Goal: Information Seeking & Learning: Learn about a topic

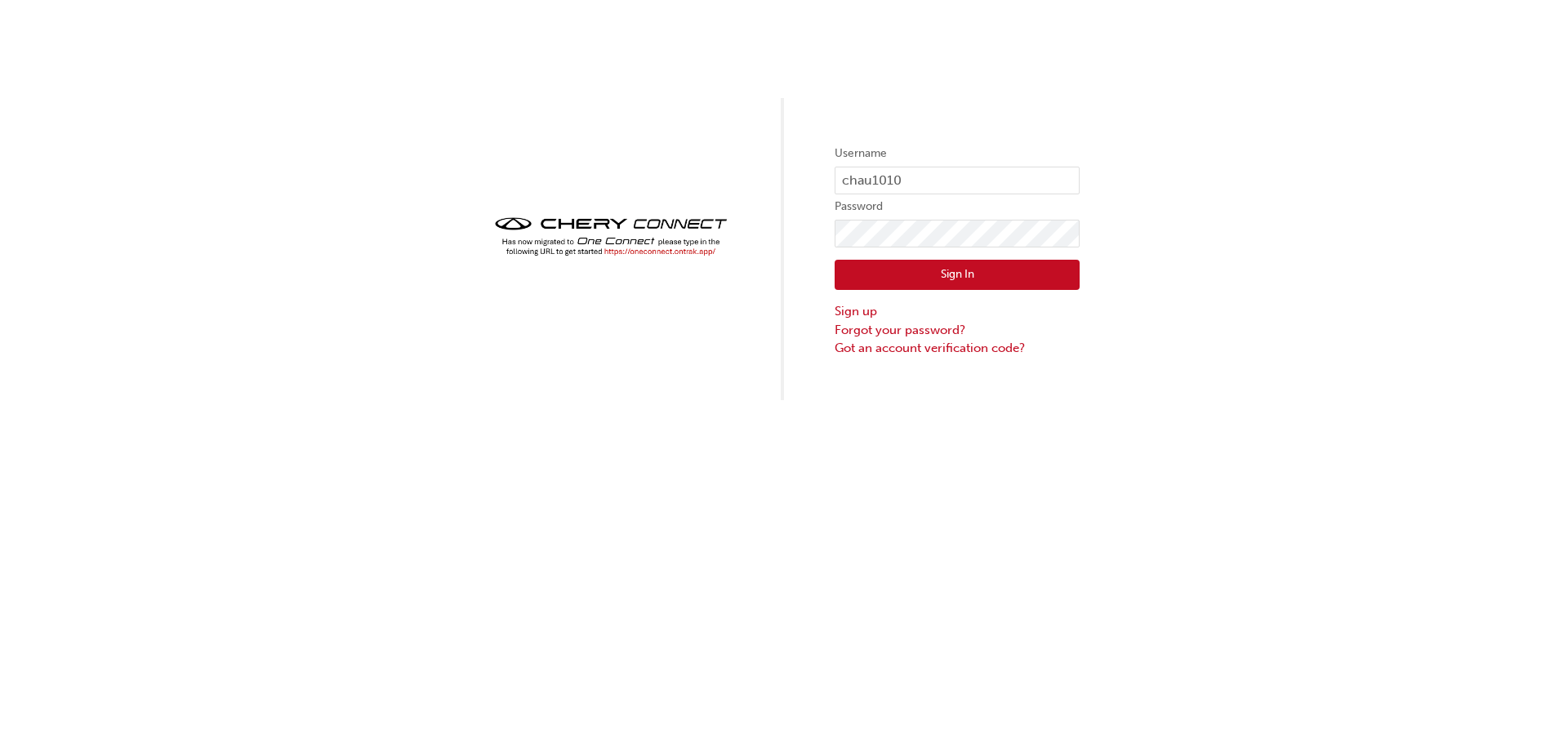
click at [1048, 281] on button "Sign In" at bounding box center [957, 275] width 245 height 31
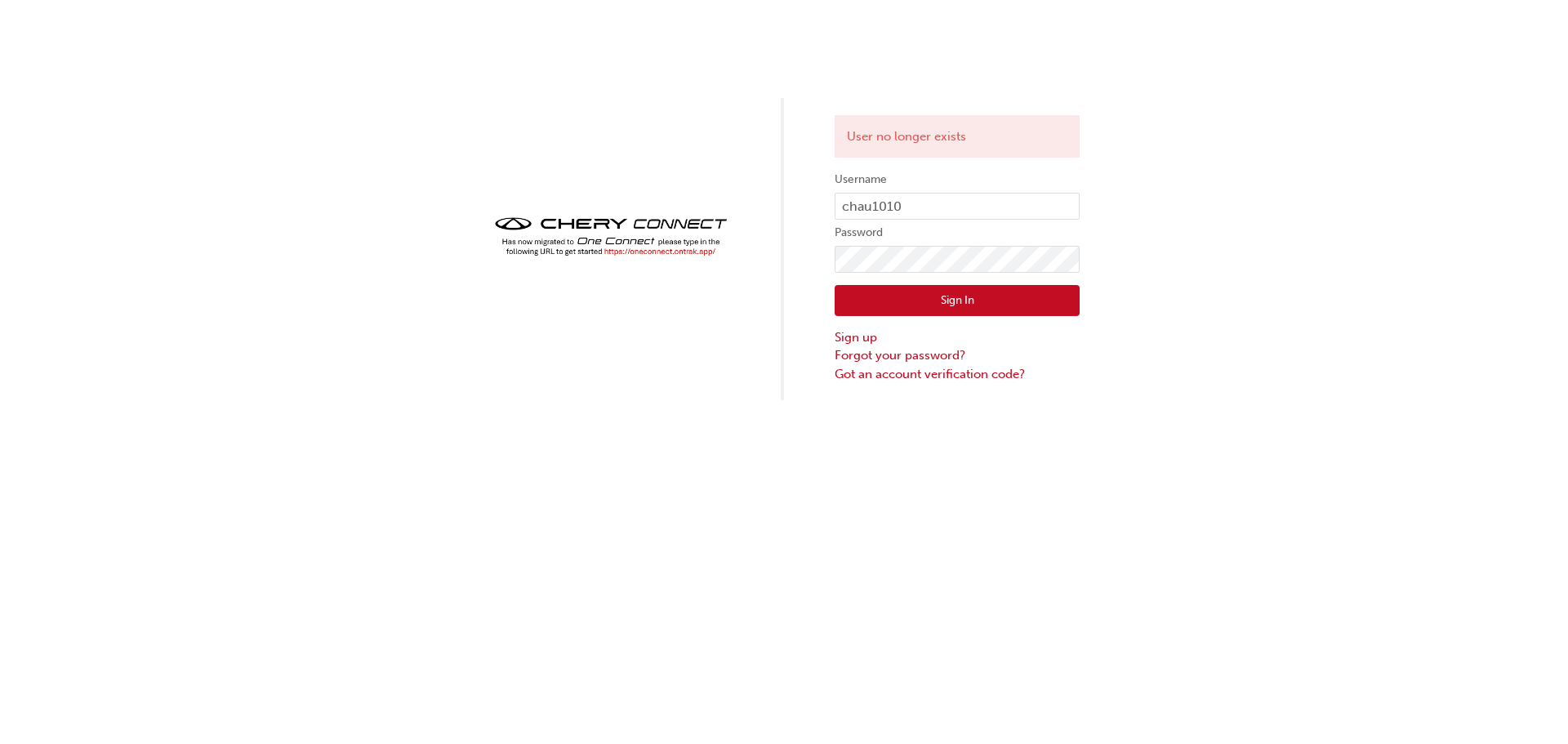
click at [1049, 314] on button "Sign In" at bounding box center [957, 300] width 245 height 31
click at [1048, 310] on button "Sign In" at bounding box center [957, 300] width 245 height 31
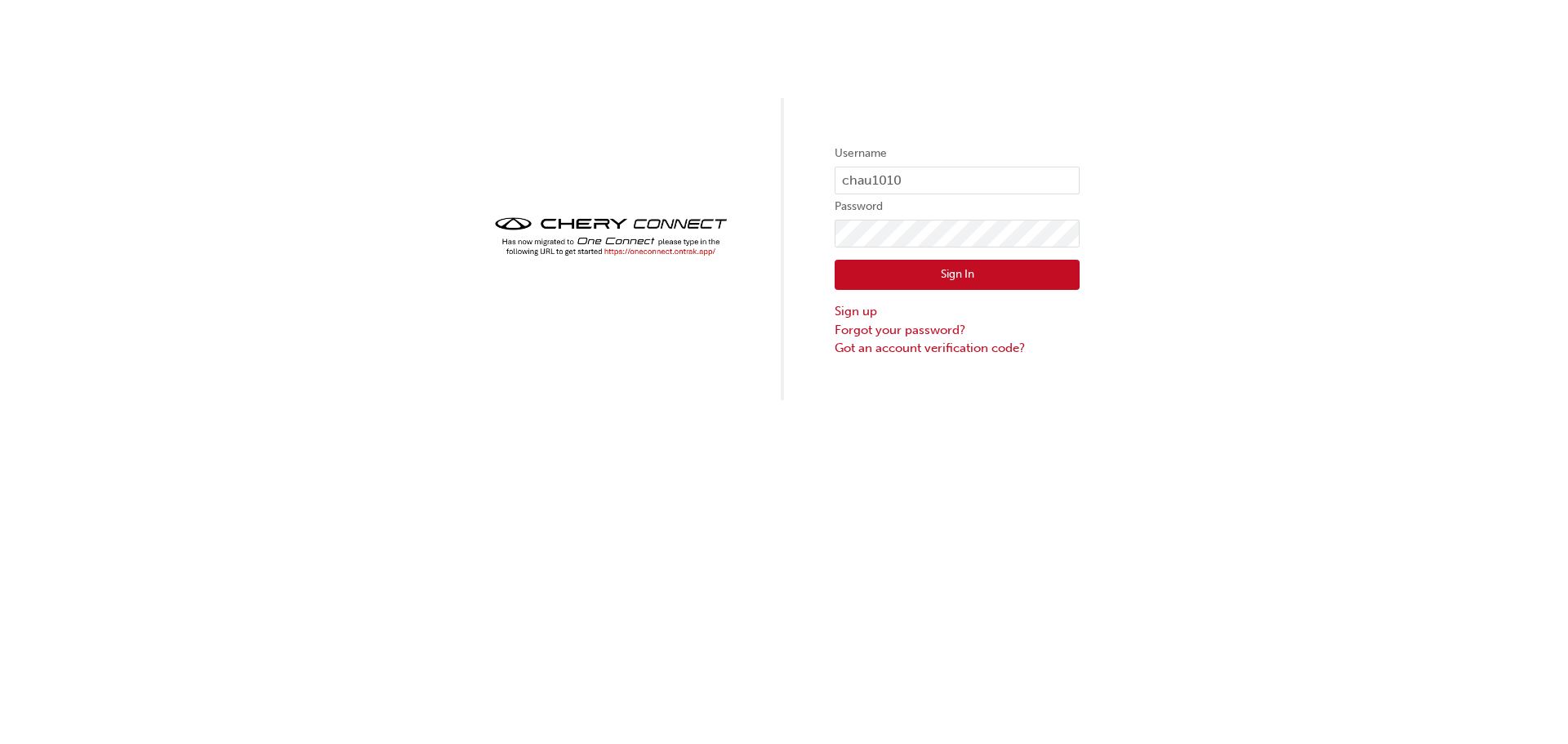
click at [1021, 270] on button "Sign In" at bounding box center [957, 275] width 245 height 31
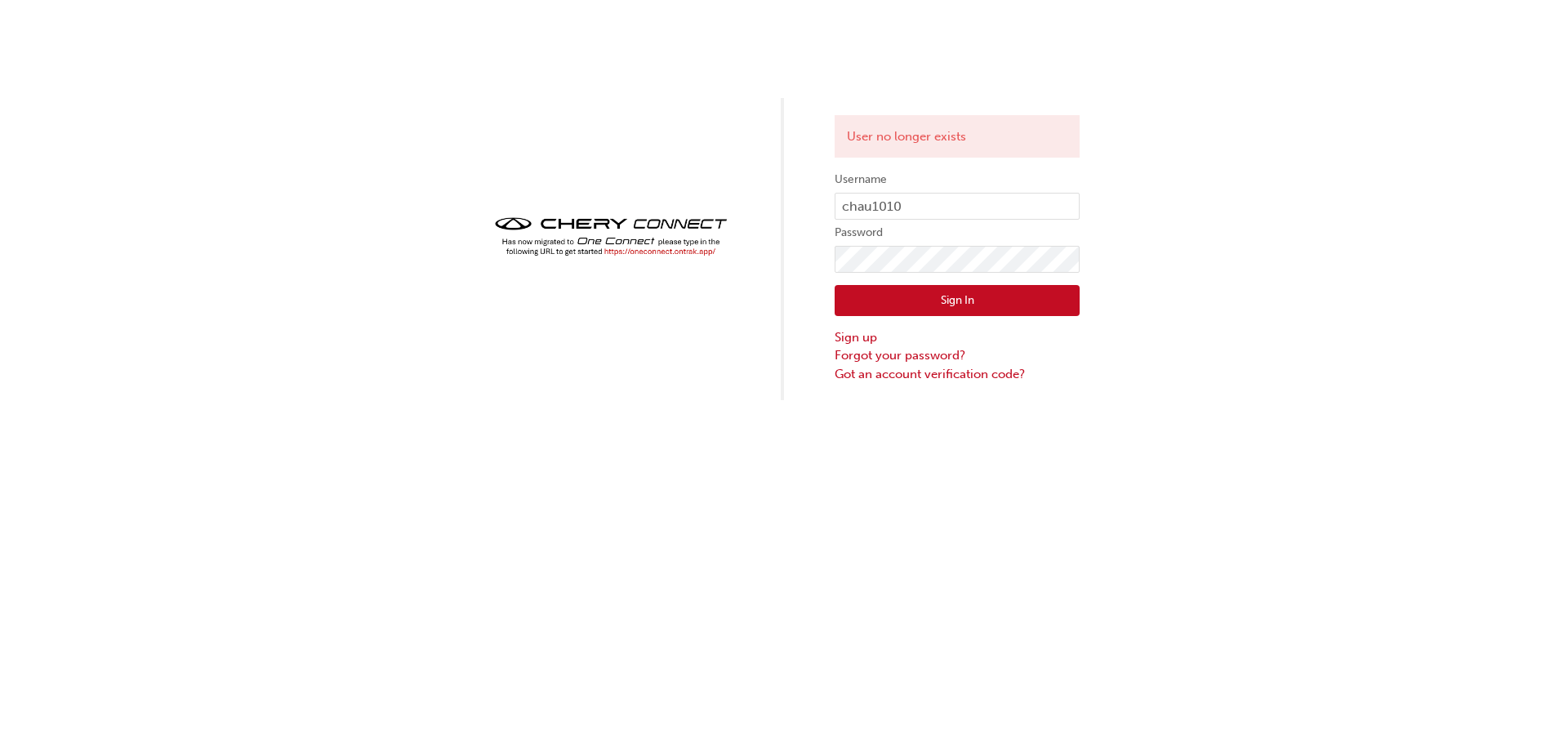
click at [662, 252] on img at bounding box center [611, 236] width 245 height 48
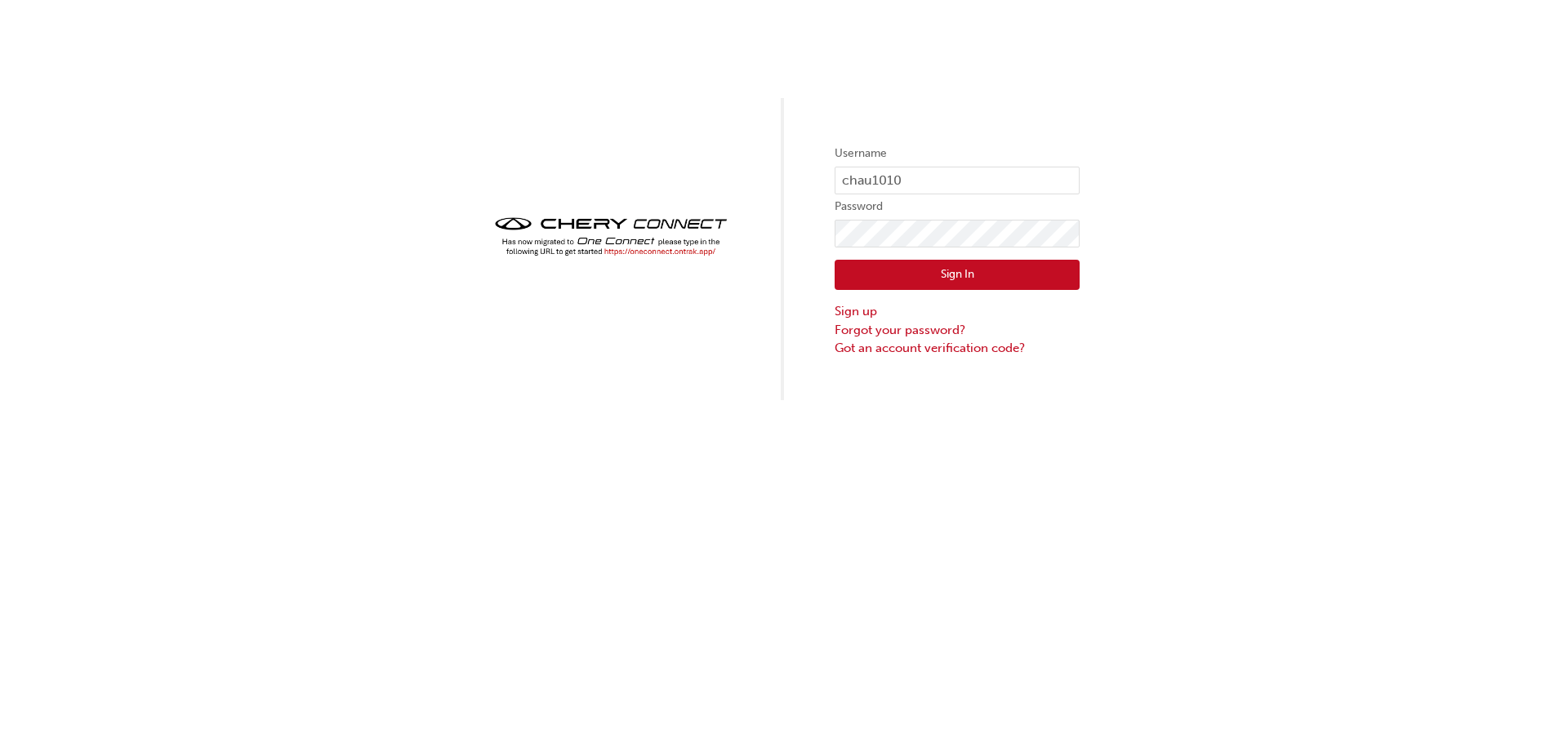
click at [1008, 273] on button "Sign In" at bounding box center [957, 275] width 245 height 31
click at [1006, 280] on button "Sign In" at bounding box center [957, 275] width 245 height 31
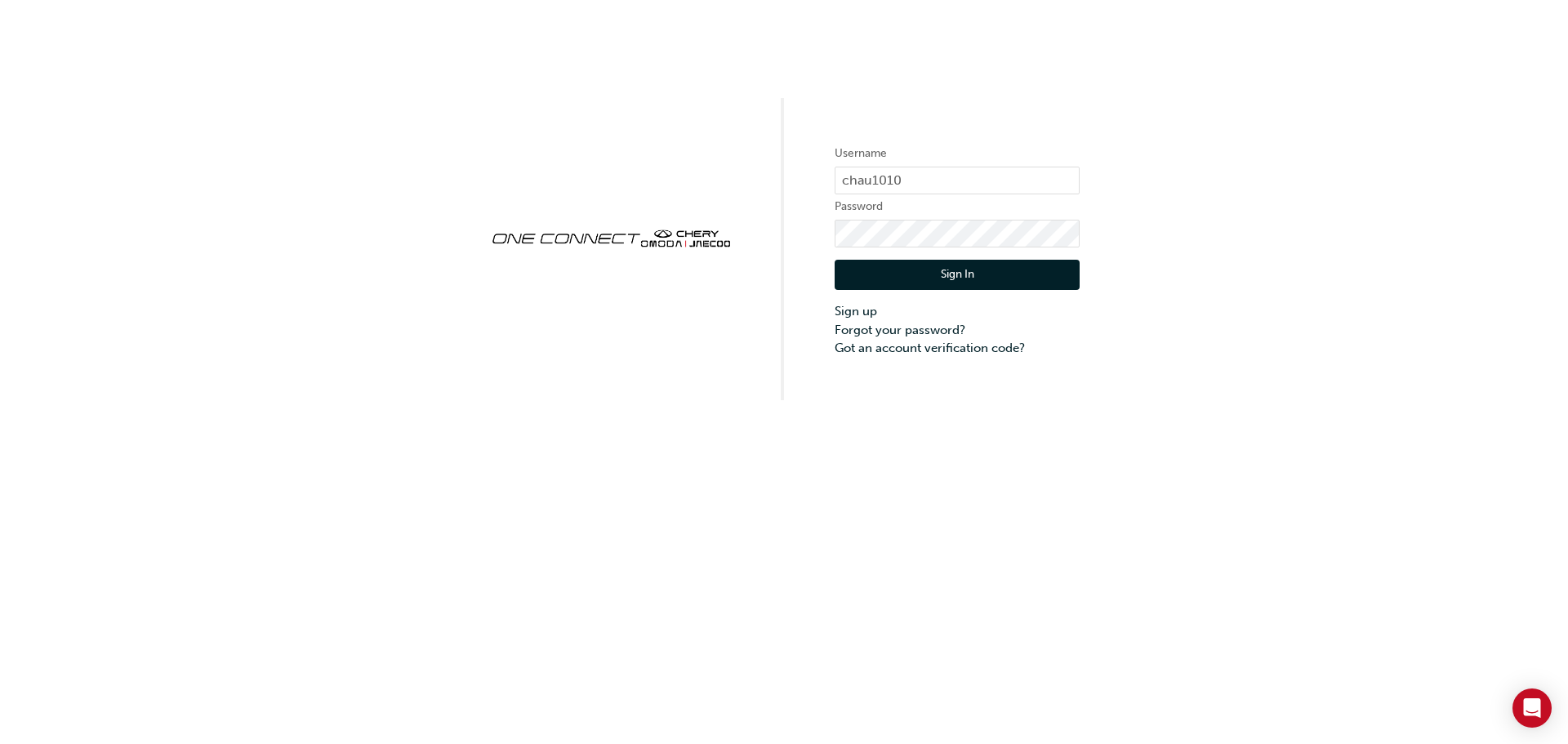
click at [1004, 270] on button "Sign In" at bounding box center [957, 275] width 245 height 31
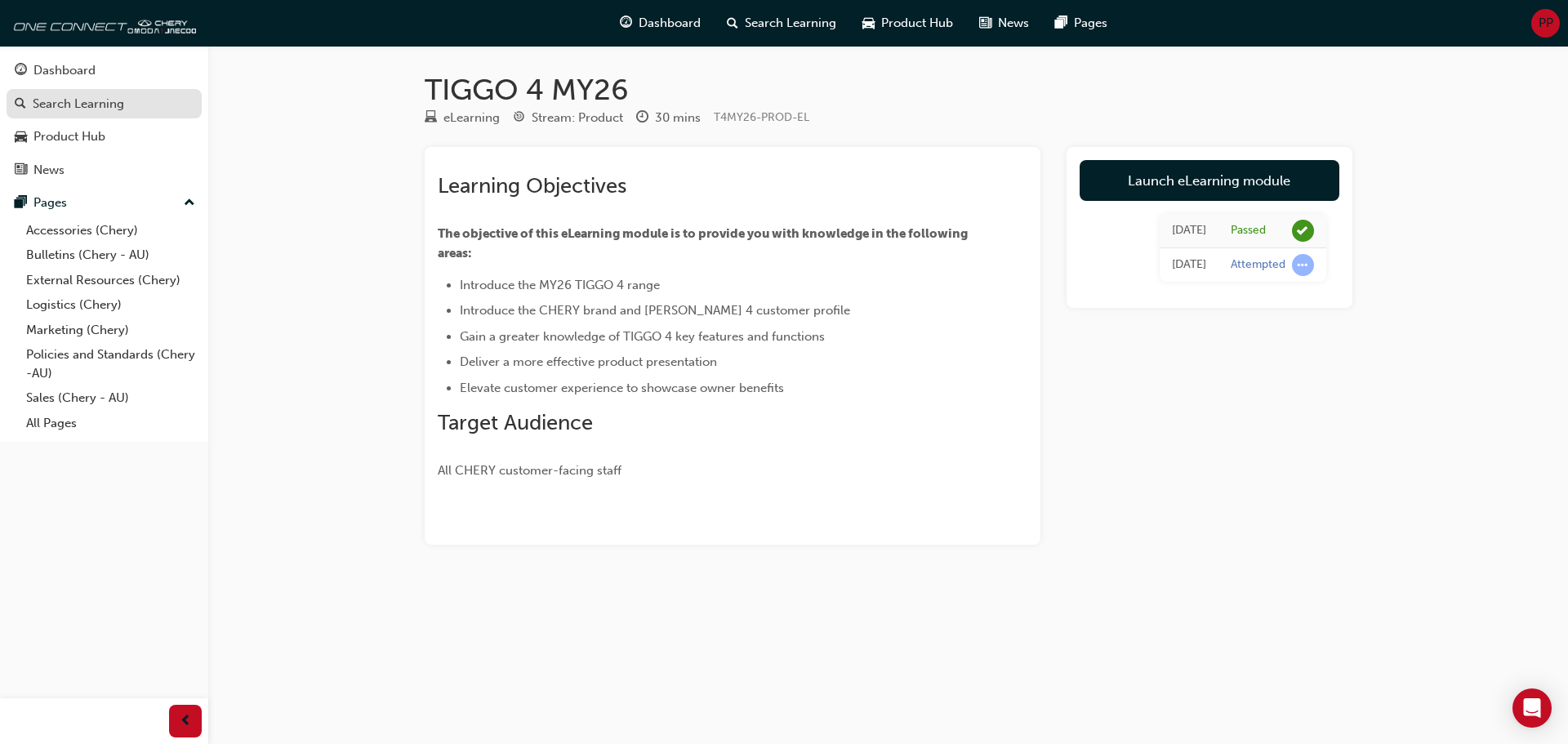
click at [122, 98] on div "Search Learning" at bounding box center [78, 104] width 91 height 19
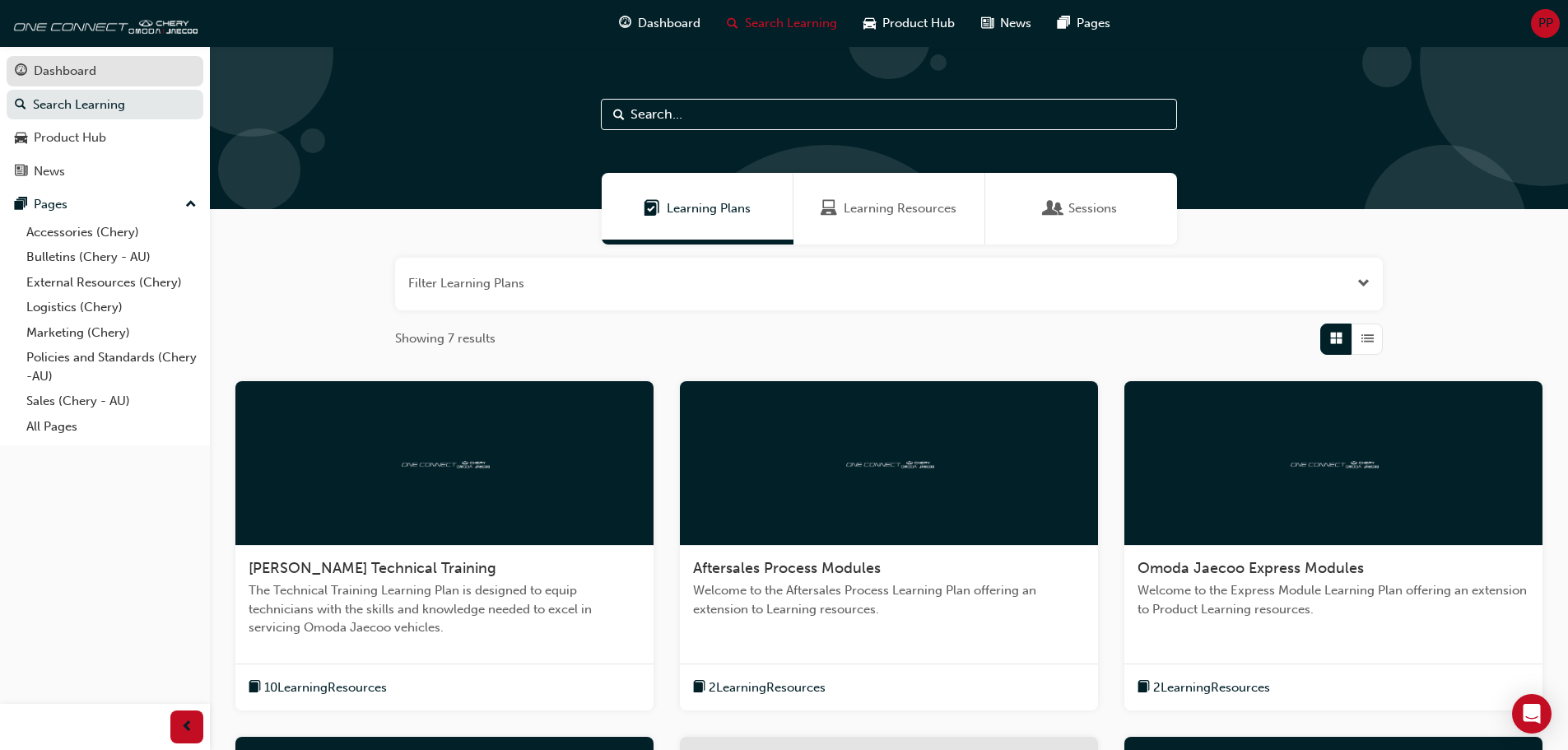
click at [107, 70] on div "Dashboard" at bounding box center [105, 72] width 181 height 21
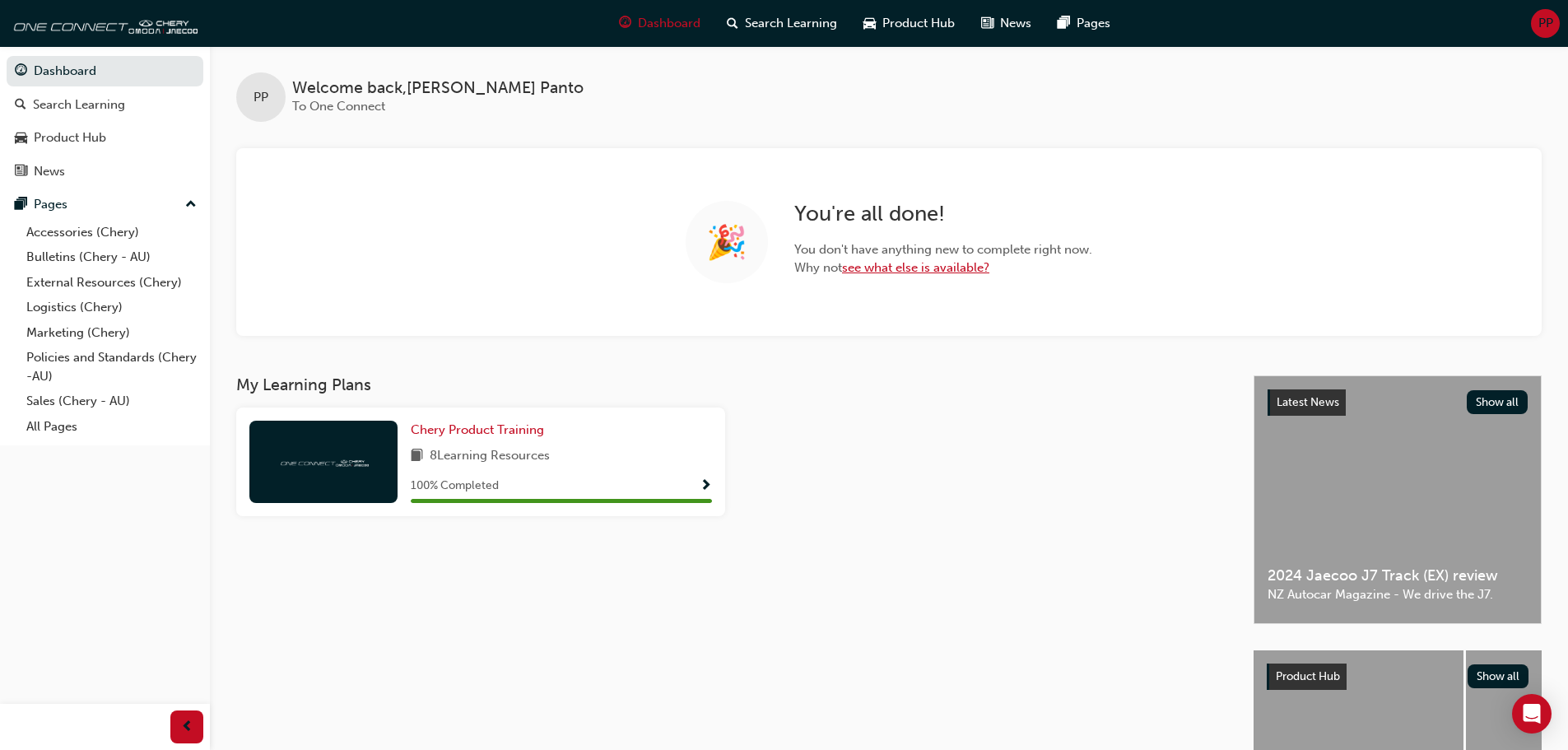
click at [918, 270] on link "see what else is available?" at bounding box center [915, 268] width 147 height 15
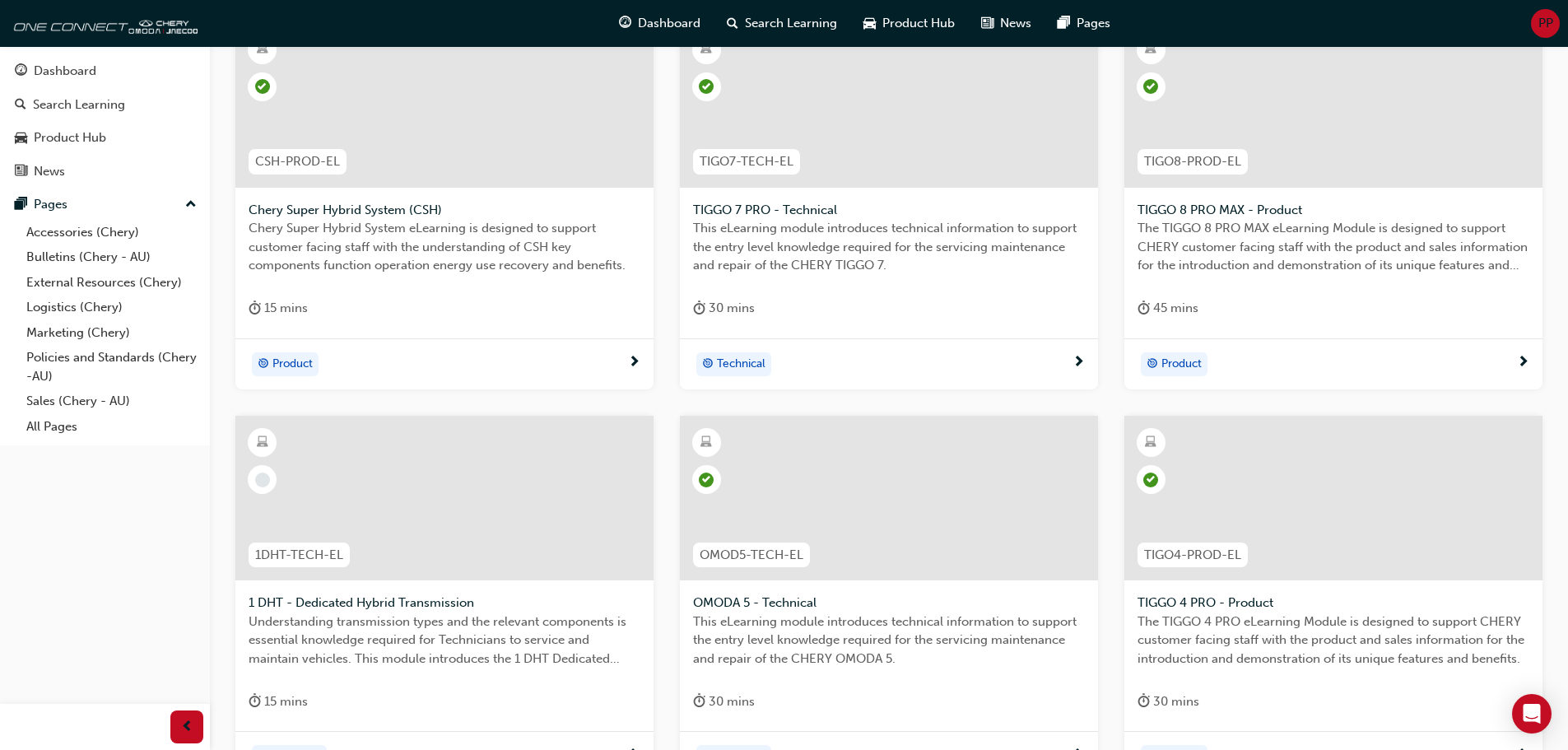
scroll to position [576, 0]
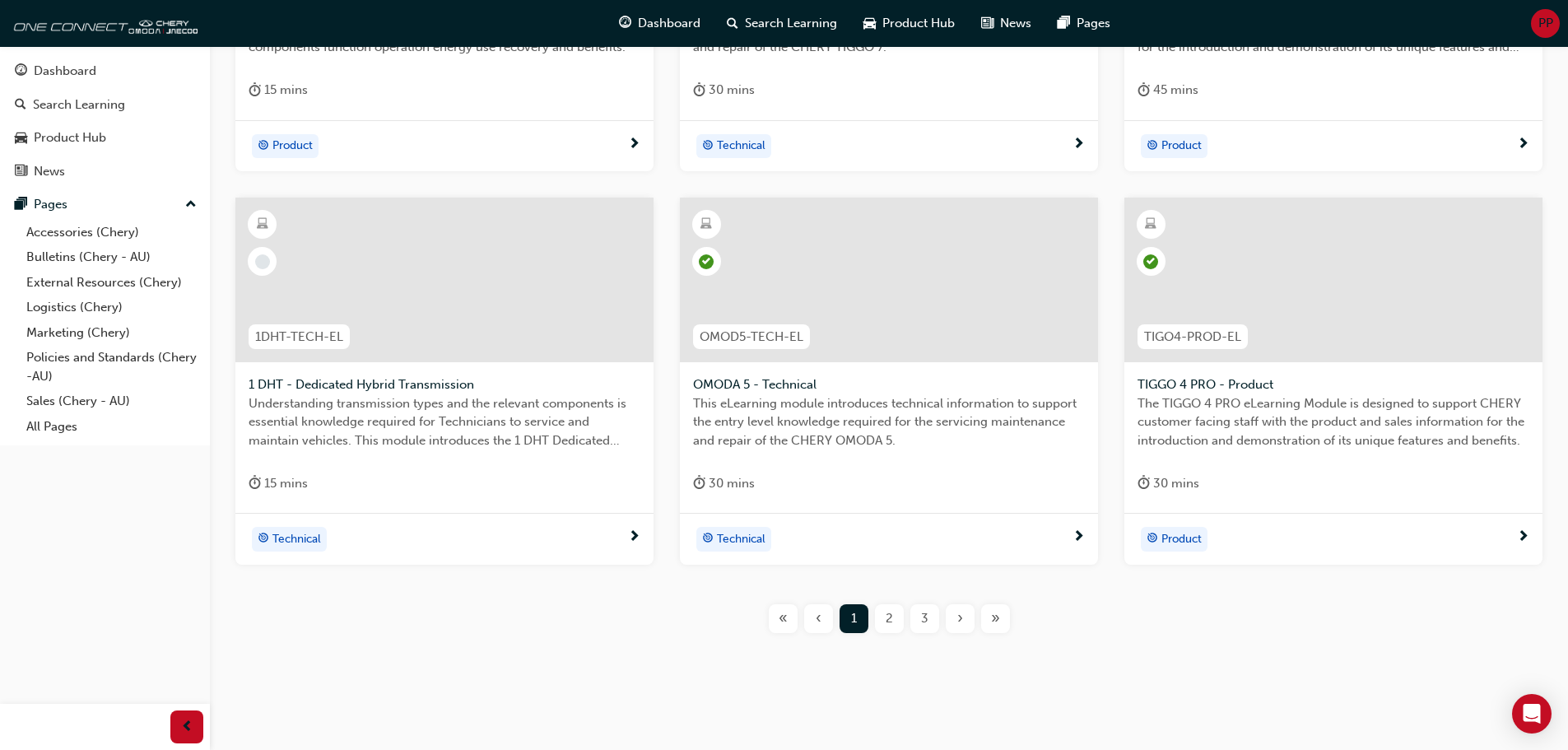
click at [305, 325] on div "1DHT-TECH-EL" at bounding box center [299, 336] width 101 height 26
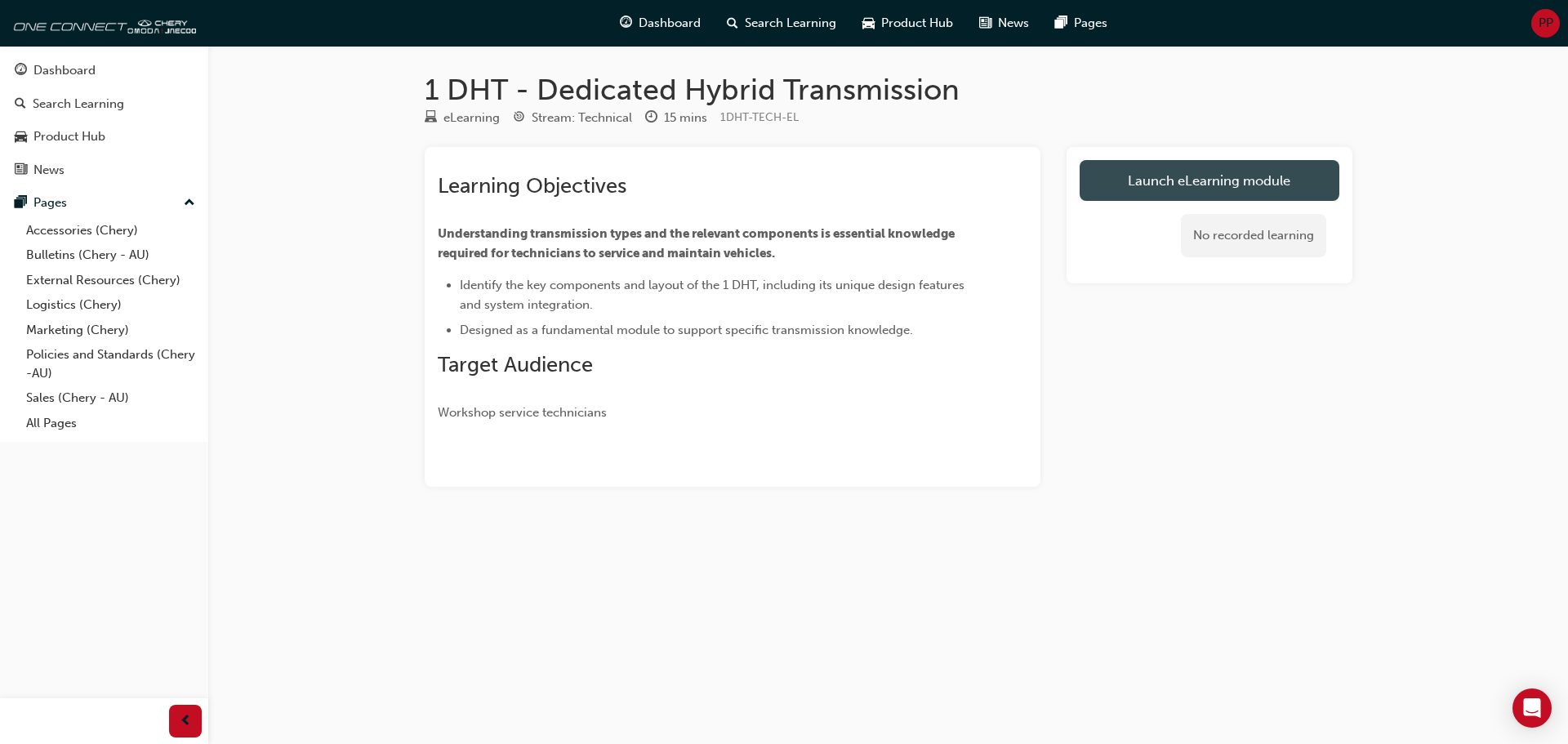
click at [1229, 191] on link "Launch eLearning module" at bounding box center [1210, 180] width 260 height 41
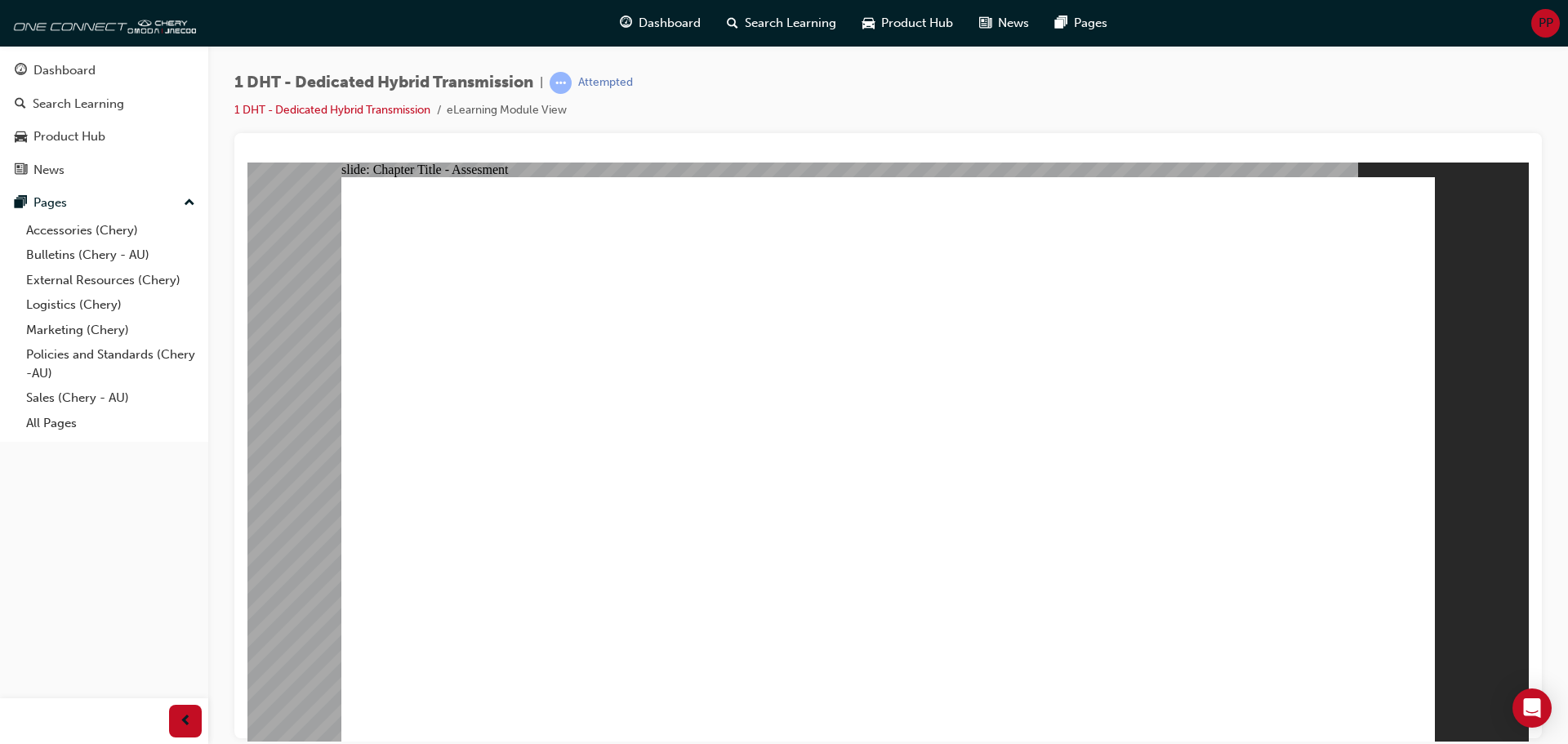
radio input "true"
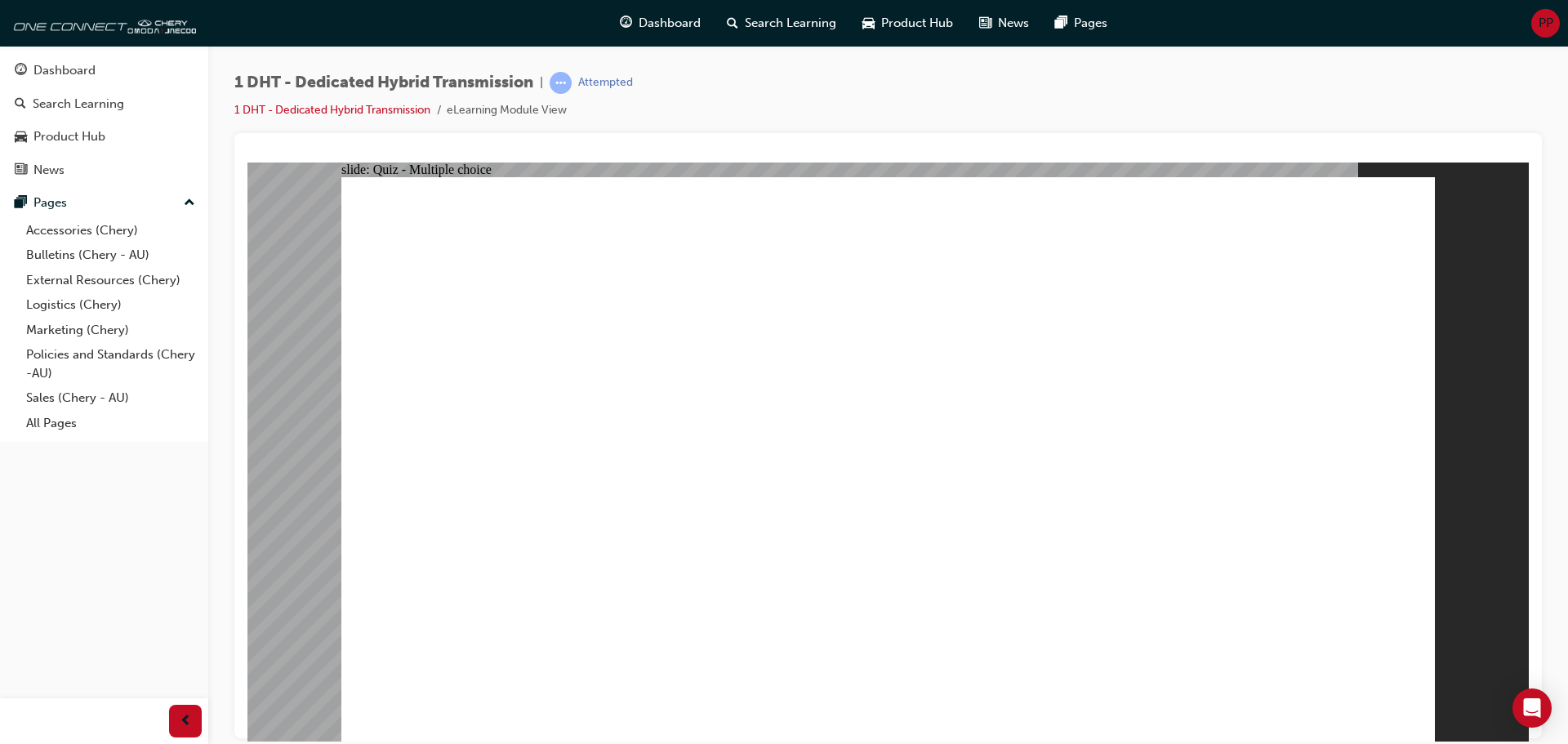
drag, startPoint x: 679, startPoint y: 610, endPoint x: 823, endPoint y: 299, distance: 342.7
drag, startPoint x: 516, startPoint y: 617, endPoint x: 1246, endPoint y: 279, distance: 804.5
drag, startPoint x: 781, startPoint y: 603, endPoint x: 1160, endPoint y: 327, distance: 468.8
drag, startPoint x: 929, startPoint y: 535, endPoint x: 1156, endPoint y: 318, distance: 314.0
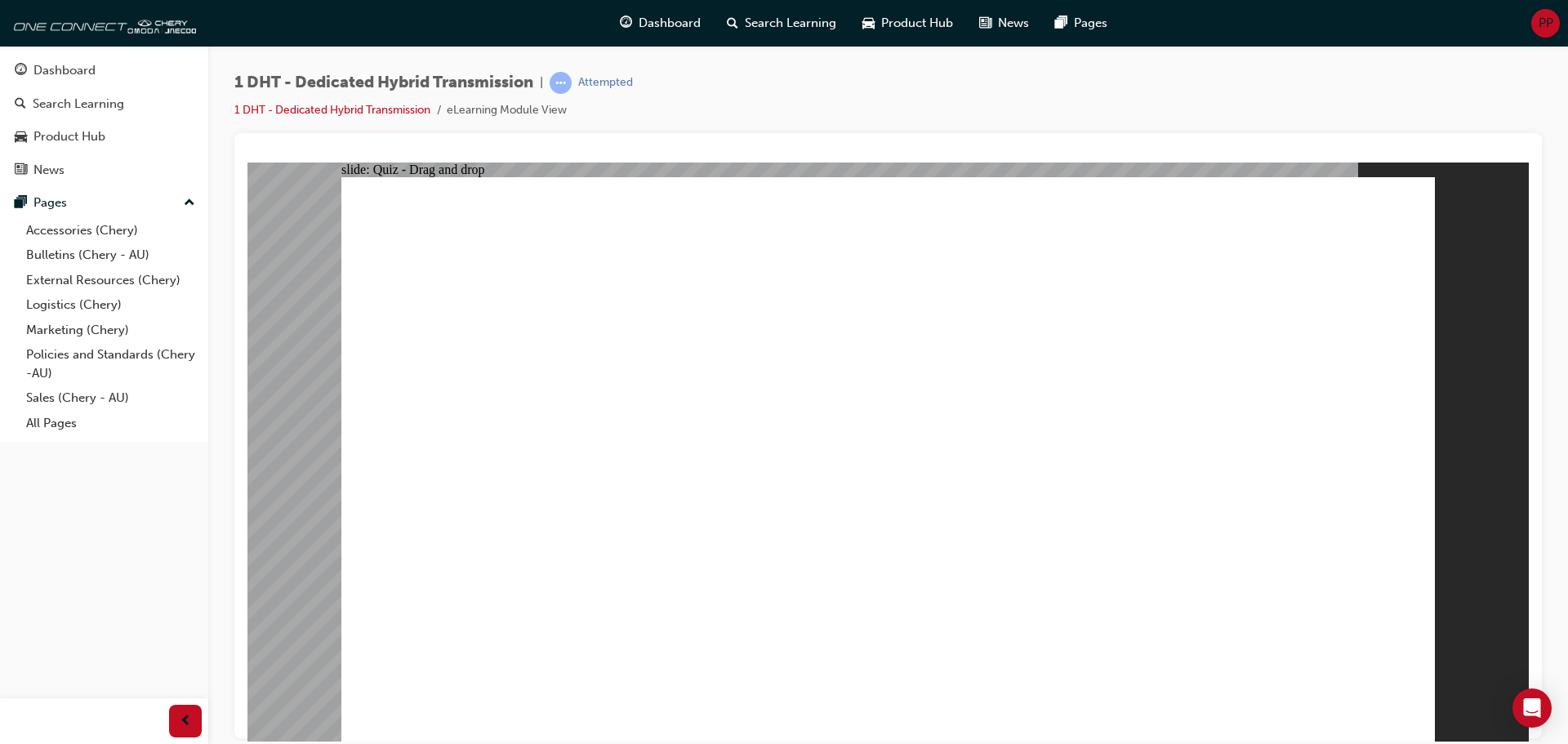
drag, startPoint x: 979, startPoint y: 588, endPoint x: 1186, endPoint y: 355, distance: 311.7
drag, startPoint x: 1059, startPoint y: 593, endPoint x: 1191, endPoint y: 387, distance: 244.7
drag, startPoint x: 1219, startPoint y: 499, endPoint x: 1315, endPoint y: 376, distance: 156.0
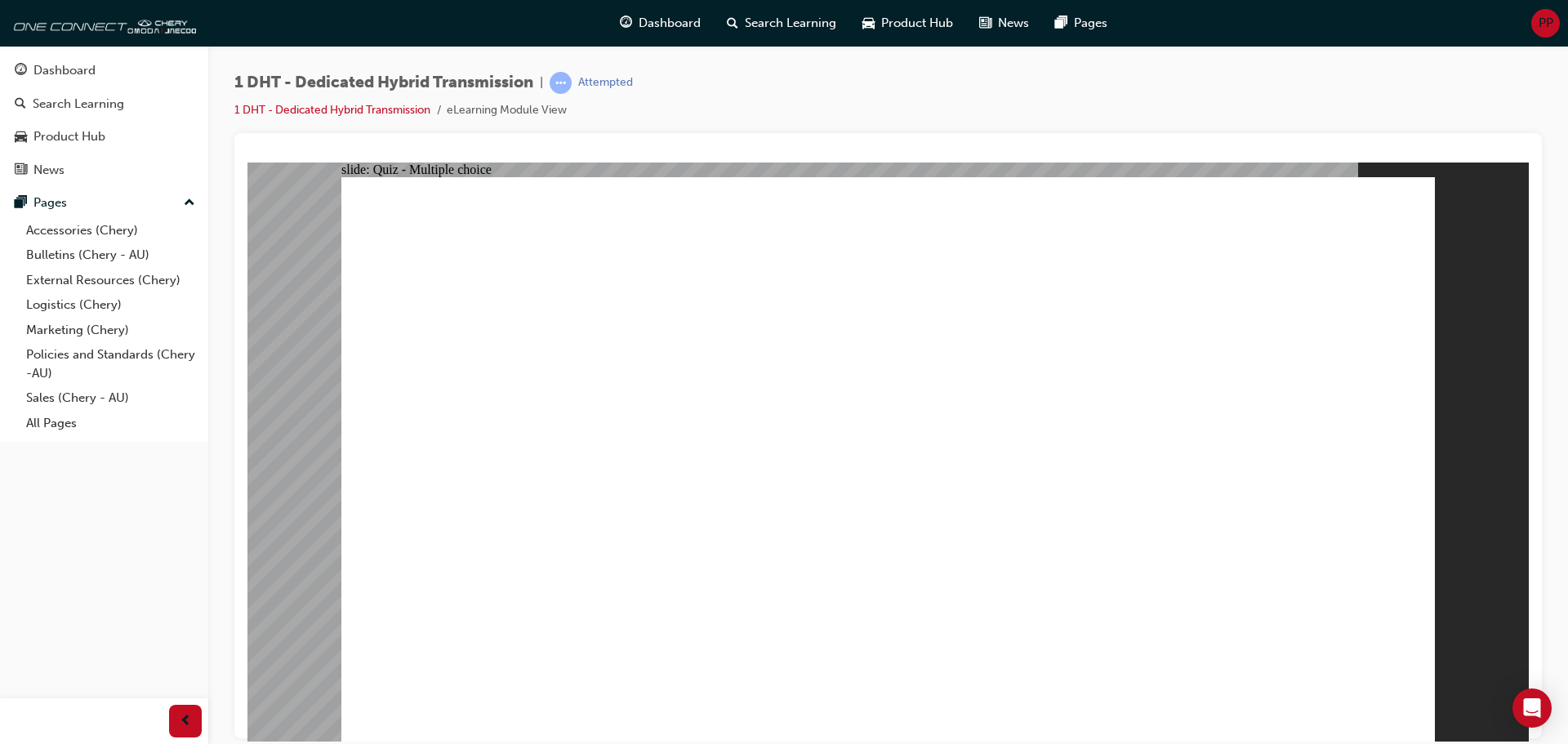
radio input "true"
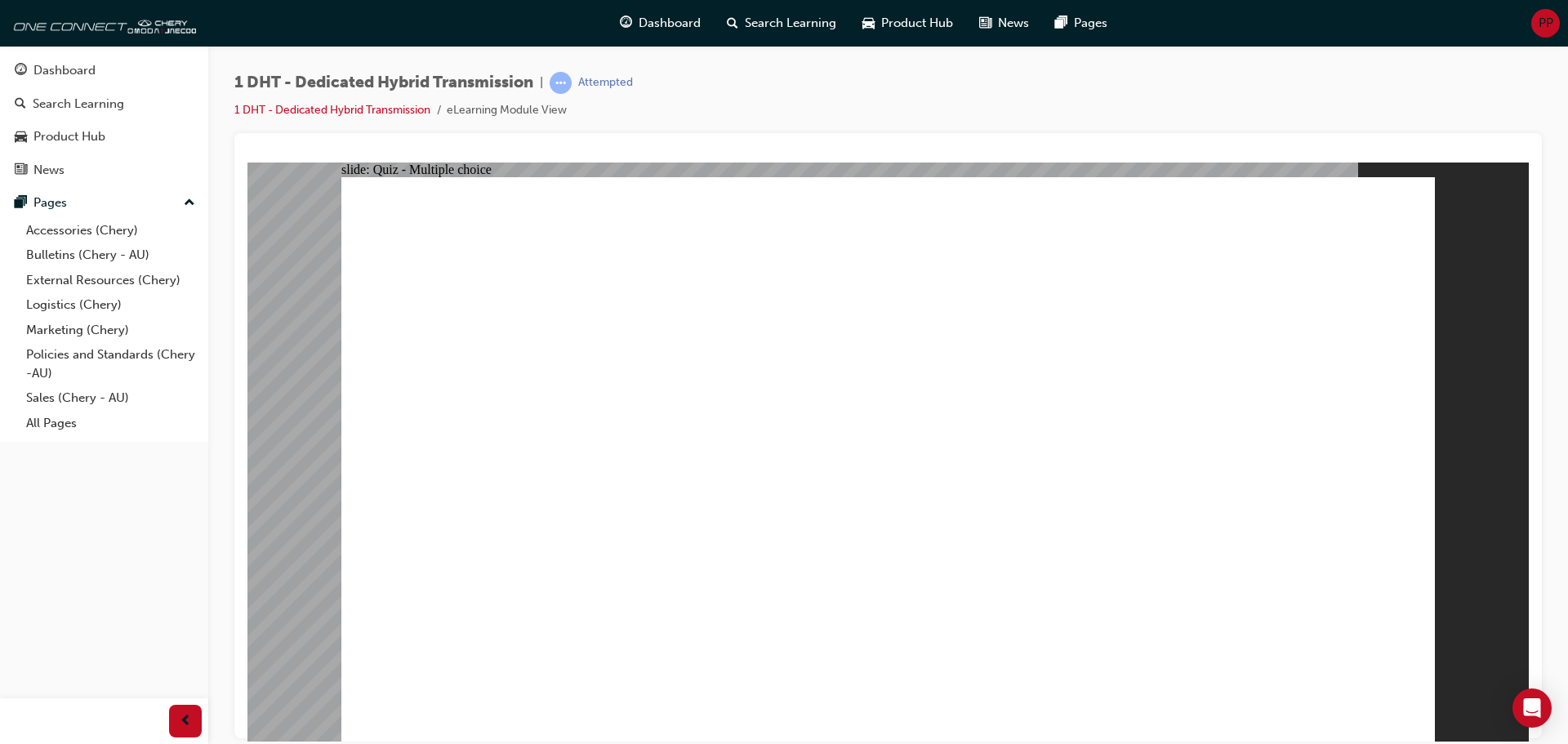
radio input "true"
checkbox input "true"
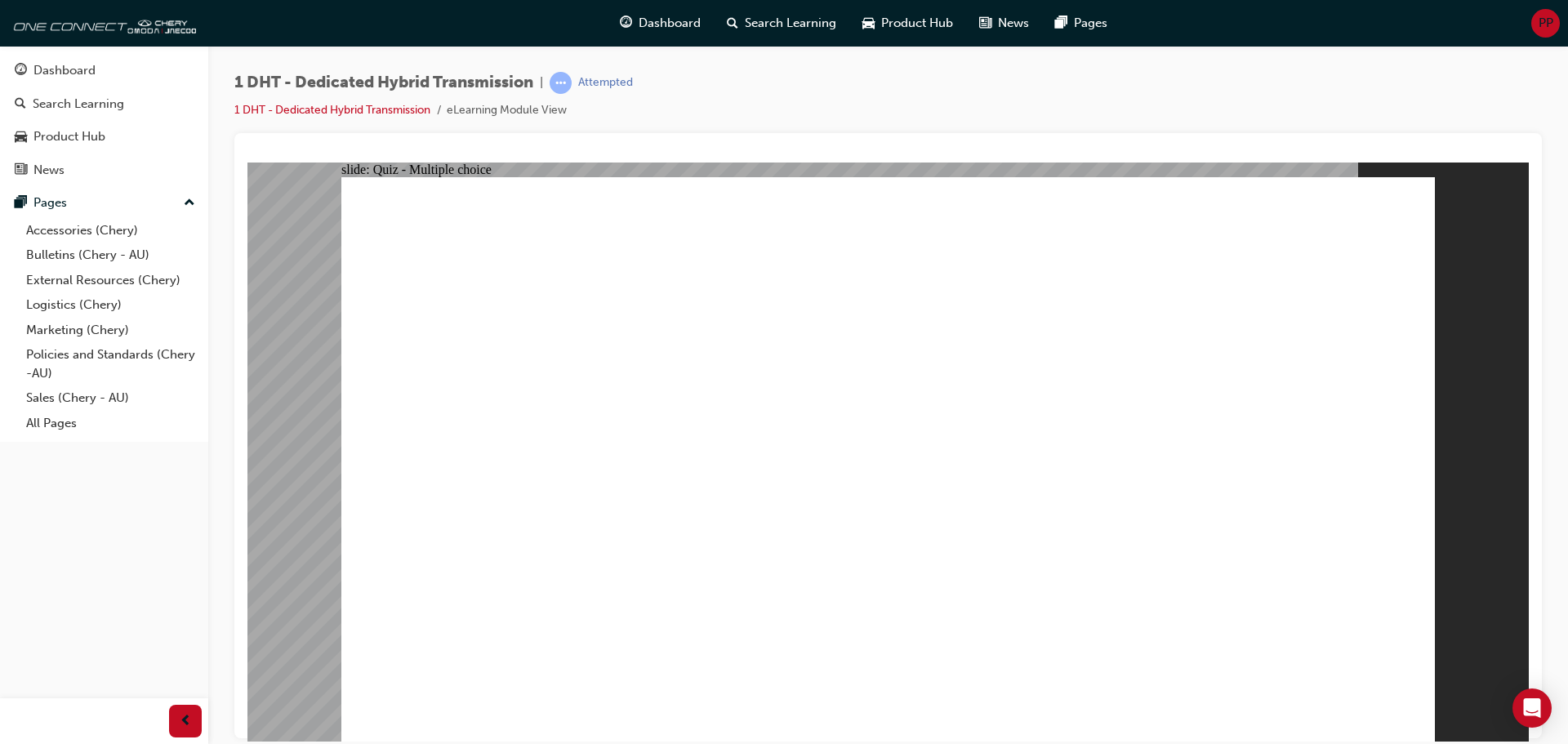
radio input "true"
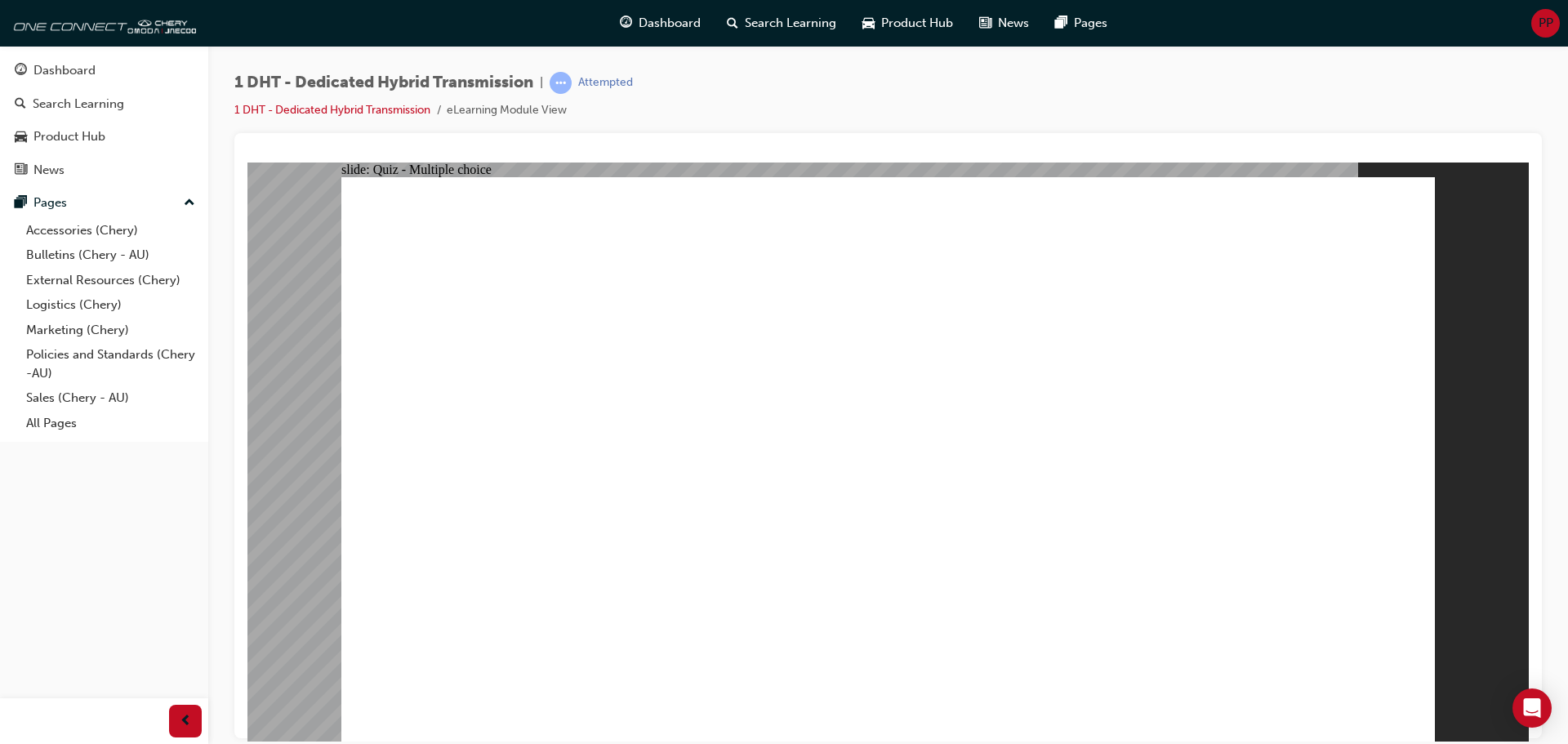
drag, startPoint x: 545, startPoint y: 613, endPoint x: 817, endPoint y: 314, distance: 404.2
drag, startPoint x: 874, startPoint y: 584, endPoint x: 830, endPoint y: 355, distance: 233.2
drag, startPoint x: 770, startPoint y: 587, endPoint x: 793, endPoint y: 345, distance: 243.1
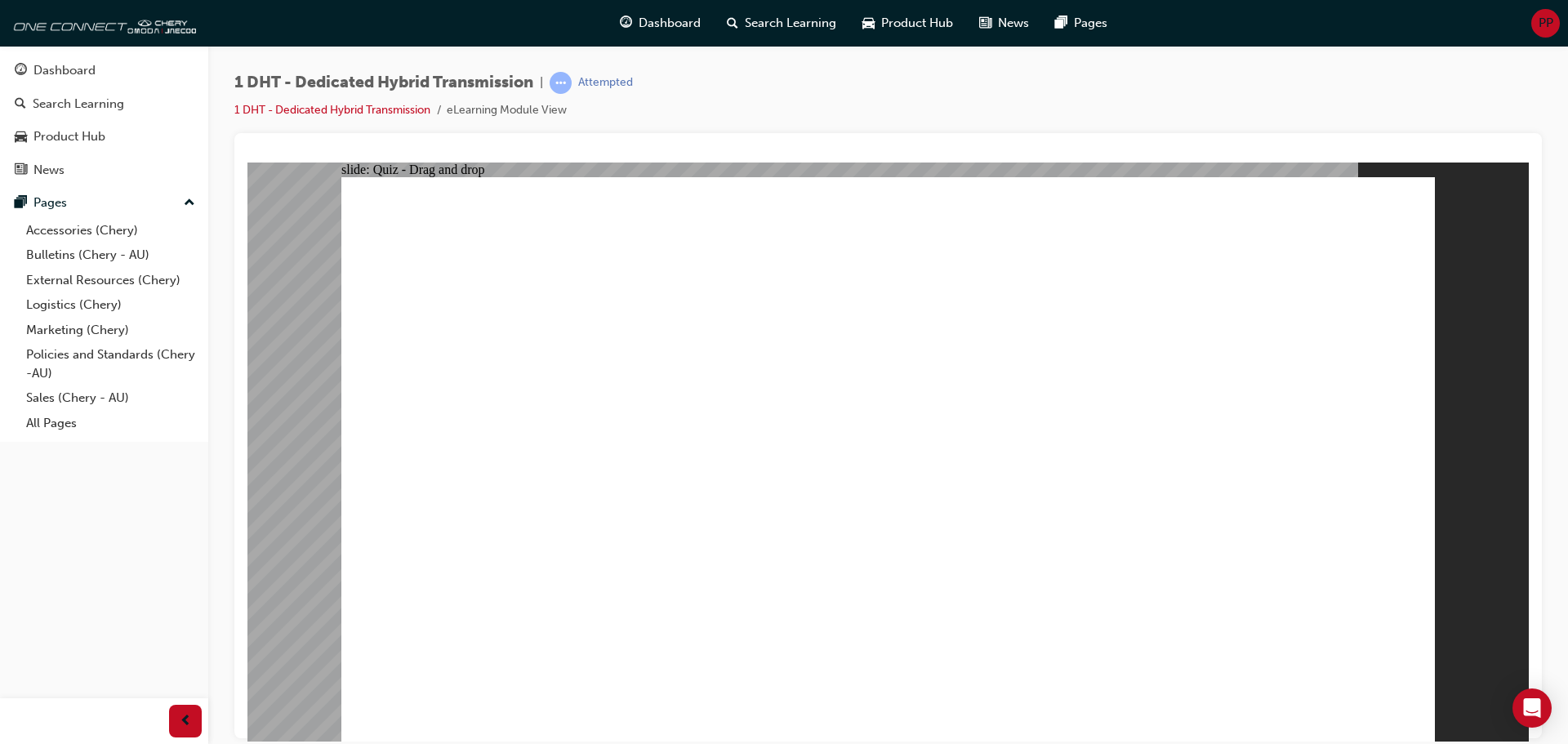
drag, startPoint x: 947, startPoint y: 592, endPoint x: 855, endPoint y: 386, distance: 225.6
drag, startPoint x: 1054, startPoint y: 603, endPoint x: 885, endPoint y: 368, distance: 289.5
drag, startPoint x: 1139, startPoint y: 576, endPoint x: 976, endPoint y: 370, distance: 262.7
drag, startPoint x: 712, startPoint y: 609, endPoint x: 1359, endPoint y: 291, distance: 720.9
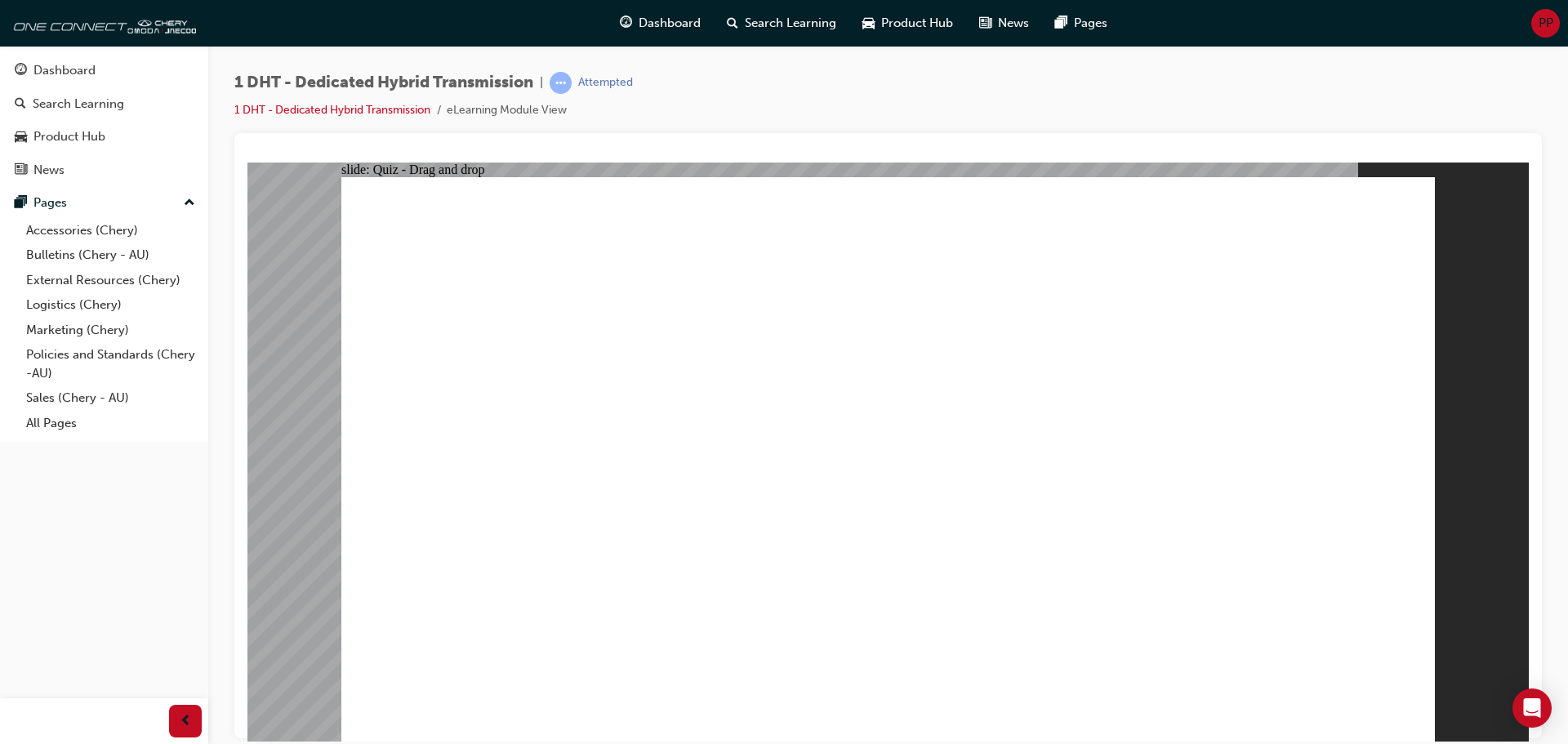
radio input "true"
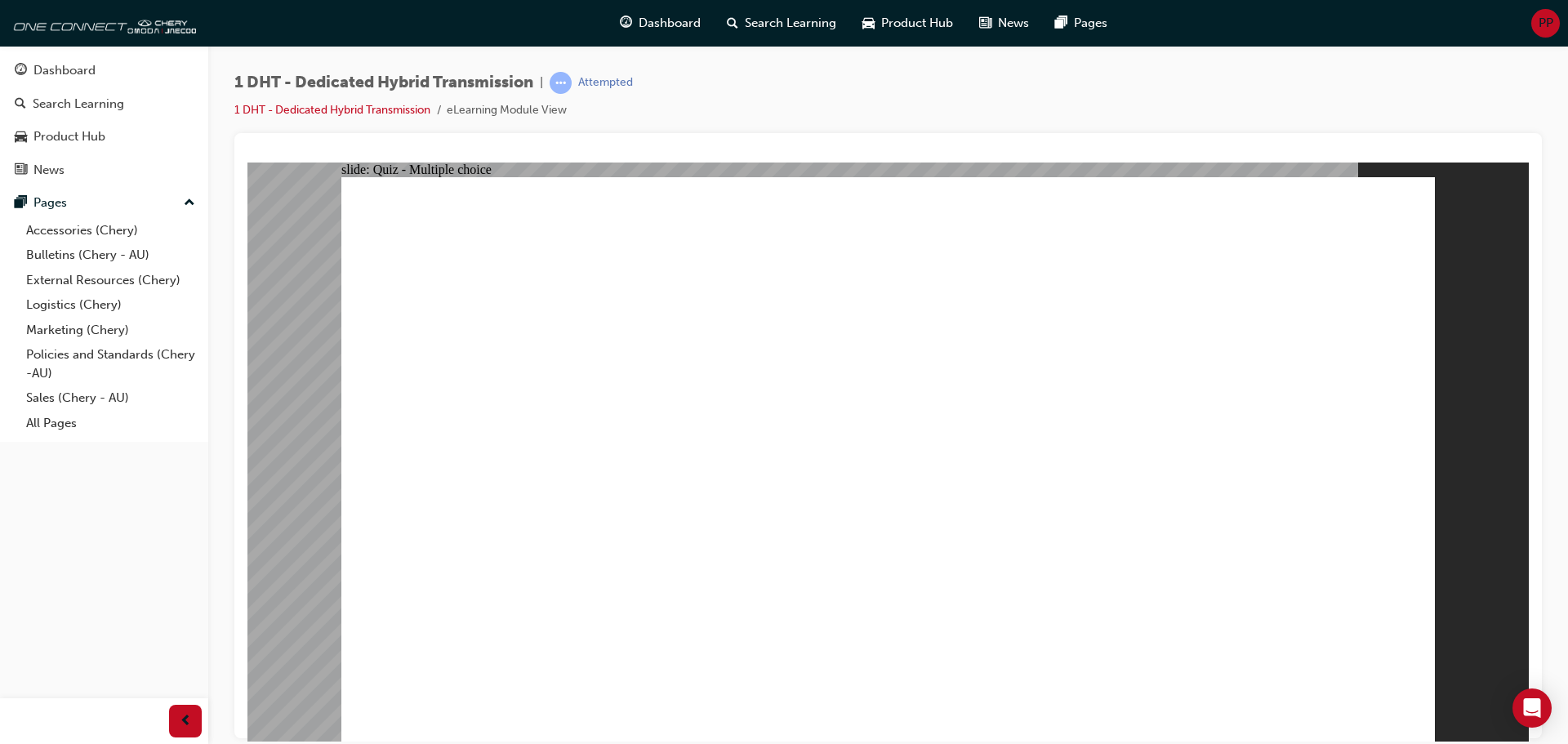
radio input "true"
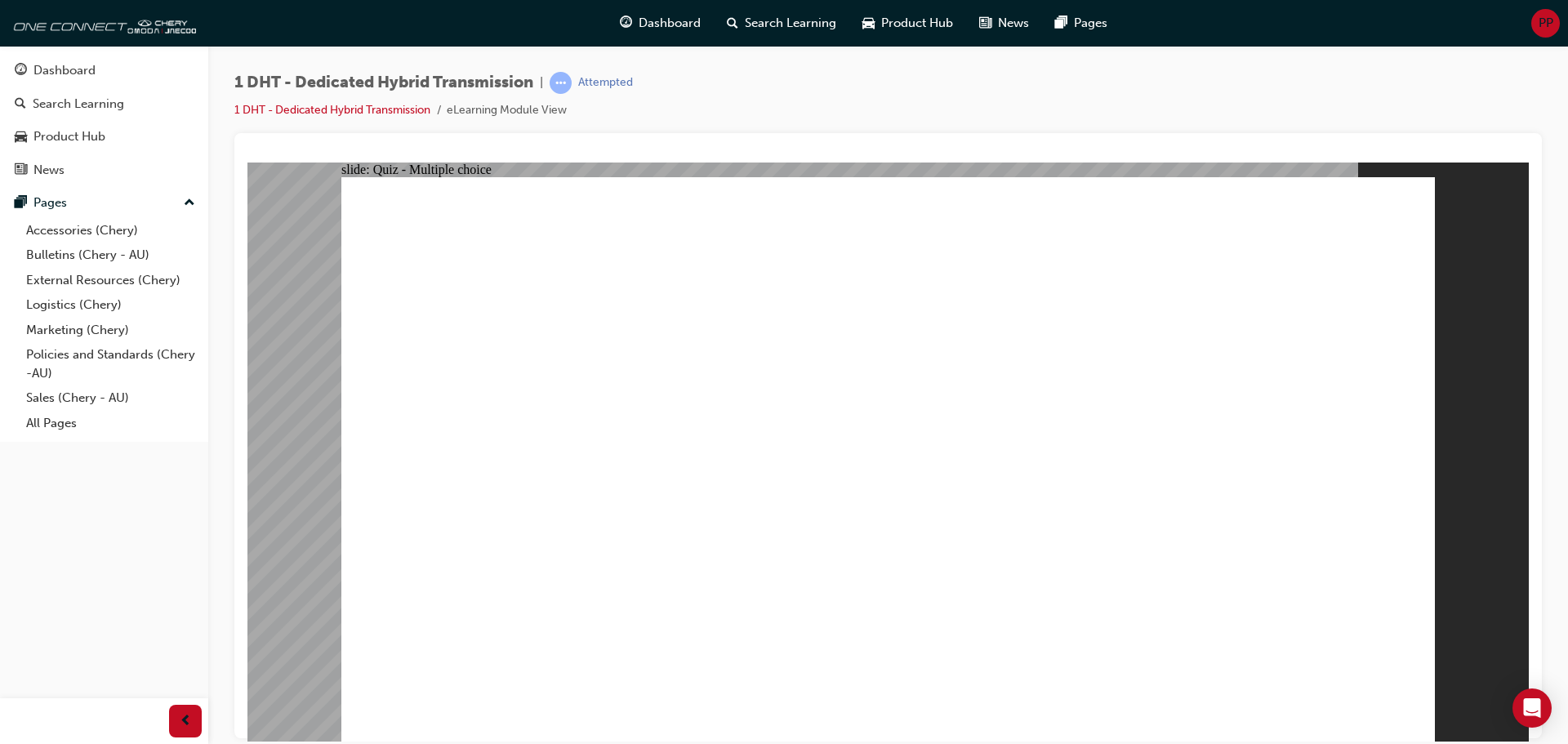
checkbox input "true"
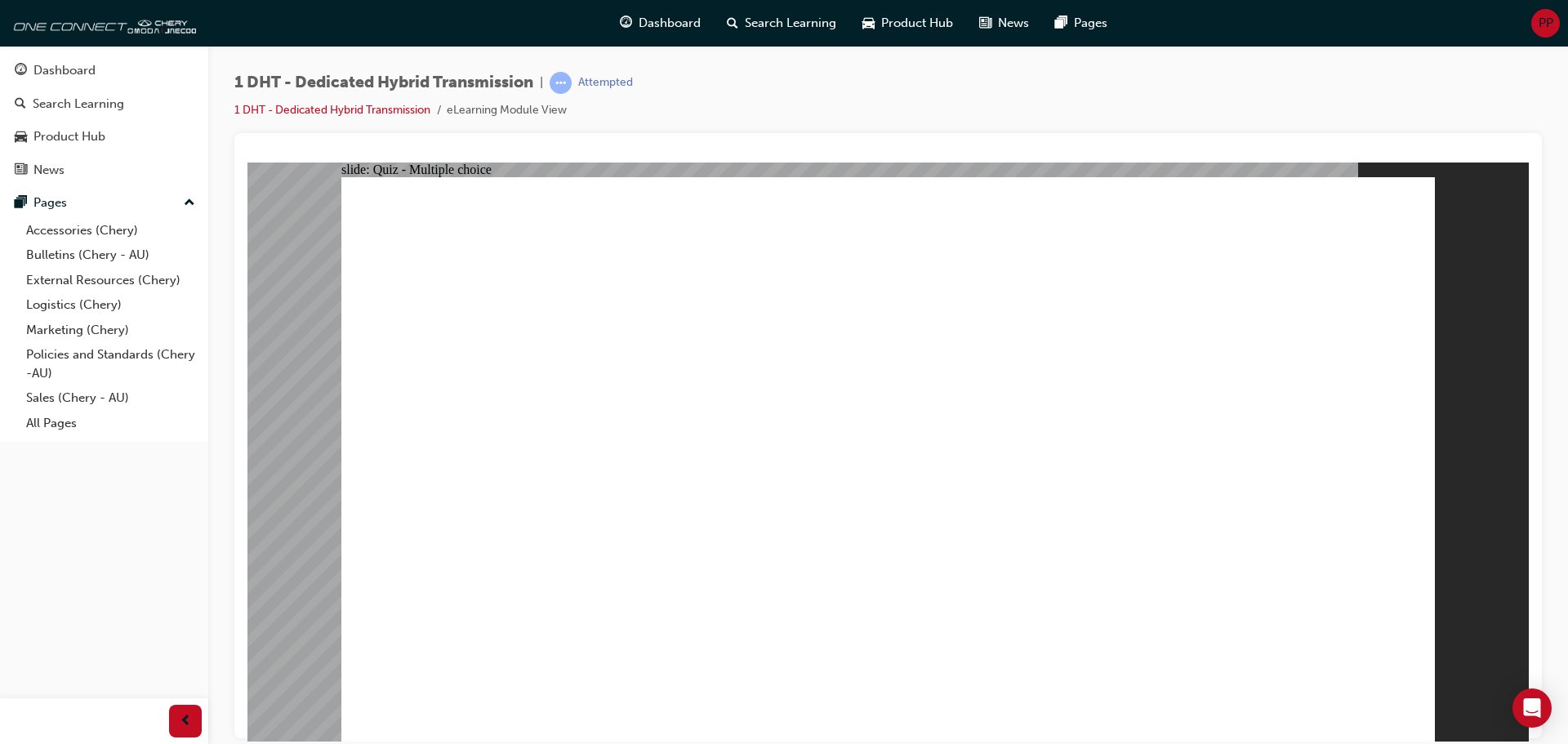
radio input "true"
drag, startPoint x: 891, startPoint y: 569, endPoint x: 1291, endPoint y: 248, distance: 512.9
drag, startPoint x: 1173, startPoint y: 575, endPoint x: 1267, endPoint y: 334, distance: 258.7
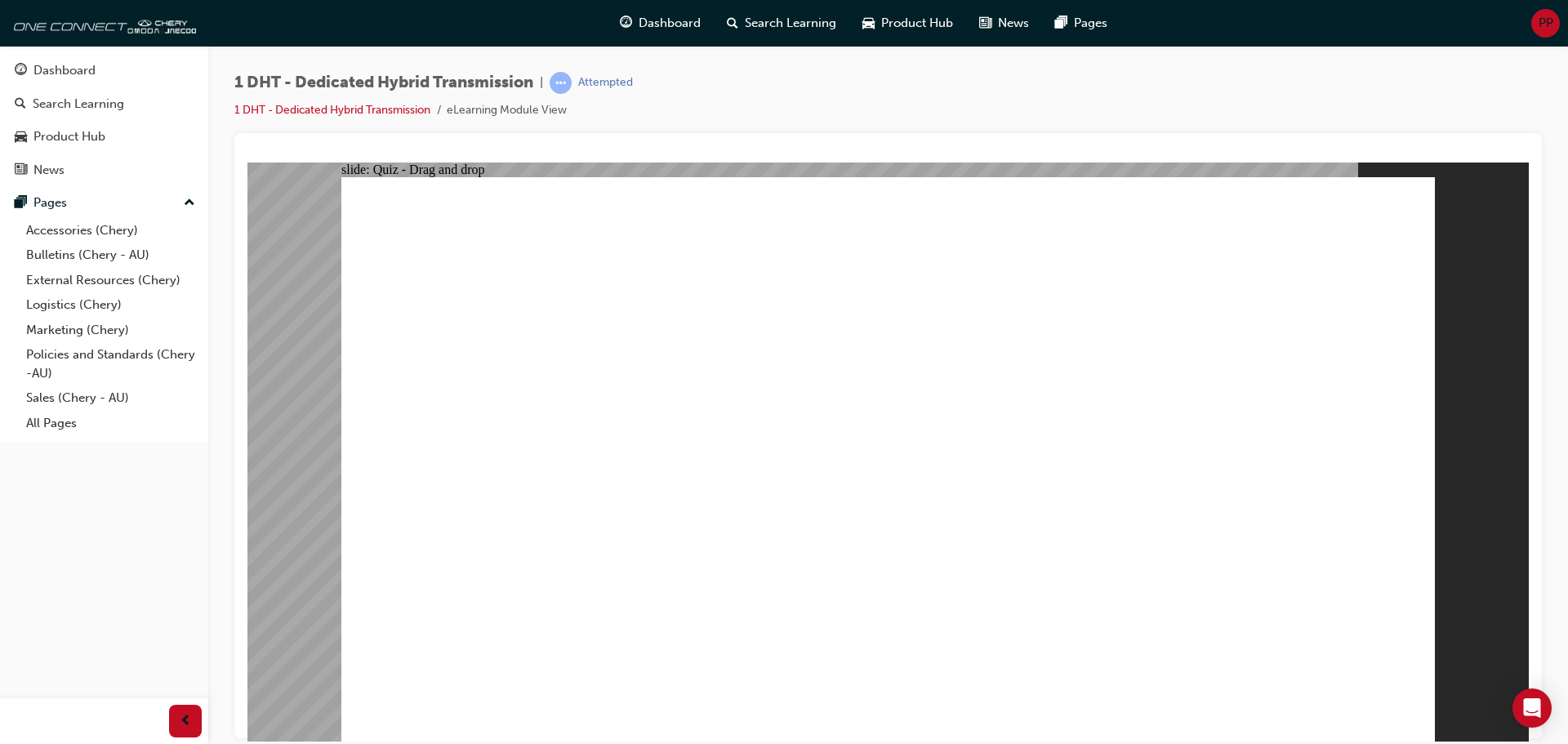
drag, startPoint x: 866, startPoint y: 584, endPoint x: 970, endPoint y: 241, distance: 358.4
drag, startPoint x: 1029, startPoint y: 571, endPoint x: 868, endPoint y: 318, distance: 299.9
drag, startPoint x: 767, startPoint y: 575, endPoint x: 811, endPoint y: 332, distance: 247.0
drag, startPoint x: 991, startPoint y: 469, endPoint x: 672, endPoint y: 446, distance: 319.8
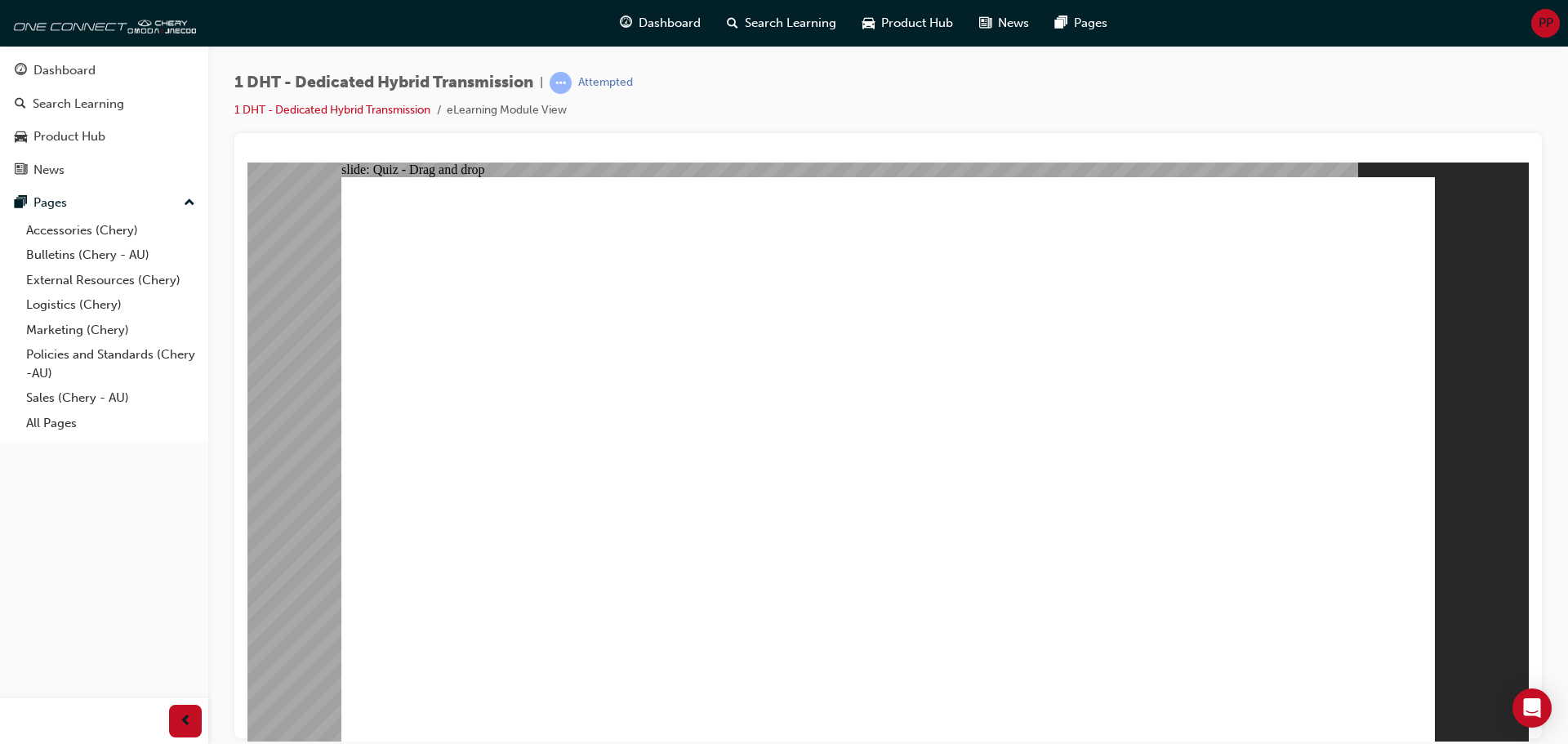
drag, startPoint x: 595, startPoint y: 556, endPoint x: 888, endPoint y: 333, distance: 368.2
radio input "true"
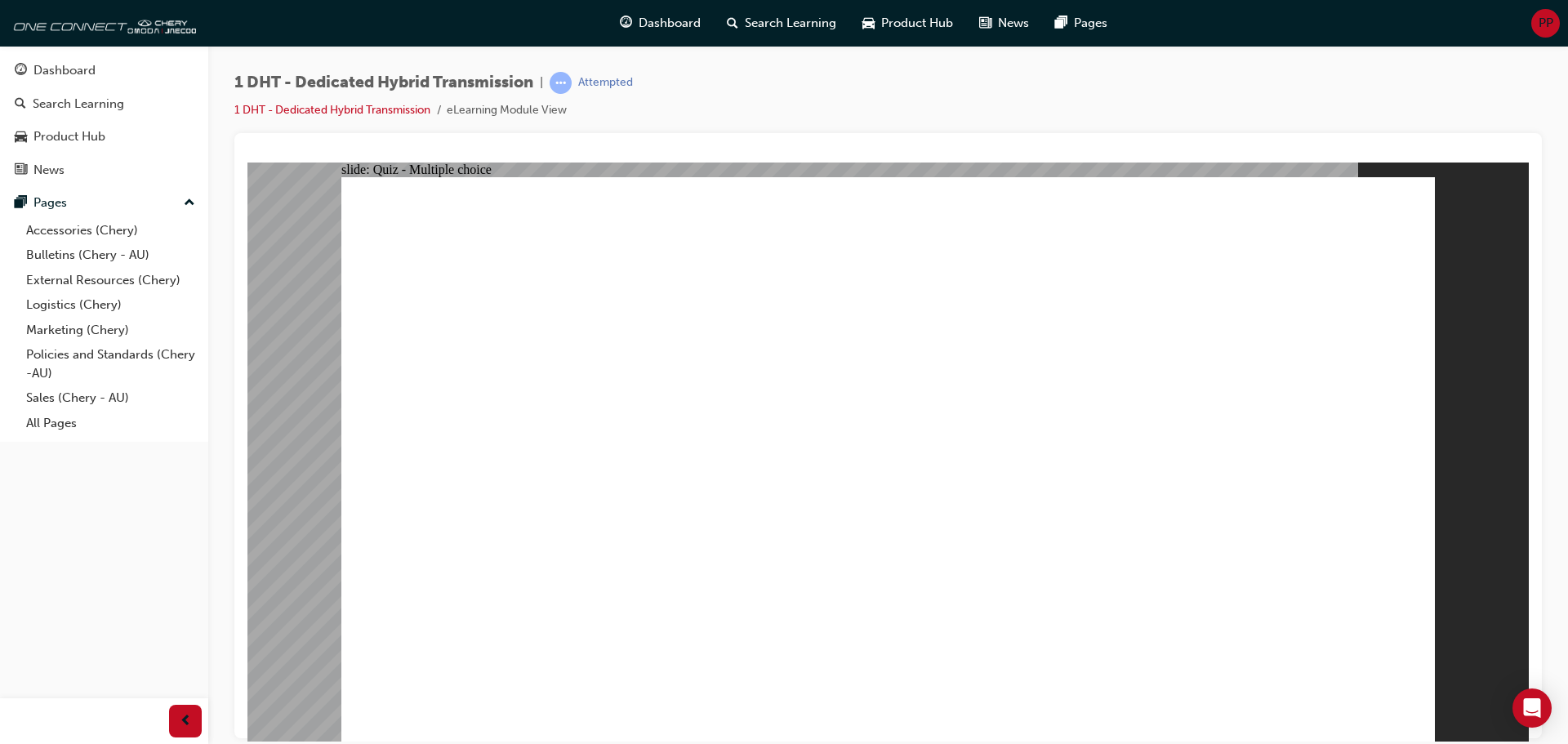
radio input "true"
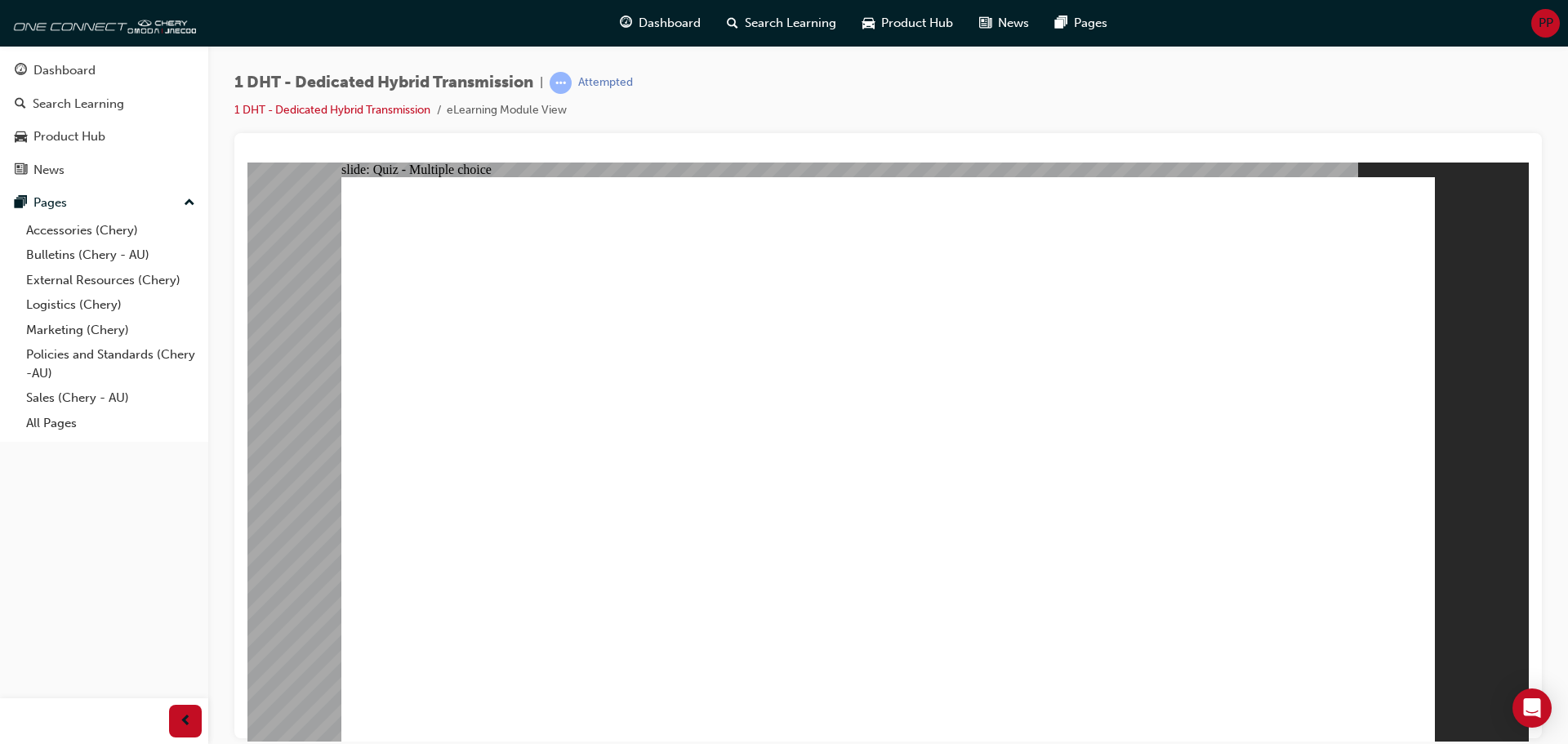
checkbox input "true"
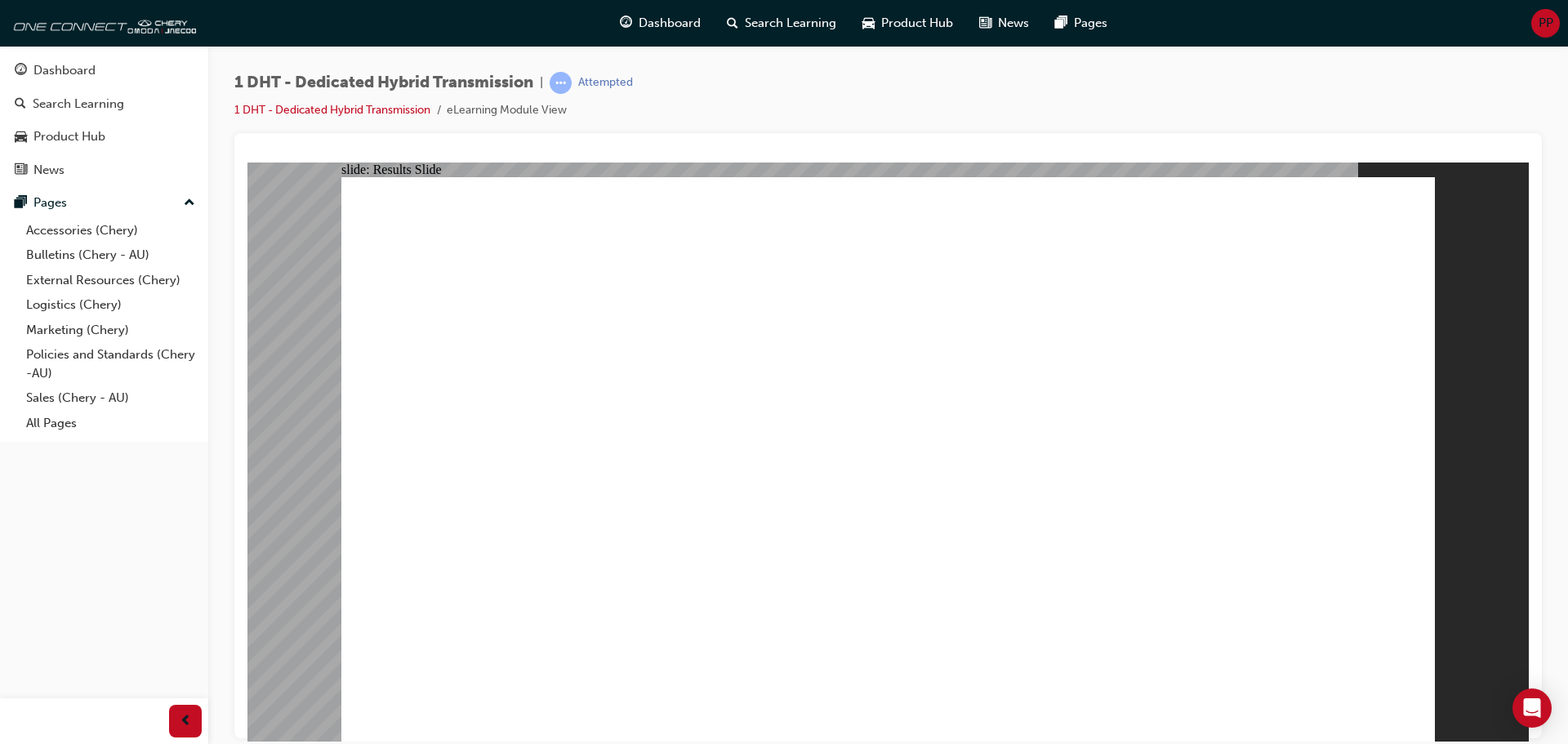
radio input "true"
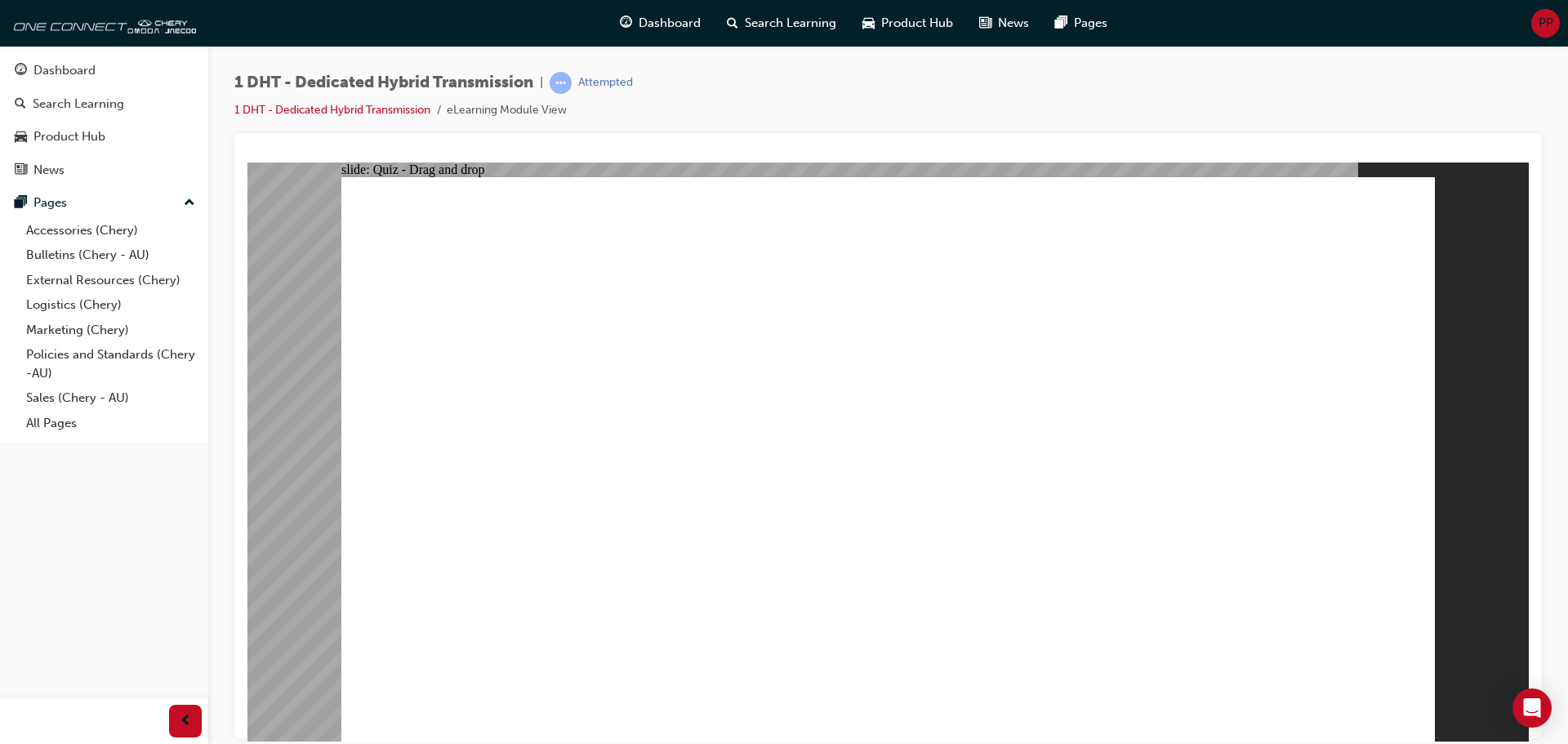
drag, startPoint x: 684, startPoint y: 624, endPoint x: 882, endPoint y: 275, distance: 401.3
drag, startPoint x: 1077, startPoint y: 617, endPoint x: 835, endPoint y: 321, distance: 382.3
drag, startPoint x: 909, startPoint y: 612, endPoint x: 862, endPoint y: 360, distance: 256.3
drag, startPoint x: 793, startPoint y: 618, endPoint x: 924, endPoint y: 333, distance: 313.7
drag, startPoint x: 555, startPoint y: 609, endPoint x: 1177, endPoint y: 209, distance: 739.5
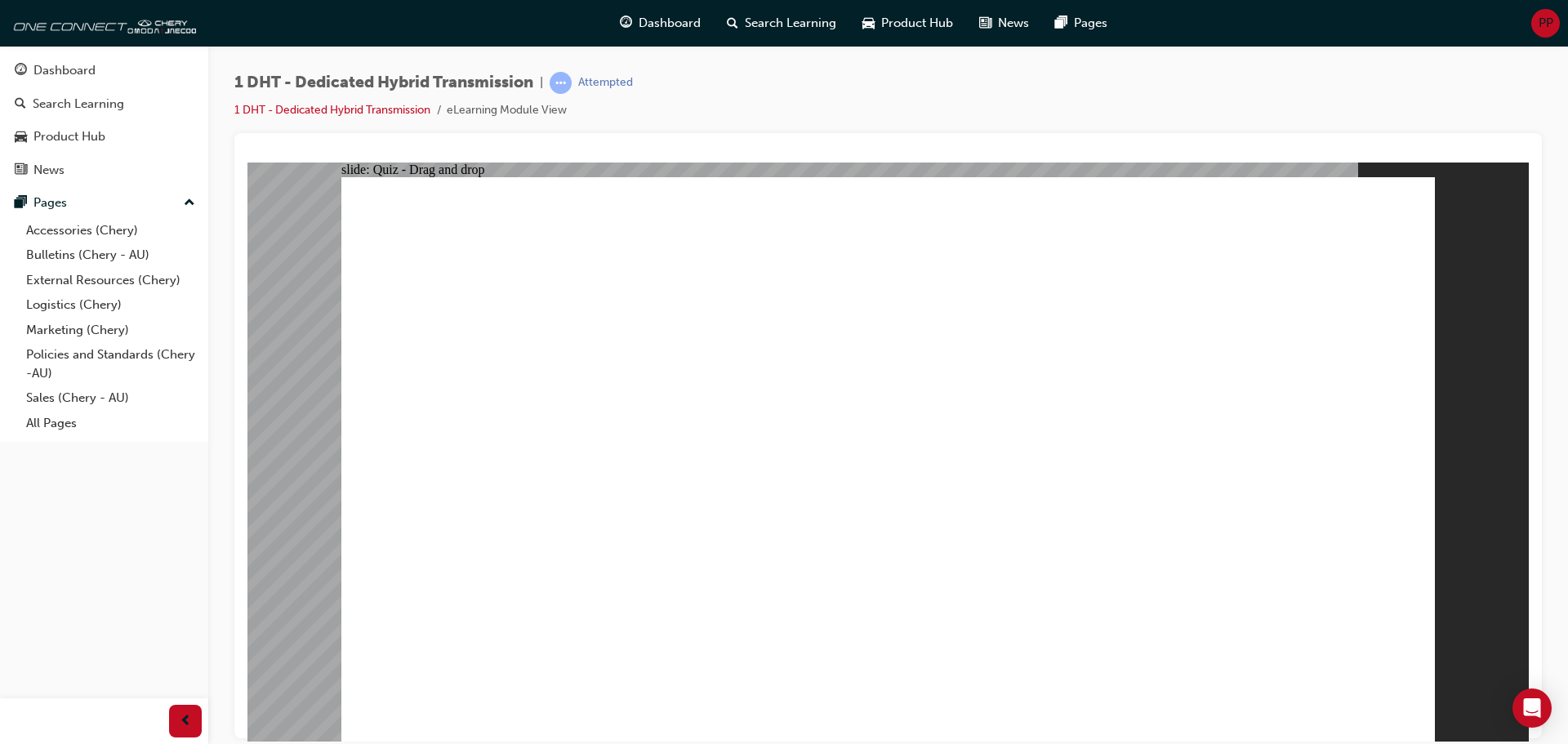
drag, startPoint x: 958, startPoint y: 589, endPoint x: 1142, endPoint y: 296, distance: 346.0
drag, startPoint x: 1161, startPoint y: 612, endPoint x: 1247, endPoint y: 310, distance: 314.0
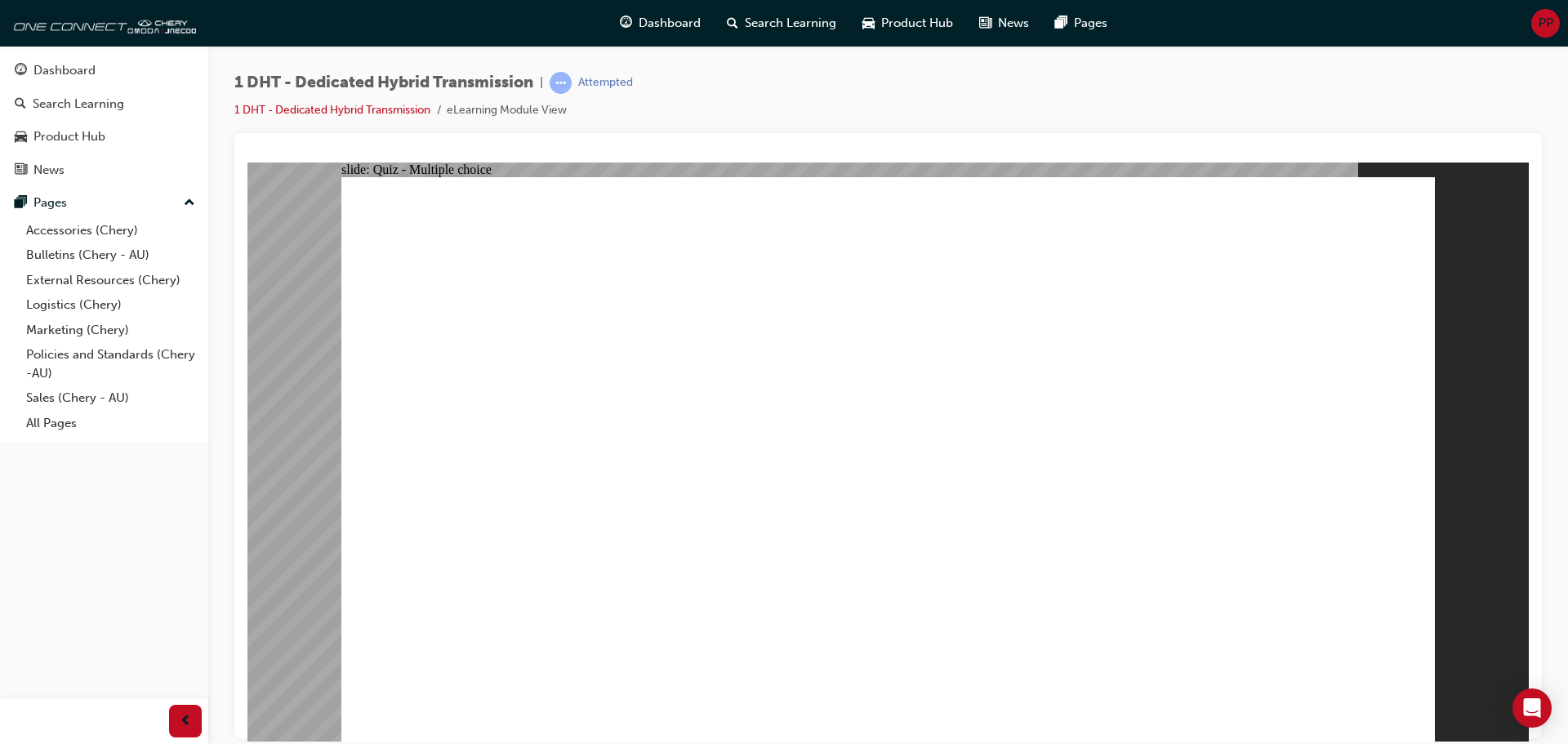
radio input "true"
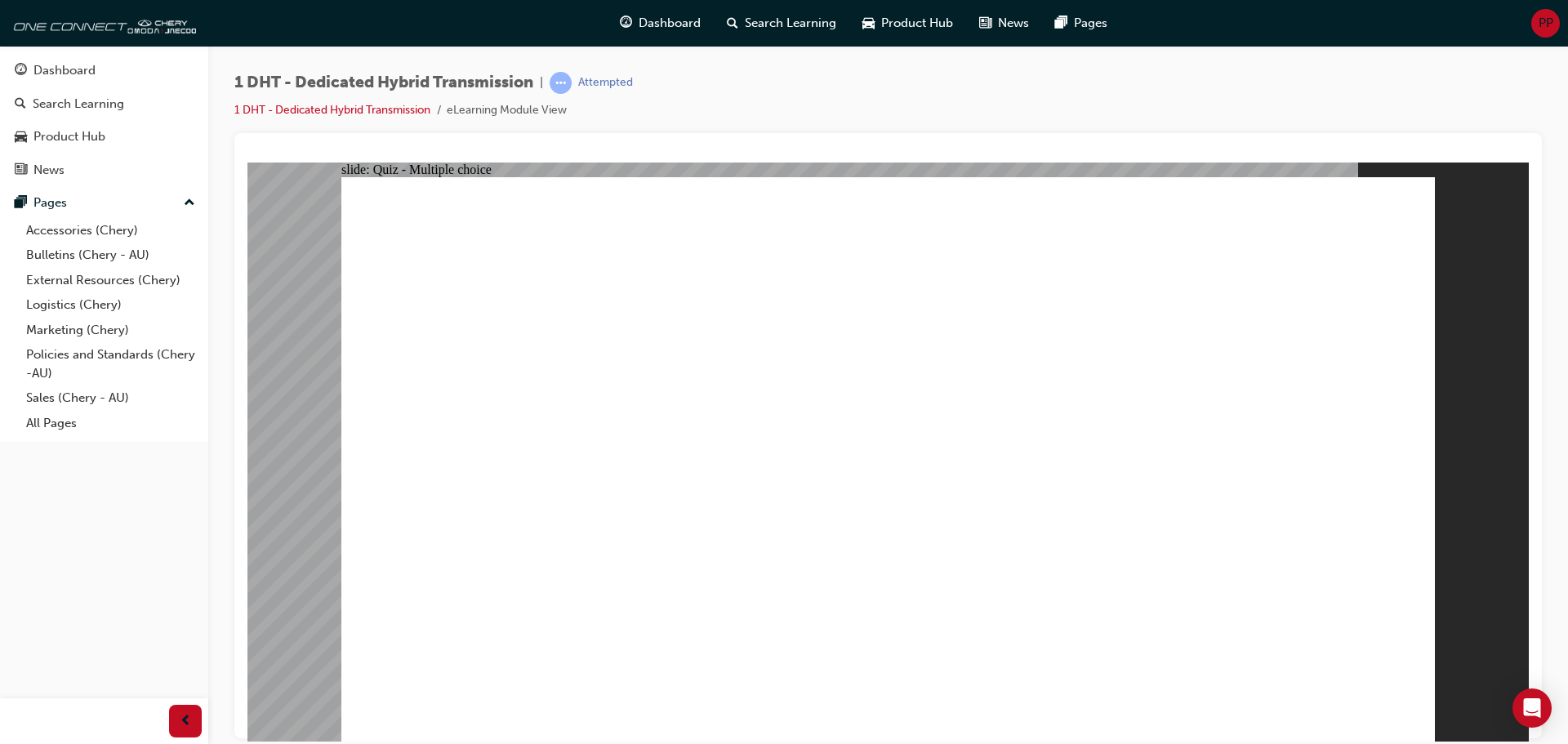
checkbox input "true"
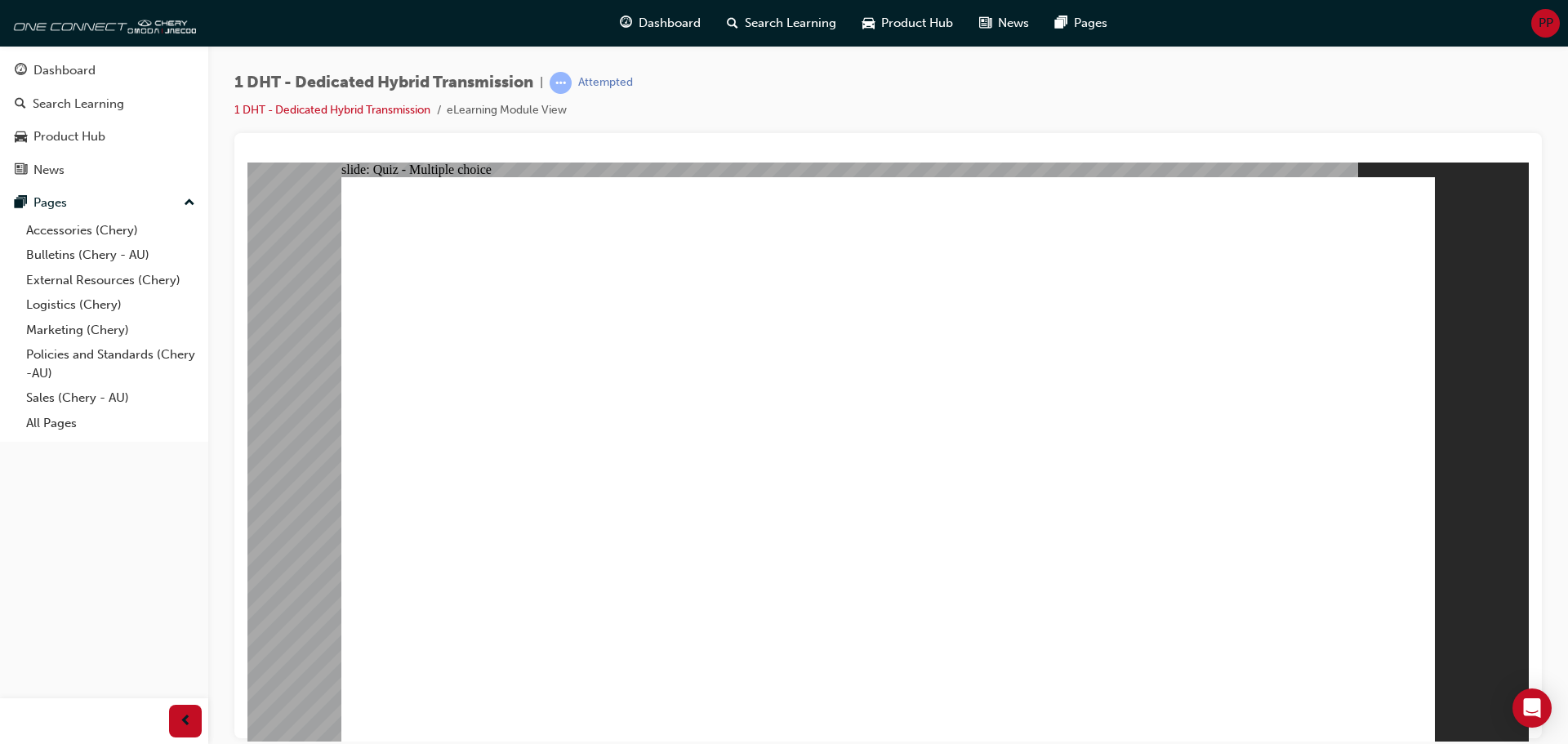
radio input "true"
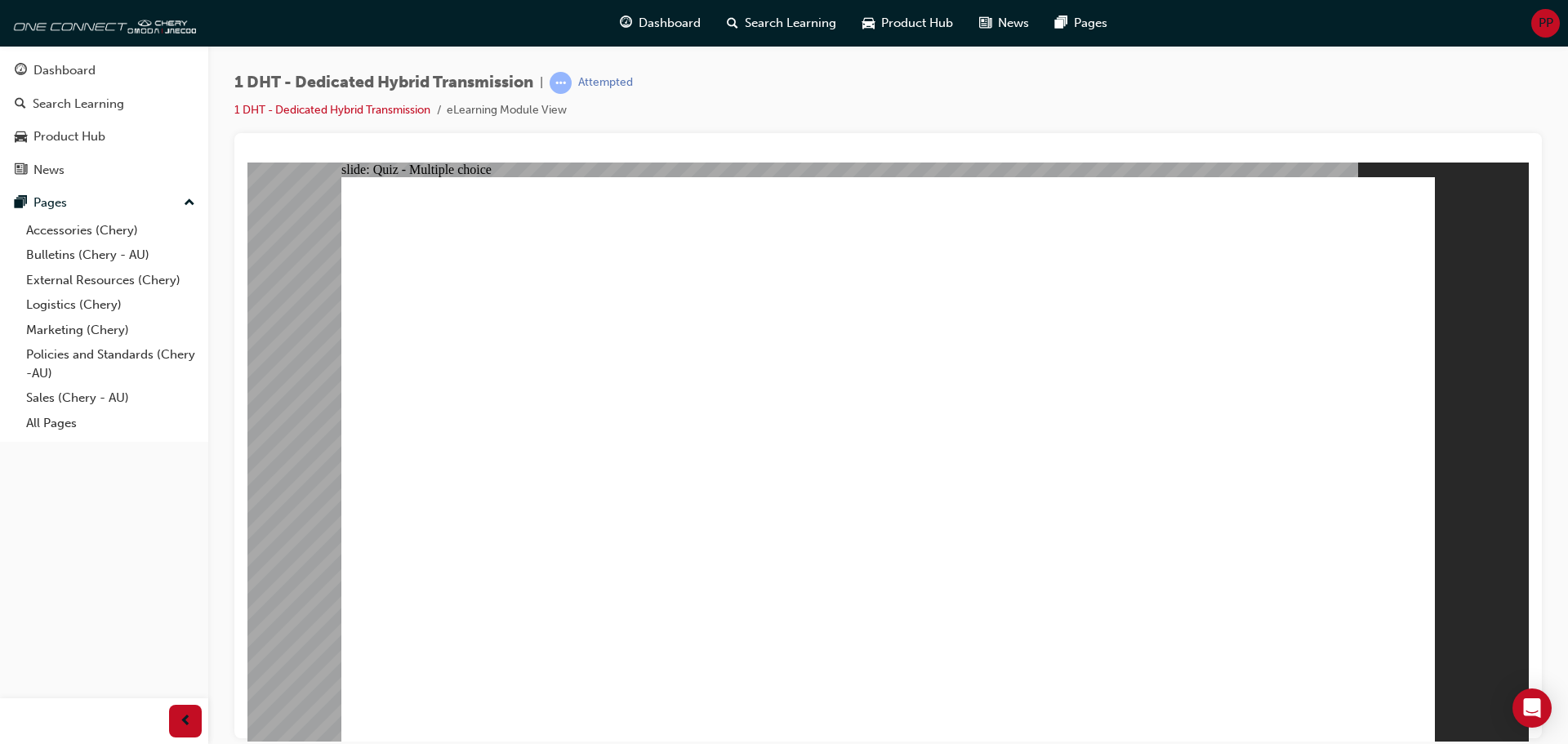
drag, startPoint x: 661, startPoint y: 619, endPoint x: 820, endPoint y: 279, distance: 375.3
drag, startPoint x: 871, startPoint y: 577, endPoint x: 831, endPoint y: 332, distance: 248.2
drag, startPoint x: 1048, startPoint y: 601, endPoint x: 844, endPoint y: 365, distance: 311.9
drag, startPoint x: 976, startPoint y: 594, endPoint x: 1151, endPoint y: 244, distance: 391.3
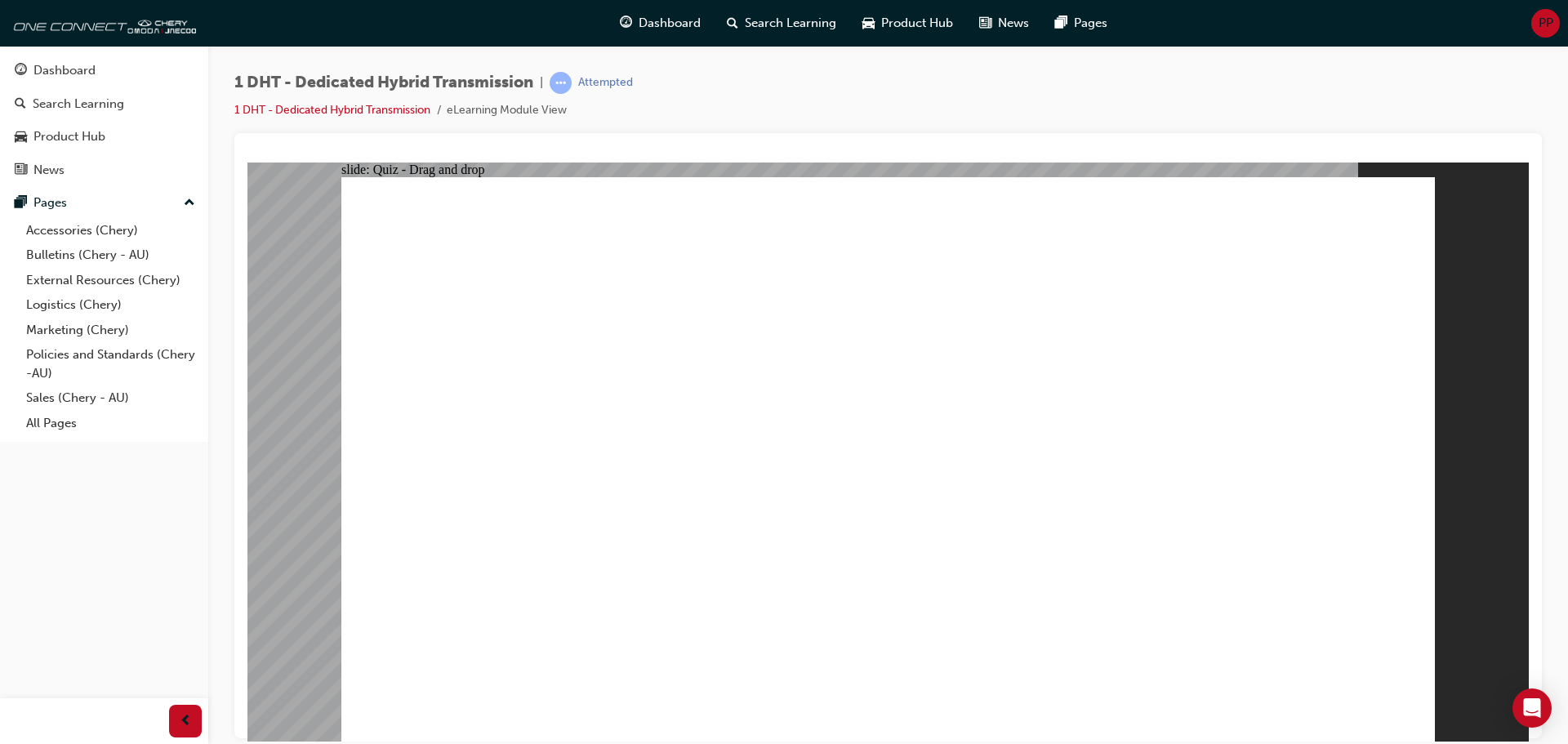
drag, startPoint x: 943, startPoint y: 515, endPoint x: 1213, endPoint y: 312, distance: 337.8
drag, startPoint x: 555, startPoint y: 583, endPoint x: 1187, endPoint y: 296, distance: 694.1
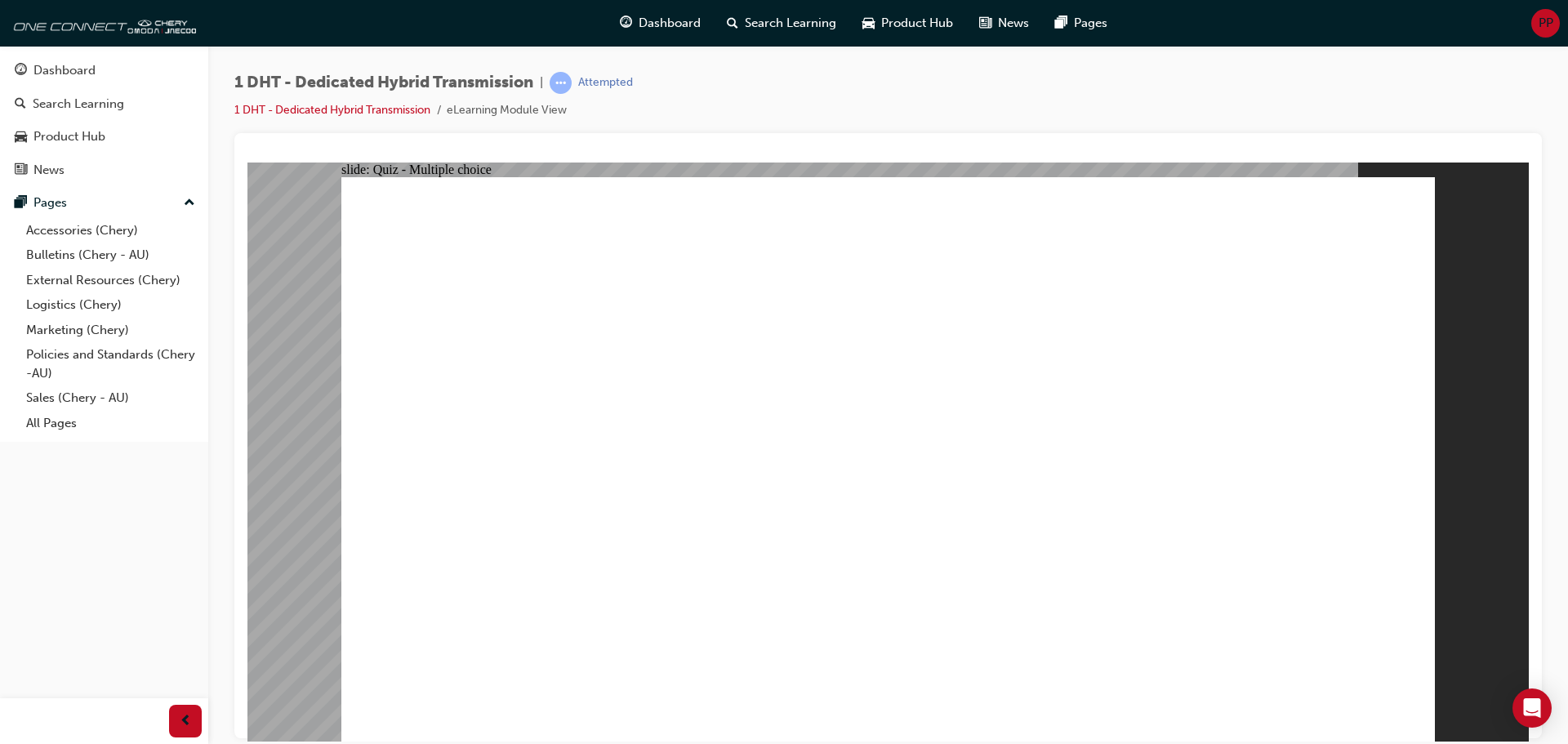
radio input "true"
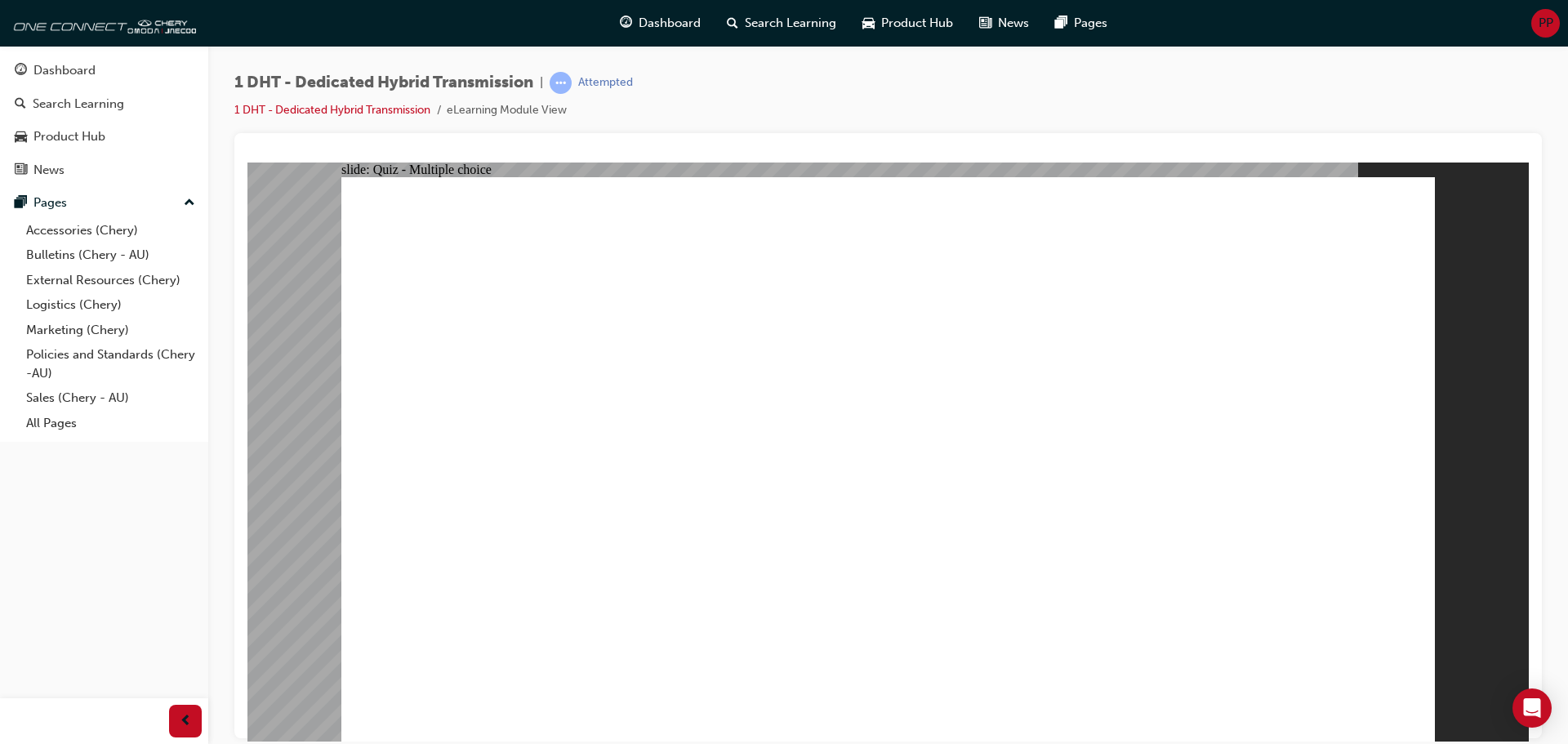
checkbox input "true"
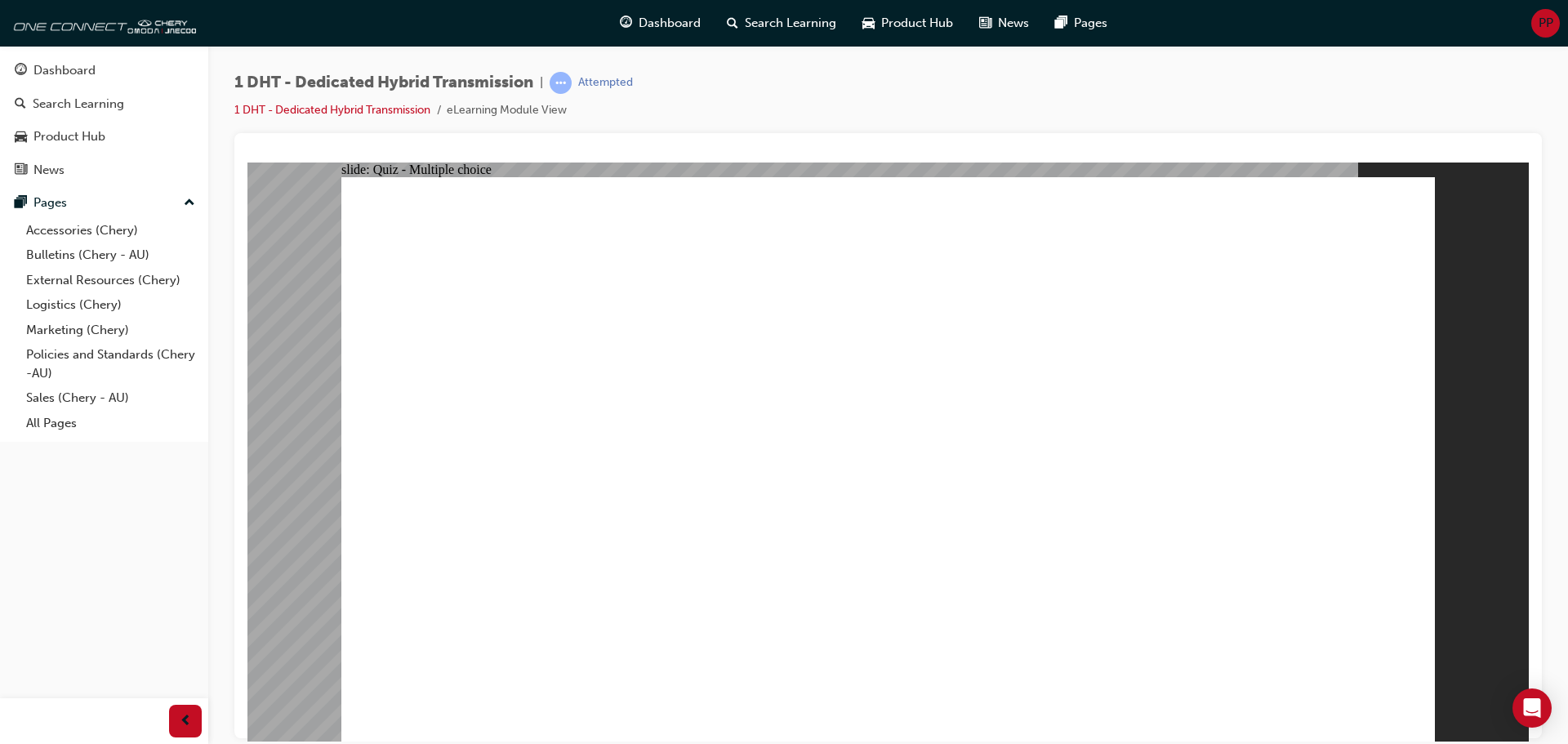
radio input "true"
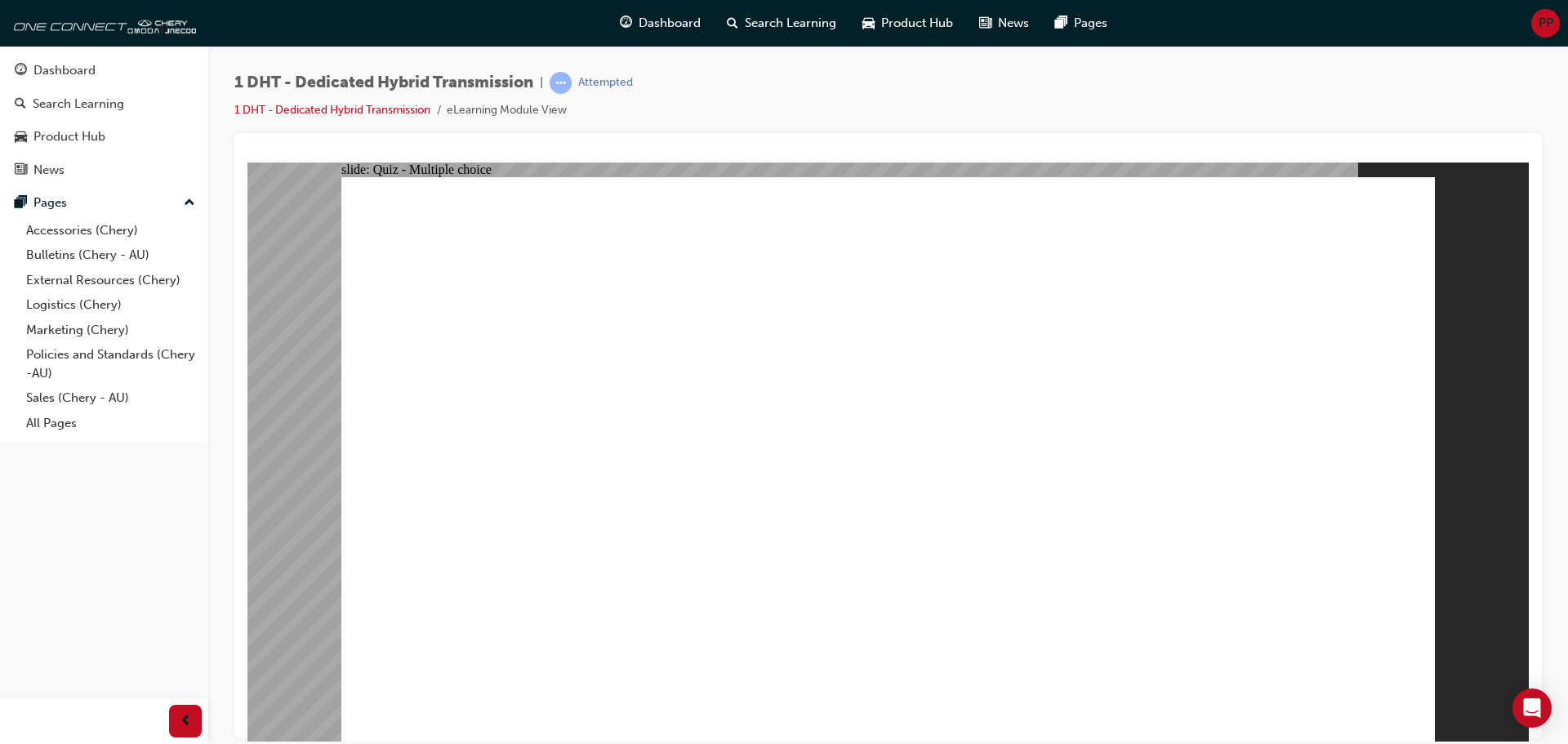
drag, startPoint x: 680, startPoint y: 602, endPoint x: 852, endPoint y: 357, distance: 299.3
drag, startPoint x: 875, startPoint y: 560, endPoint x: 846, endPoint y: 372, distance: 190.2
drag, startPoint x: 575, startPoint y: 587, endPoint x: 1140, endPoint y: 310, distance: 629.2
drag, startPoint x: 969, startPoint y: 576, endPoint x: 1176, endPoint y: 321, distance: 328.4
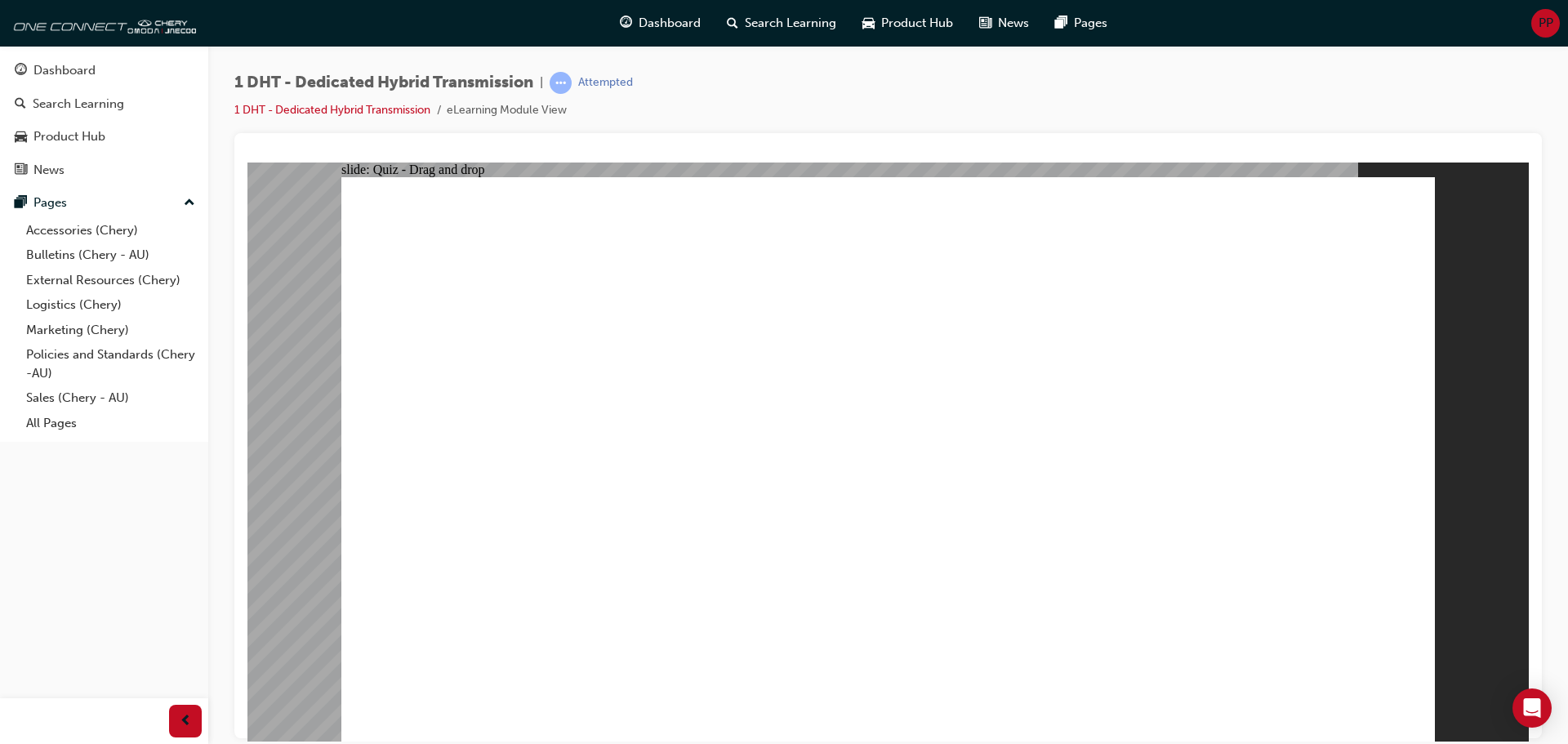
drag, startPoint x: 1119, startPoint y: 503, endPoint x: 1182, endPoint y: 391, distance: 128.5
drag, startPoint x: 1199, startPoint y: 601, endPoint x: 1285, endPoint y: 380, distance: 237.1
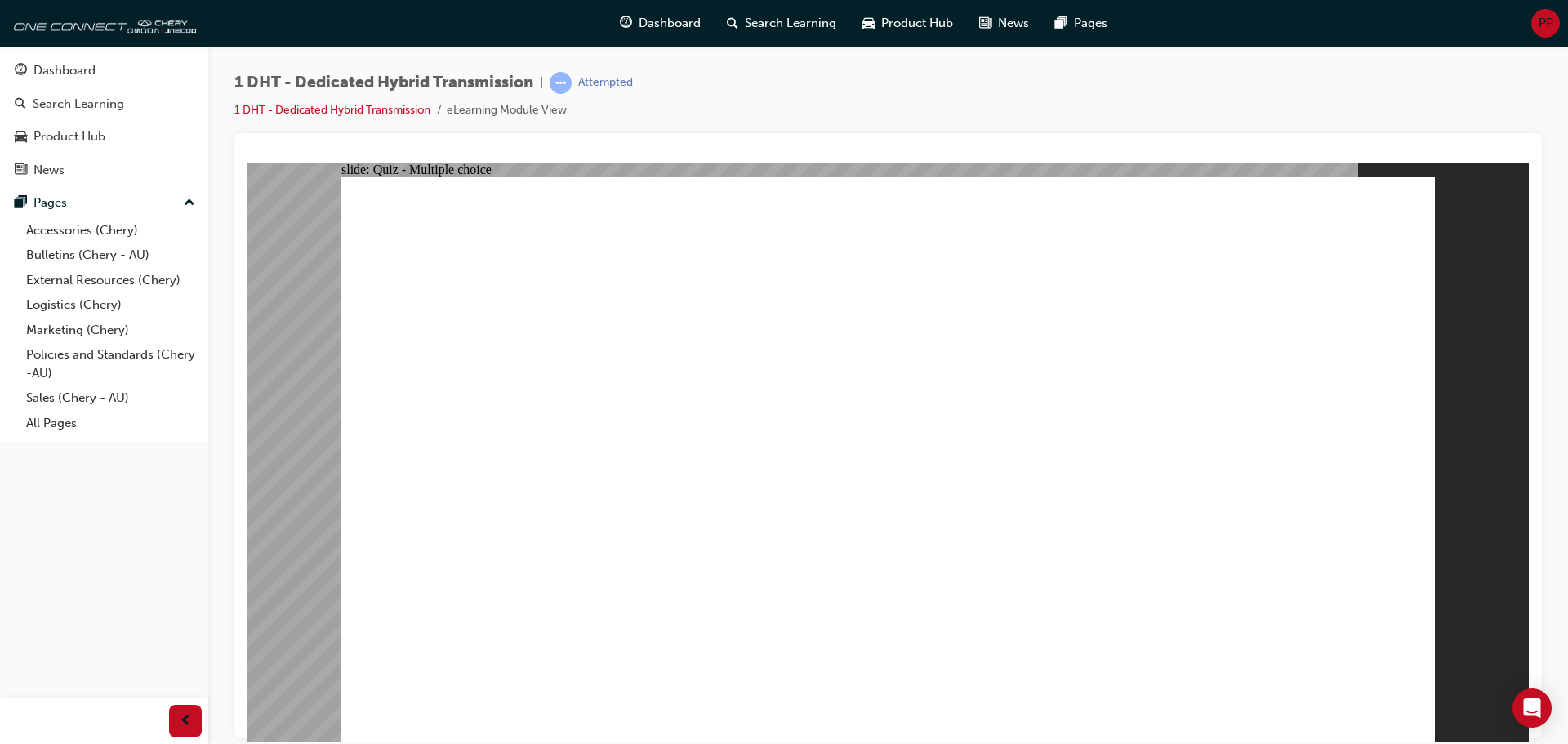
radio input "true"
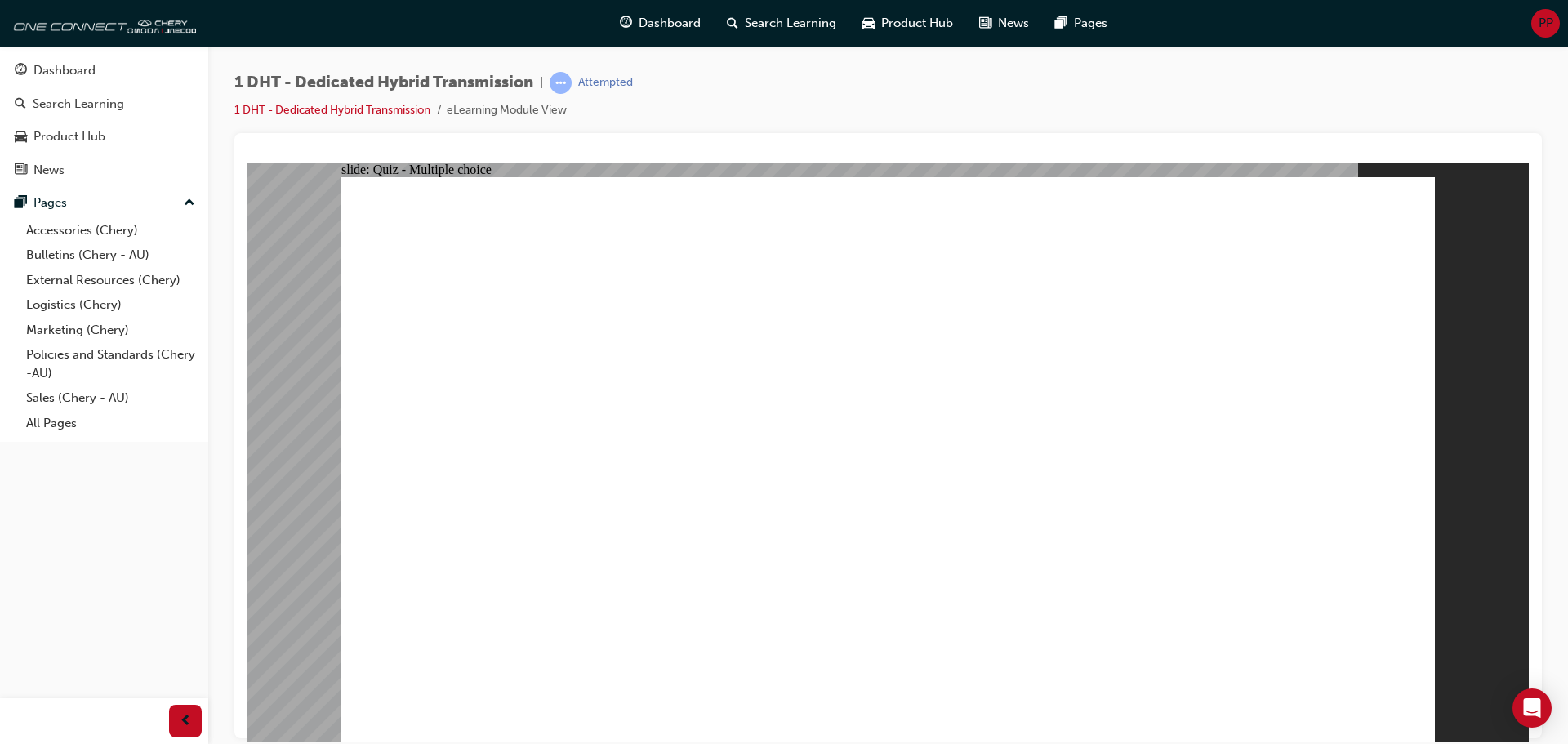
radio input "true"
checkbox input "true"
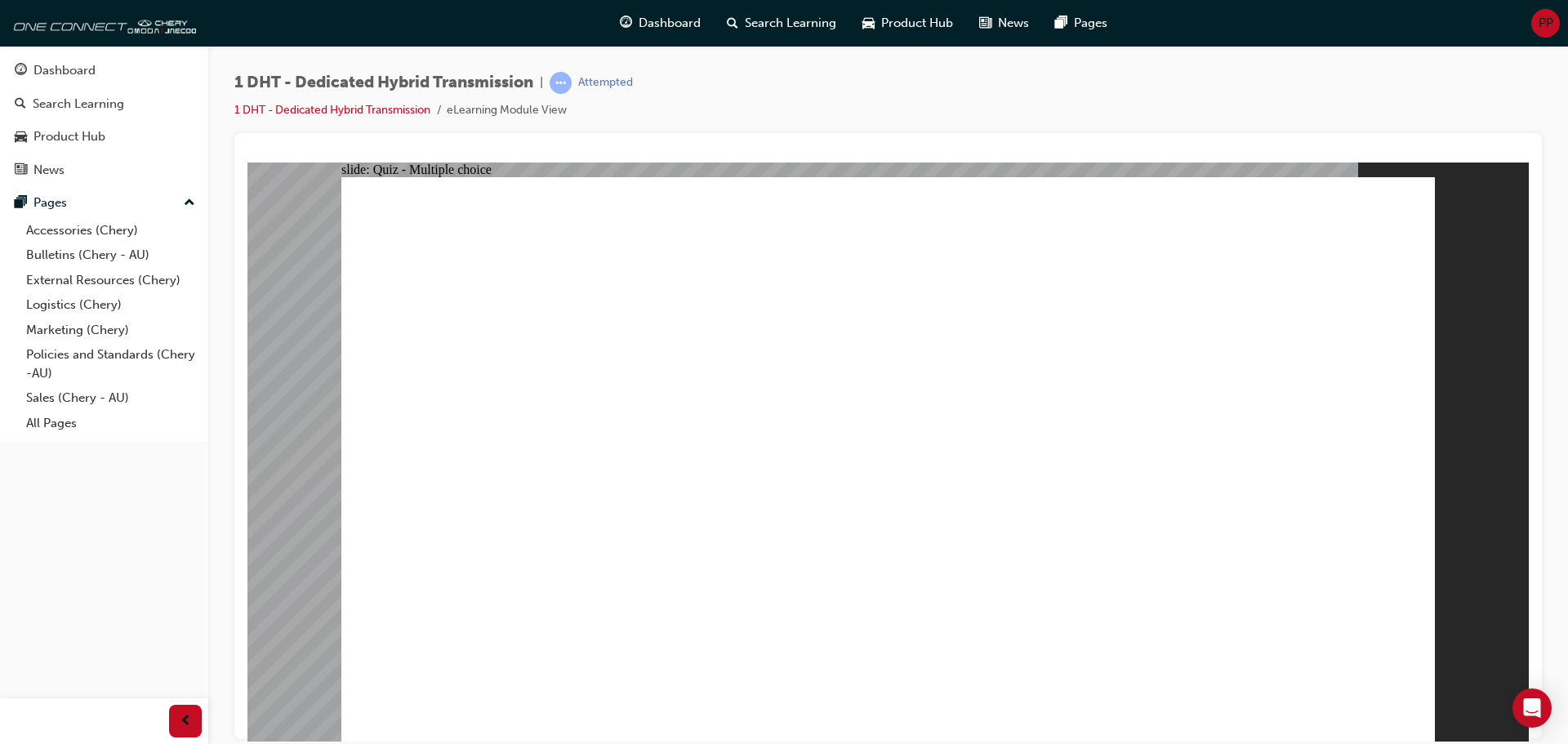
radio input "true"
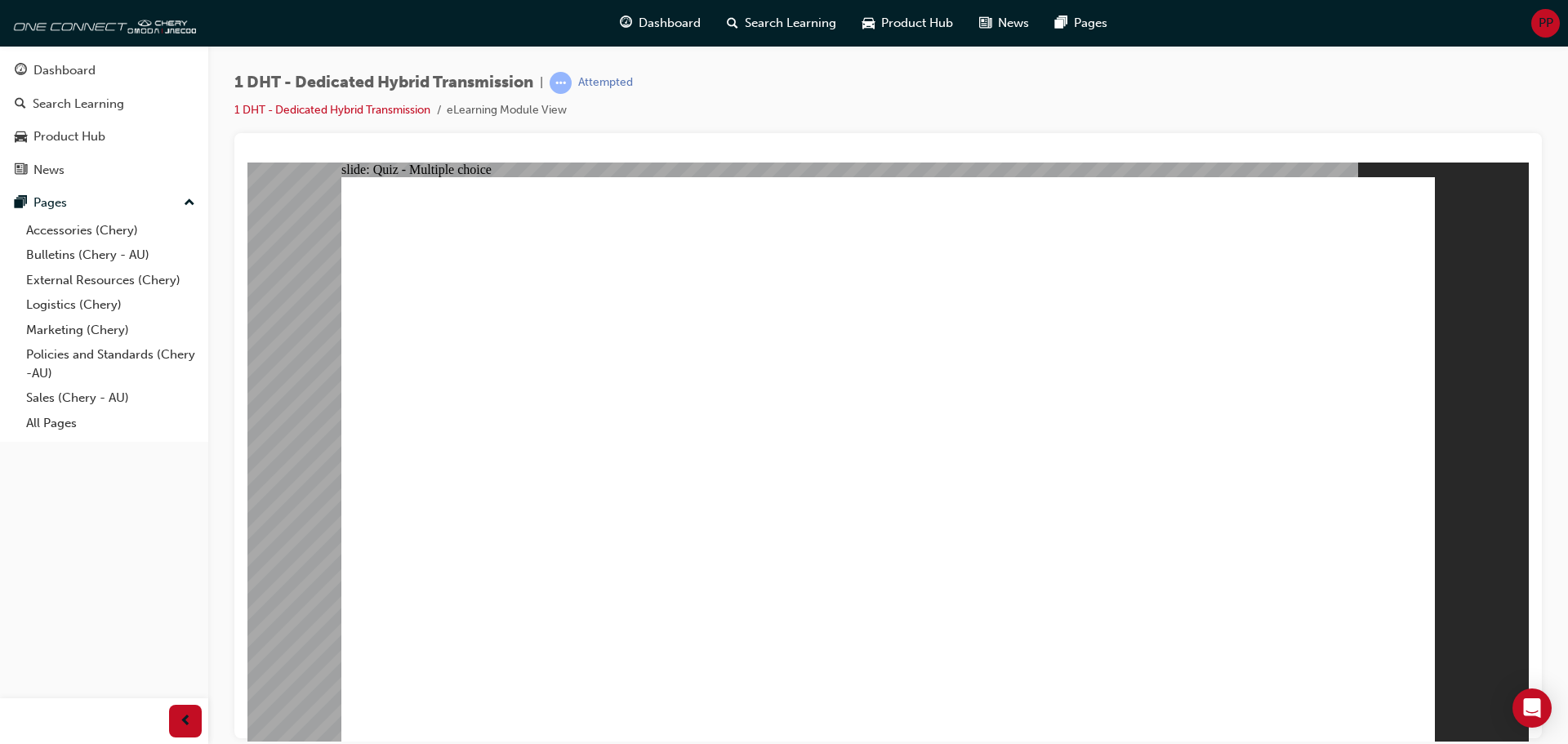
drag, startPoint x: 671, startPoint y: 626, endPoint x: 859, endPoint y: 237, distance: 432.0
drag, startPoint x: 1089, startPoint y: 595, endPoint x: 971, endPoint y: 245, distance: 369.4
drag, startPoint x: 1179, startPoint y: 576, endPoint x: 1172, endPoint y: 277, distance: 299.1
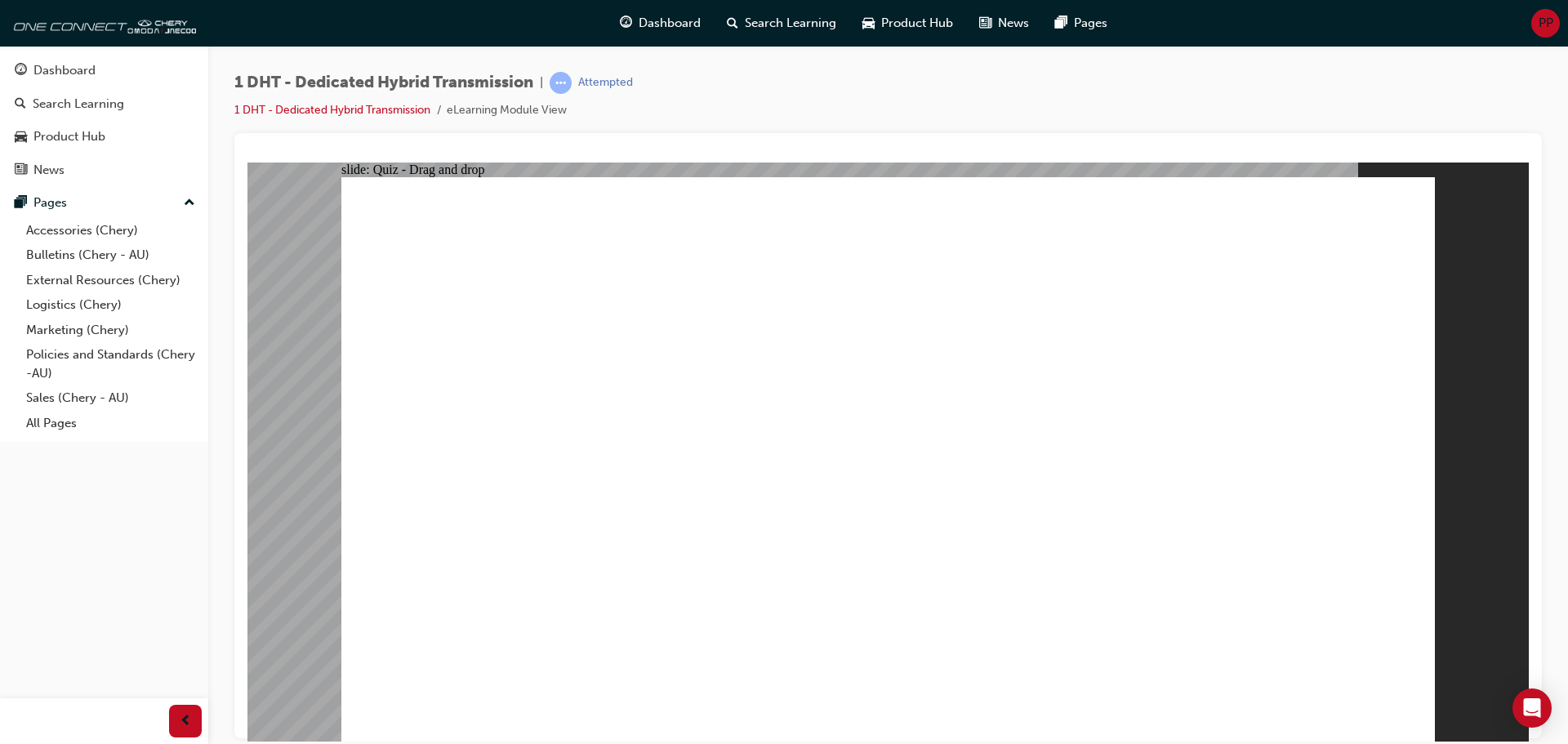
drag, startPoint x: 601, startPoint y: 610, endPoint x: 1174, endPoint y: 398, distance: 611.0
drag, startPoint x: 909, startPoint y: 574, endPoint x: 1296, endPoint y: 360, distance: 442.2
drag, startPoint x: 796, startPoint y: 600, endPoint x: 1321, endPoint y: 373, distance: 572.0
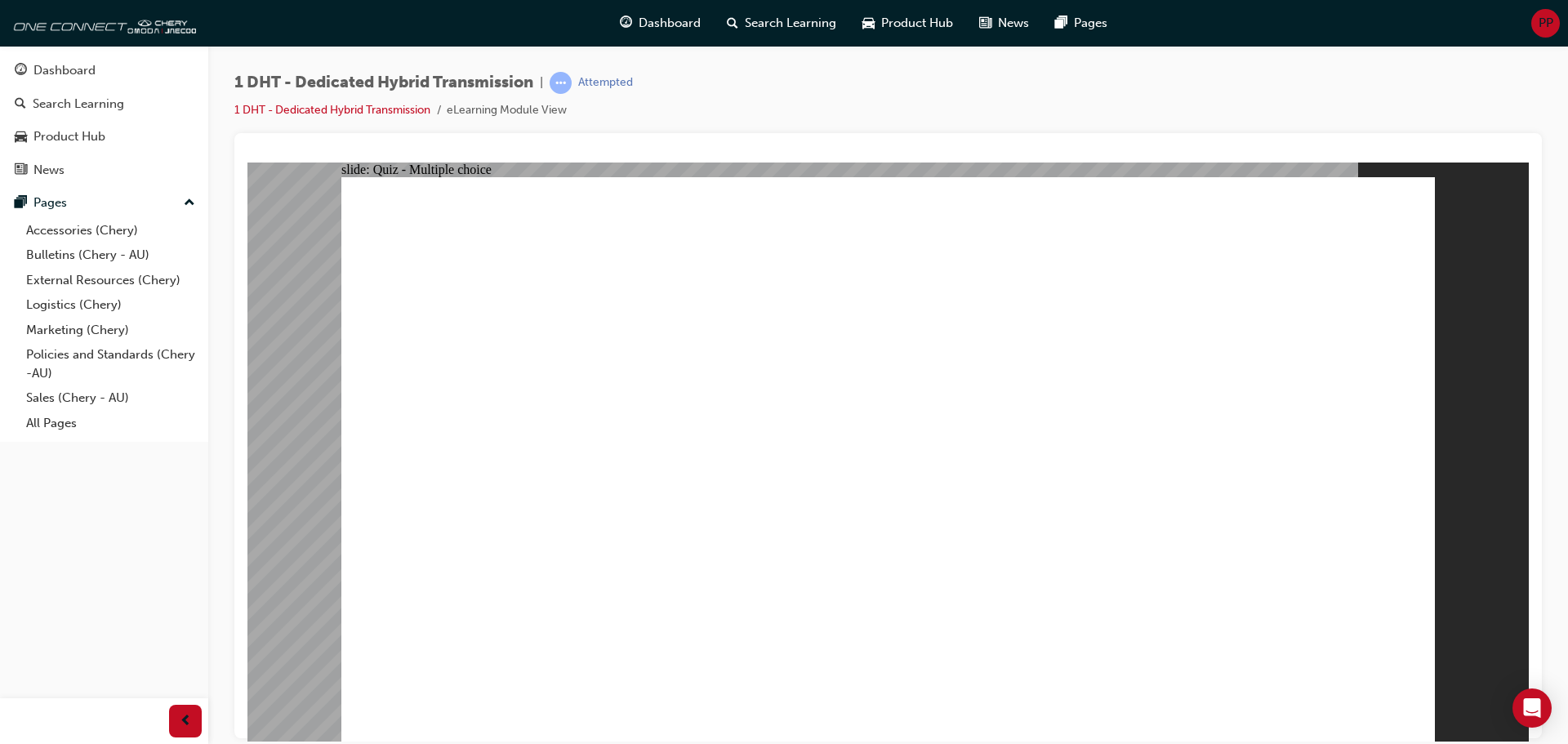
radio input "true"
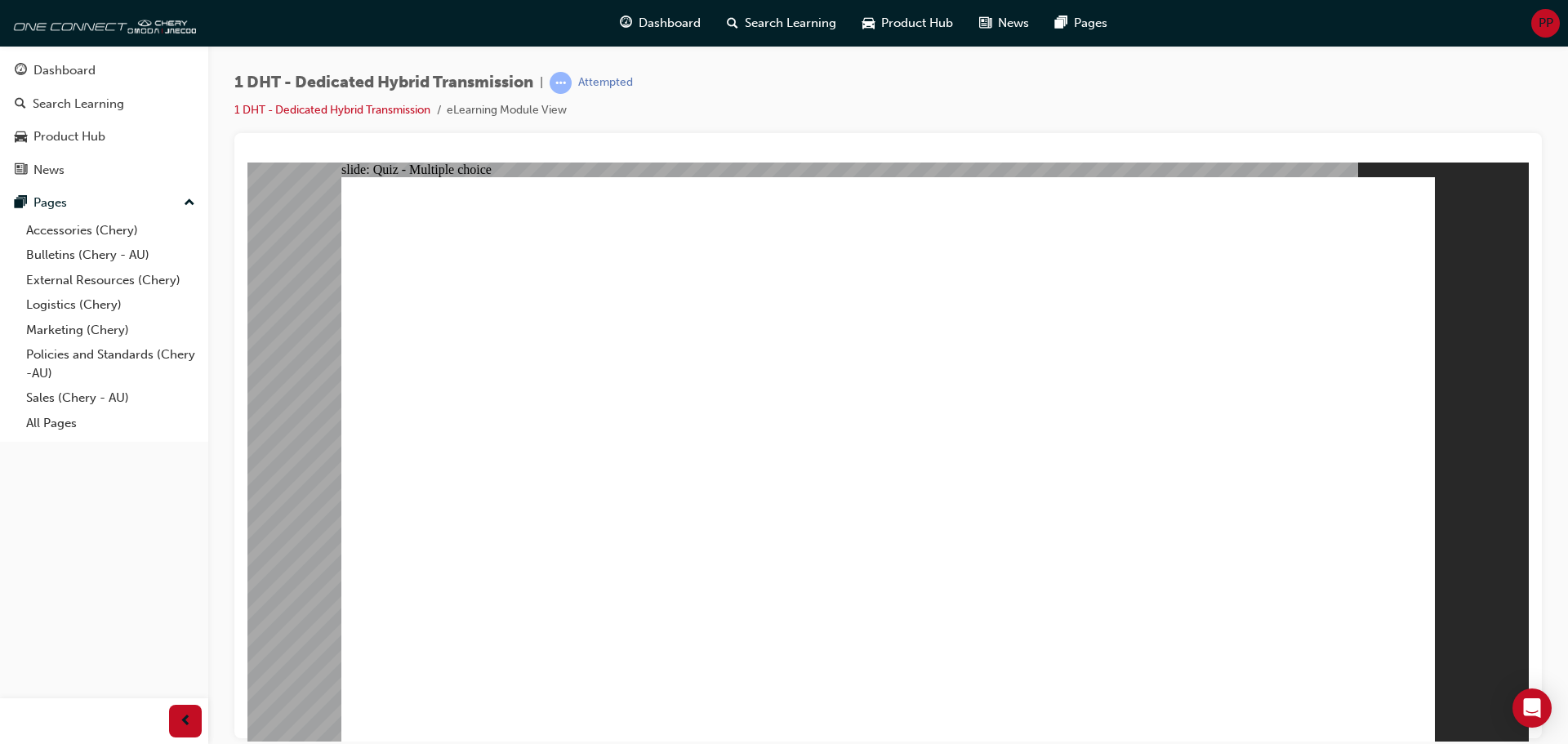
radio input "true"
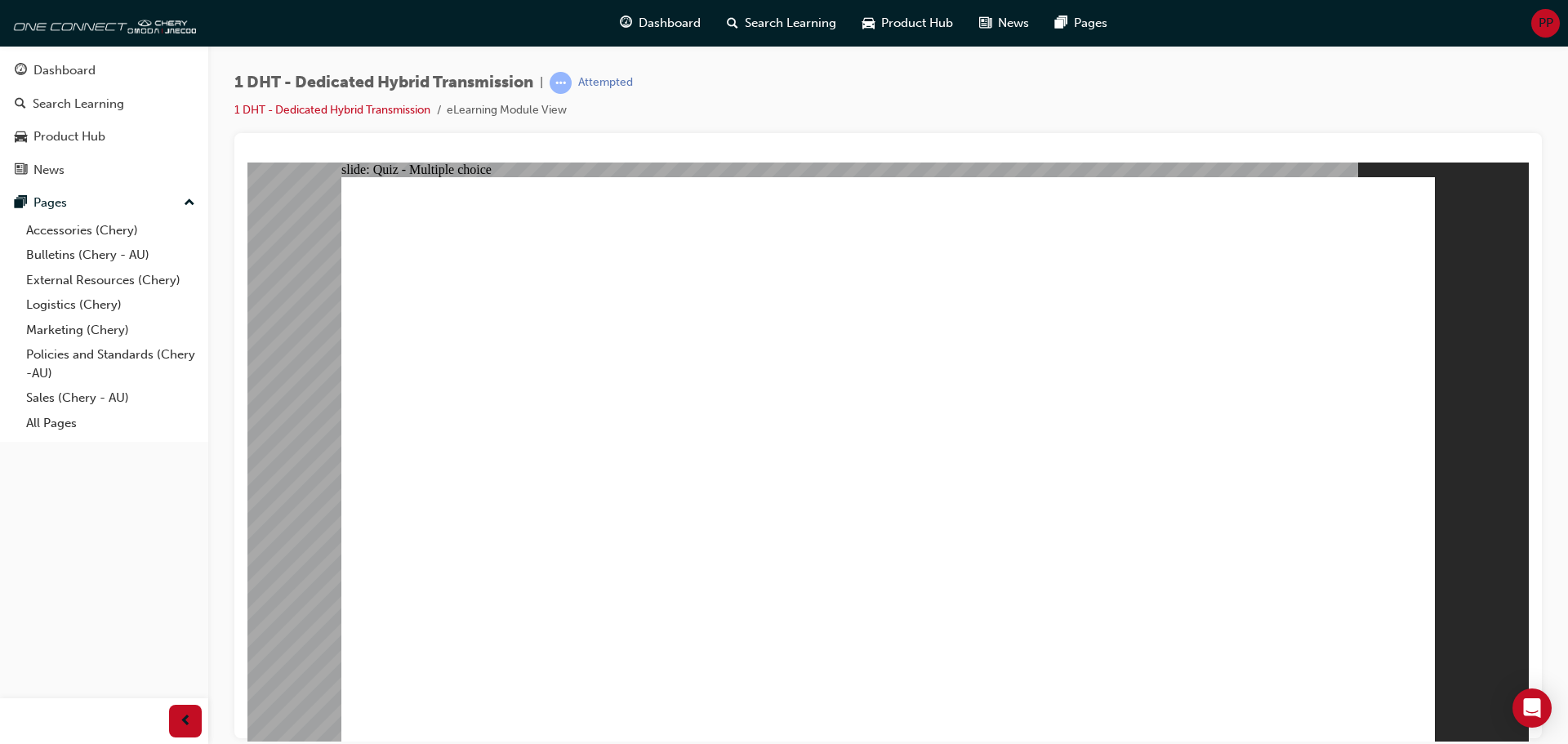
checkbox input "false"
click at [780, 499] on button "OK" at bounding box center [766, 495] width 28 height 17
checkbox input "true"
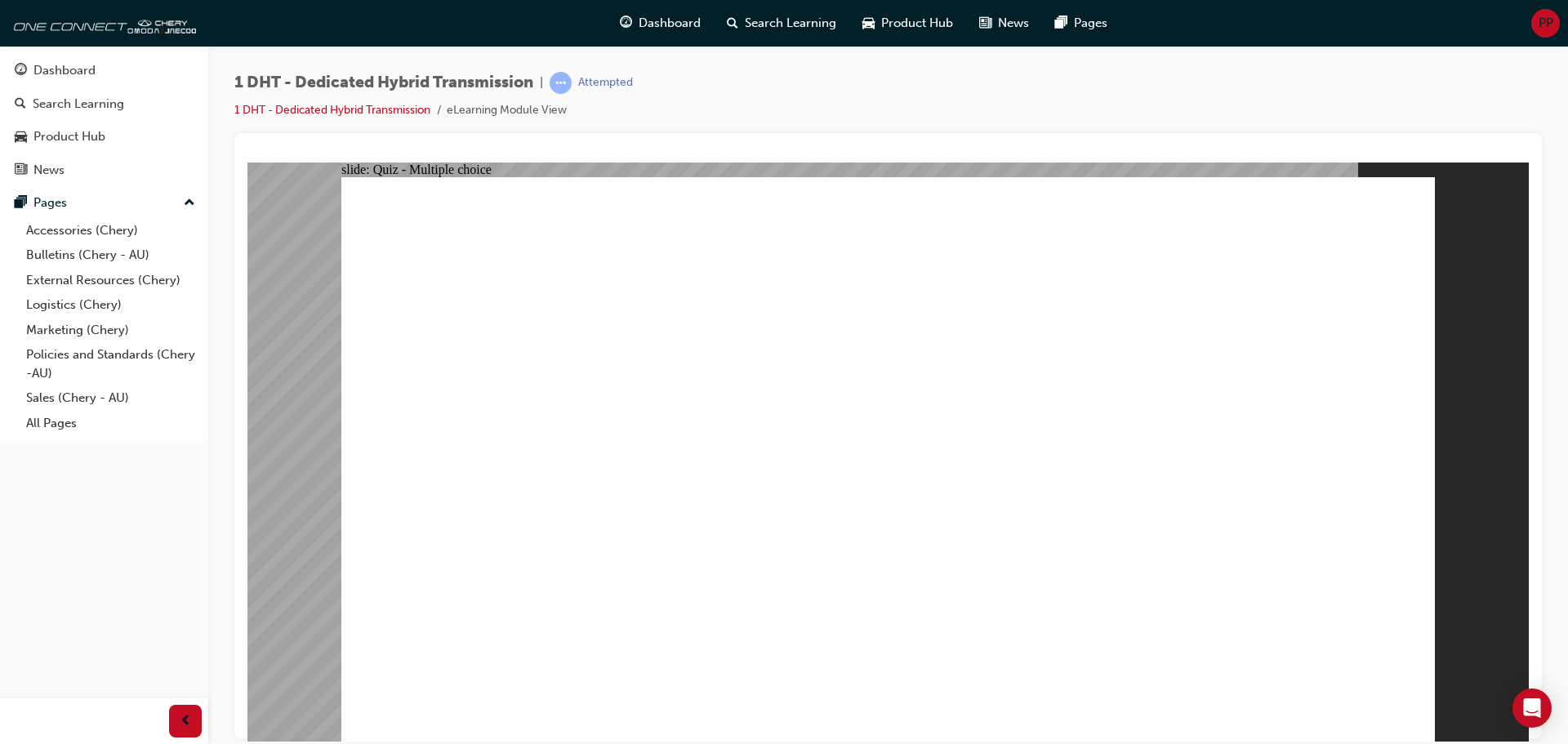
radio input "true"
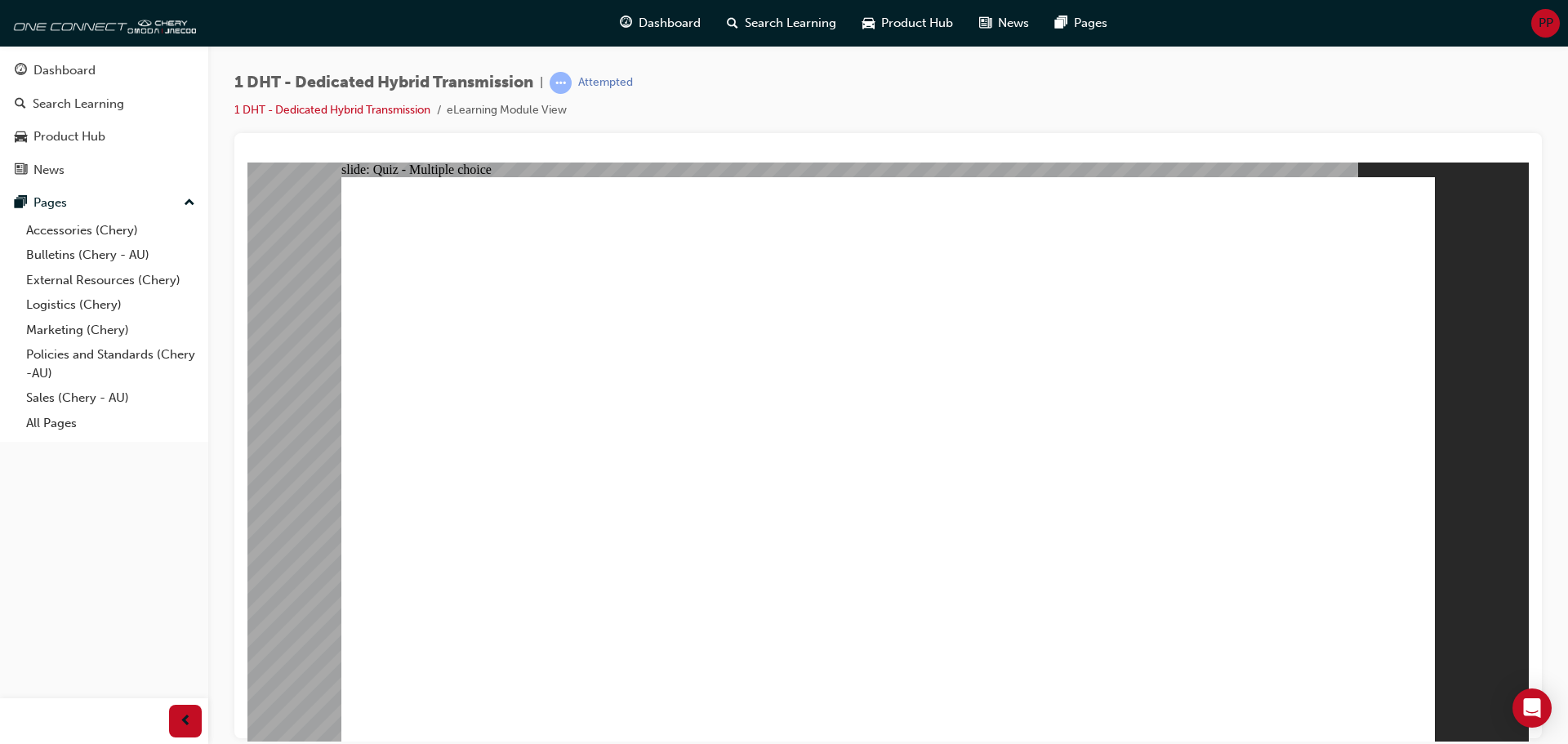
drag, startPoint x: 650, startPoint y: 615, endPoint x: 812, endPoint y: 245, distance: 403.9
drag, startPoint x: 568, startPoint y: 608, endPoint x: 823, endPoint y: 336, distance: 372.8
drag, startPoint x: 804, startPoint y: 592, endPoint x: 1170, endPoint y: 219, distance: 522.6
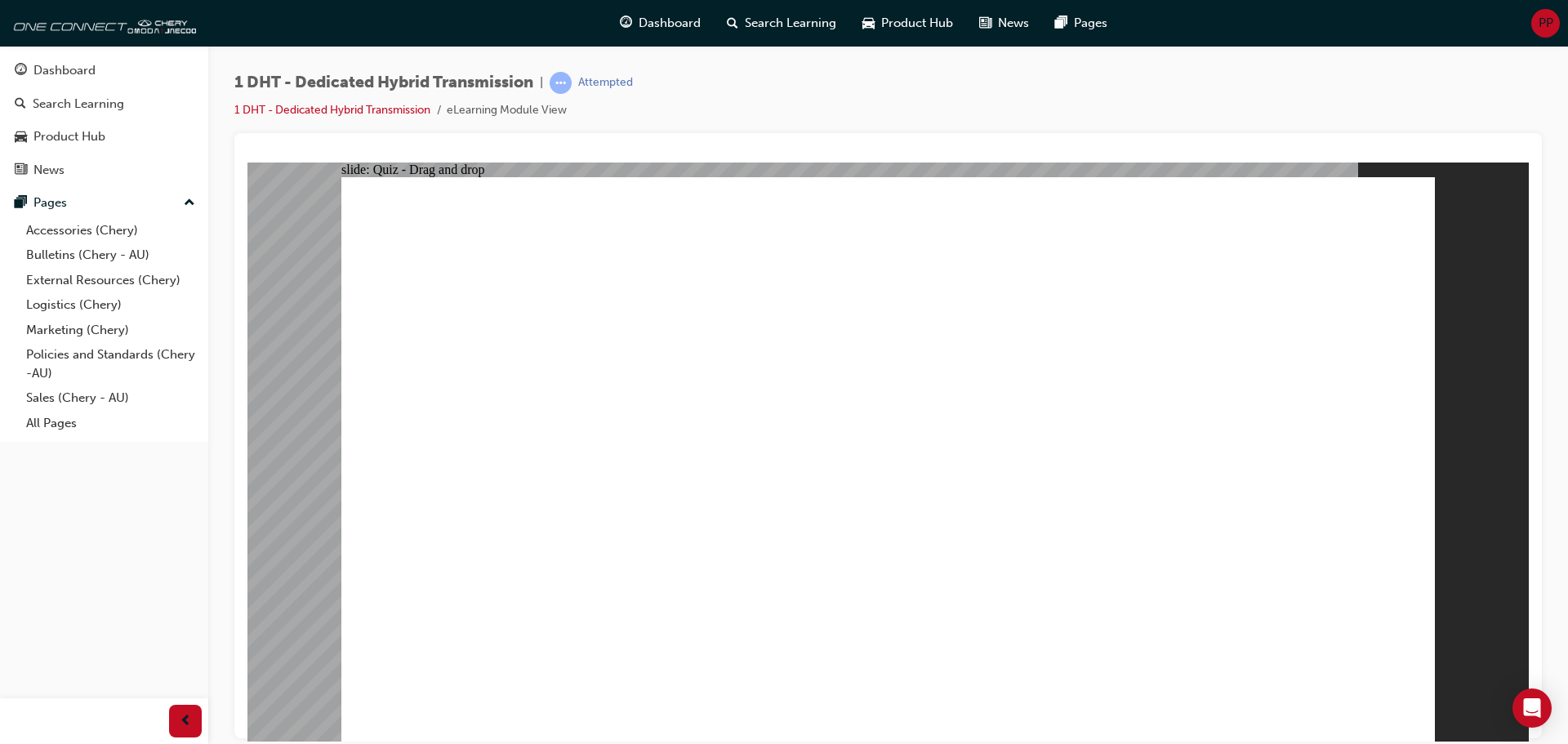
drag, startPoint x: 1184, startPoint y: 286, endPoint x: 1242, endPoint y: 250, distance: 68.3
drag, startPoint x: 1023, startPoint y: 245, endPoint x: 965, endPoint y: 243, distance: 58.0
drag, startPoint x: 907, startPoint y: 529, endPoint x: 1104, endPoint y: 360, distance: 259.6
drag, startPoint x: 976, startPoint y: 577, endPoint x: 1177, endPoint y: 345, distance: 307.0
drag, startPoint x: 1081, startPoint y: 570, endPoint x: 1227, endPoint y: 333, distance: 278.4
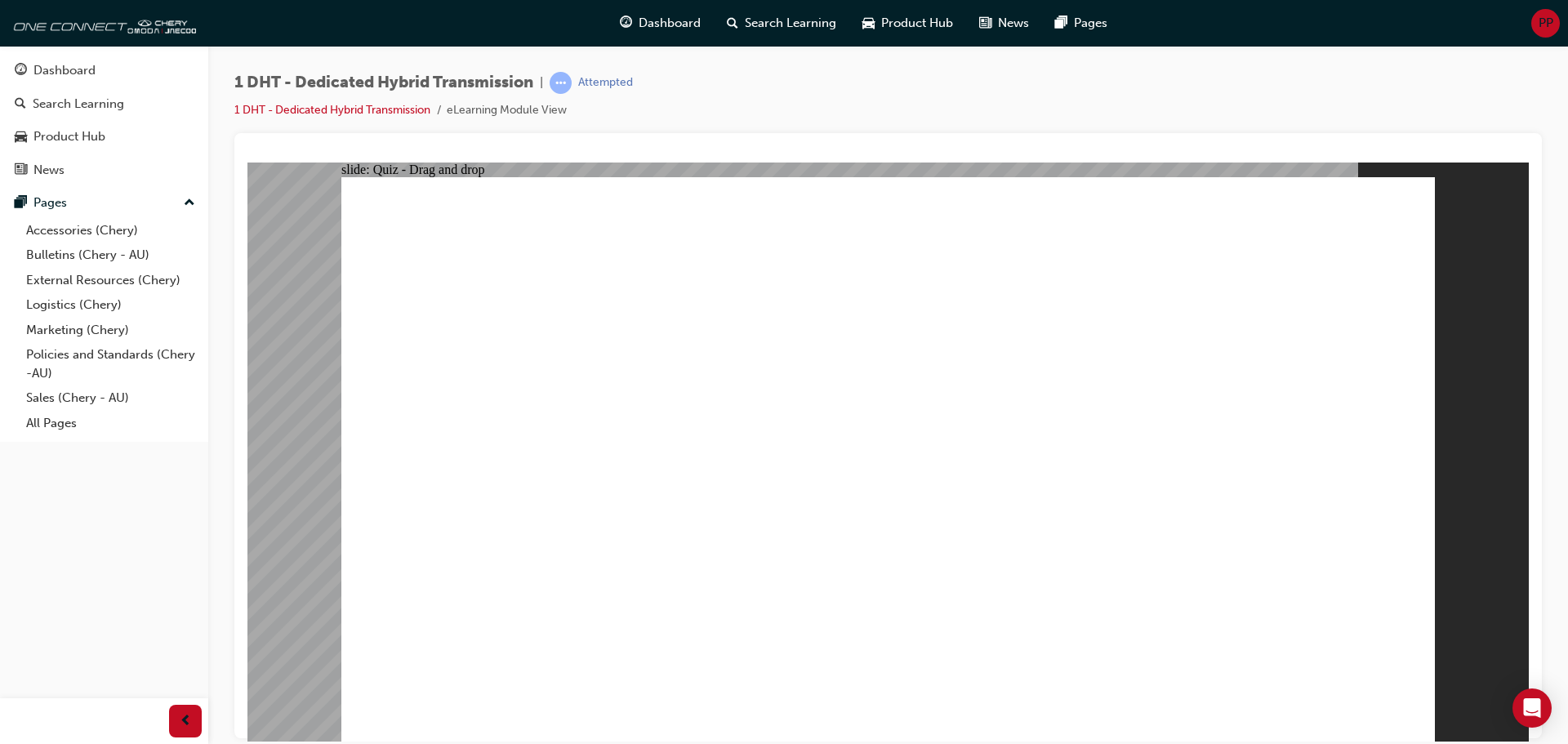
drag, startPoint x: 1167, startPoint y: 575, endPoint x: 1283, endPoint y: 317, distance: 282.9
radio input "true"
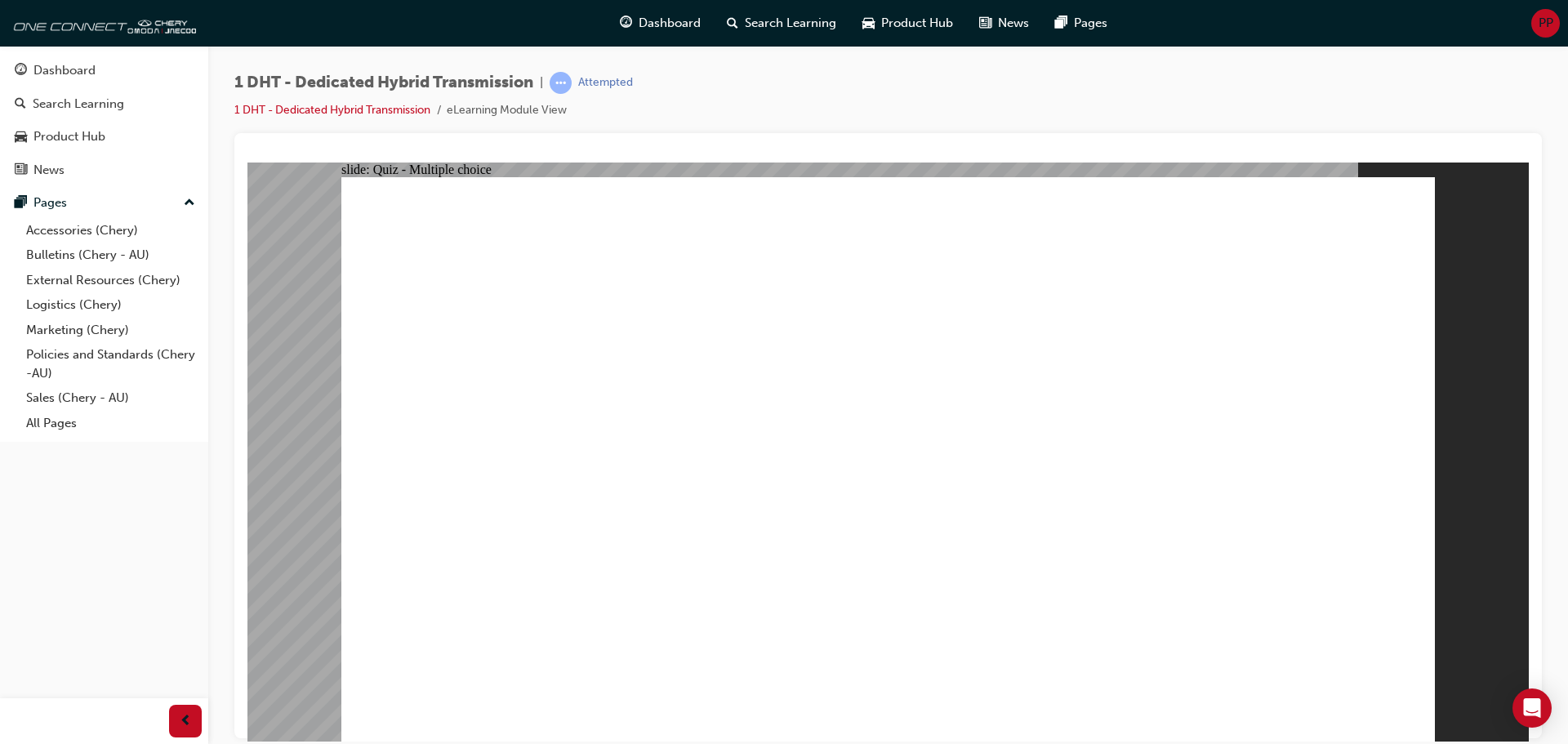
radio input "true"
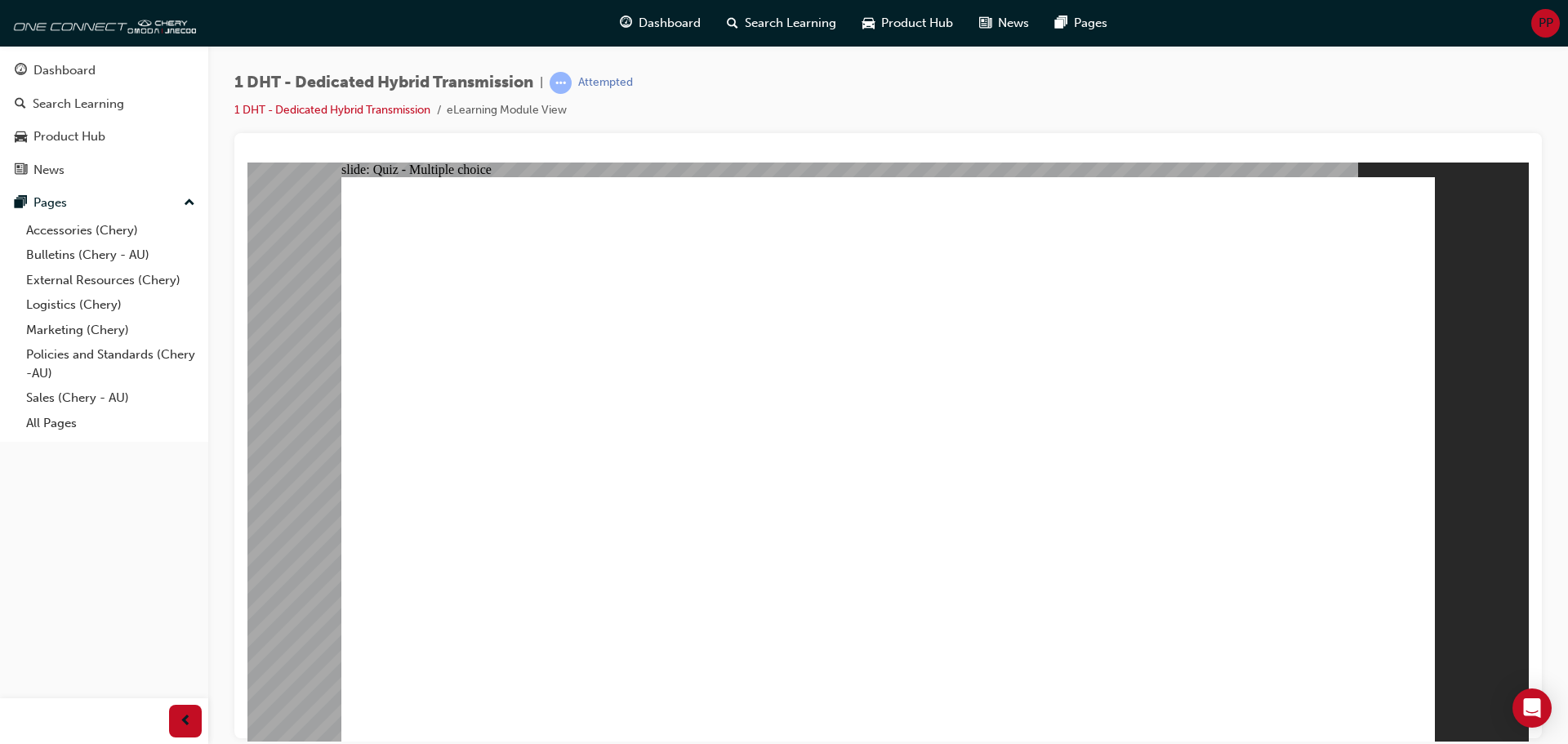
checkbox input "true"
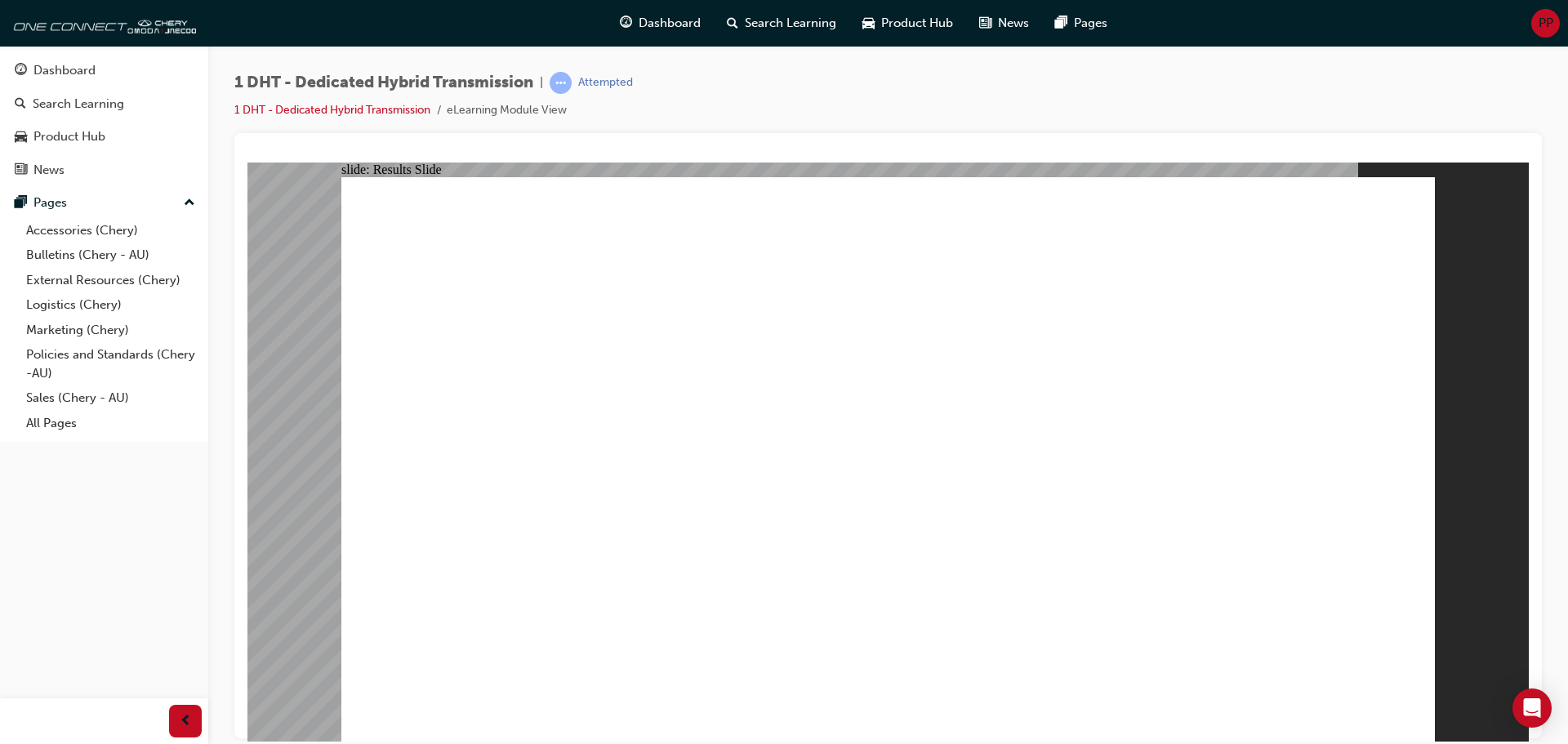
radio input "true"
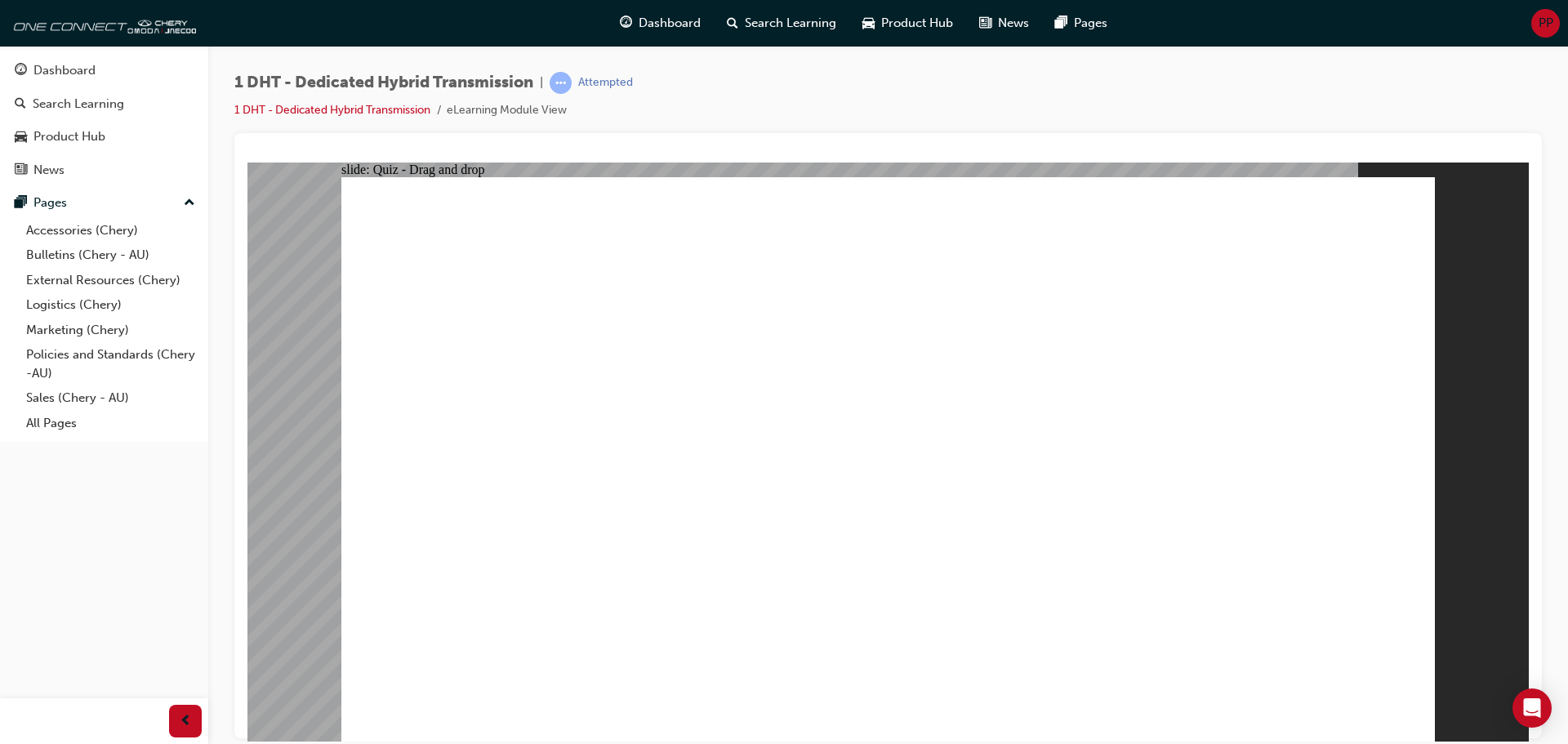
drag, startPoint x: 686, startPoint y: 615, endPoint x: 854, endPoint y: 265, distance: 388.2
drag, startPoint x: 560, startPoint y: 605, endPoint x: 1172, endPoint y: 243, distance: 711.0
drag, startPoint x: 788, startPoint y: 616, endPoint x: 1118, endPoint y: 336, distance: 432.8
drag, startPoint x: 1118, startPoint y: 499, endPoint x: 1193, endPoint y: 357, distance: 160.6
drag, startPoint x: 1152, startPoint y: 585, endPoint x: 1329, endPoint y: 356, distance: 289.4
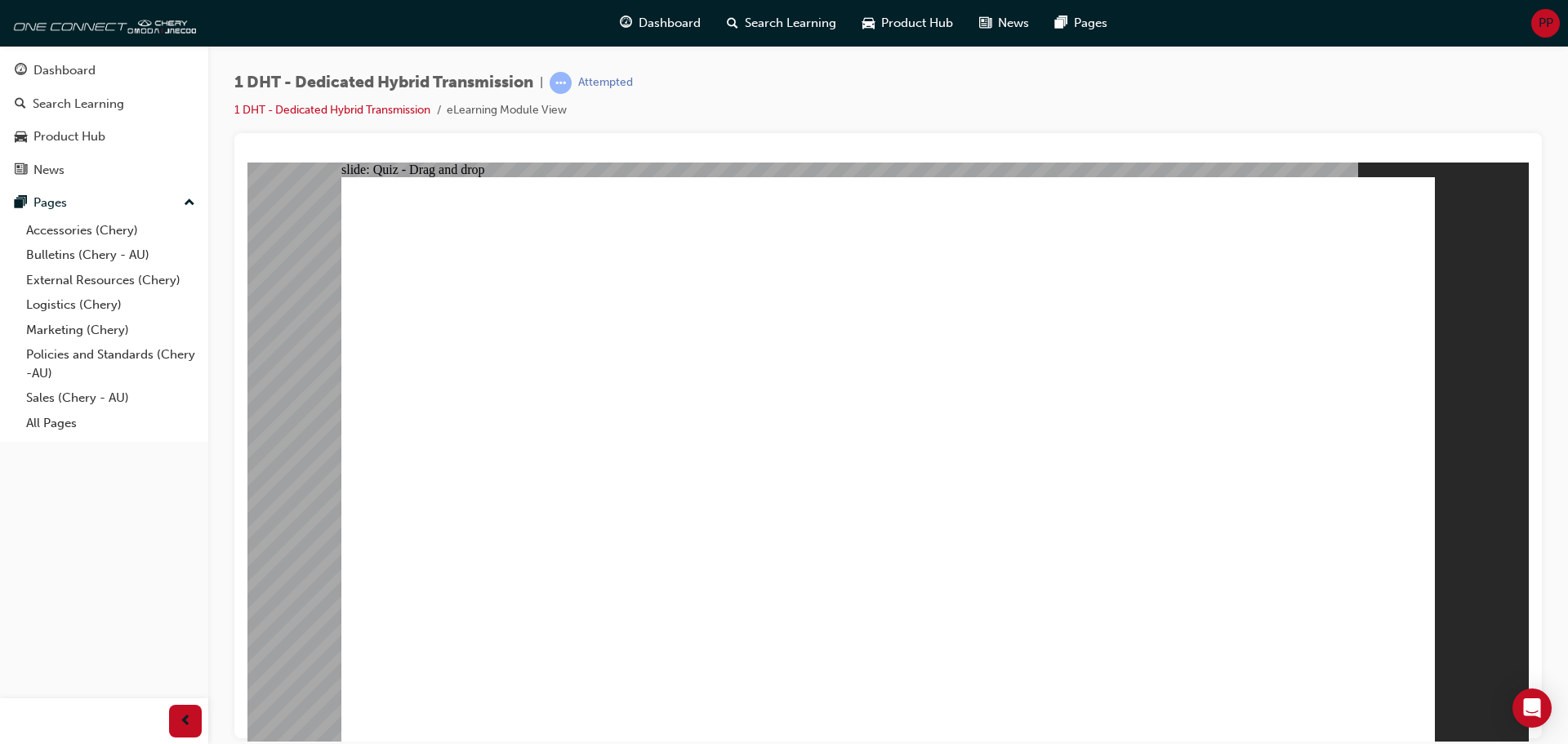
radio input "true"
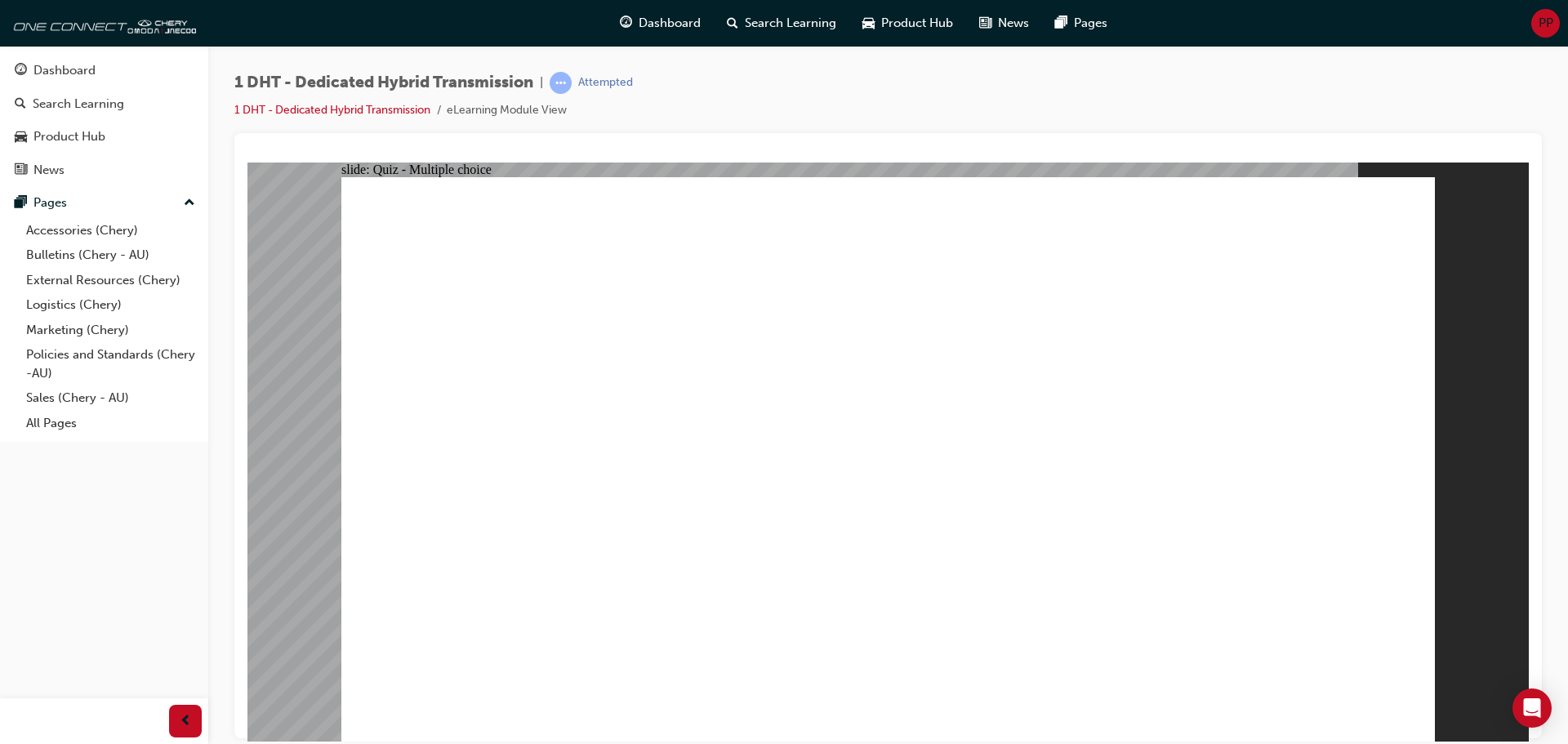
radio input "true"
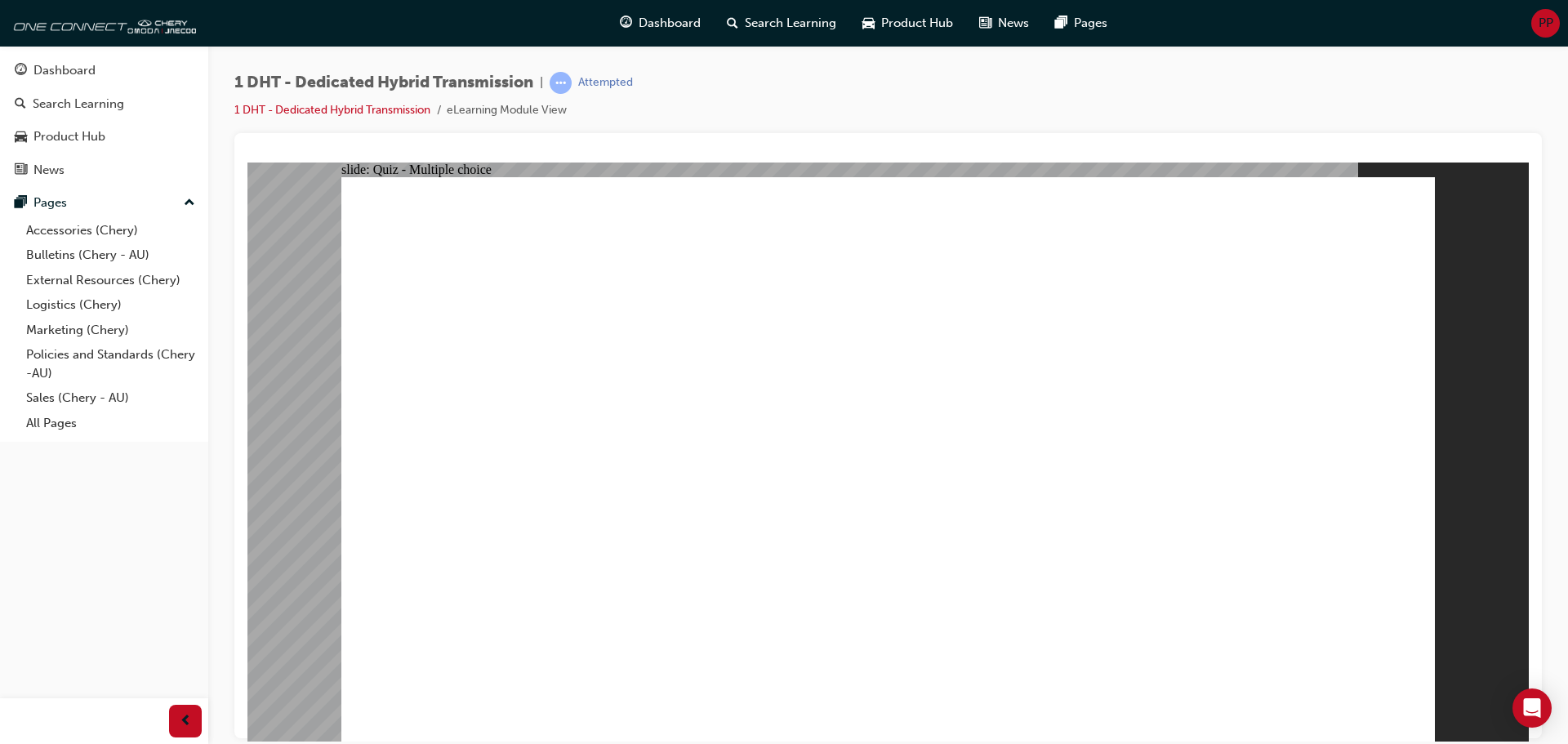
checkbox input "true"
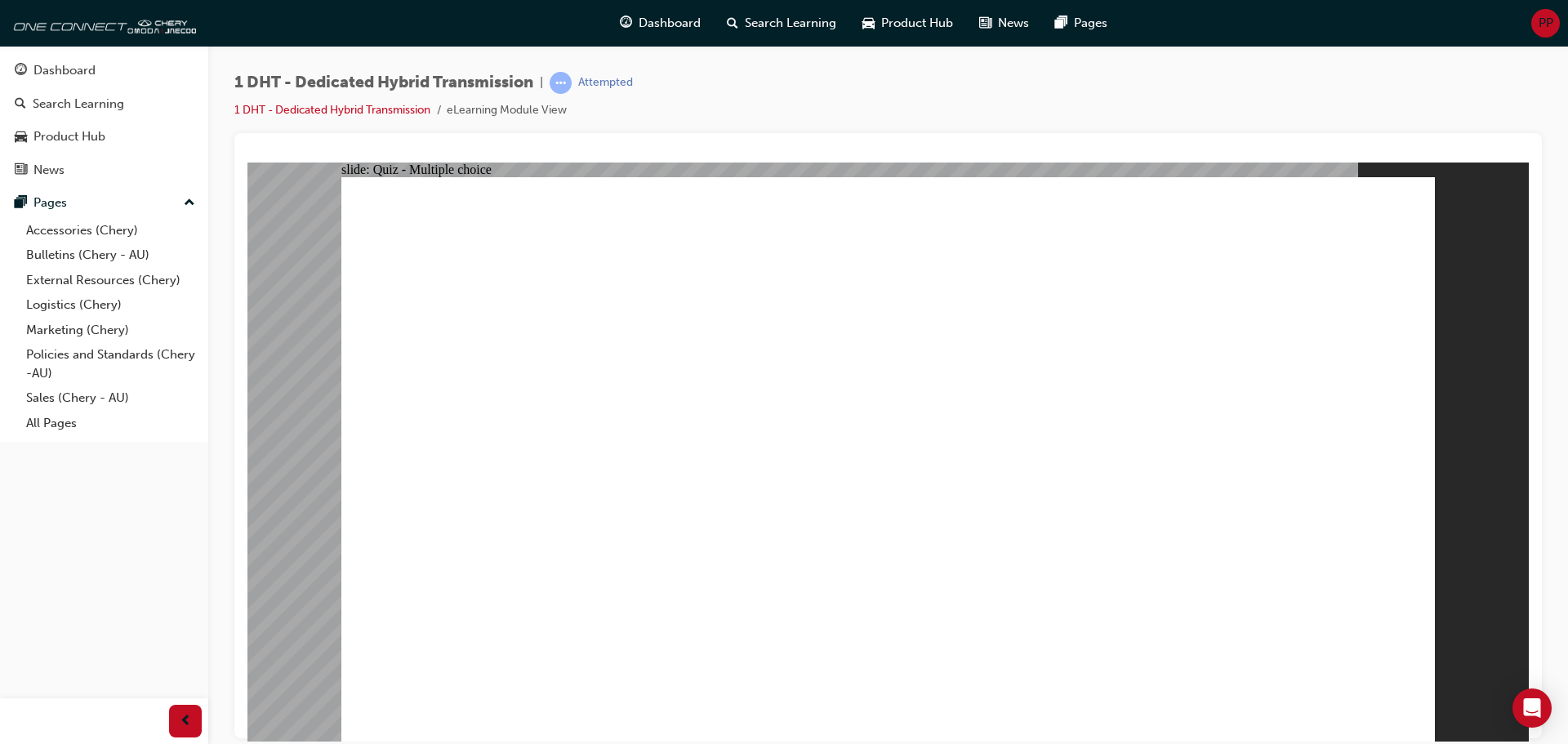
radio input "true"
drag, startPoint x: 691, startPoint y: 625, endPoint x: 873, endPoint y: 289, distance: 382.1
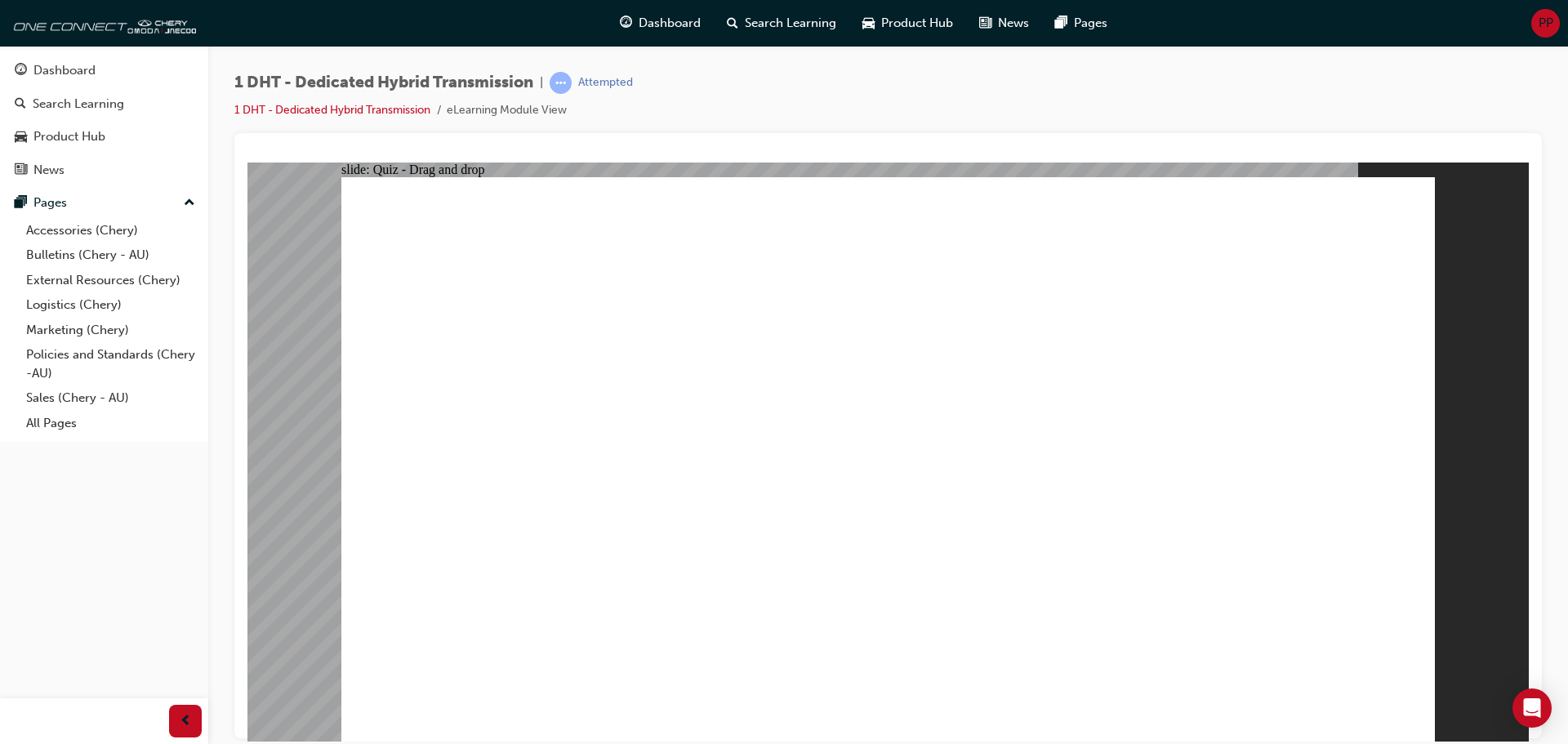
drag, startPoint x: 958, startPoint y: 600, endPoint x: 813, endPoint y: 323, distance: 312.7
drag, startPoint x: 932, startPoint y: 552, endPoint x: 1265, endPoint y: 258, distance: 444.2
drag, startPoint x: 793, startPoint y: 587, endPoint x: 1189, endPoint y: 302, distance: 487.9
drag, startPoint x: 604, startPoint y: 598, endPoint x: 1176, endPoint y: 365, distance: 617.6
drag, startPoint x: 1085, startPoint y: 590, endPoint x: 1259, endPoint y: 319, distance: 322.1
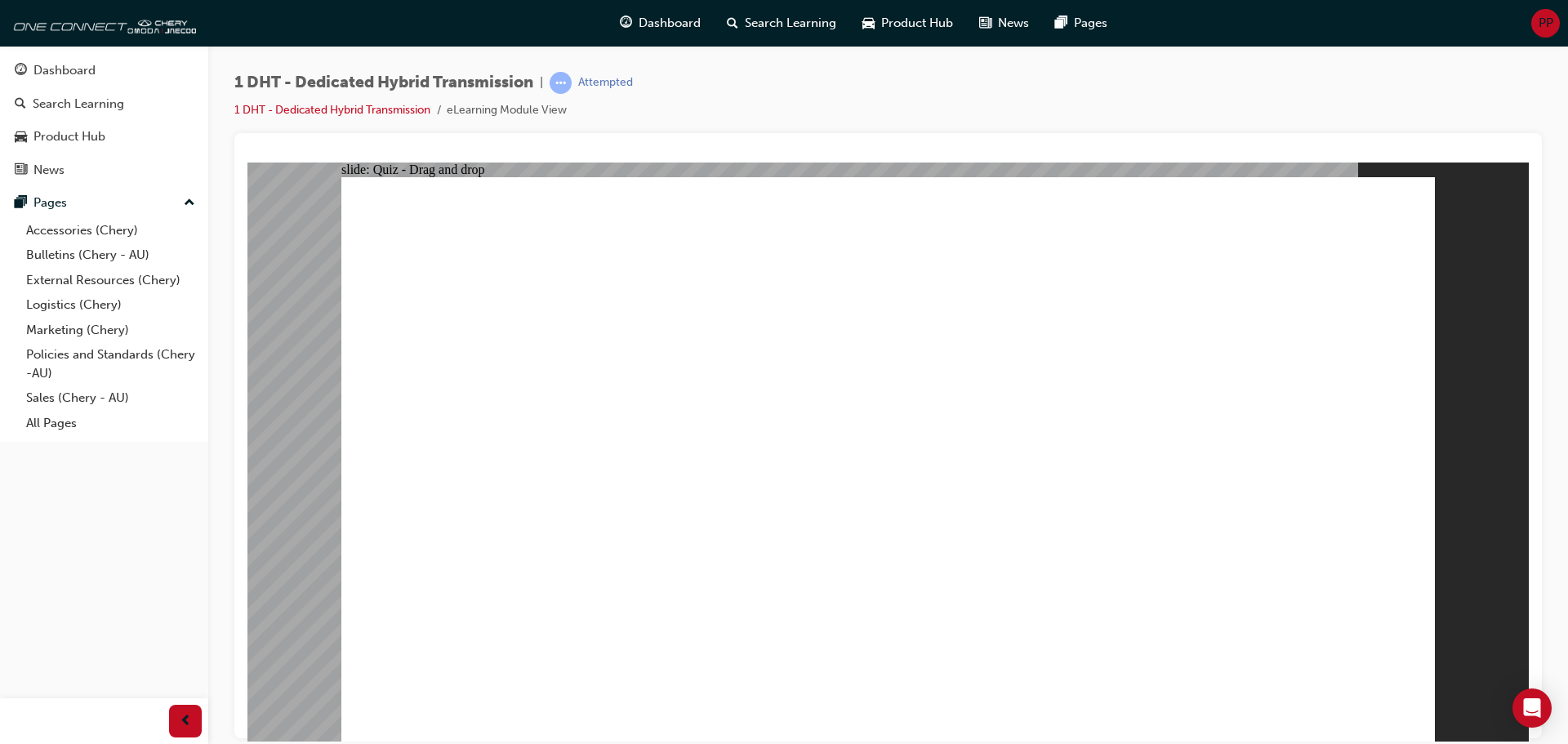
drag, startPoint x: 1175, startPoint y: 575, endPoint x: 1354, endPoint y: 354, distance: 284.4
radio input "true"
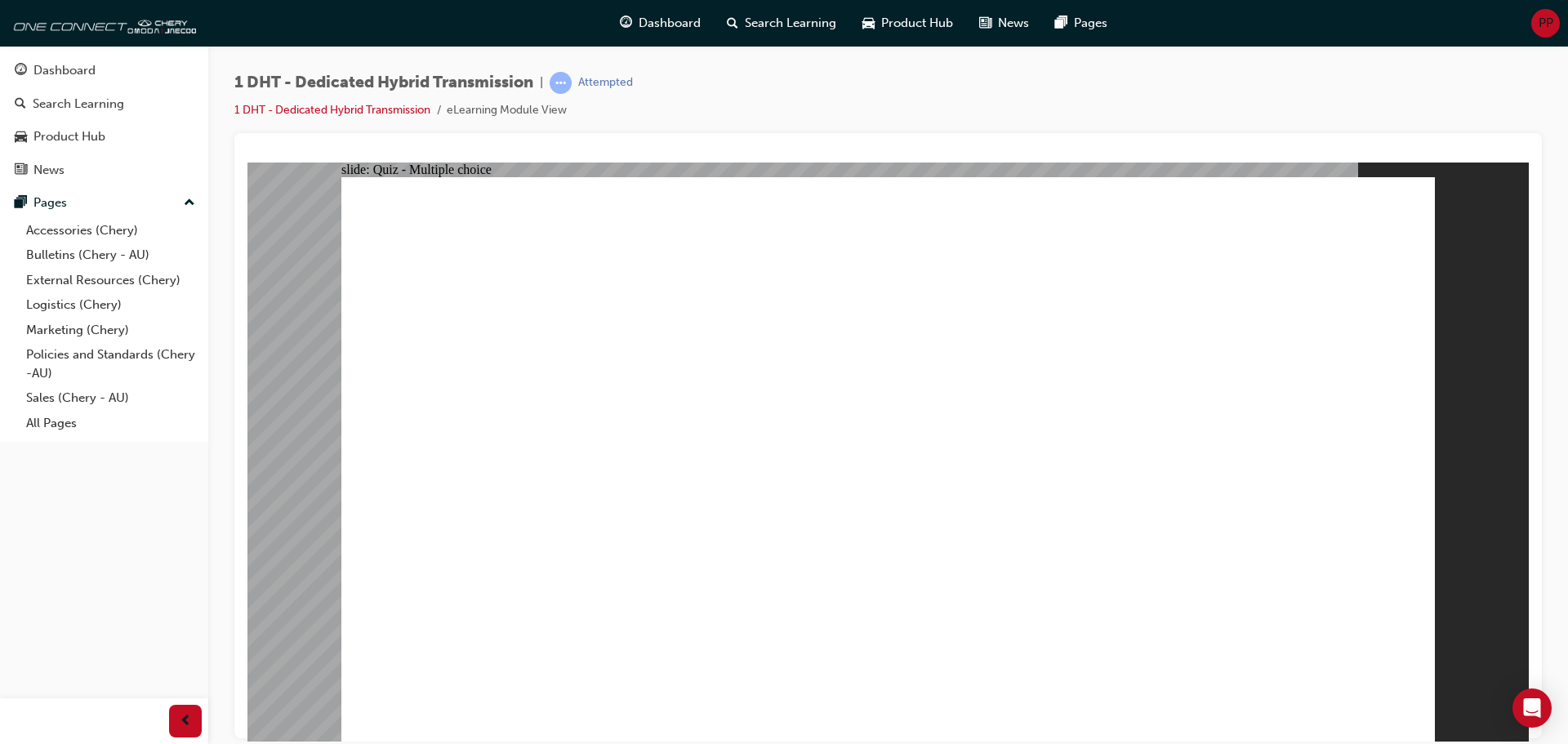
radio input "true"
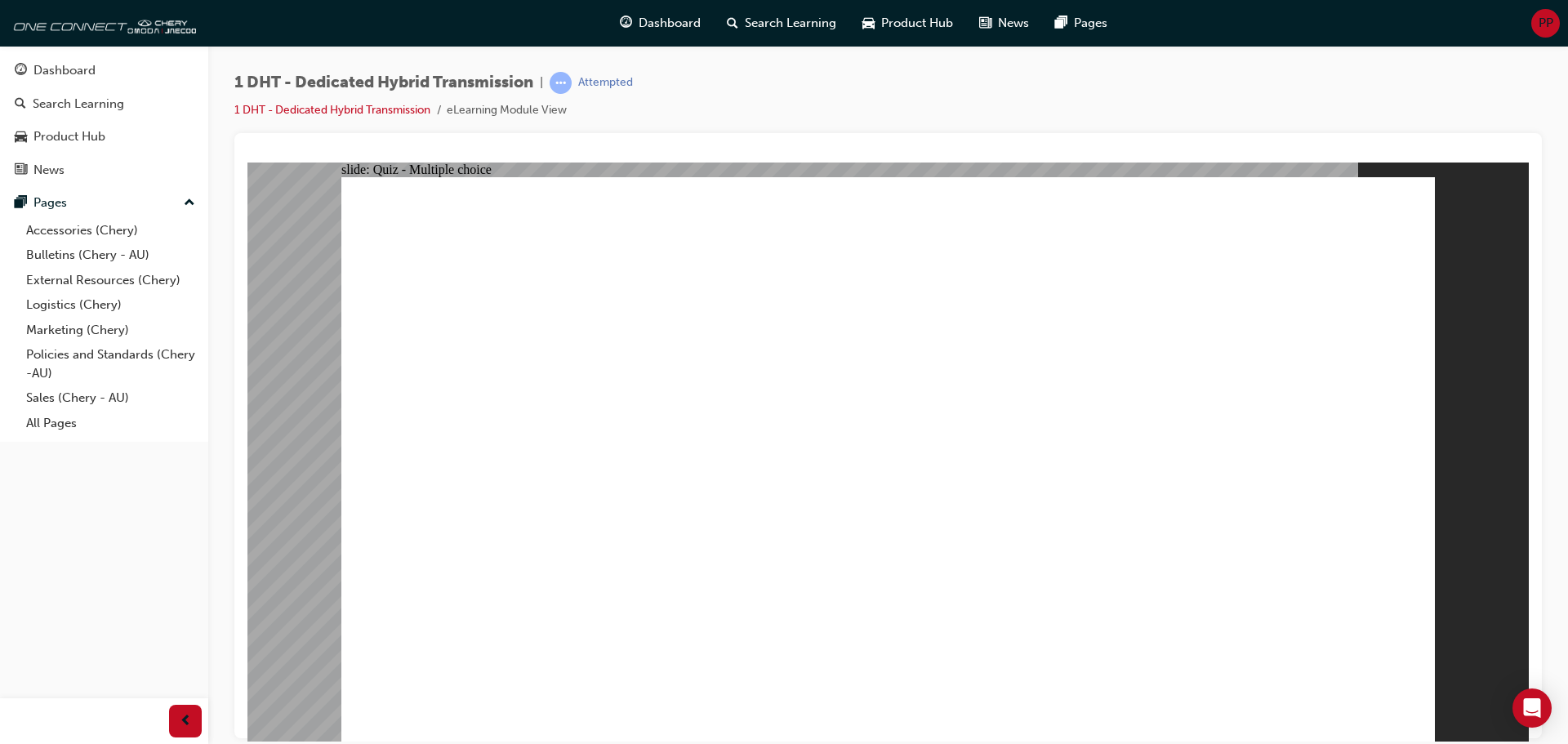
checkbox input "true"
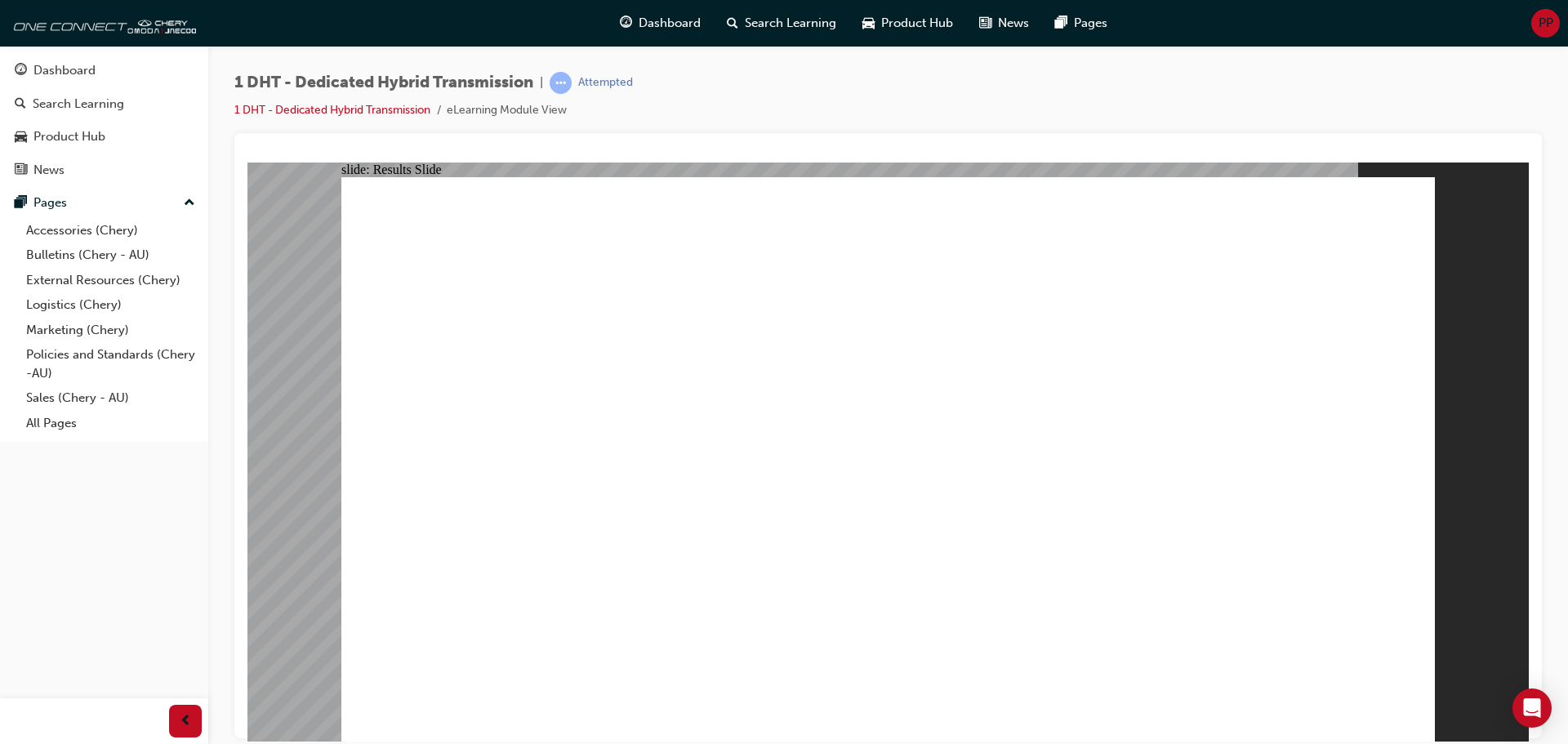
radio input "true"
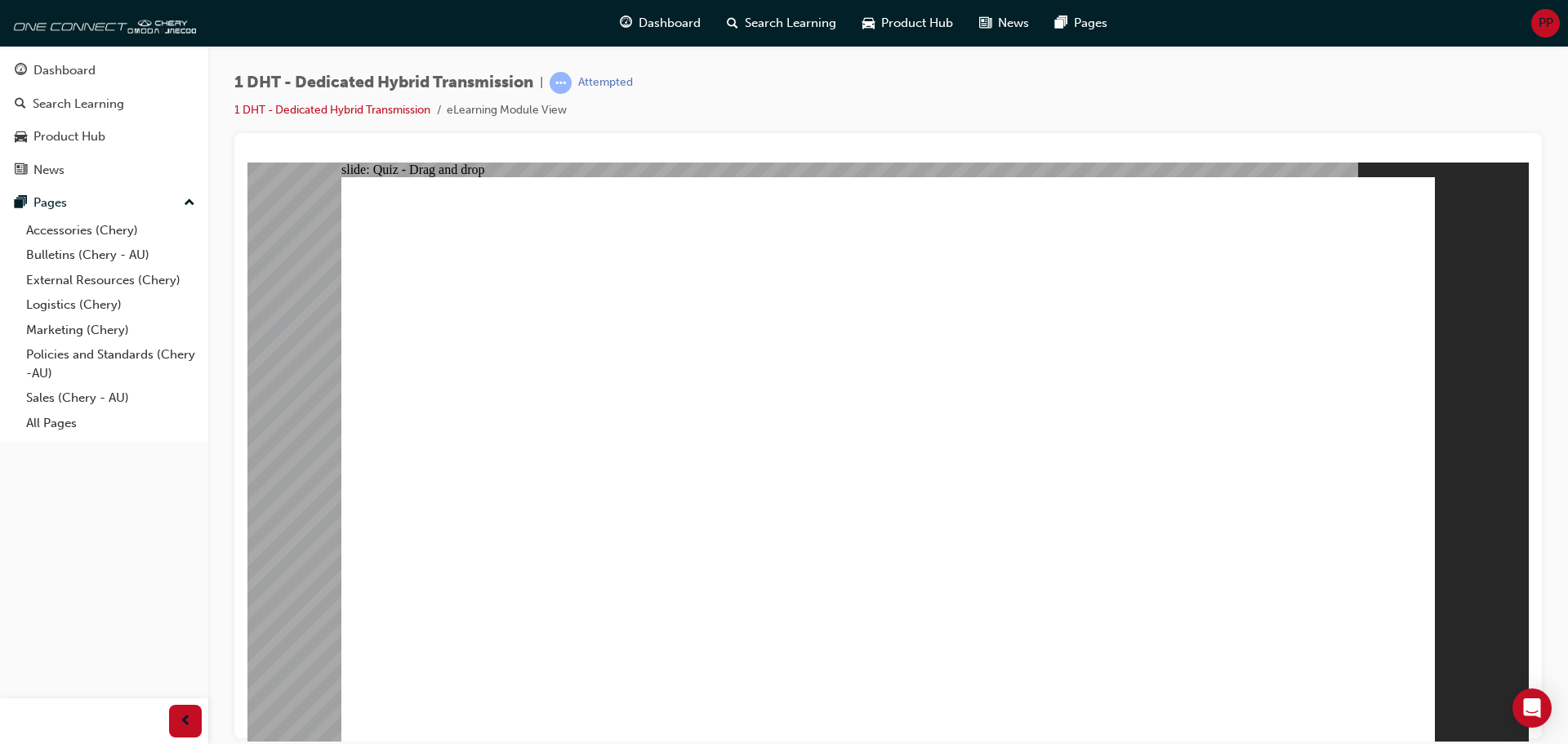
drag, startPoint x: 662, startPoint y: 613, endPoint x: 805, endPoint y: 276, distance: 366.1
drag, startPoint x: 575, startPoint y: 609, endPoint x: 979, endPoint y: 257, distance: 535.8
drag, startPoint x: 864, startPoint y: 594, endPoint x: 773, endPoint y: 421, distance: 195.5
drag, startPoint x: 778, startPoint y: 553, endPoint x: 875, endPoint y: 355, distance: 220.5
drag, startPoint x: 975, startPoint y: 572, endPoint x: 972, endPoint y: 341, distance: 231.0
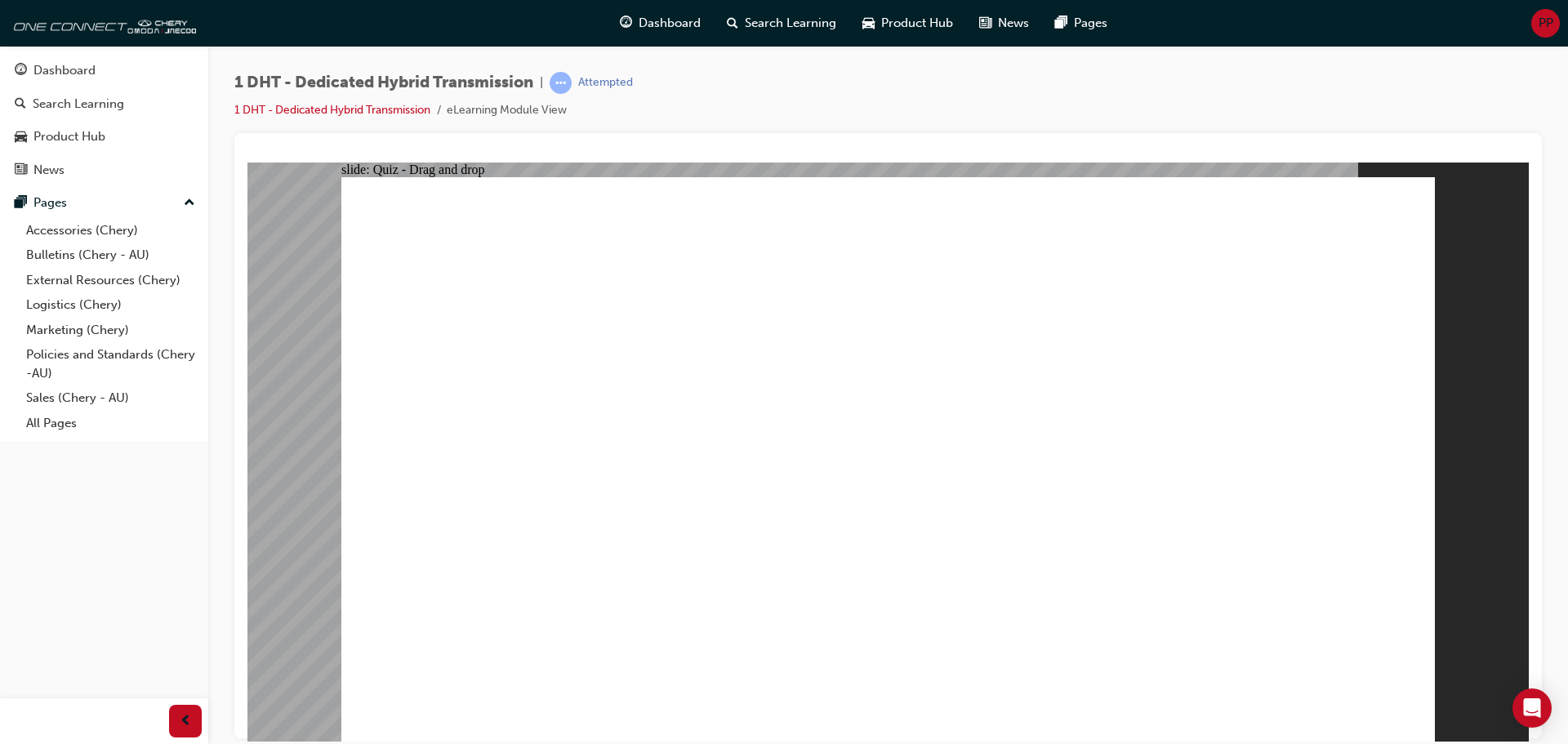
drag, startPoint x: 1067, startPoint y: 592, endPoint x: 882, endPoint y: 430, distance: 245.9
drag, startPoint x: 830, startPoint y: 413, endPoint x: 909, endPoint y: 358, distance: 96.3
drag, startPoint x: 1146, startPoint y: 563, endPoint x: 1144, endPoint y: 266, distance: 297.0
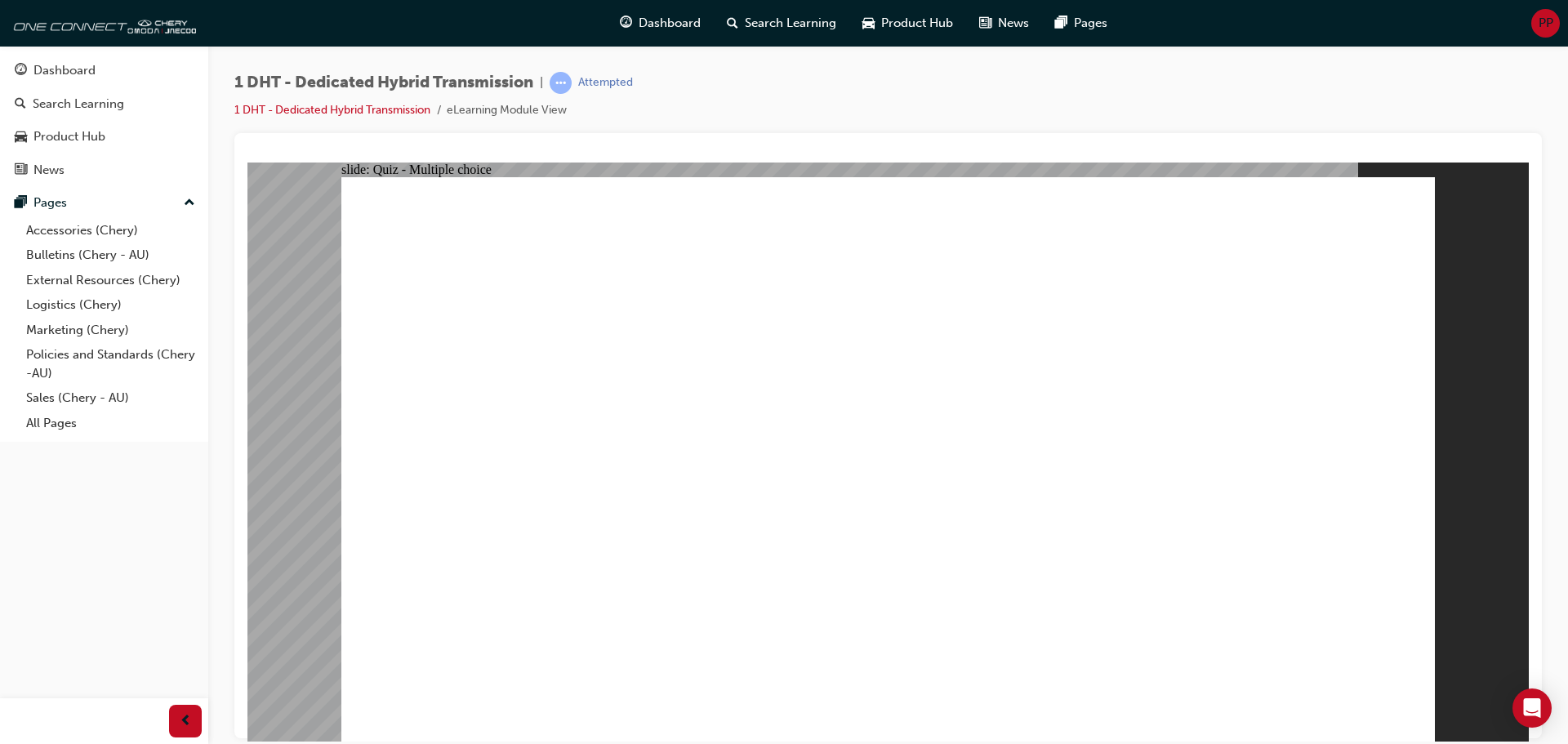
radio input "true"
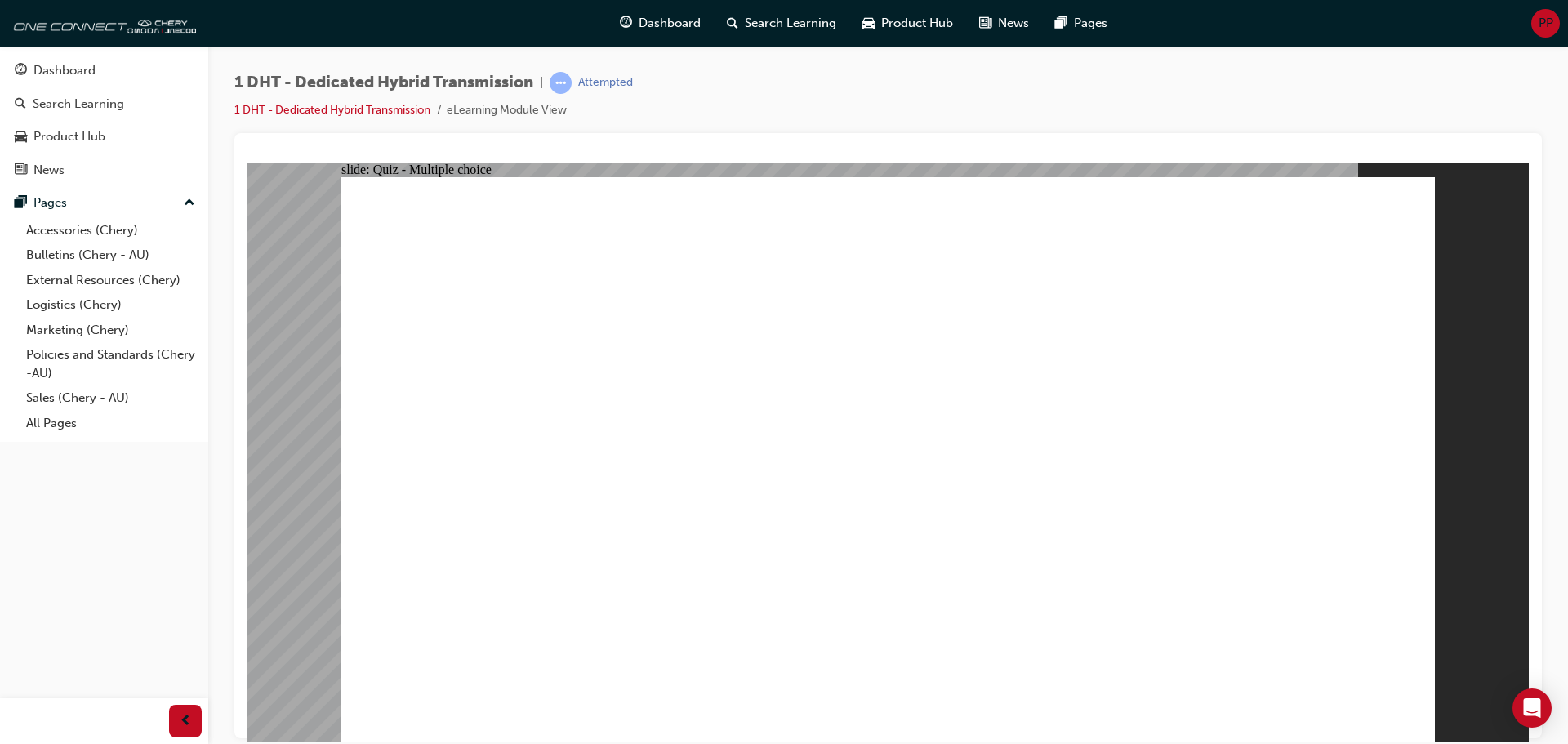
radio input "true"
checkbox input "true"
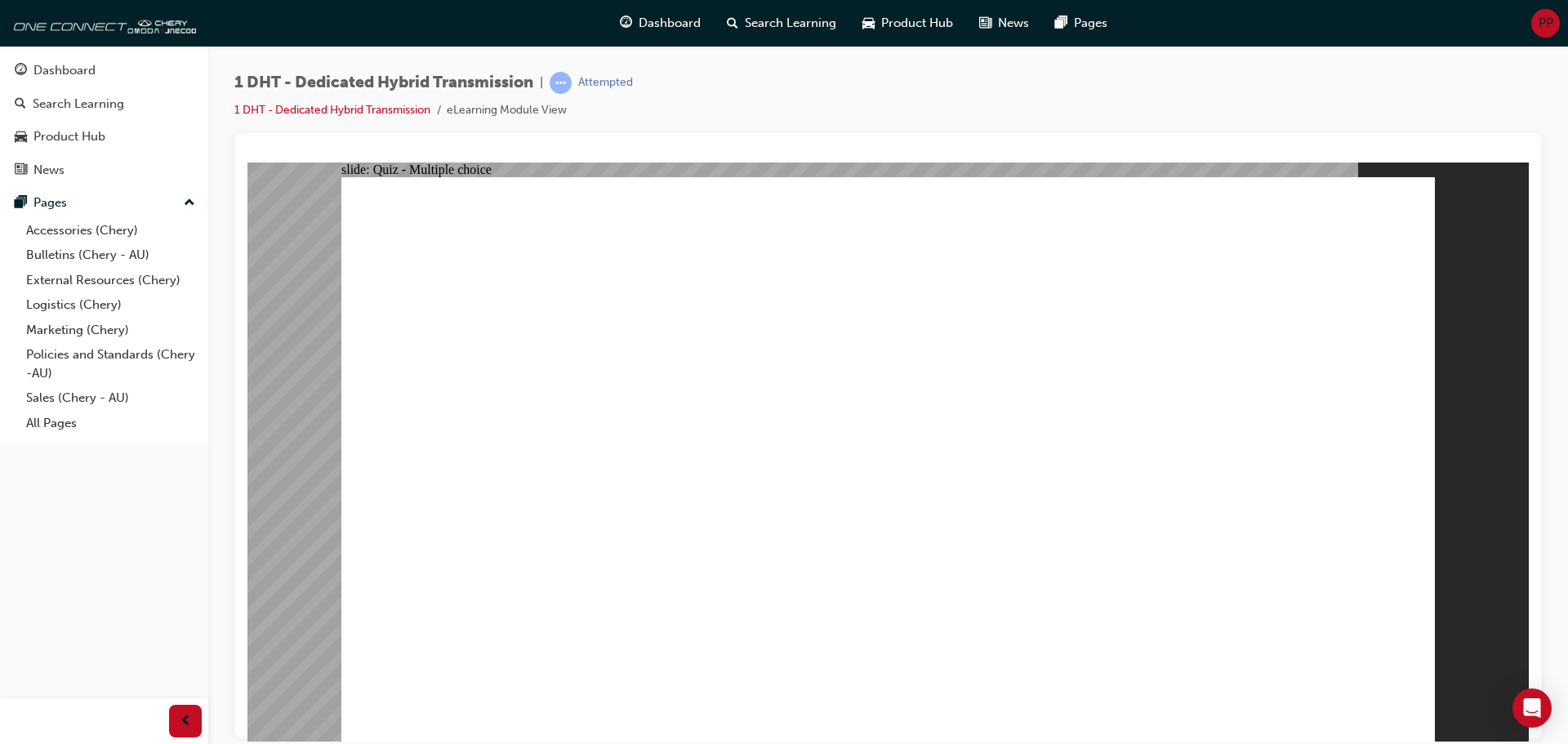
radio input "true"
drag, startPoint x: 870, startPoint y: 561, endPoint x: 815, endPoint y: 259, distance: 307.0
drag, startPoint x: 976, startPoint y: 608, endPoint x: 900, endPoint y: 255, distance: 361.1
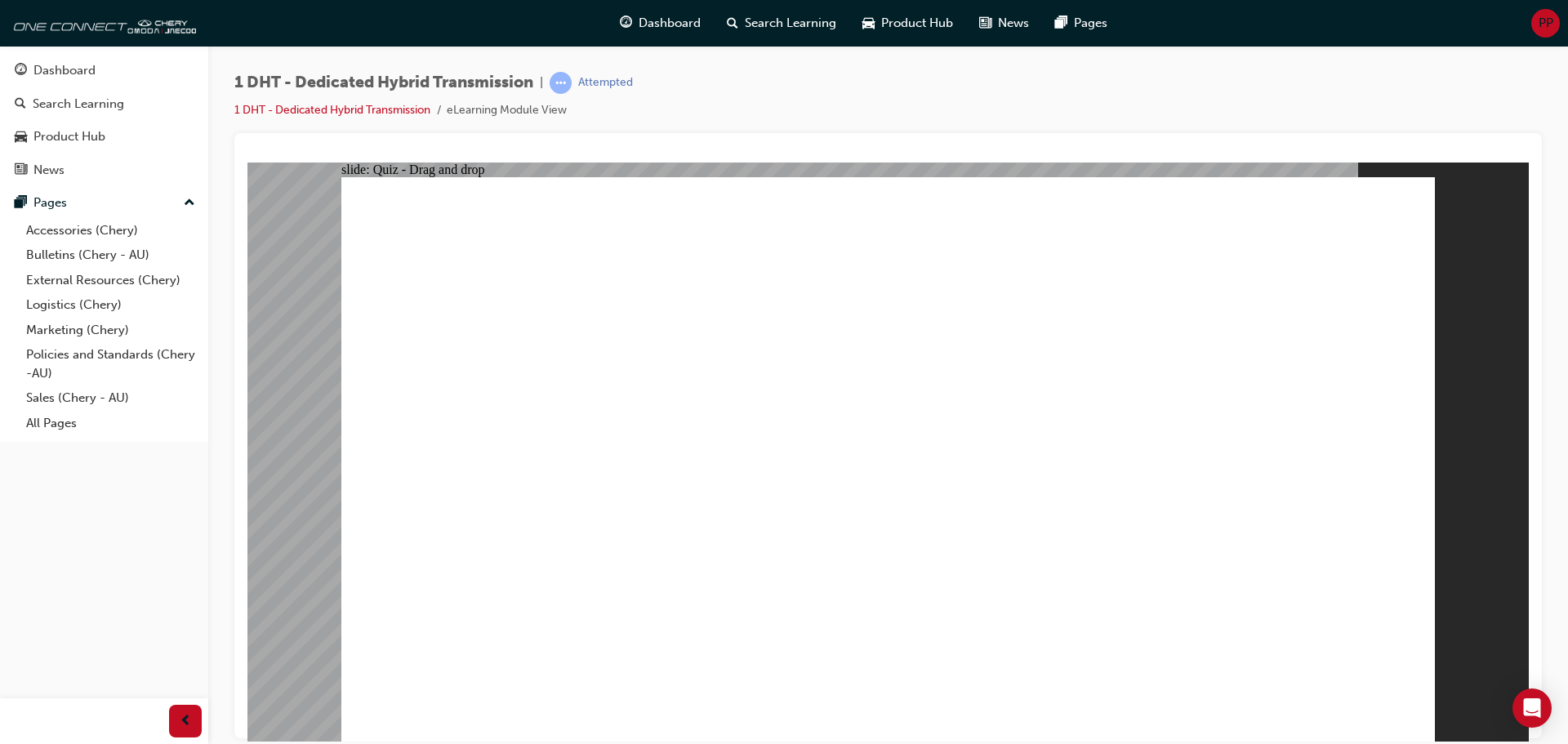
drag, startPoint x: 1054, startPoint y: 595, endPoint x: 828, endPoint y: 337, distance: 343.0
drag, startPoint x: 667, startPoint y: 513, endPoint x: 823, endPoint y: 318, distance: 249.7
drag, startPoint x: 1095, startPoint y: 465, endPoint x: 1182, endPoint y: 260, distance: 222.7
drag, startPoint x: 810, startPoint y: 596, endPoint x: 1088, endPoint y: 363, distance: 362.7
drag, startPoint x: 920, startPoint y: 340, endPoint x: 1165, endPoint y: 337, distance: 245.0
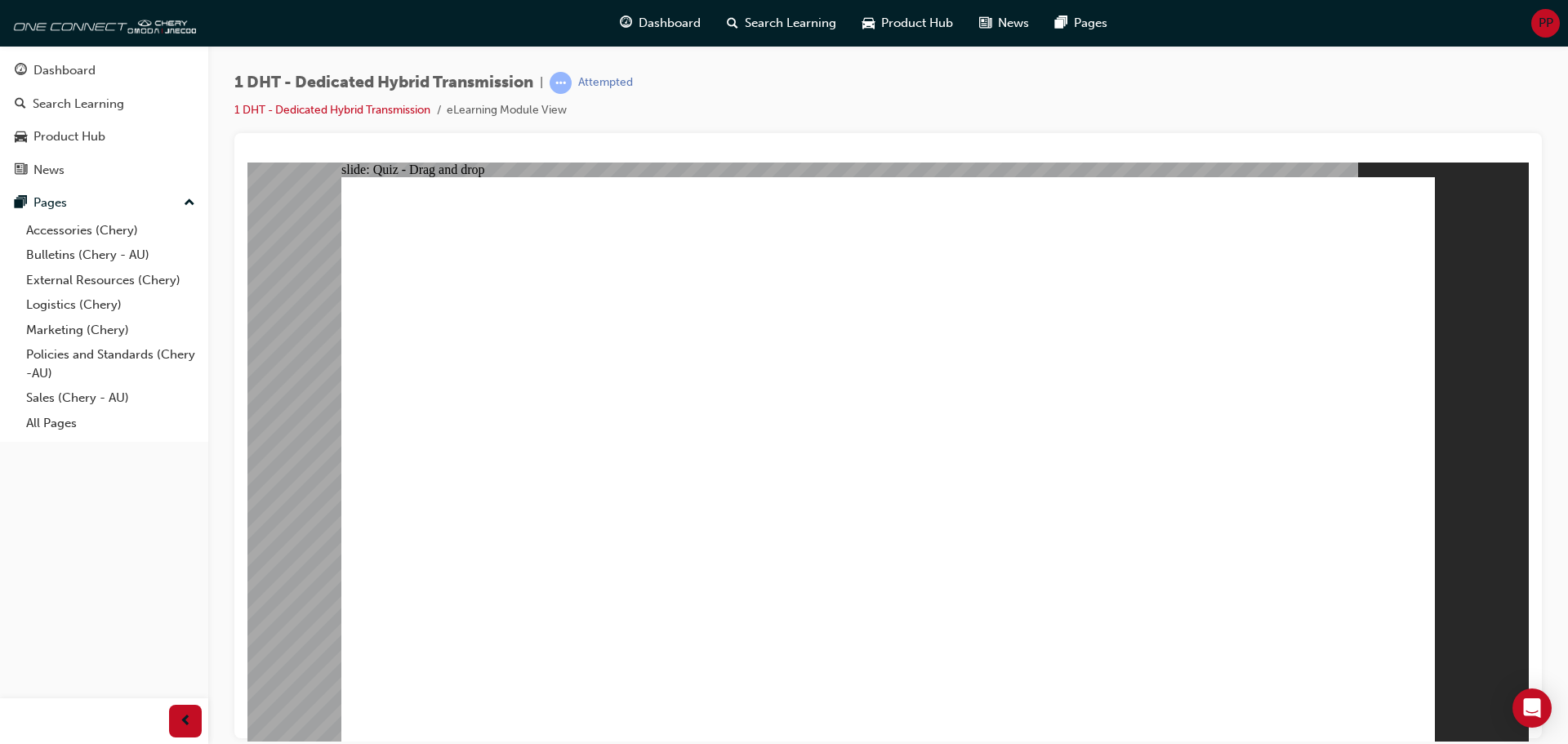
drag, startPoint x: 1156, startPoint y: 546, endPoint x: 1152, endPoint y: 392, distance: 154.1
radio input "true"
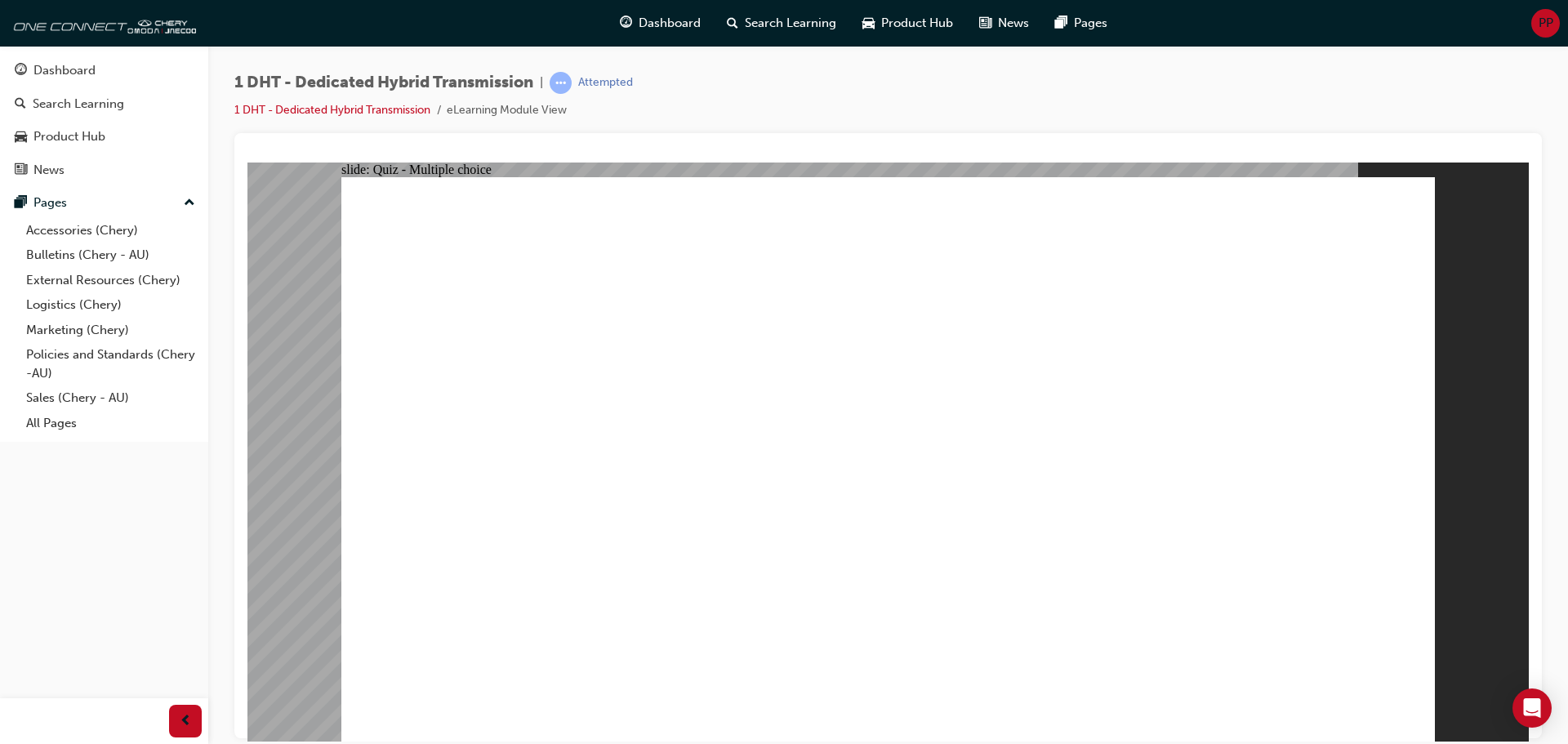
radio input "true"
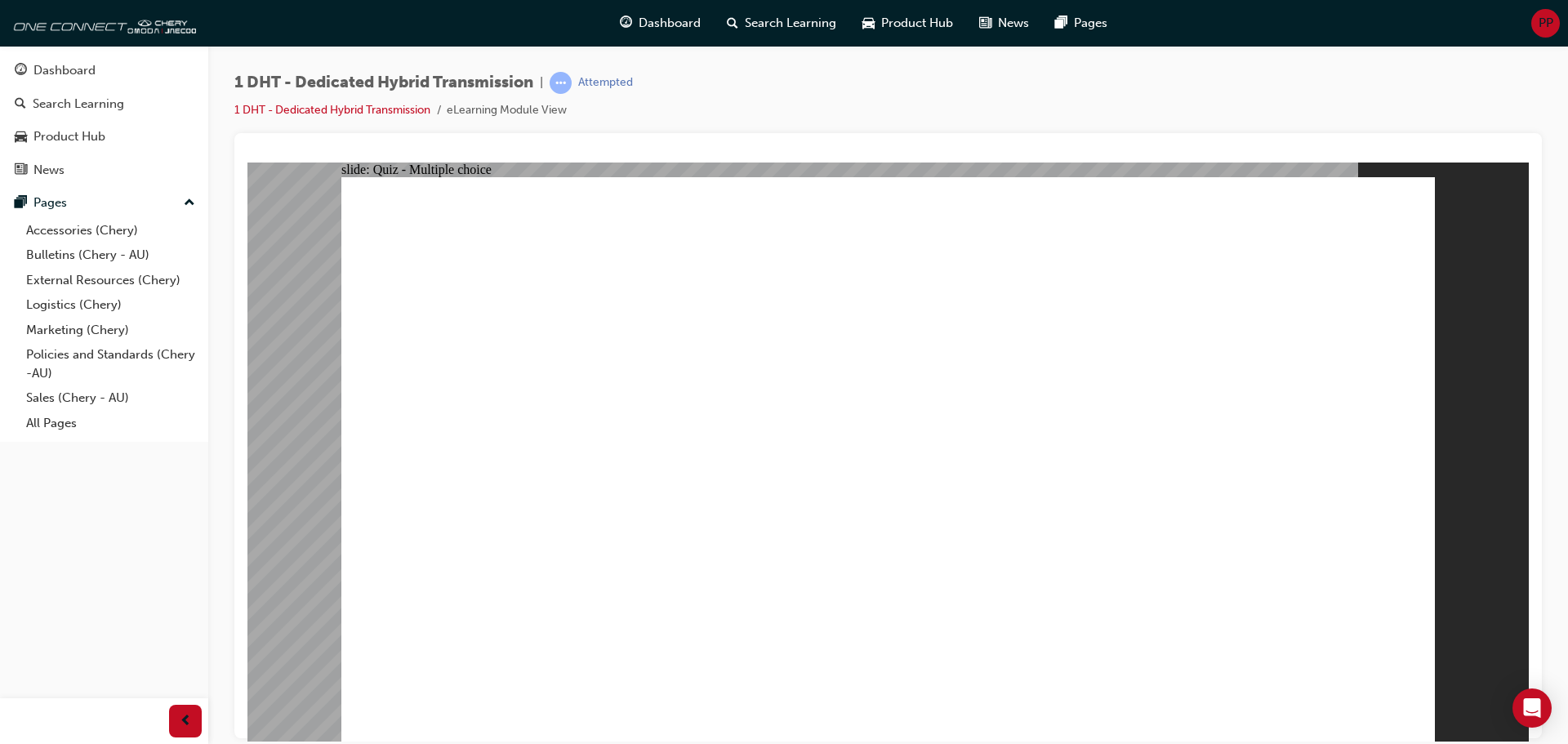
checkbox input "true"
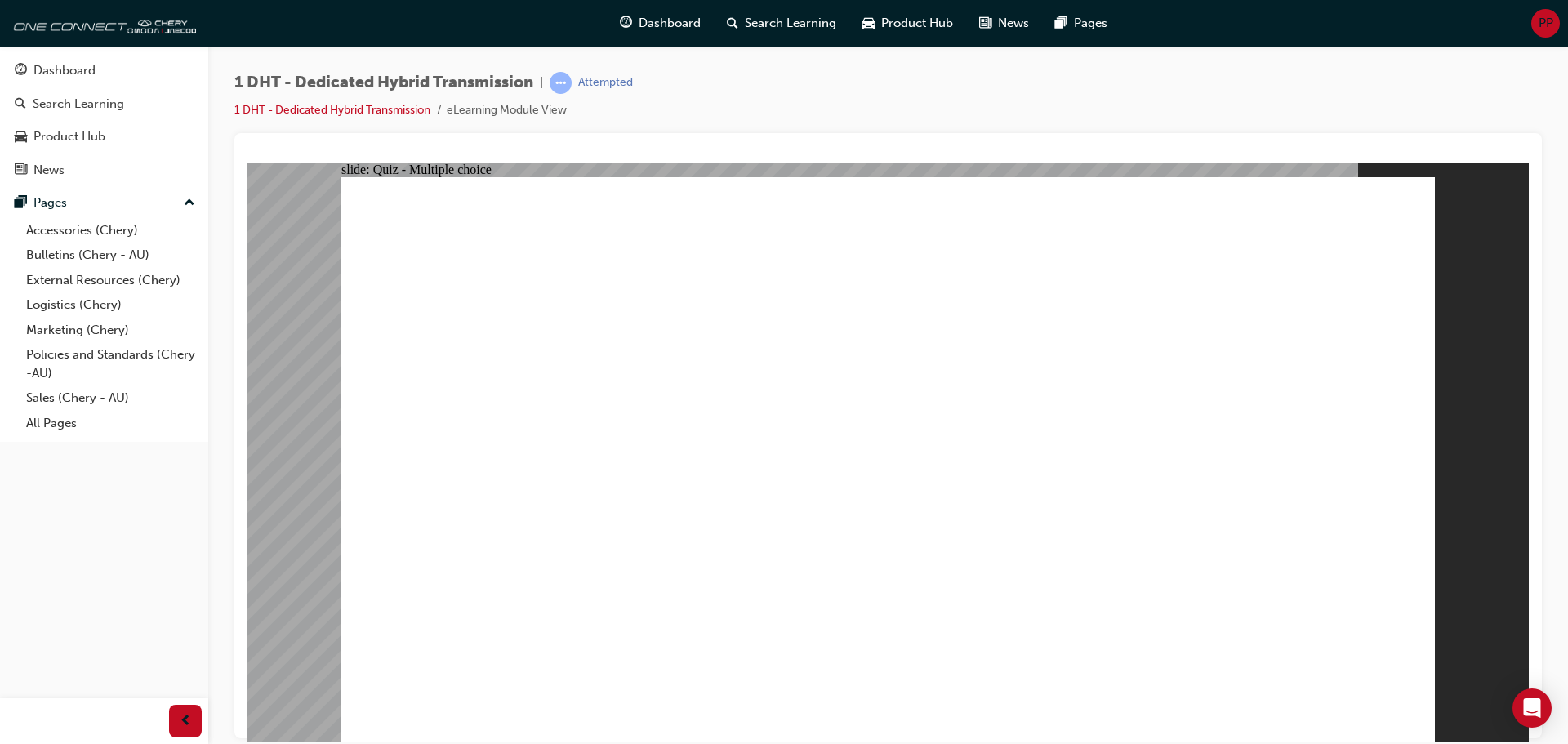
radio input "true"
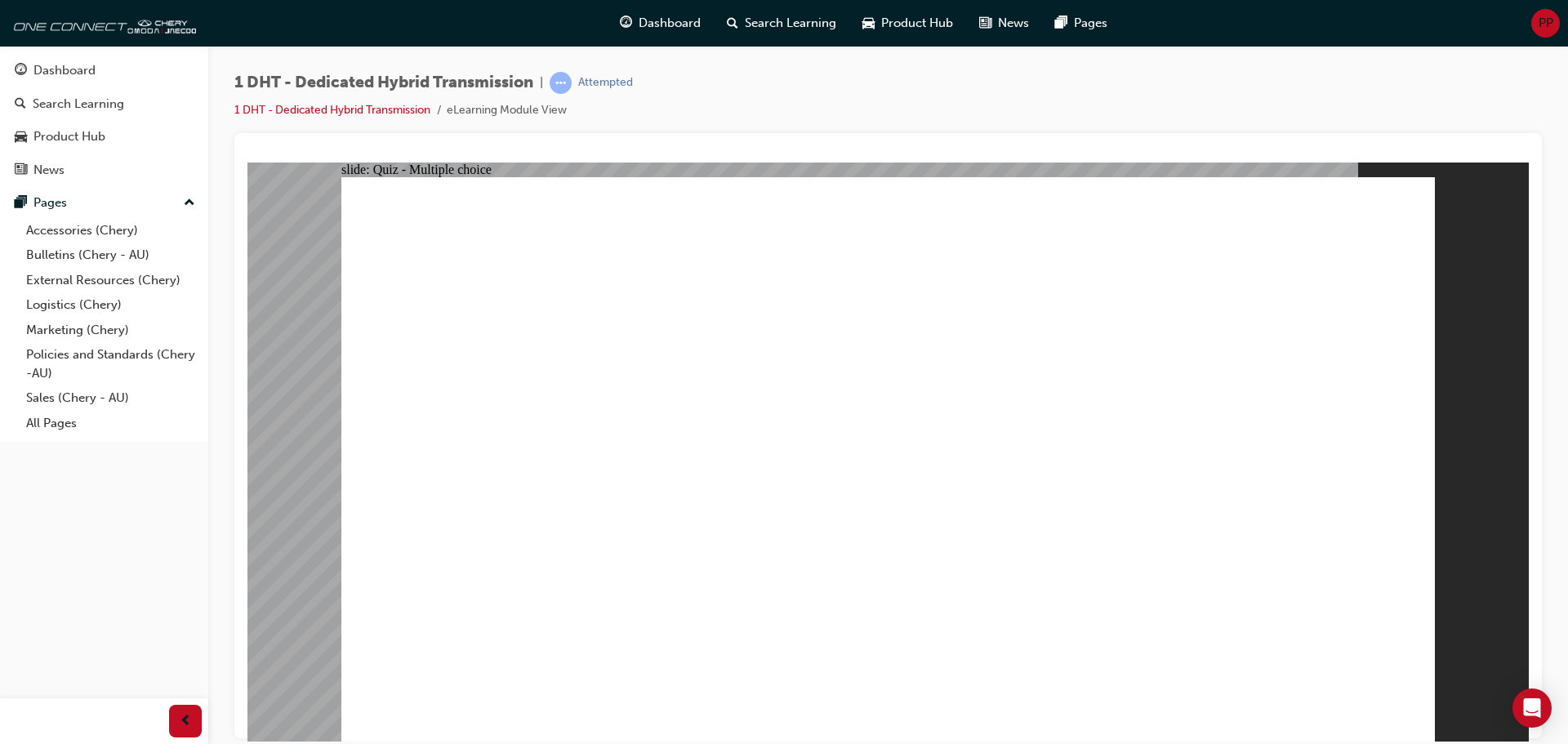
drag, startPoint x: 911, startPoint y: 597, endPoint x: 892, endPoint y: 304, distance: 293.6
drag, startPoint x: 949, startPoint y: 608, endPoint x: 933, endPoint y: 287, distance: 321.4
drag, startPoint x: 800, startPoint y: 609, endPoint x: 828, endPoint y: 345, distance: 265.5
drag, startPoint x: 1019, startPoint y: 485, endPoint x: 984, endPoint y: 372, distance: 118.3
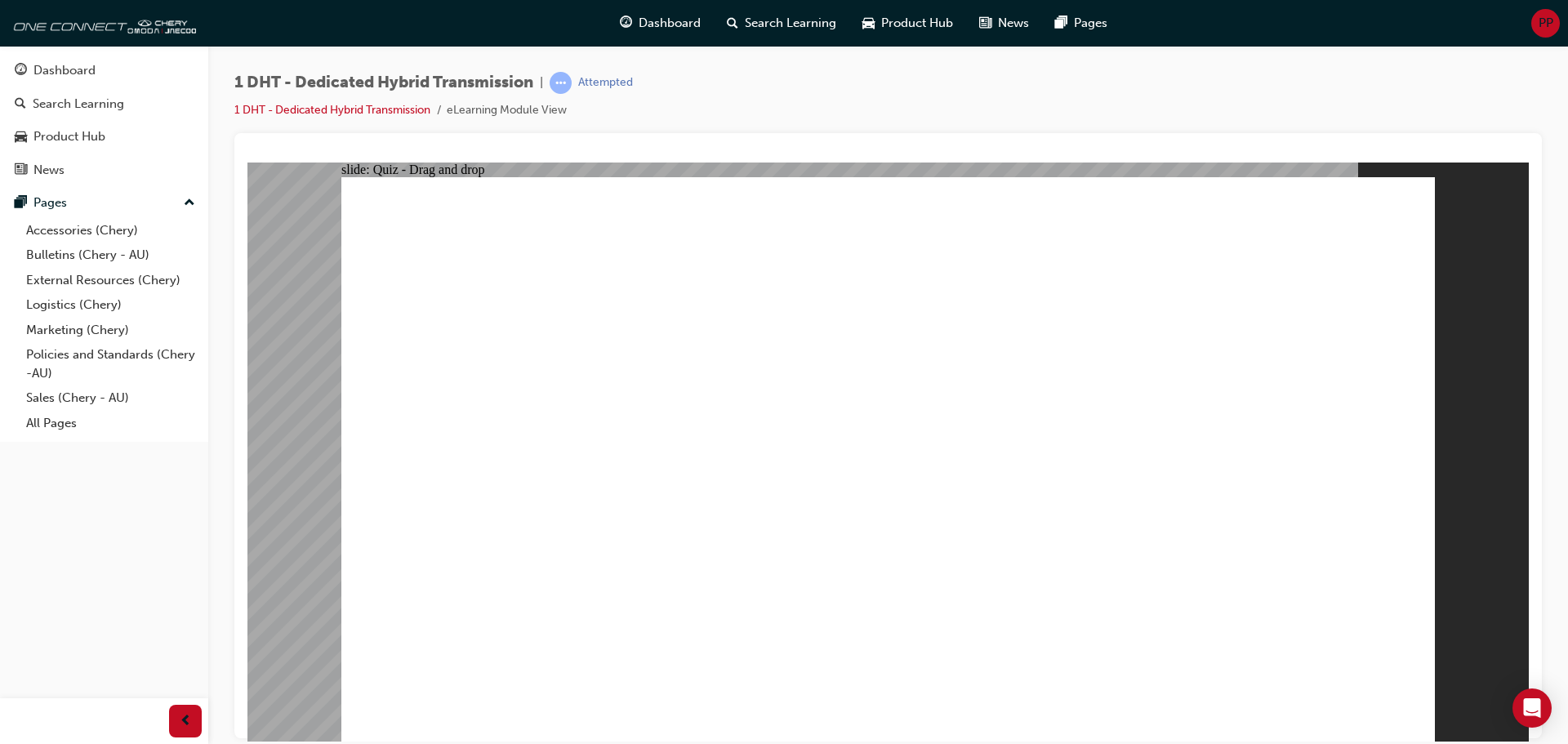
drag, startPoint x: 1145, startPoint y: 592, endPoint x: 1158, endPoint y: 297, distance: 295.3
drag, startPoint x: 708, startPoint y: 607, endPoint x: 1230, endPoint y: 314, distance: 598.6
drag, startPoint x: 553, startPoint y: 616, endPoint x: 975, endPoint y: 334, distance: 507.6
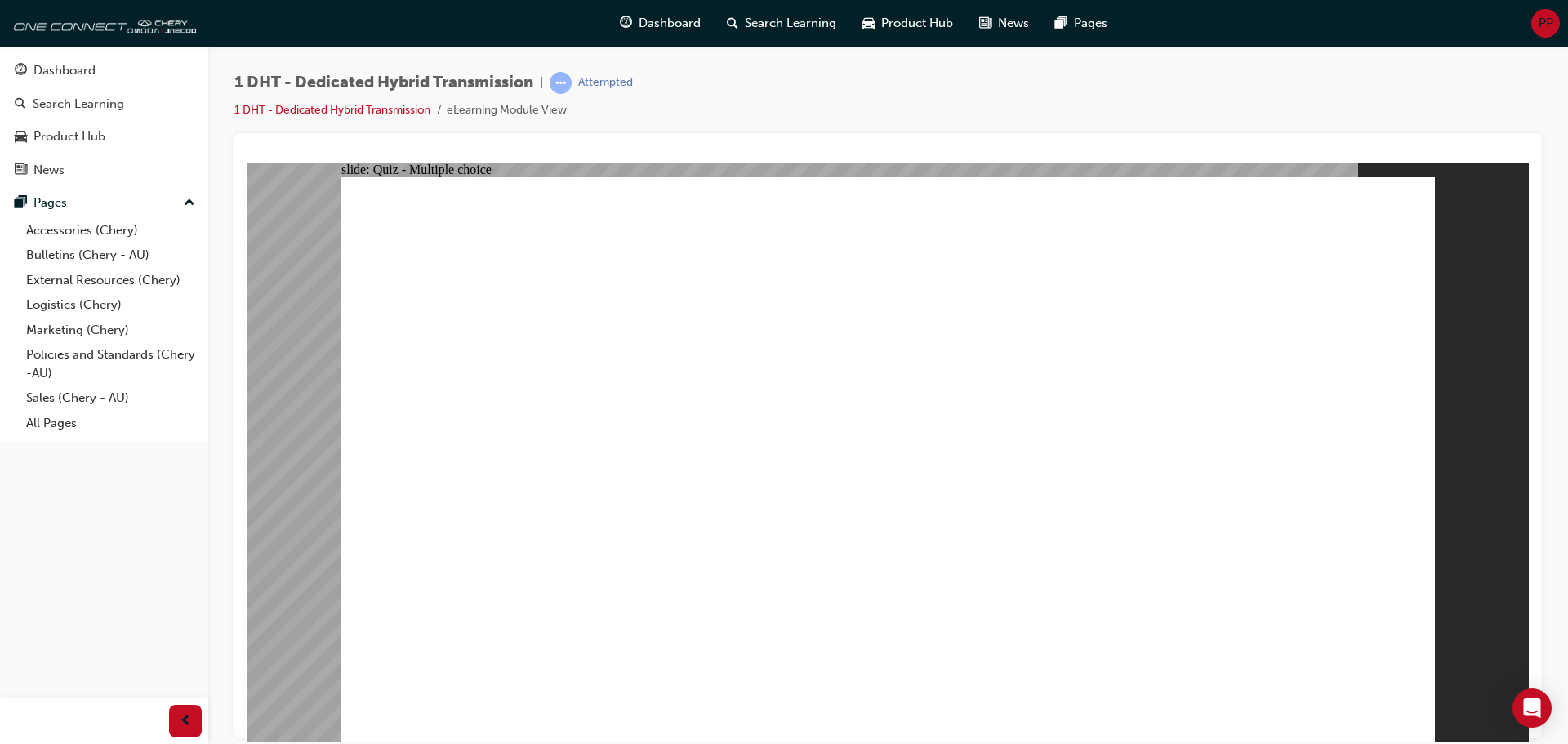
radio input "true"
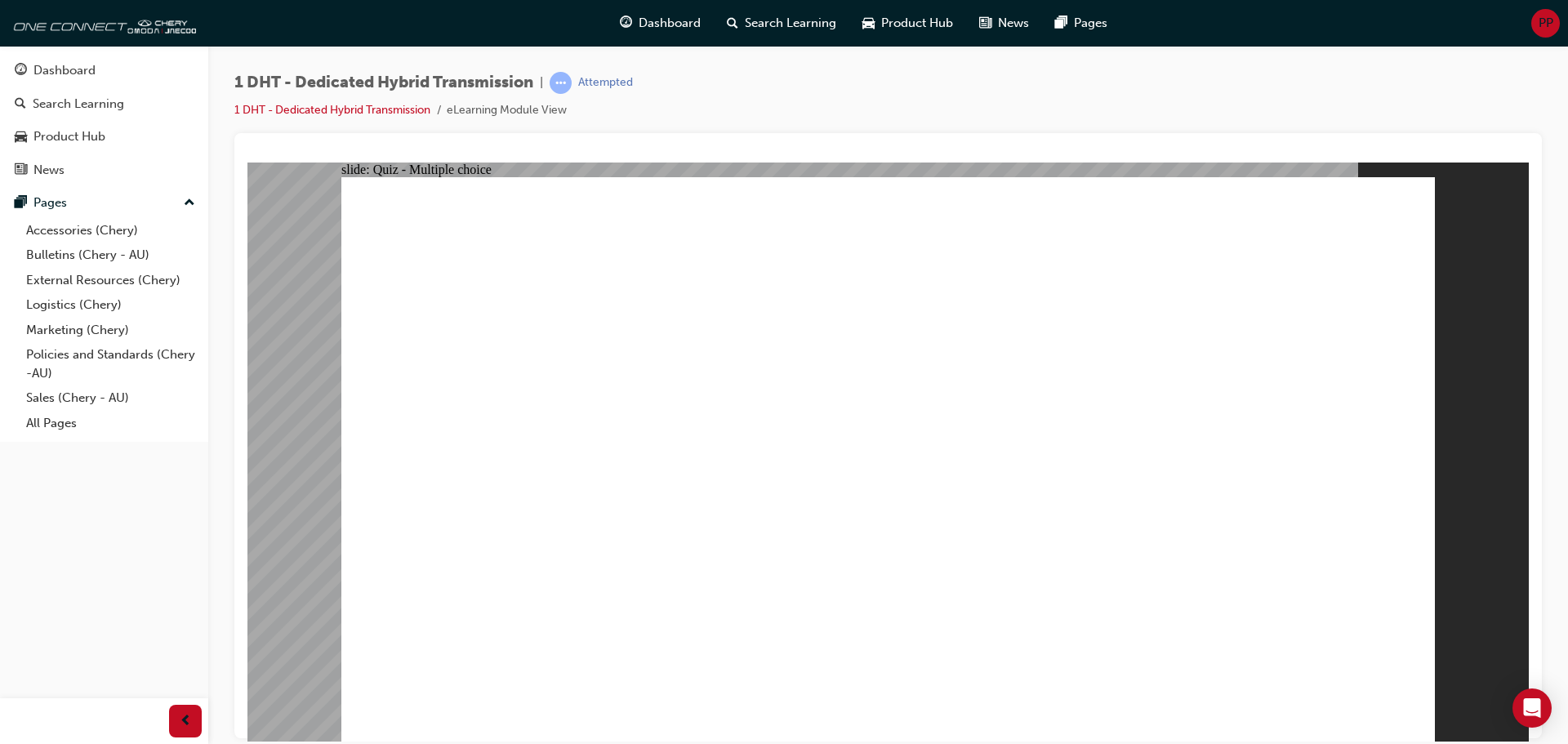
radio input "true"
checkbox input "true"
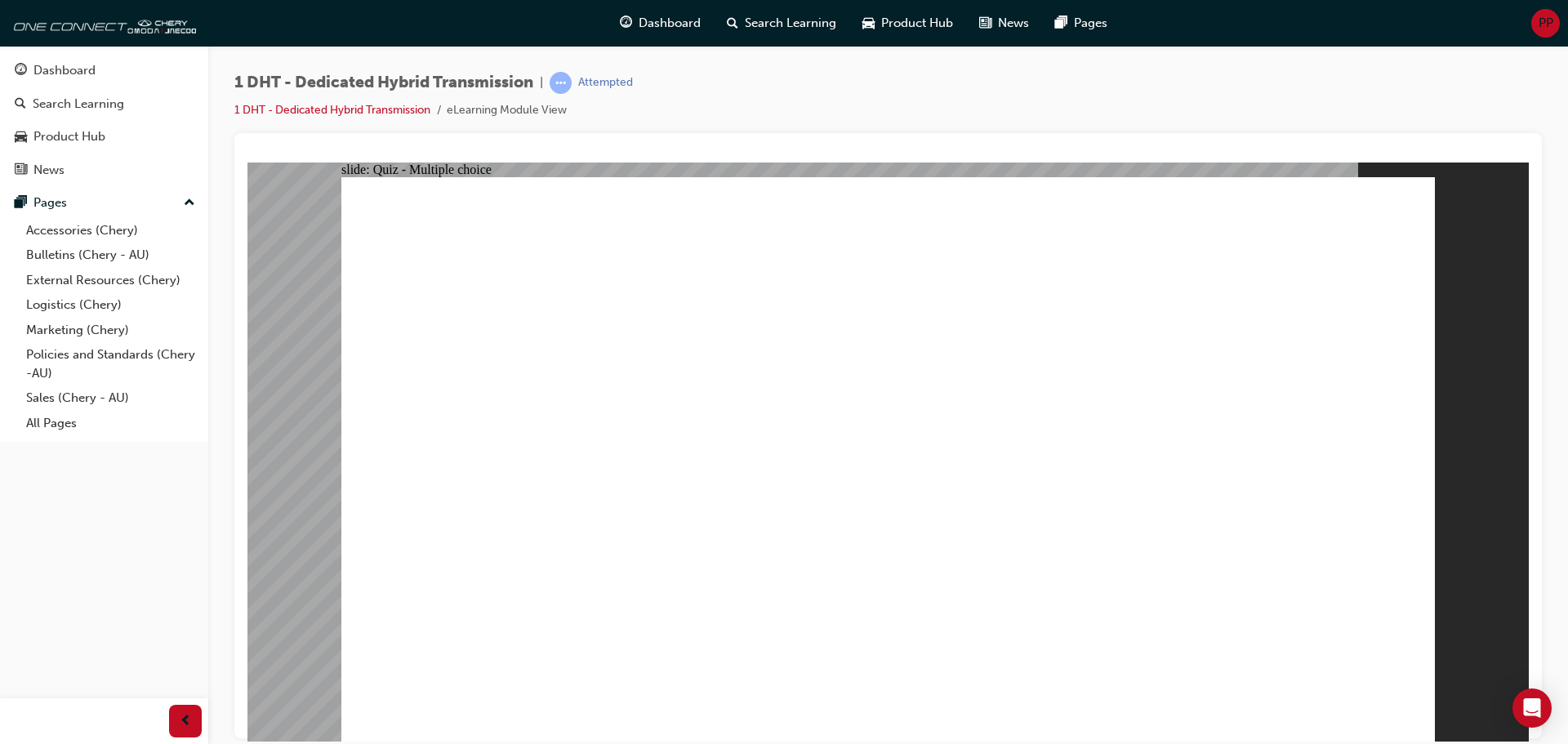
radio input "true"
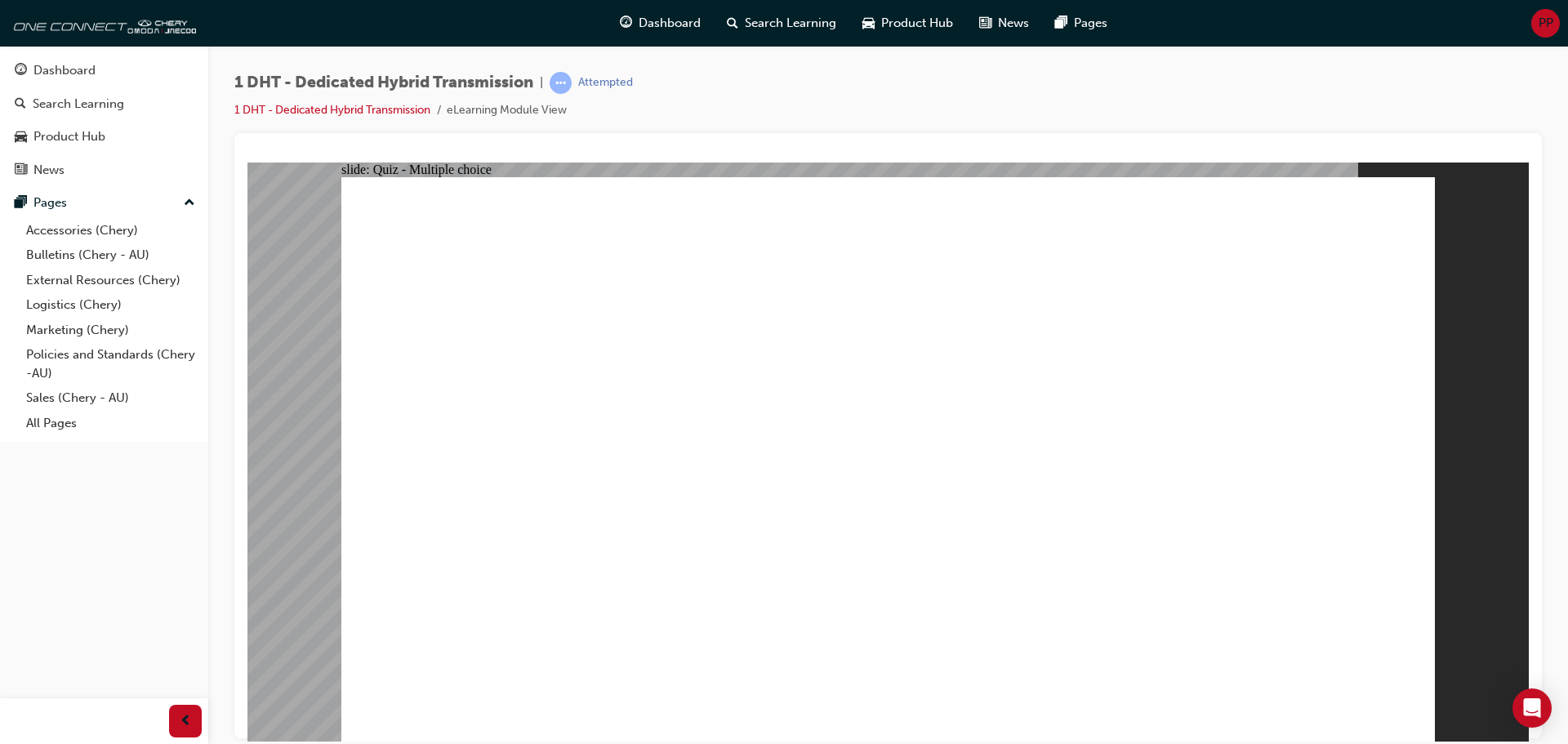
drag, startPoint x: 865, startPoint y: 573, endPoint x: 835, endPoint y: 282, distance: 292.5
drag, startPoint x: 1057, startPoint y: 592, endPoint x: 921, endPoint y: 261, distance: 357.9
drag, startPoint x: 796, startPoint y: 595, endPoint x: 872, endPoint y: 548, distance: 89.4
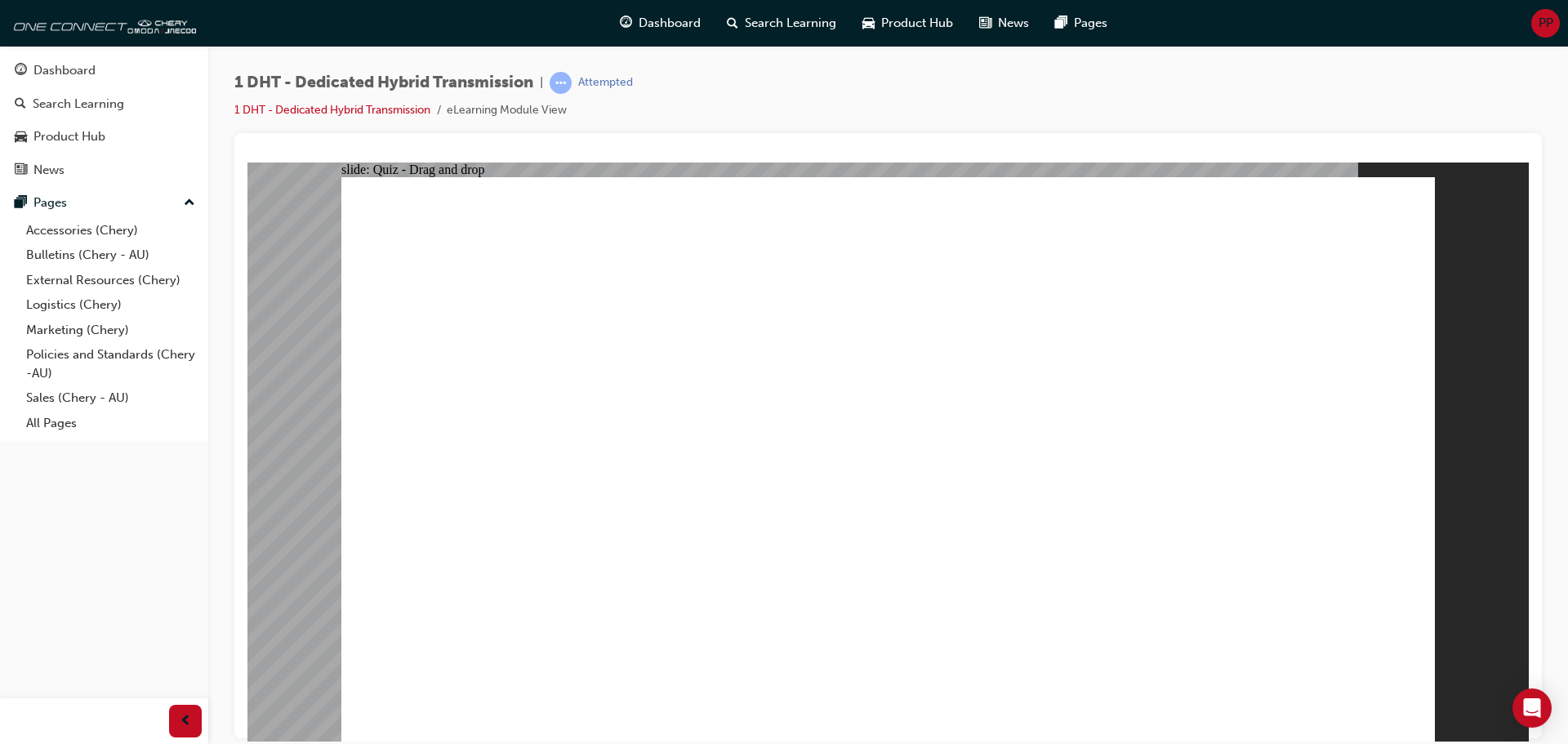
drag, startPoint x: 672, startPoint y: 609, endPoint x: 1212, endPoint y: 346, distance: 600.6
drag, startPoint x: 1158, startPoint y: 597, endPoint x: 1263, endPoint y: 317, distance: 299.0
drag, startPoint x: 541, startPoint y: 618, endPoint x: 863, endPoint y: 340, distance: 425.4
drag, startPoint x: 1012, startPoint y: 447, endPoint x: 1172, endPoint y: 320, distance: 204.3
drag, startPoint x: 990, startPoint y: 598, endPoint x: 1323, endPoint y: 383, distance: 396.4
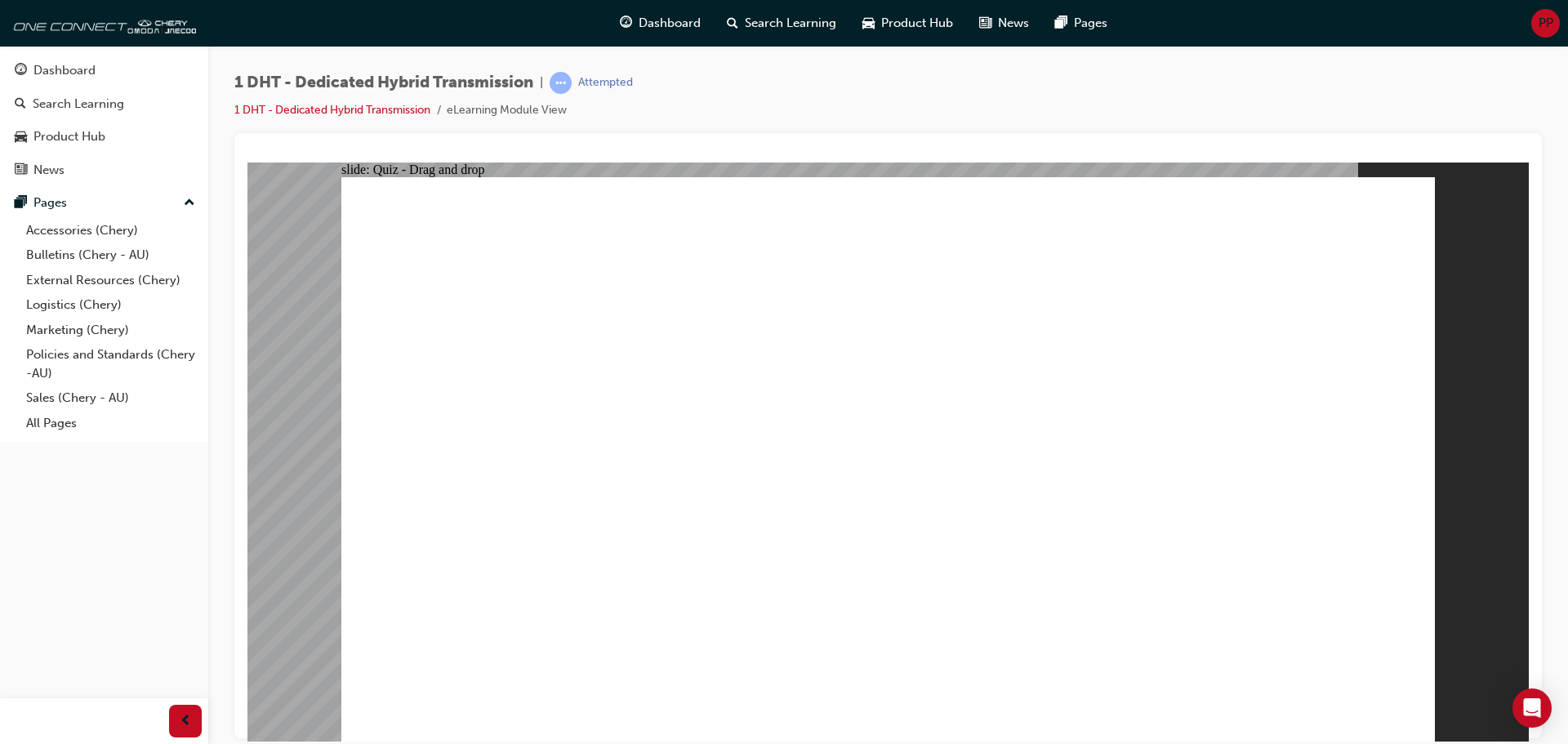
radio input "true"
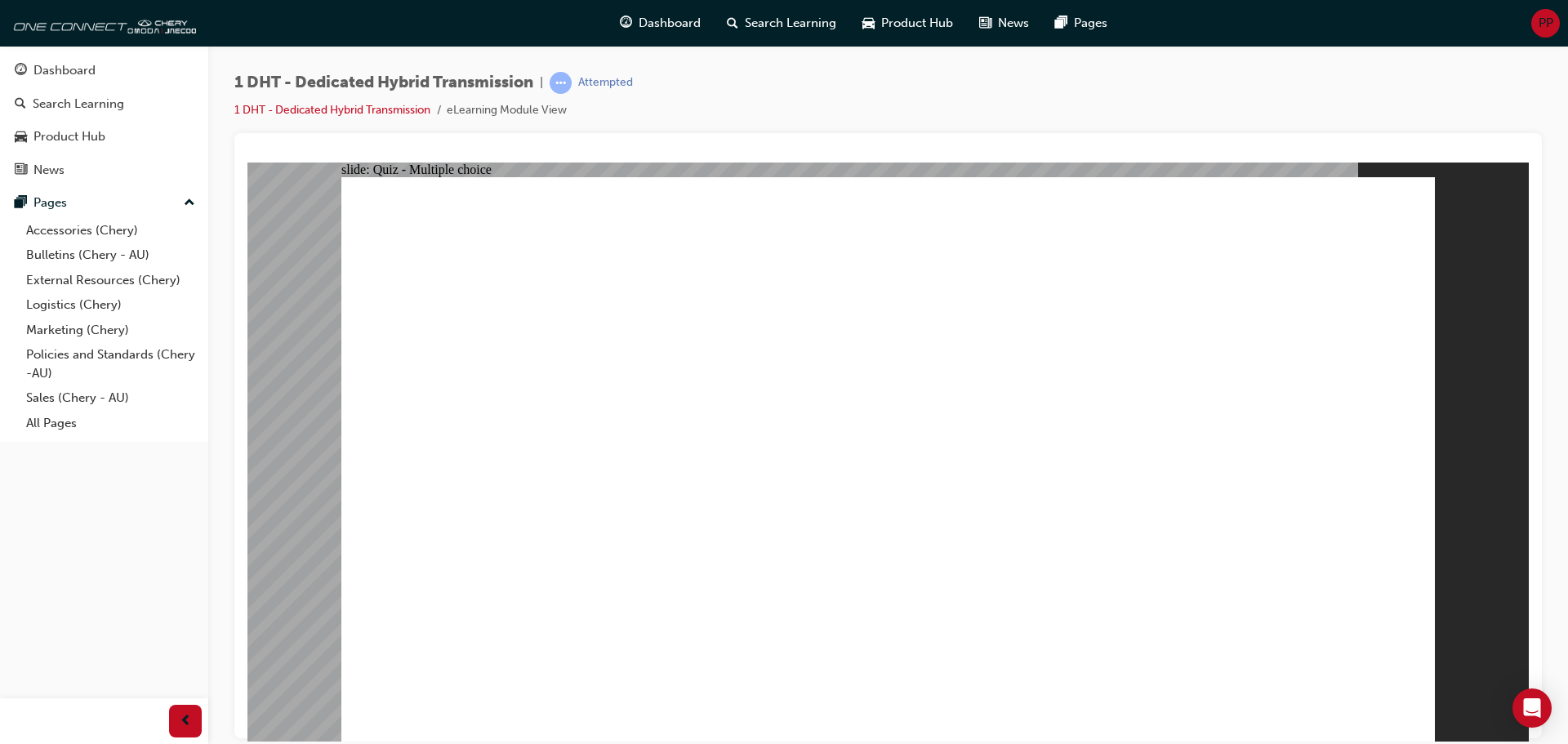
radio input "true"
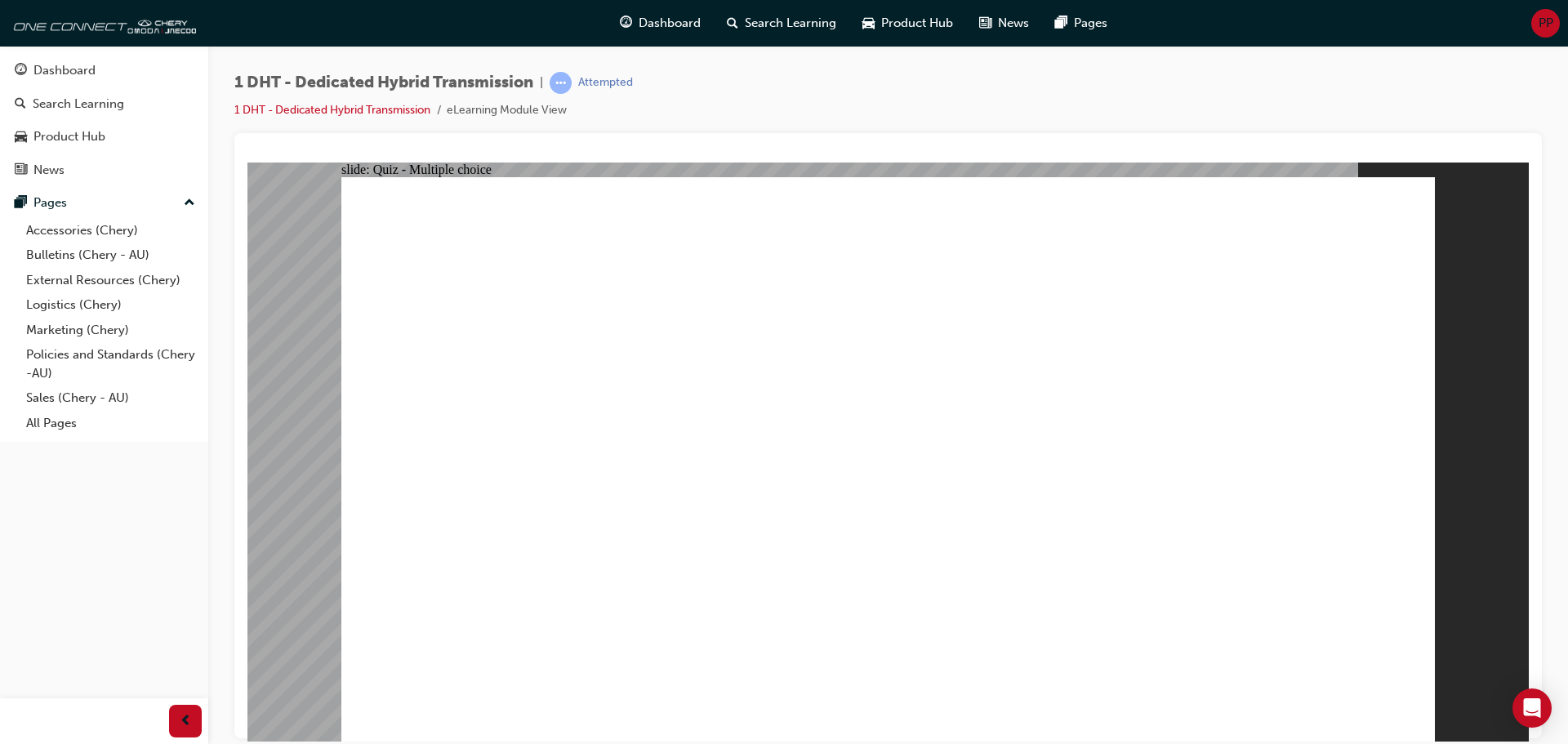
checkbox input "true"
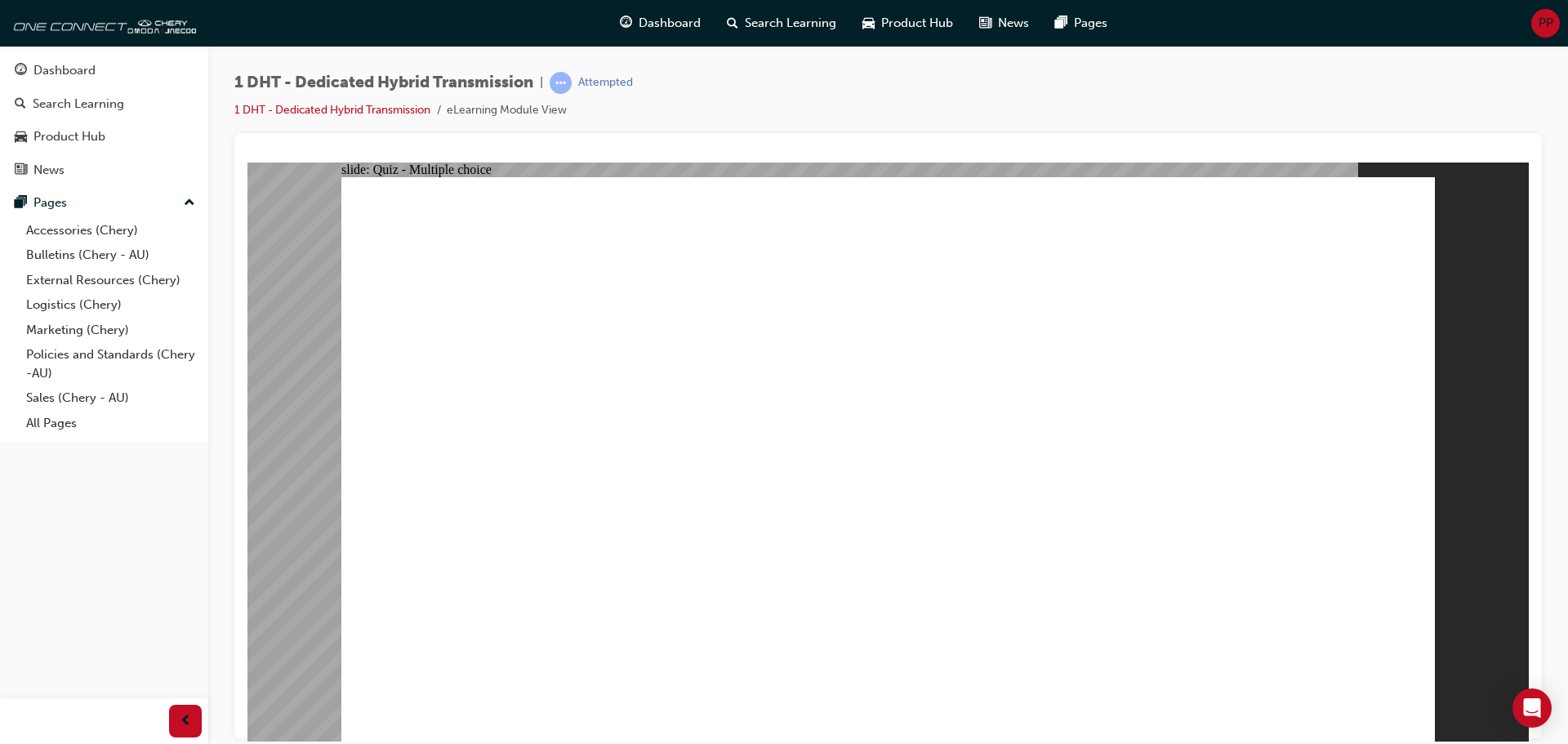
radio input "true"
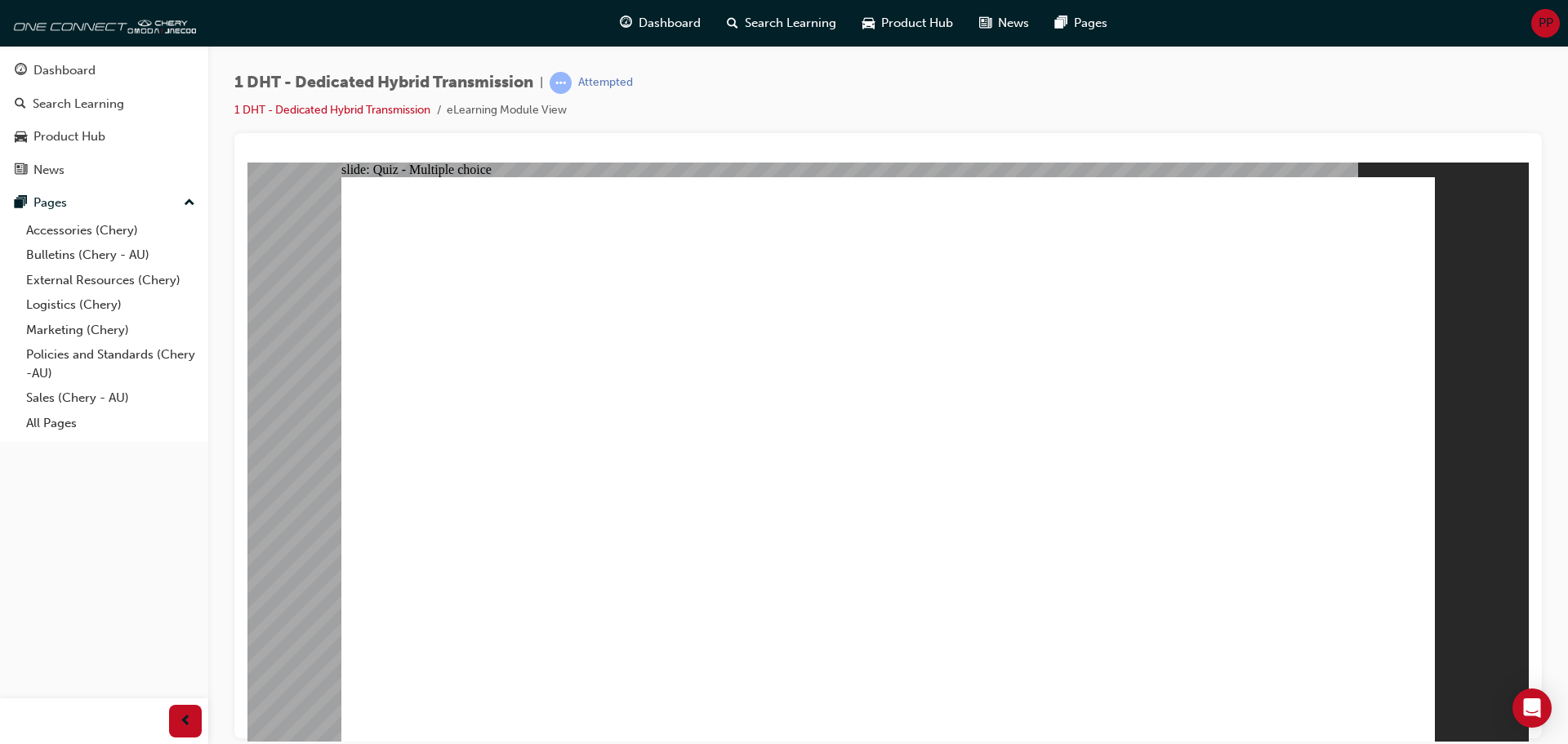
drag, startPoint x: 891, startPoint y: 607, endPoint x: 849, endPoint y: 307, distance: 302.9
drag, startPoint x: 1076, startPoint y: 615, endPoint x: 923, endPoint y: 296, distance: 353.8
drag, startPoint x: 1194, startPoint y: 612, endPoint x: 1171, endPoint y: 348, distance: 265.0
drag, startPoint x: 704, startPoint y: 613, endPoint x: 1270, endPoint y: 299, distance: 647.3
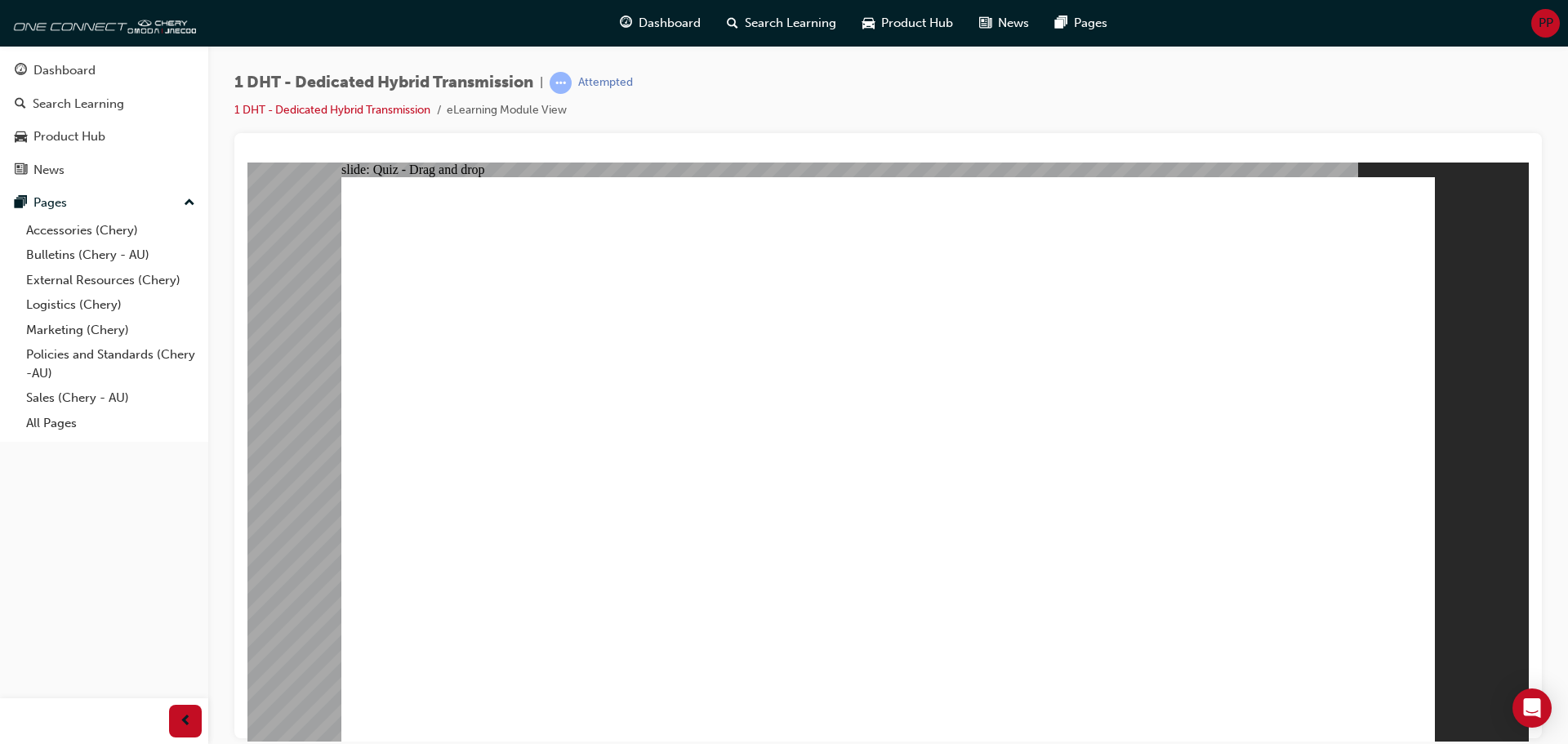
drag, startPoint x: 757, startPoint y: 608, endPoint x: 1248, endPoint y: 372, distance: 544.8
drag, startPoint x: 1245, startPoint y: 254, endPoint x: 817, endPoint y: 364, distance: 441.9
drag, startPoint x: 571, startPoint y: 604, endPoint x: 1028, endPoint y: 339, distance: 528.3
drag, startPoint x: 973, startPoint y: 615, endPoint x: 1182, endPoint y: 354, distance: 334.4
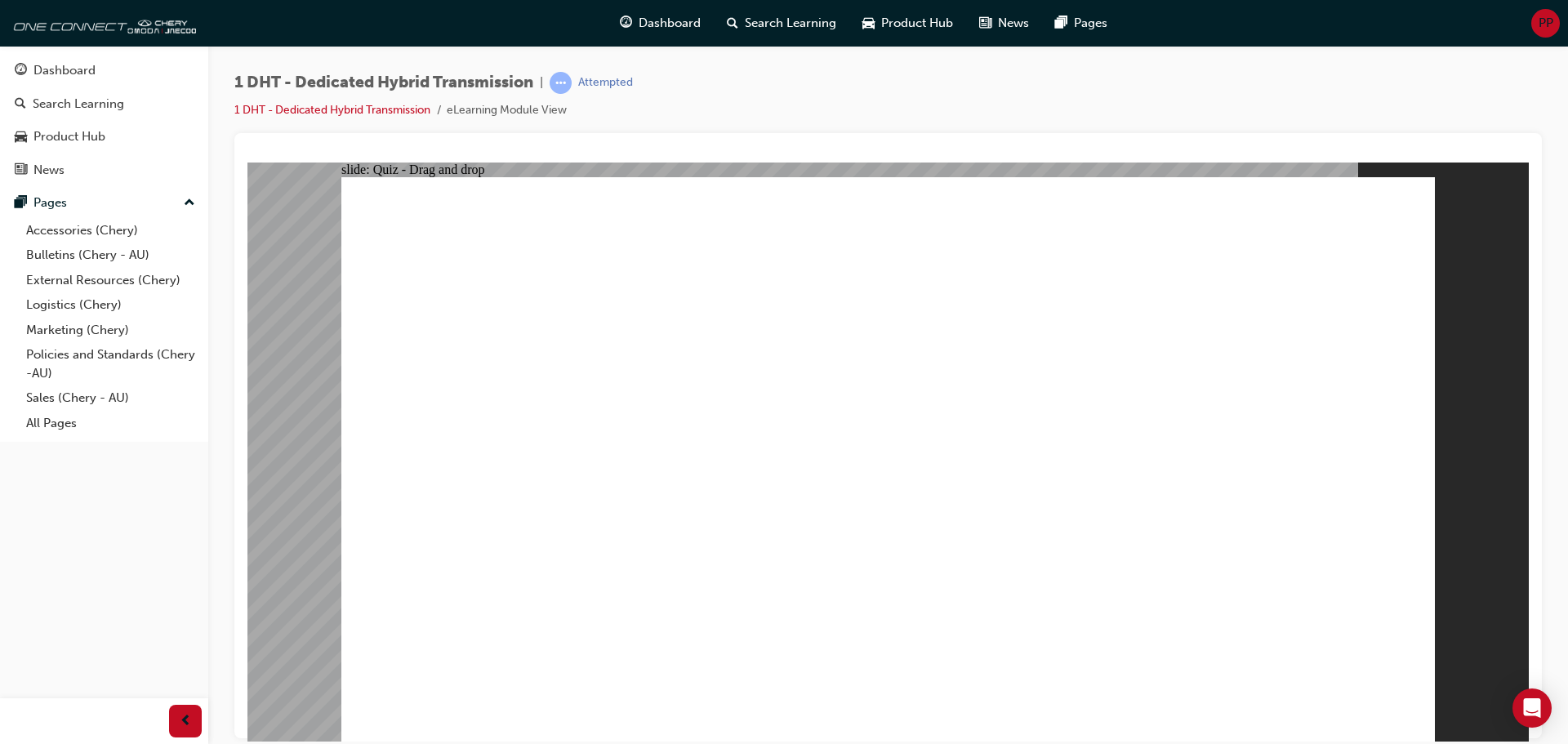
radio input "true"
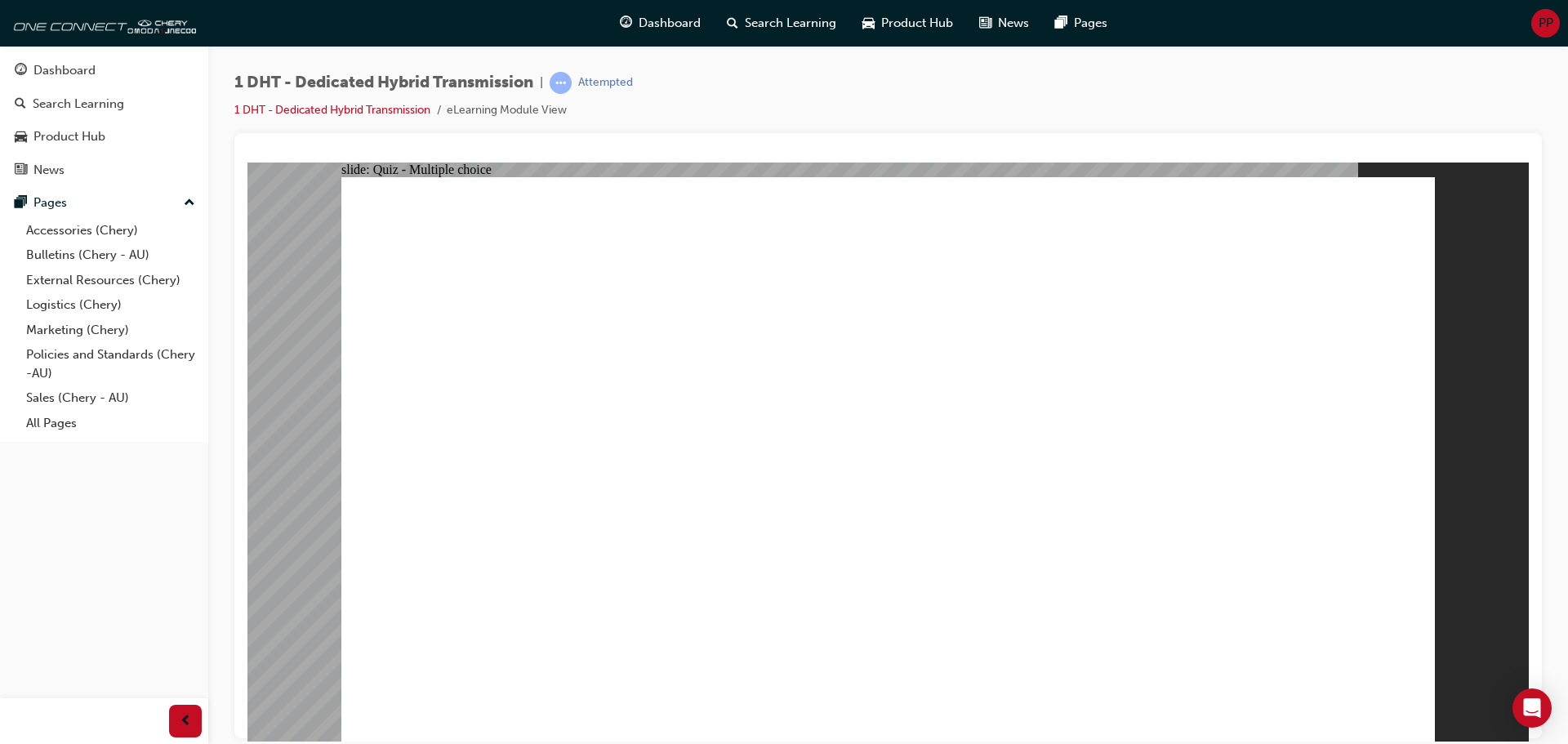
radio input "true"
checkbox input "true"
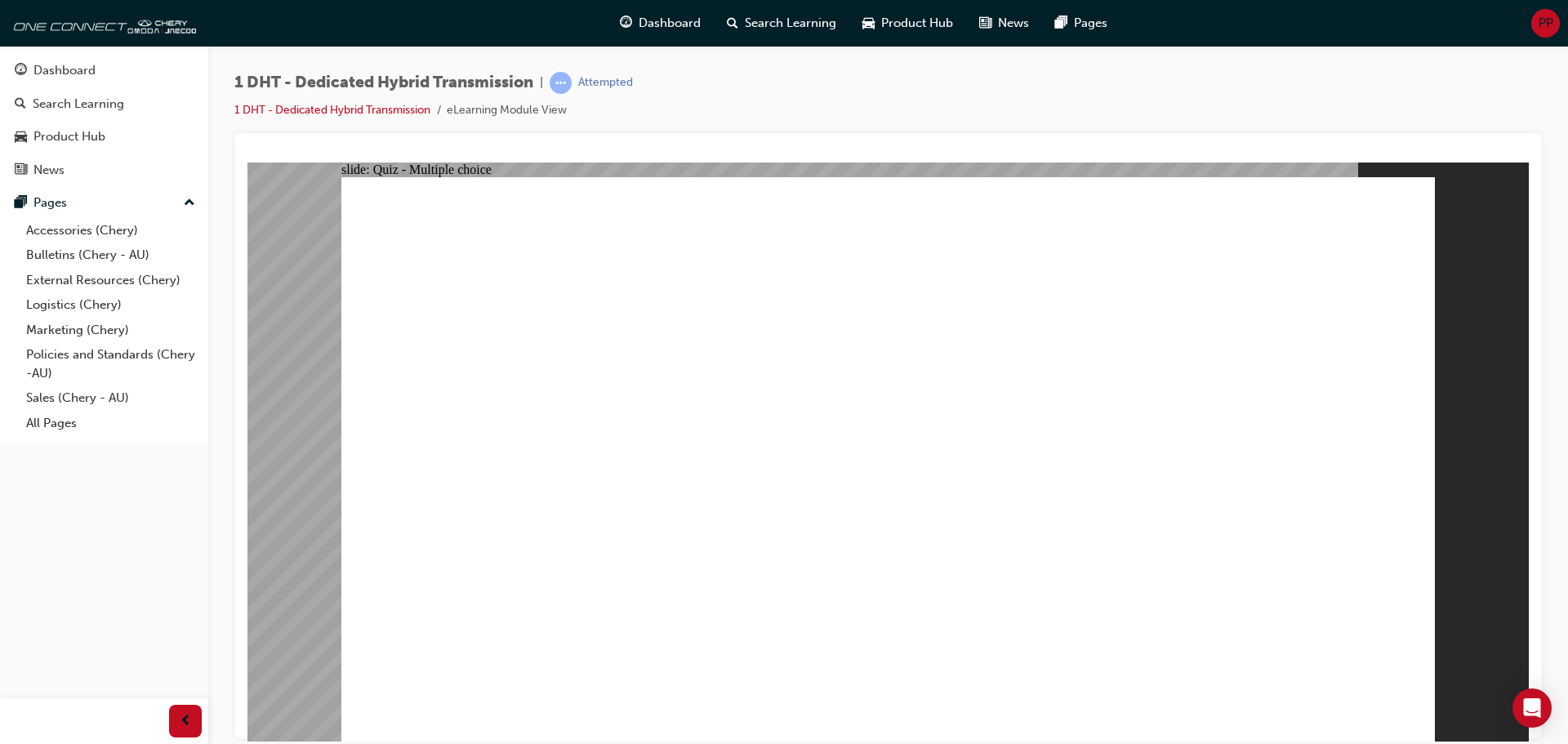
radio input "true"
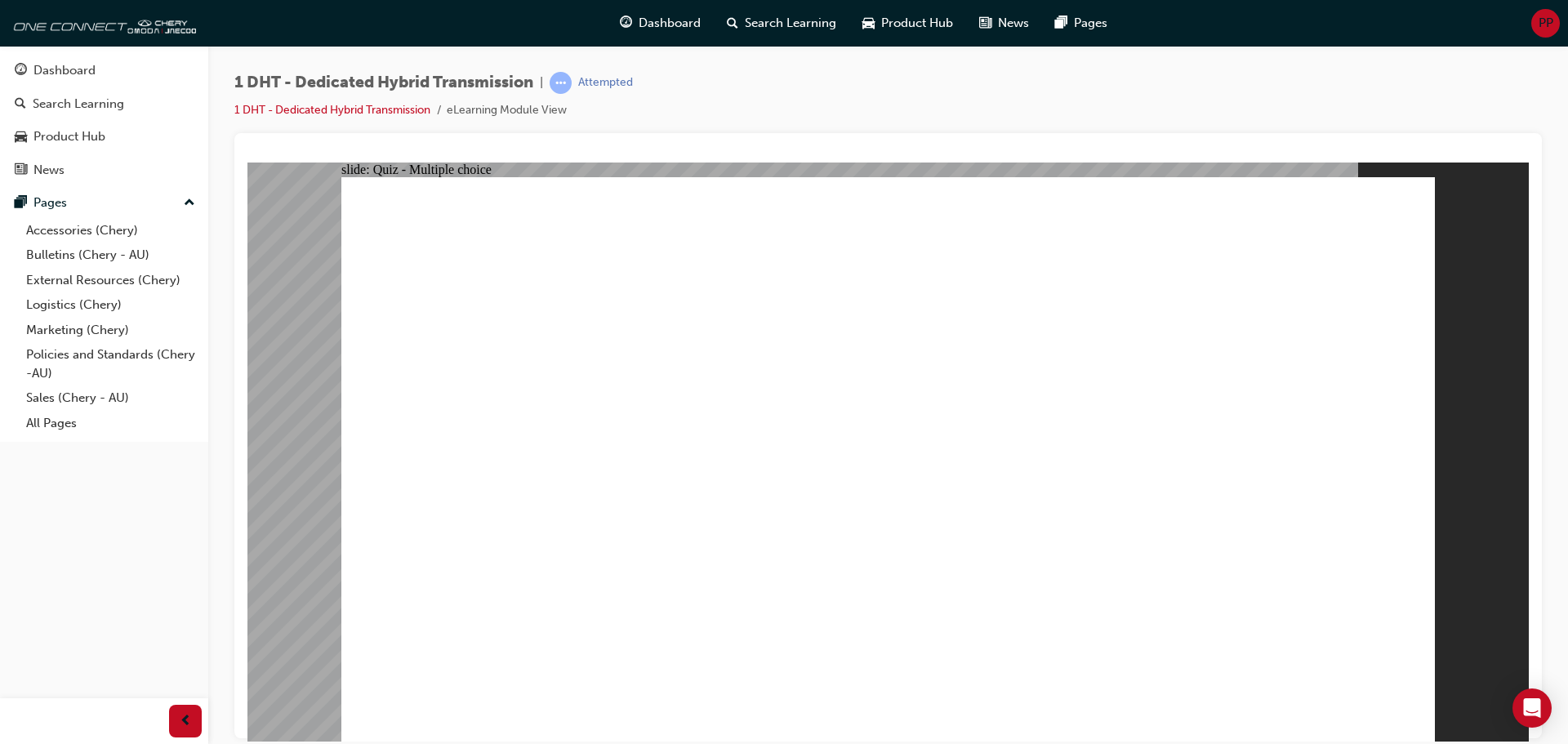
drag, startPoint x: 884, startPoint y: 605, endPoint x: 811, endPoint y: 315, distance: 299.0
drag, startPoint x: 798, startPoint y: 563, endPoint x: 921, endPoint y: 298, distance: 292.2
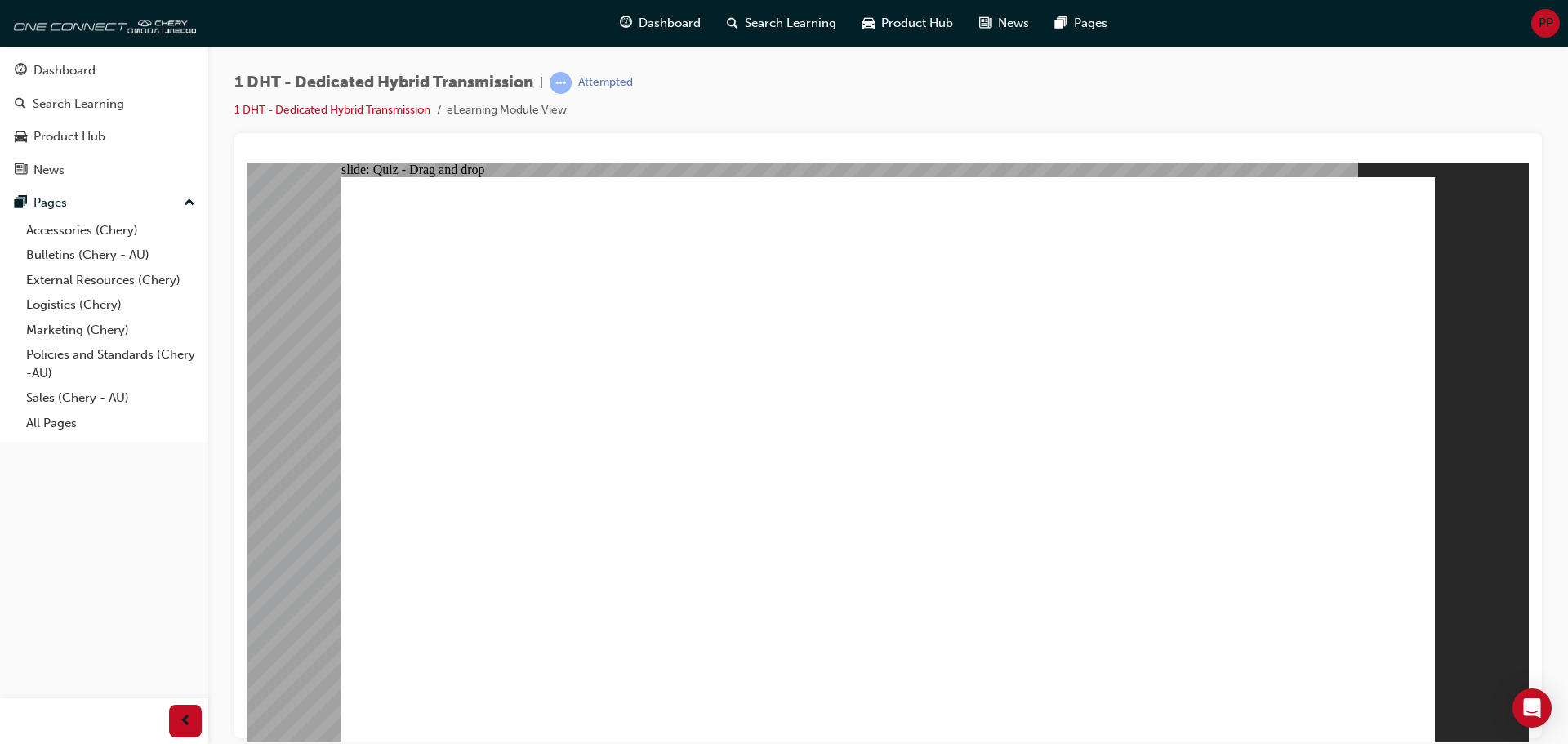
drag, startPoint x: 1000, startPoint y: 499, endPoint x: 866, endPoint y: 326, distance: 218.8
drag, startPoint x: 547, startPoint y: 605, endPoint x: 875, endPoint y: 336, distance: 424.2
drag, startPoint x: 1025, startPoint y: 513, endPoint x: 1207, endPoint y: 327, distance: 260.2
drag, startPoint x: 1194, startPoint y: 488, endPoint x: 1229, endPoint y: 358, distance: 134.6
drag, startPoint x: 693, startPoint y: 616, endPoint x: 960, endPoint y: 360, distance: 369.9
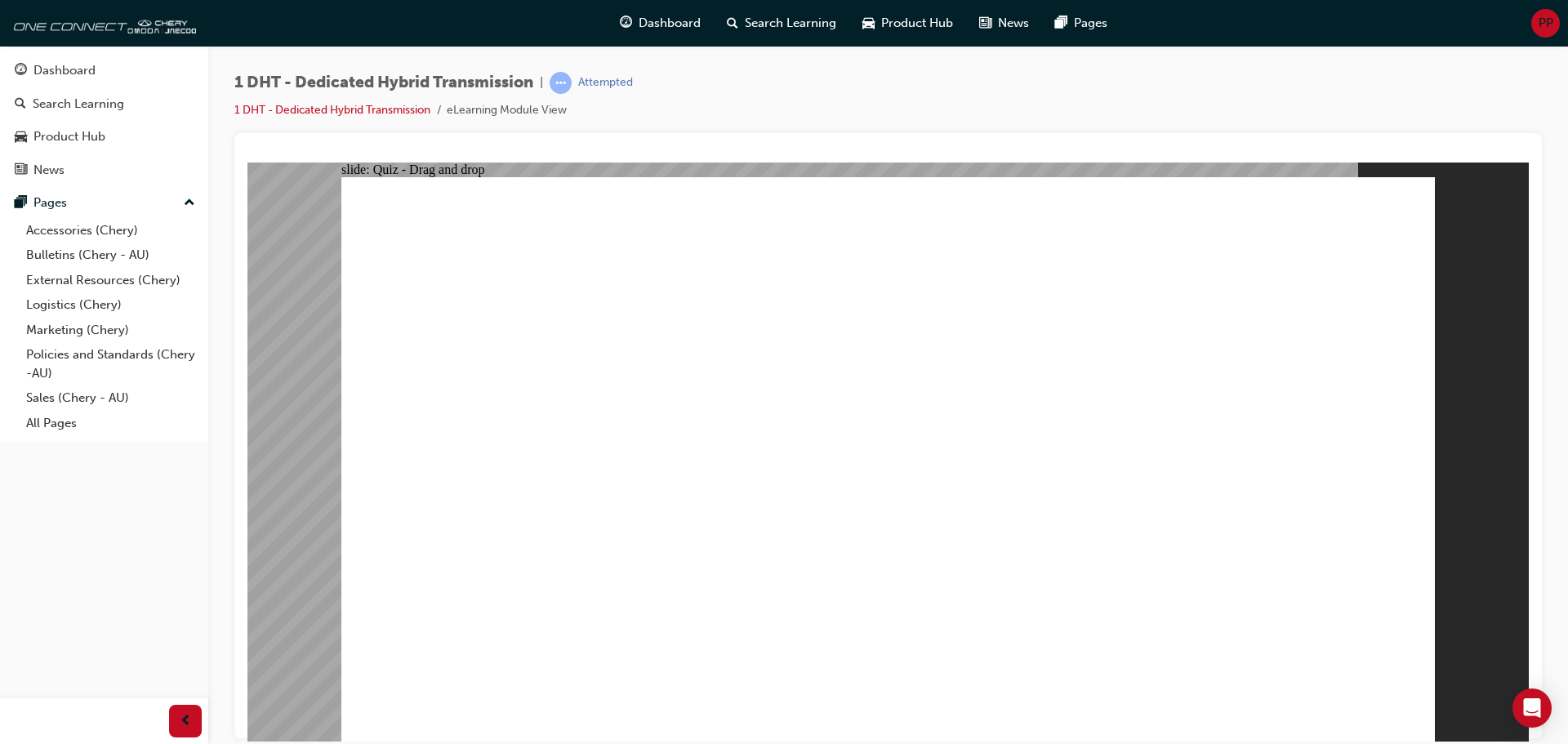
radio input "true"
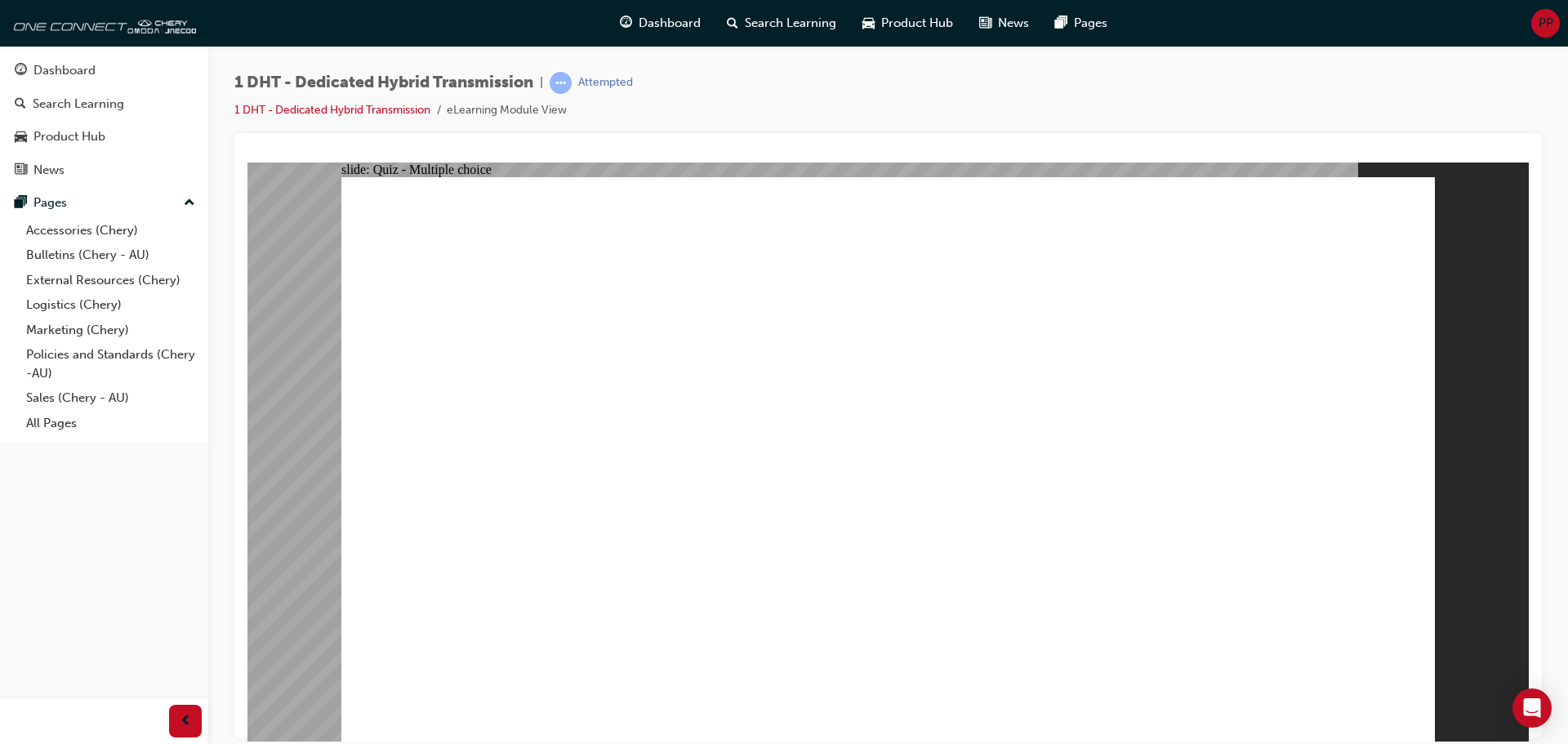
radio input "true"
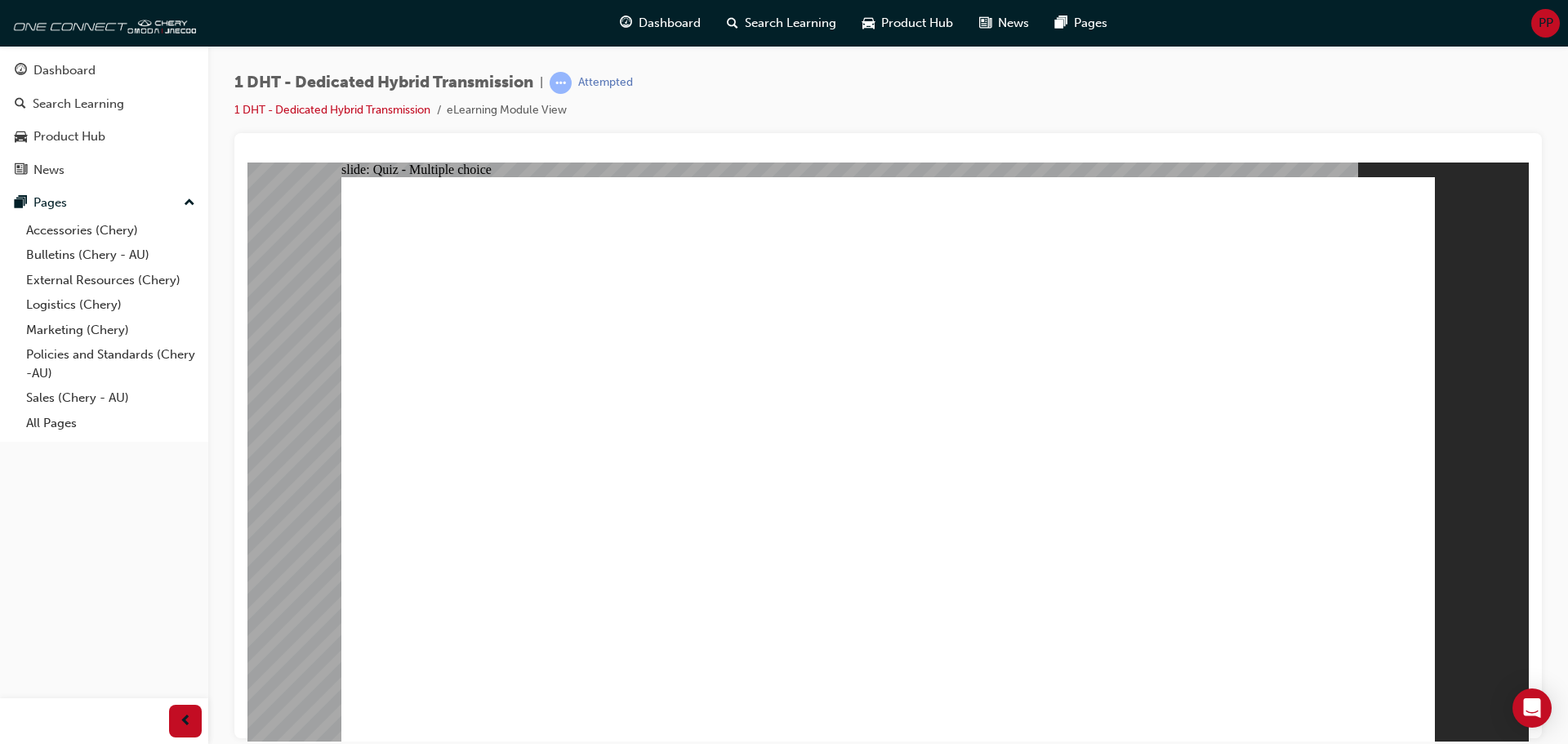
checkbox input "true"
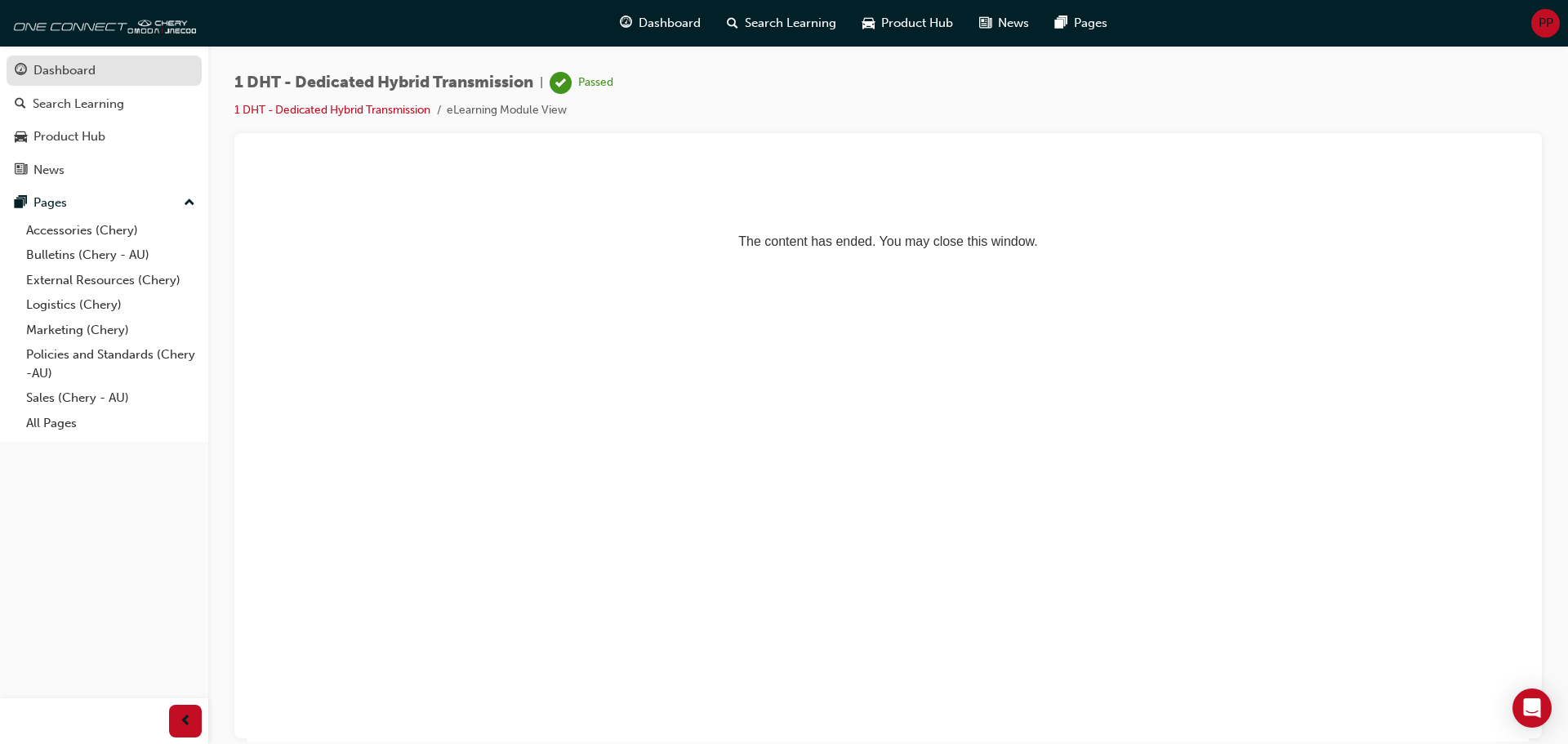
click at [136, 73] on div "Dashboard" at bounding box center [104, 71] width 179 height 21
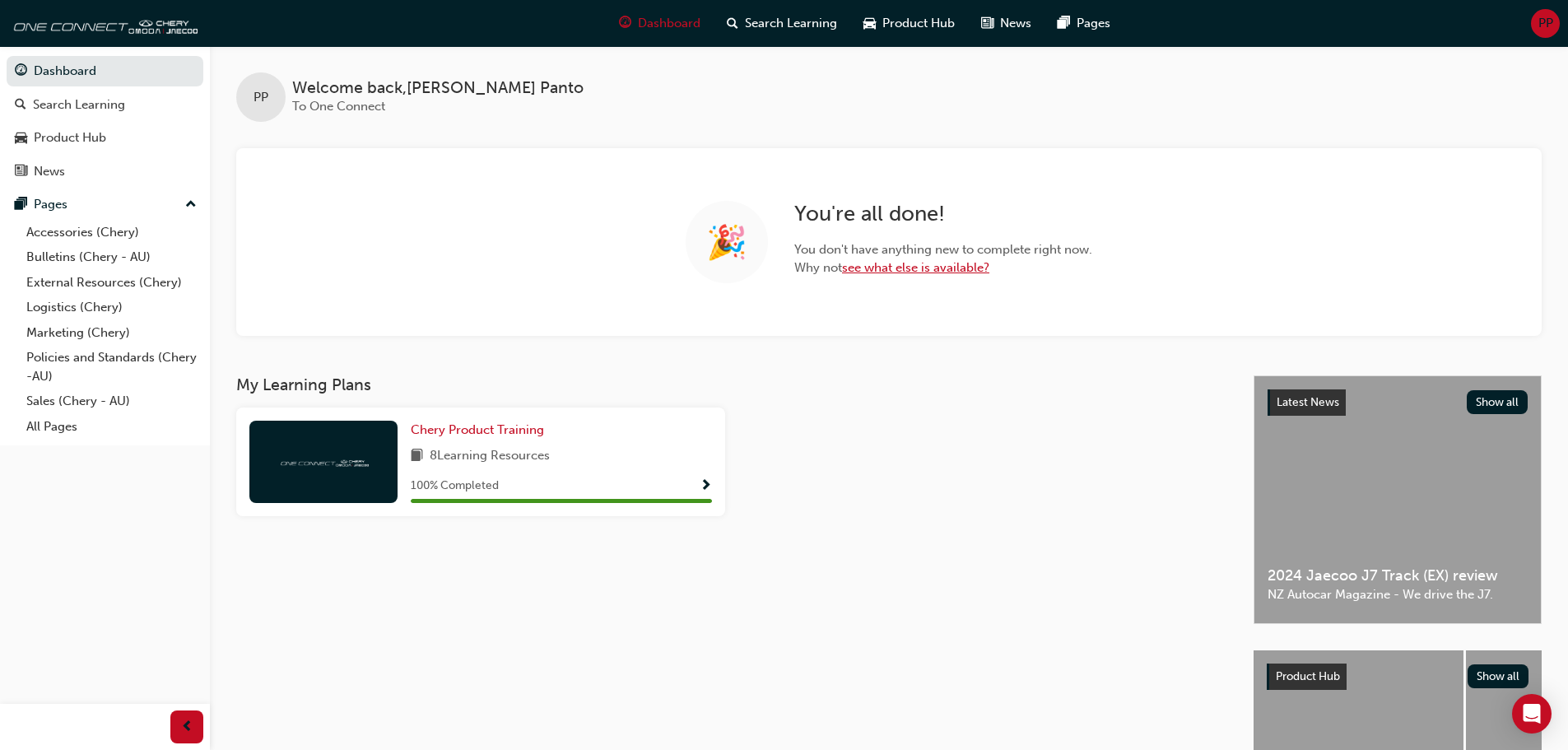
click at [918, 266] on link "see what else is available?" at bounding box center [915, 268] width 147 height 15
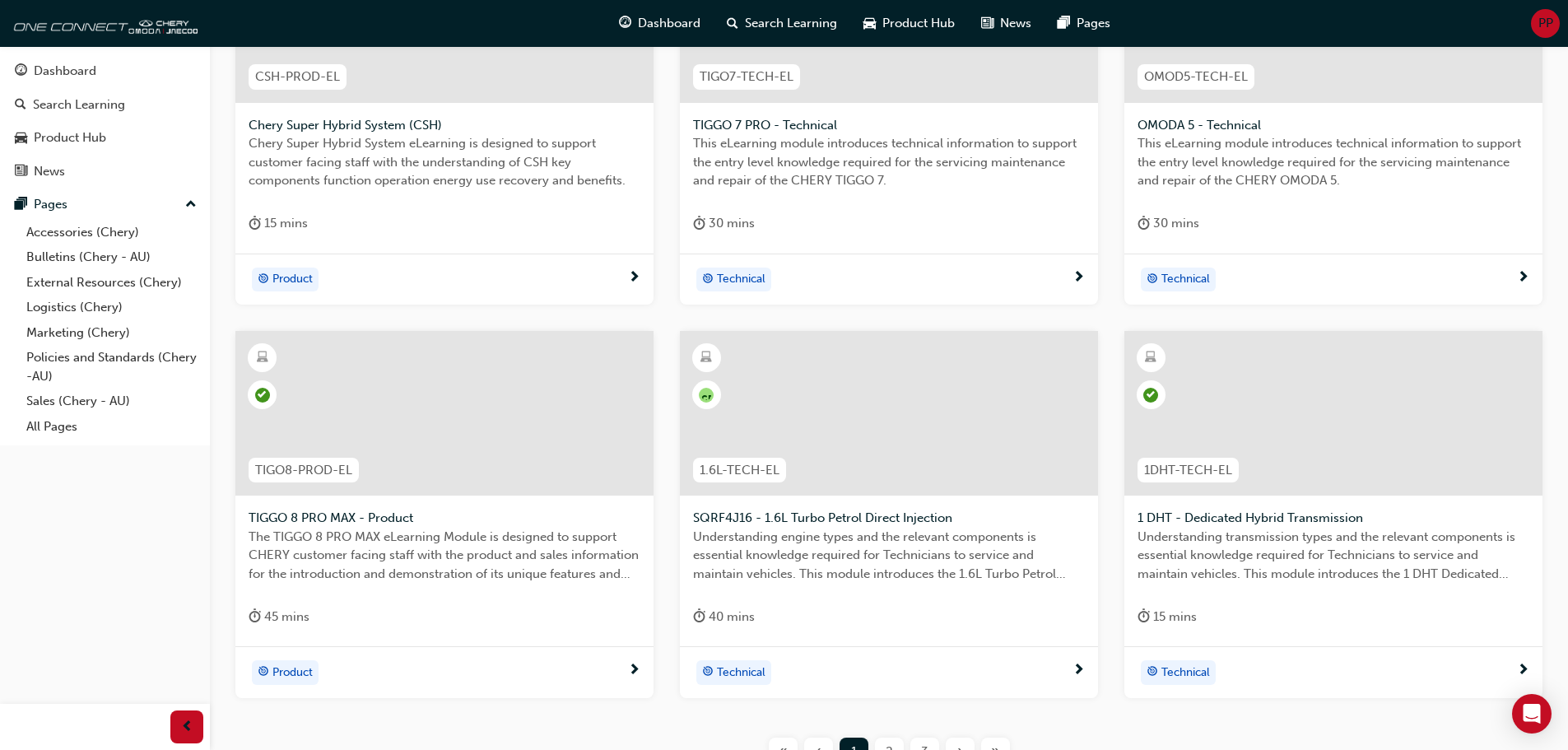
scroll to position [592, 0]
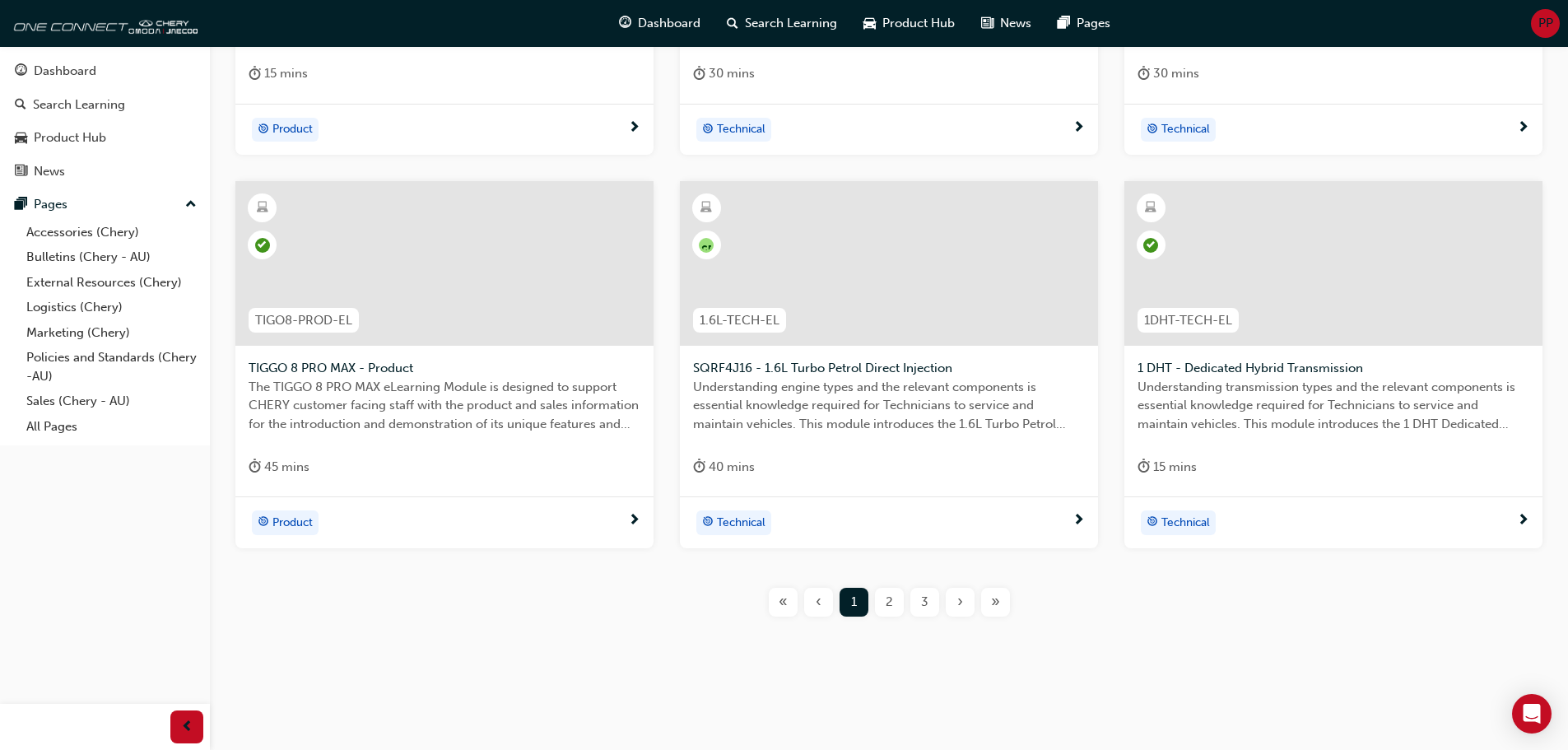
click at [957, 609] on span "›" at bounding box center [960, 602] width 6 height 19
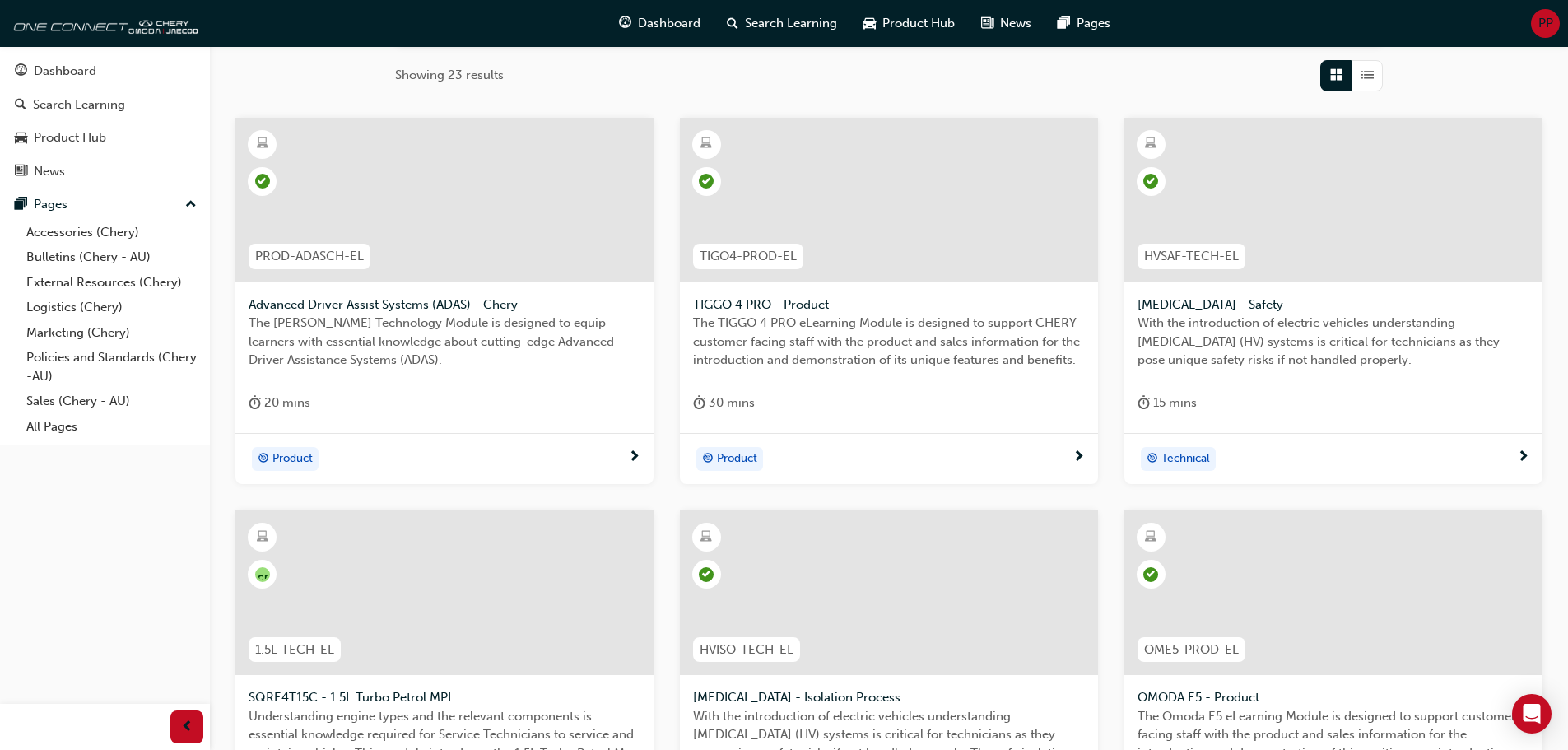
scroll to position [592, 0]
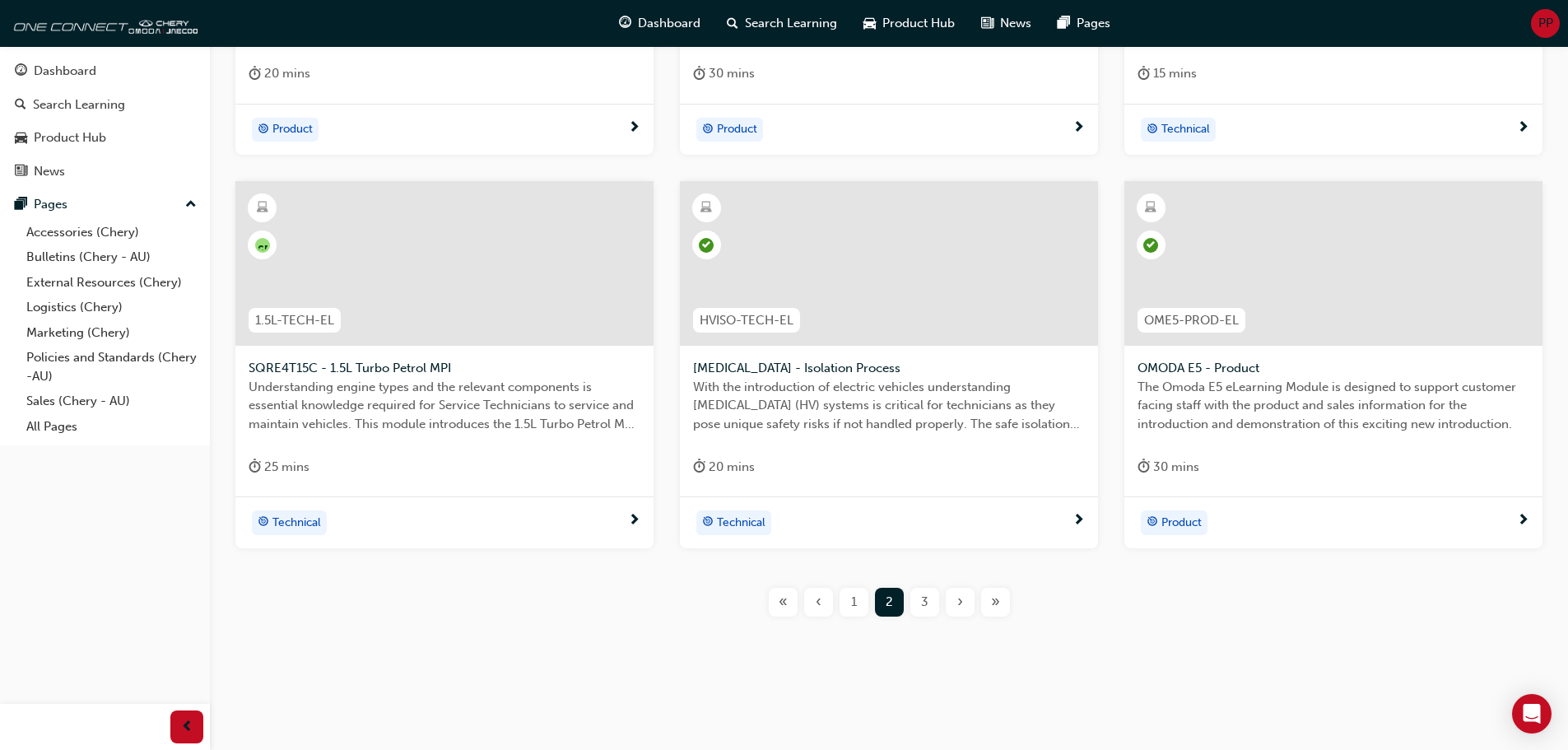
click at [961, 604] on span "›" at bounding box center [960, 602] width 6 height 19
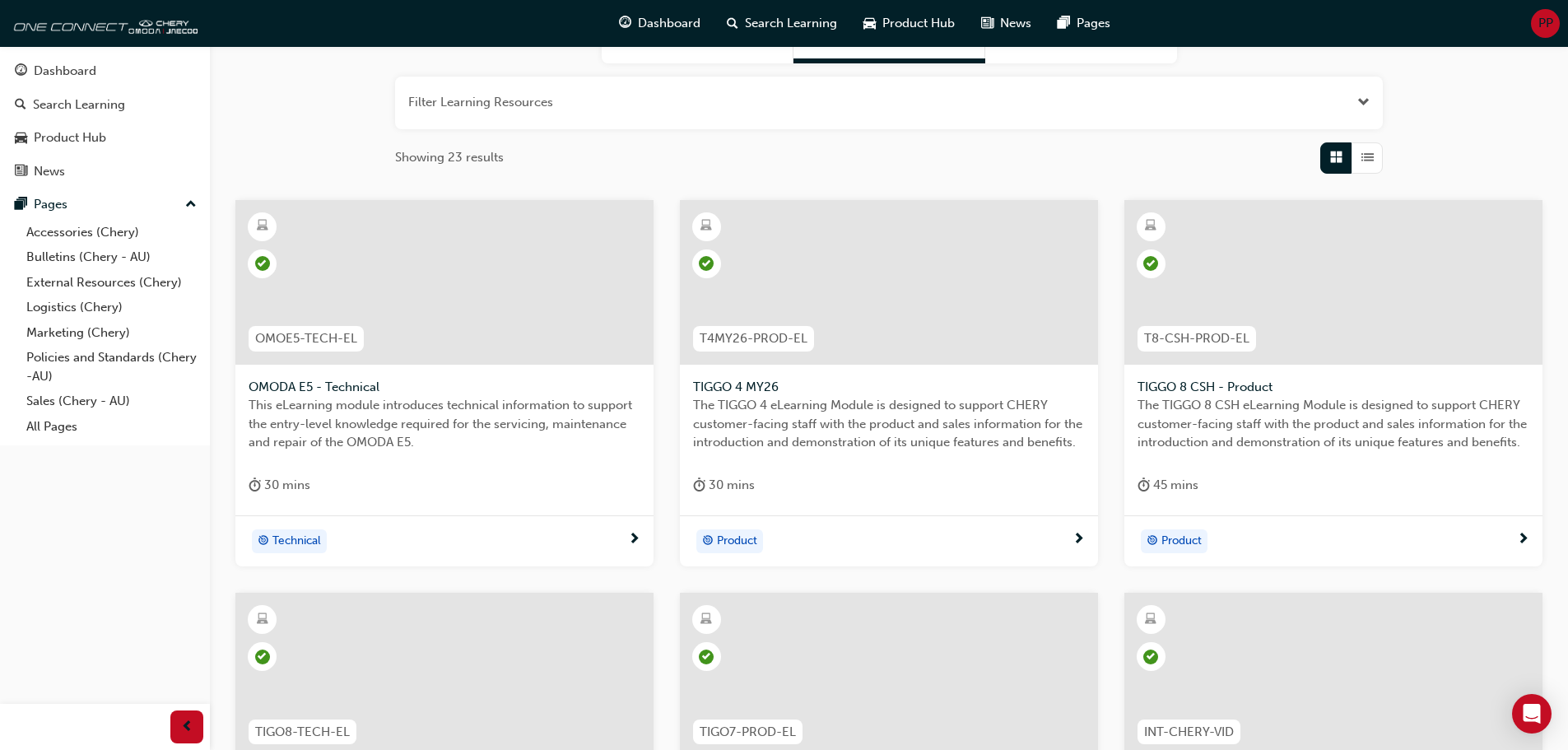
scroll to position [510, 0]
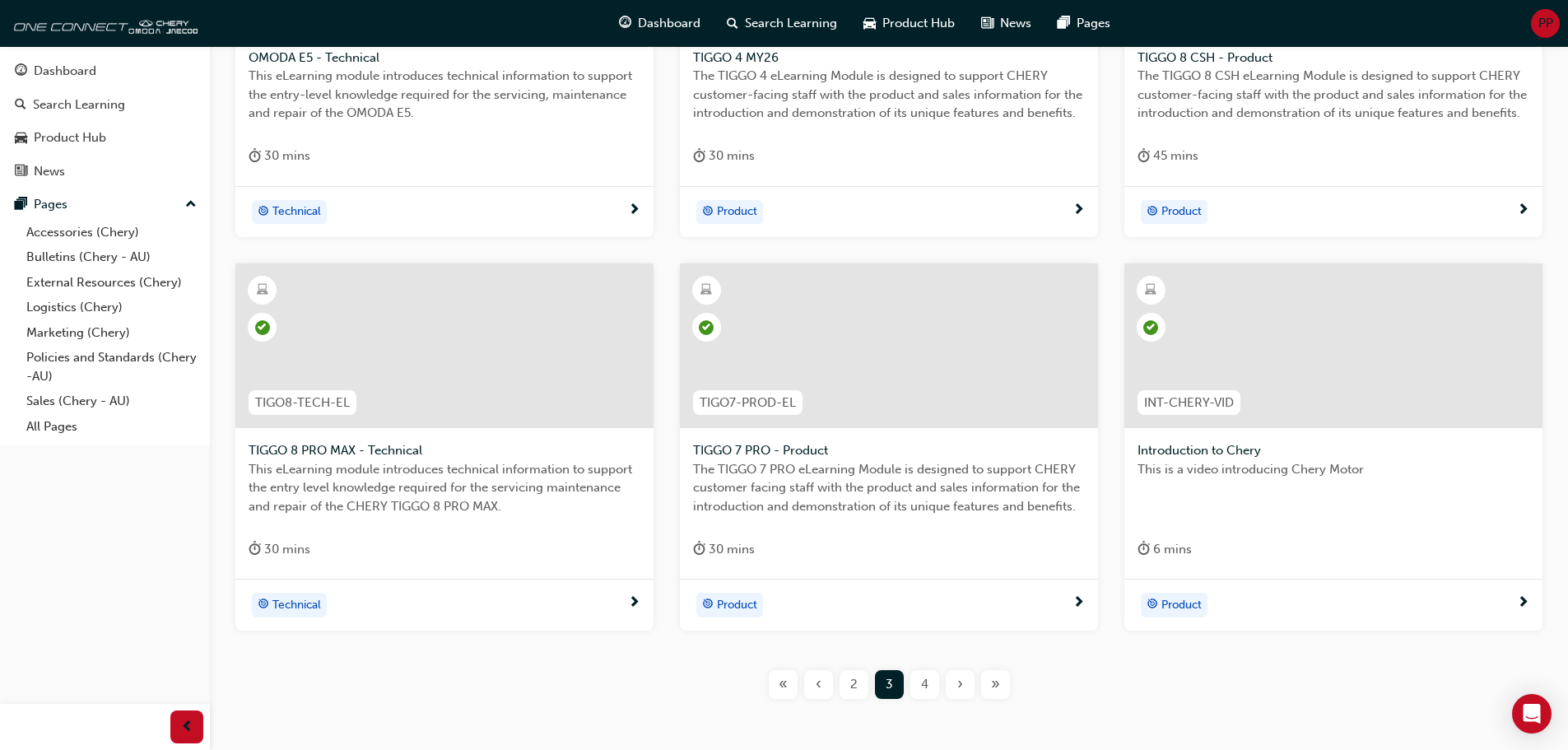
click at [960, 685] on span "›" at bounding box center [960, 684] width 6 height 19
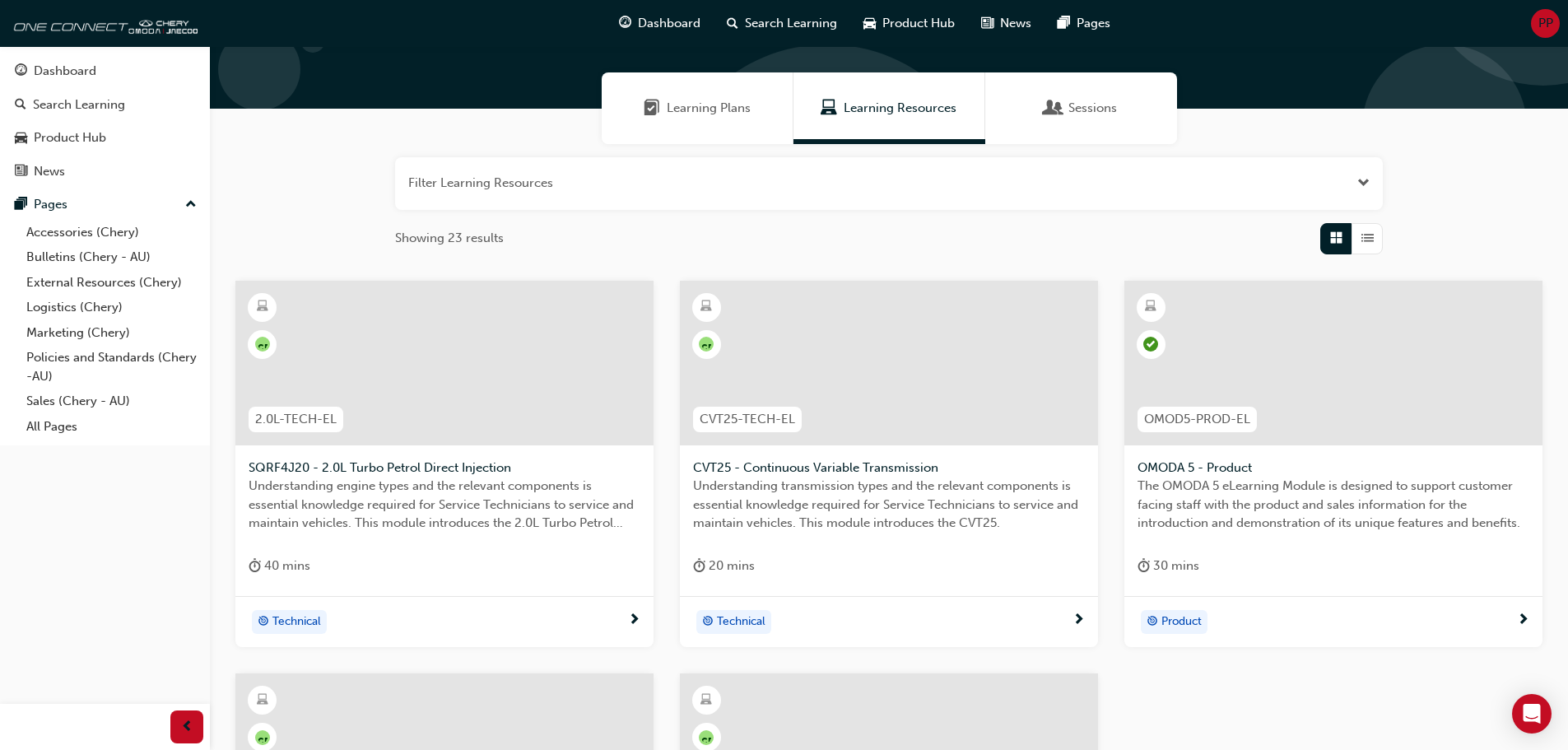
scroll to position [98, 0]
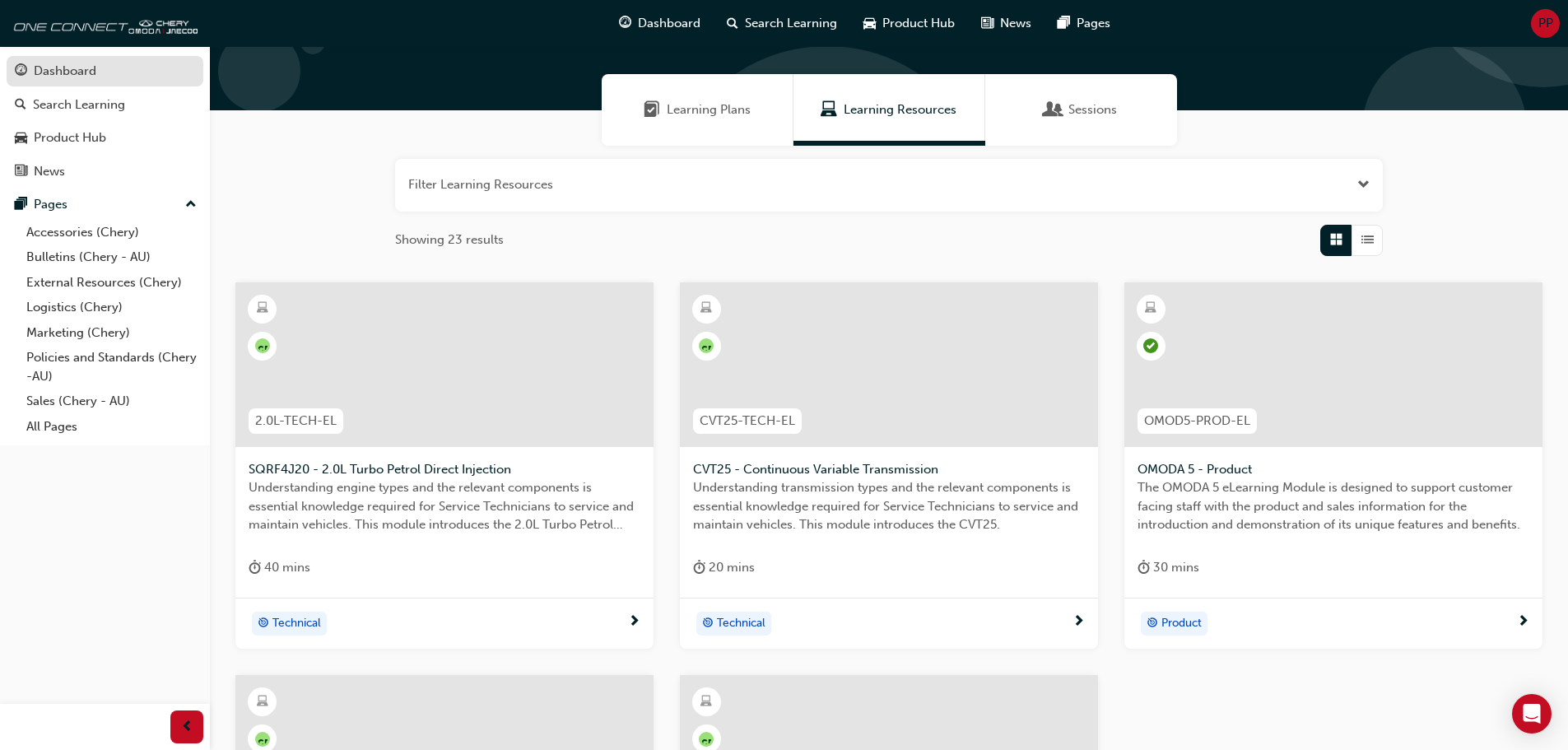
click at [104, 73] on div "Dashboard" at bounding box center [105, 72] width 181 height 21
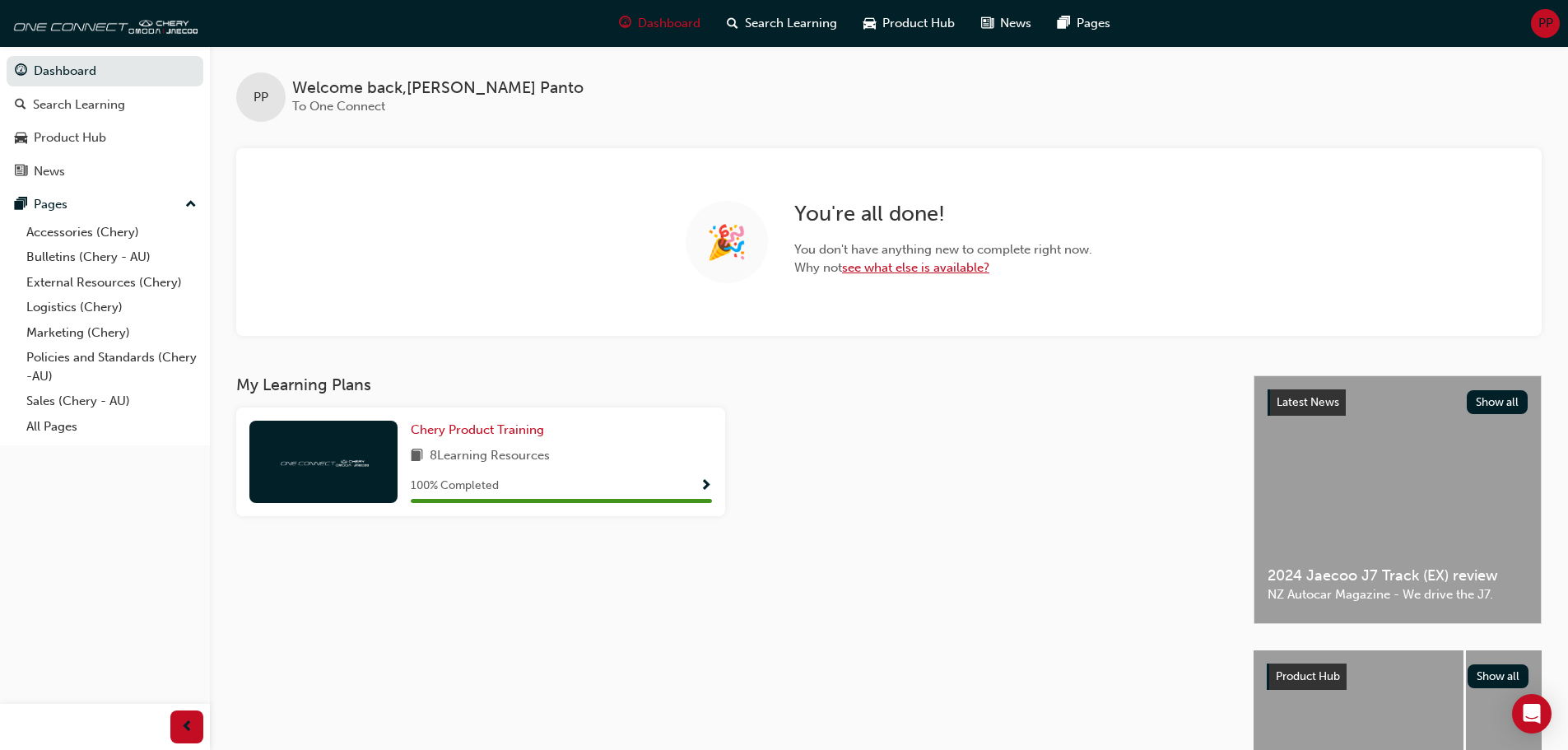
click at [942, 269] on link "see what else is available?" at bounding box center [915, 268] width 147 height 15
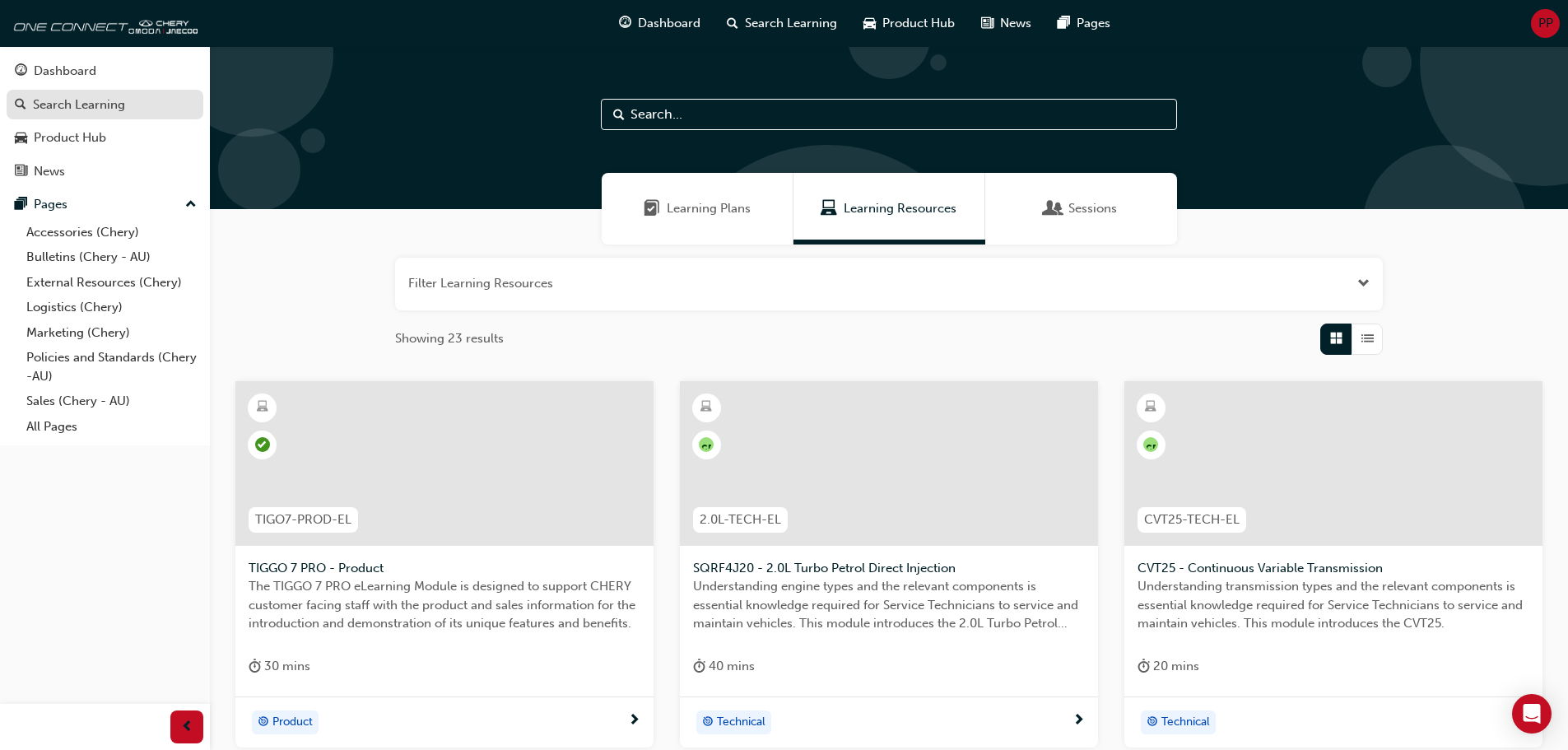
click at [122, 110] on div "Search Learning" at bounding box center [78, 105] width 92 height 19
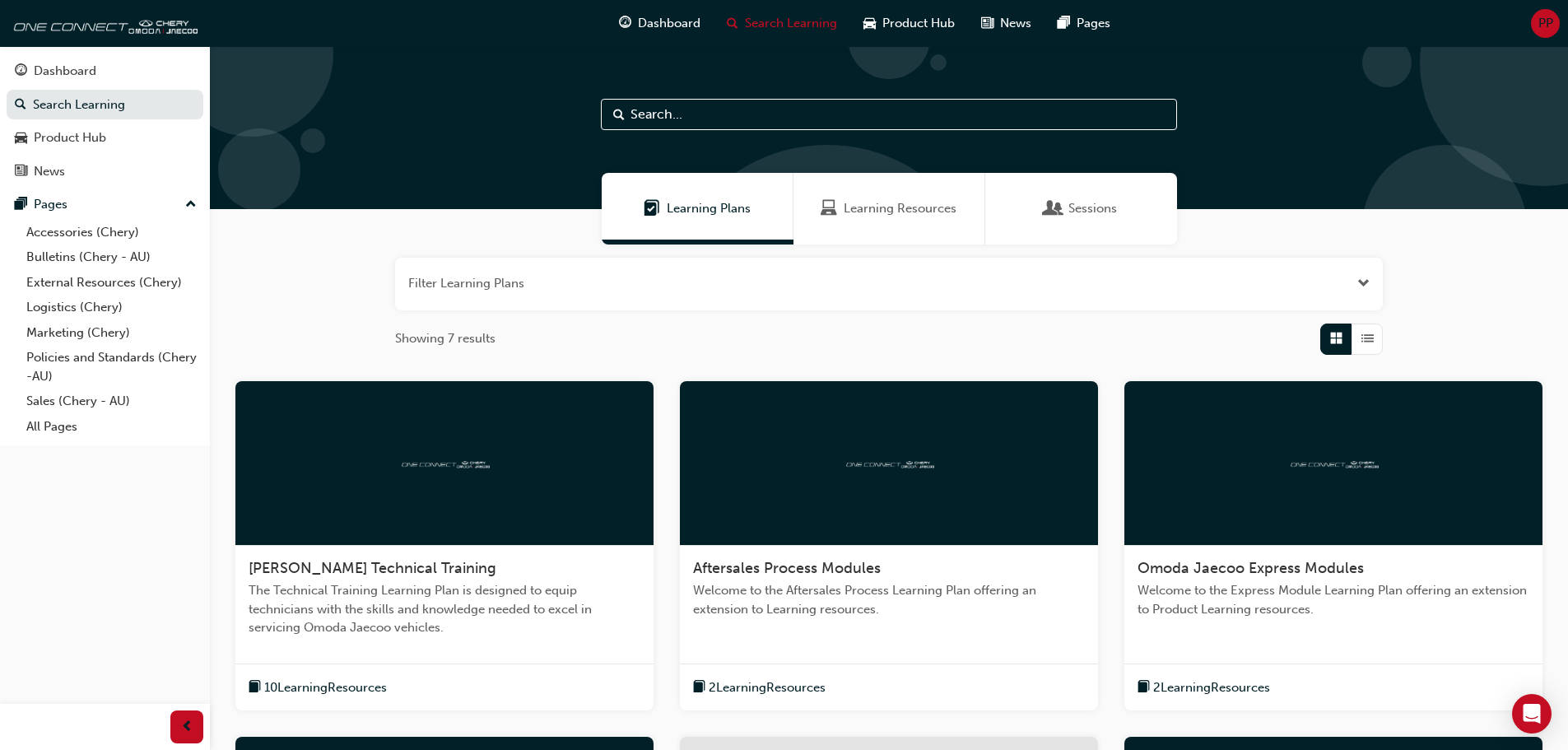
click at [870, 208] on span "Learning Resources" at bounding box center [900, 208] width 113 height 19
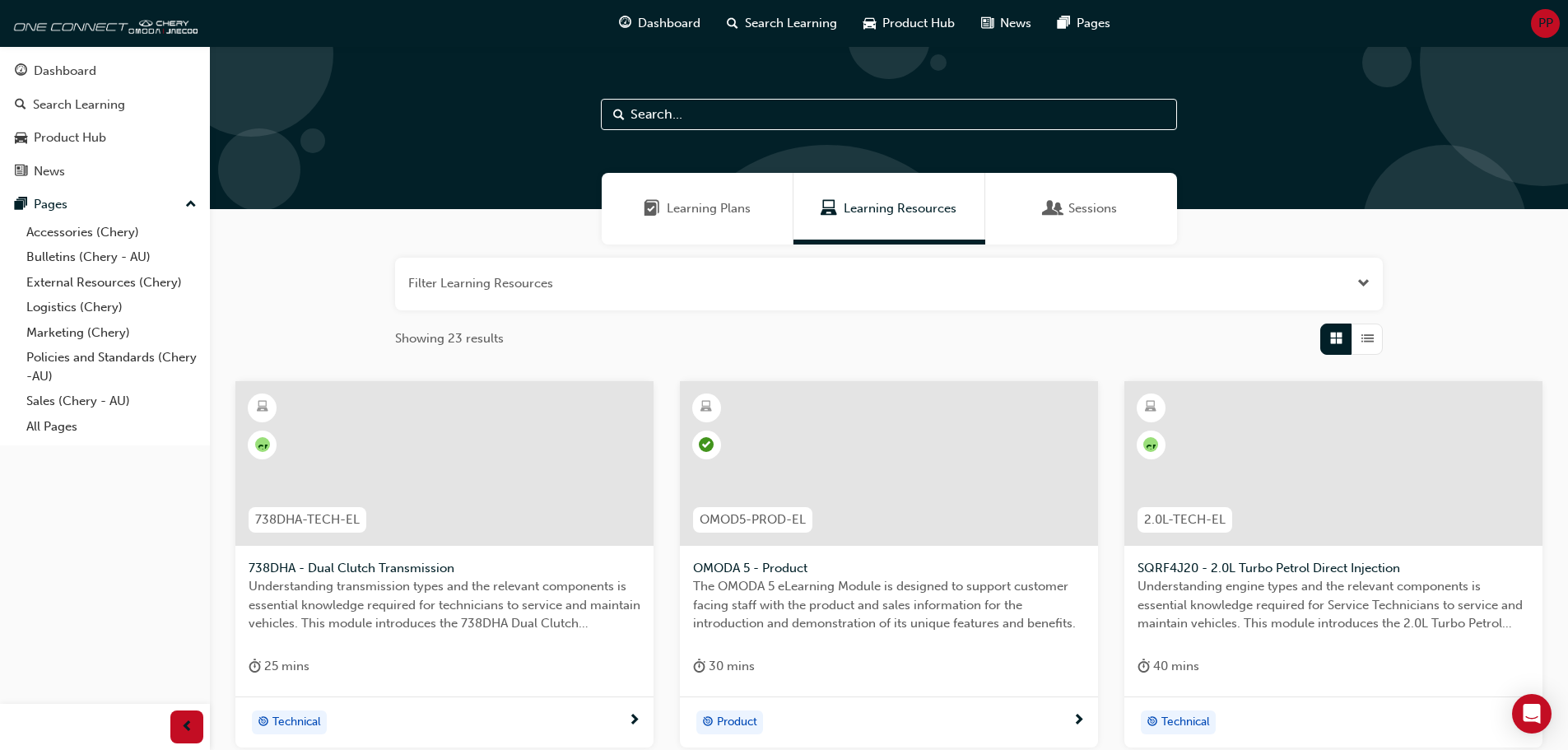
click at [1044, 219] on div "Sessions" at bounding box center [1081, 208] width 192 height 72
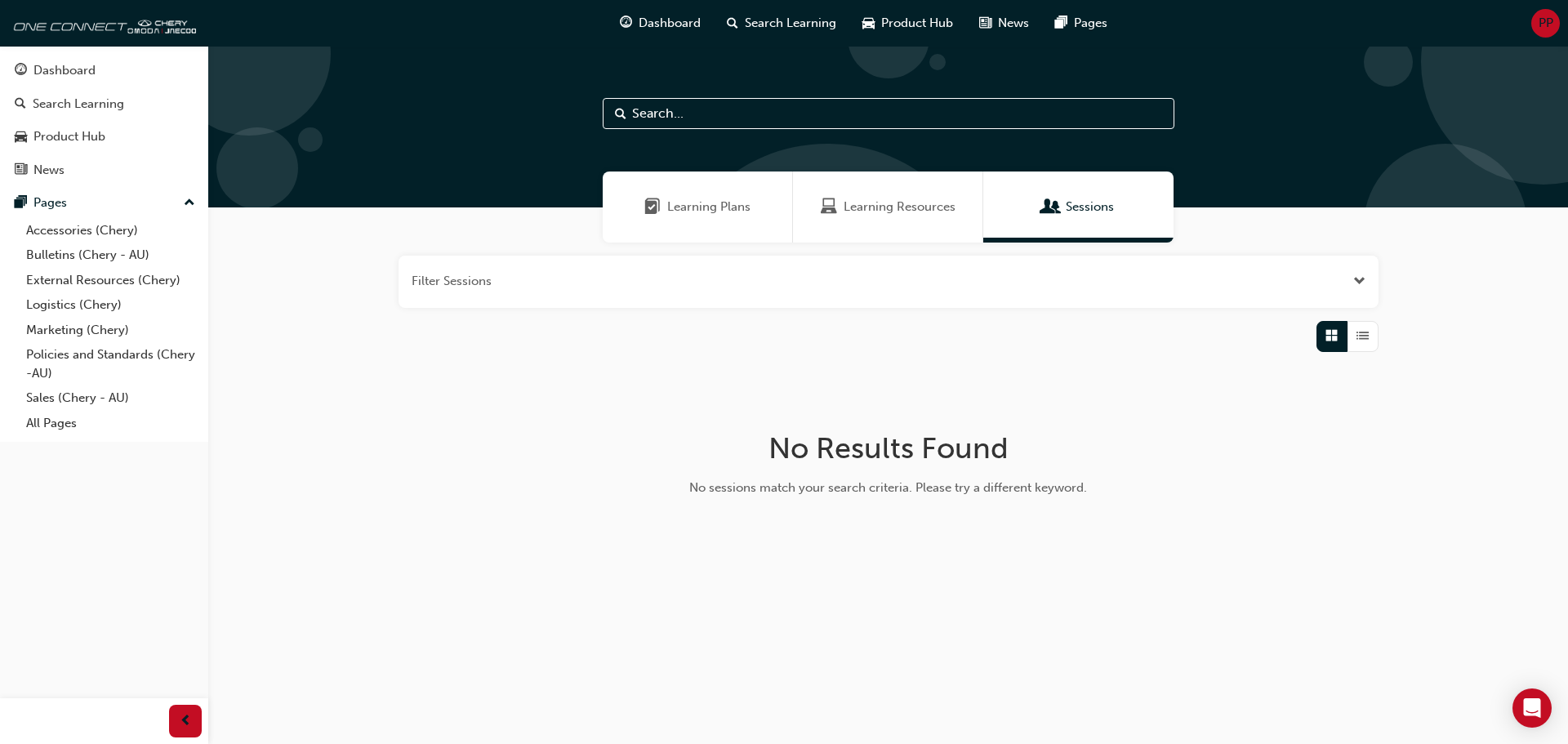
click at [931, 212] on span "Learning Resources" at bounding box center [900, 207] width 112 height 19
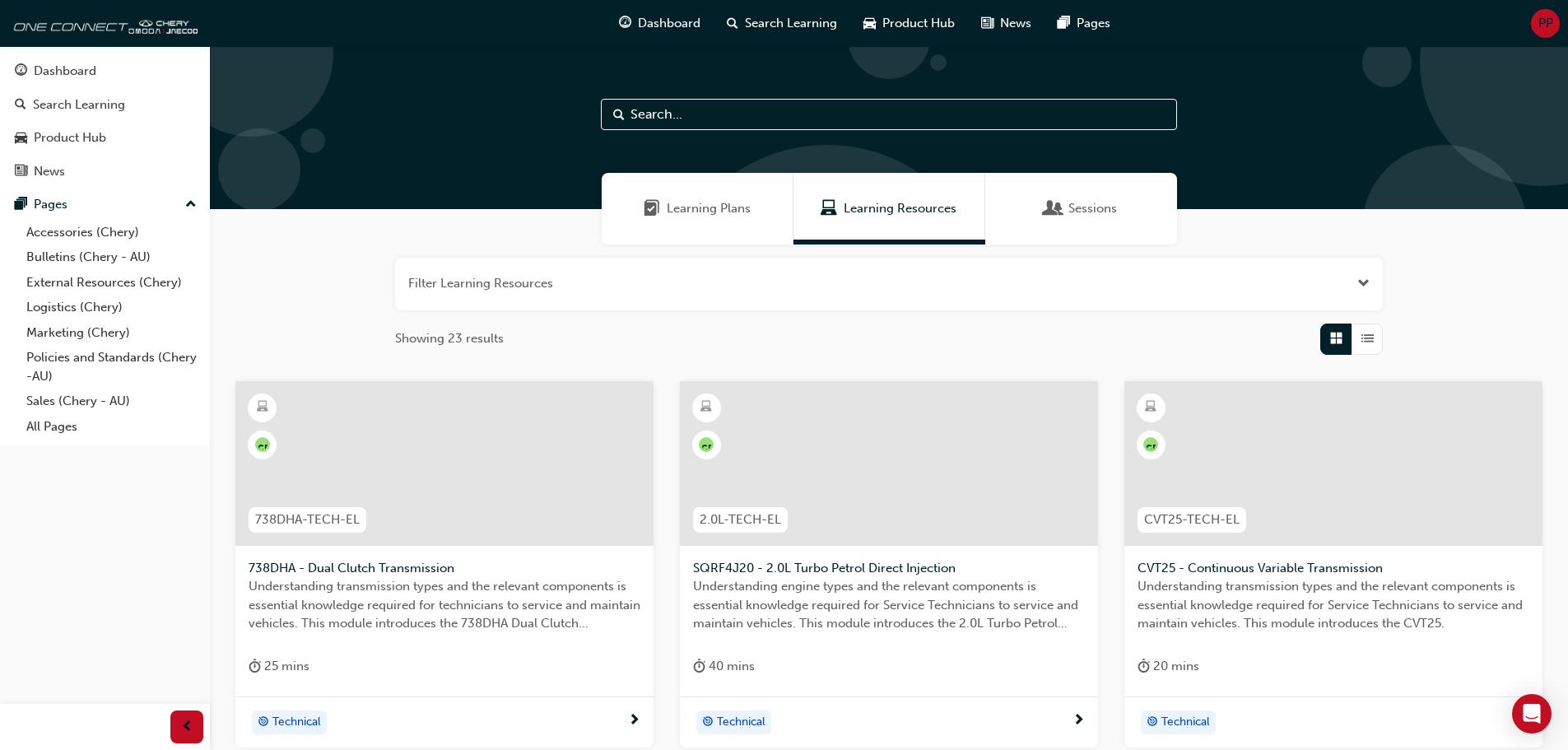
click at [701, 220] on div "Learning Plans" at bounding box center [698, 208] width 192 height 72
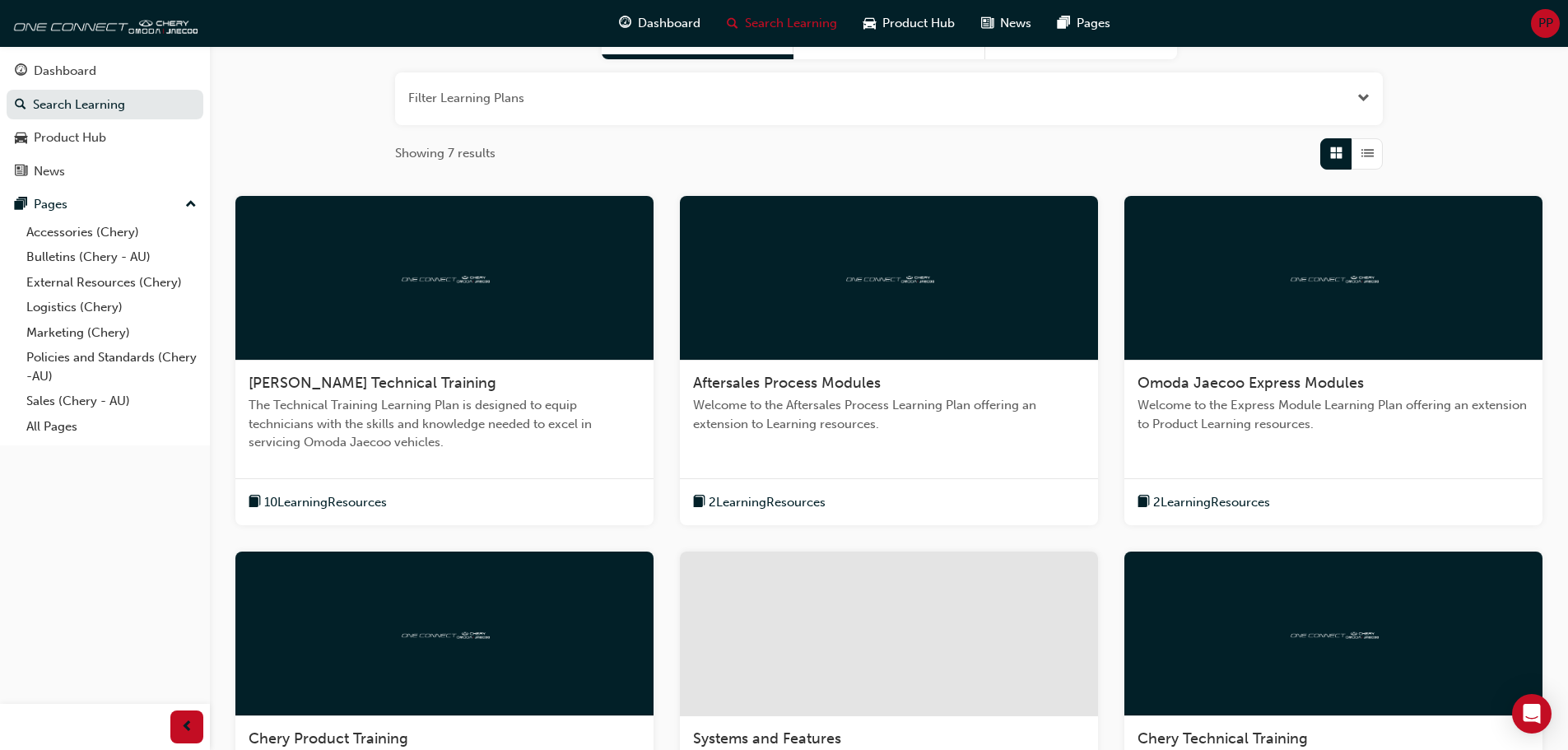
scroll to position [107, 0]
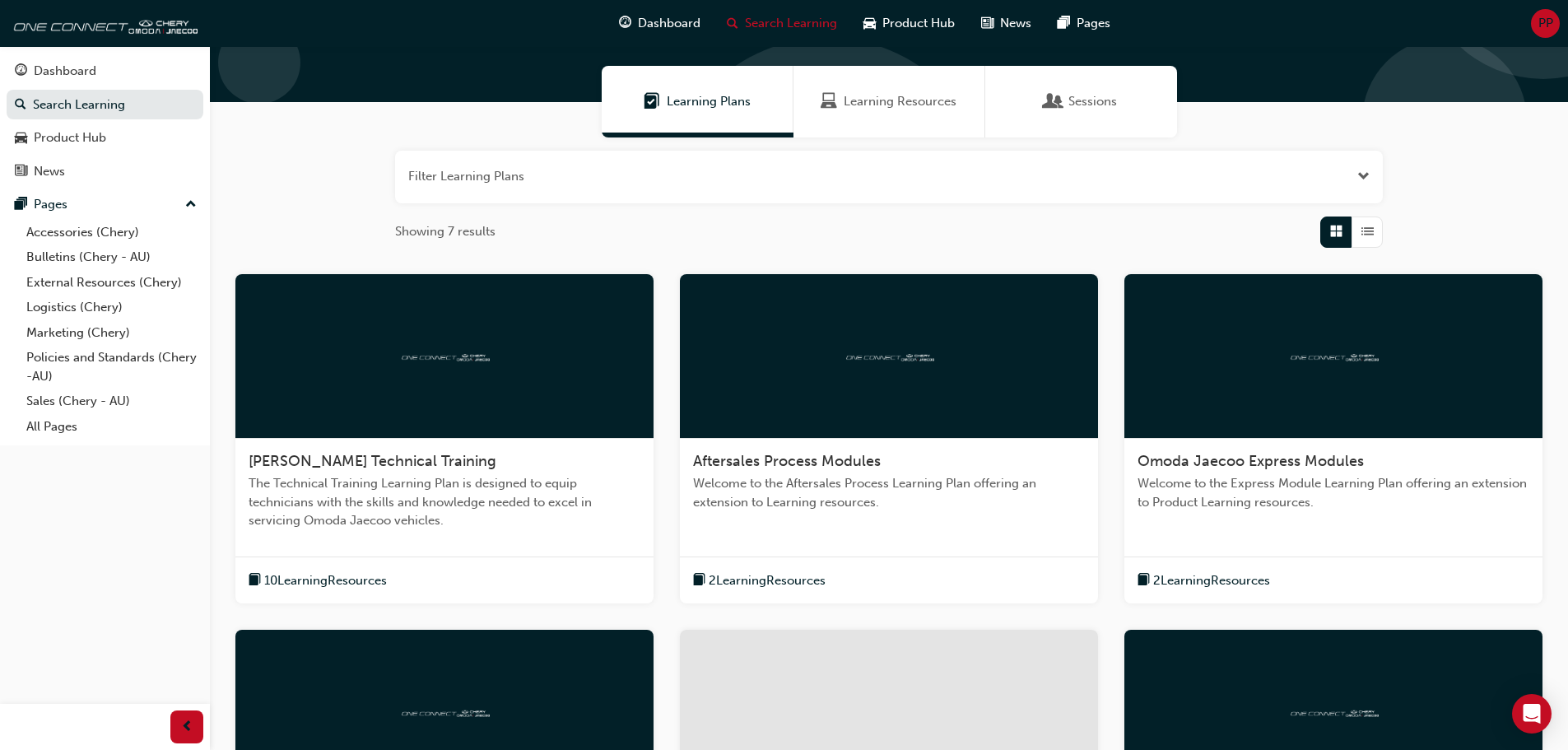
click at [558, 392] on div at bounding box center [444, 356] width 419 height 164
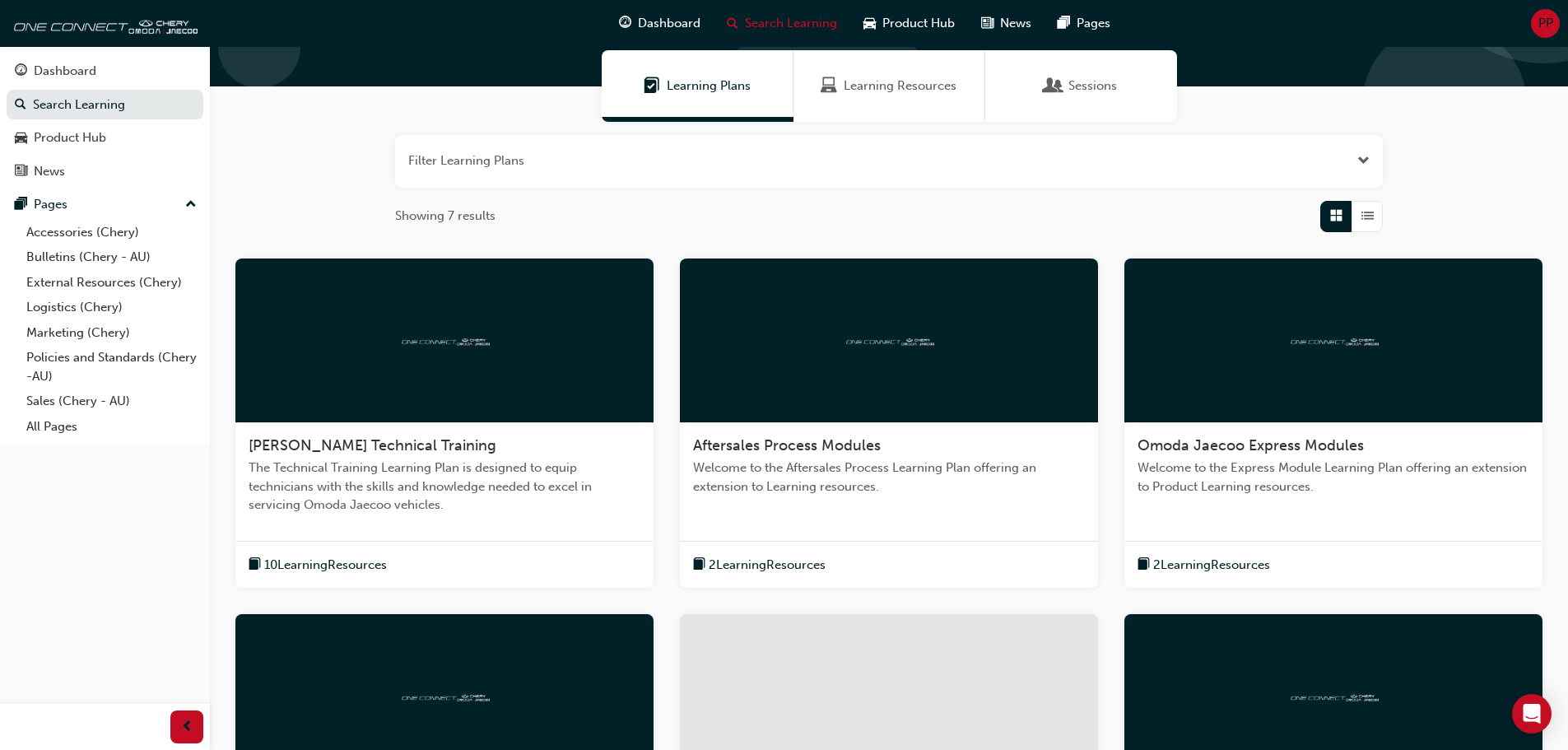
scroll to position [246, 0]
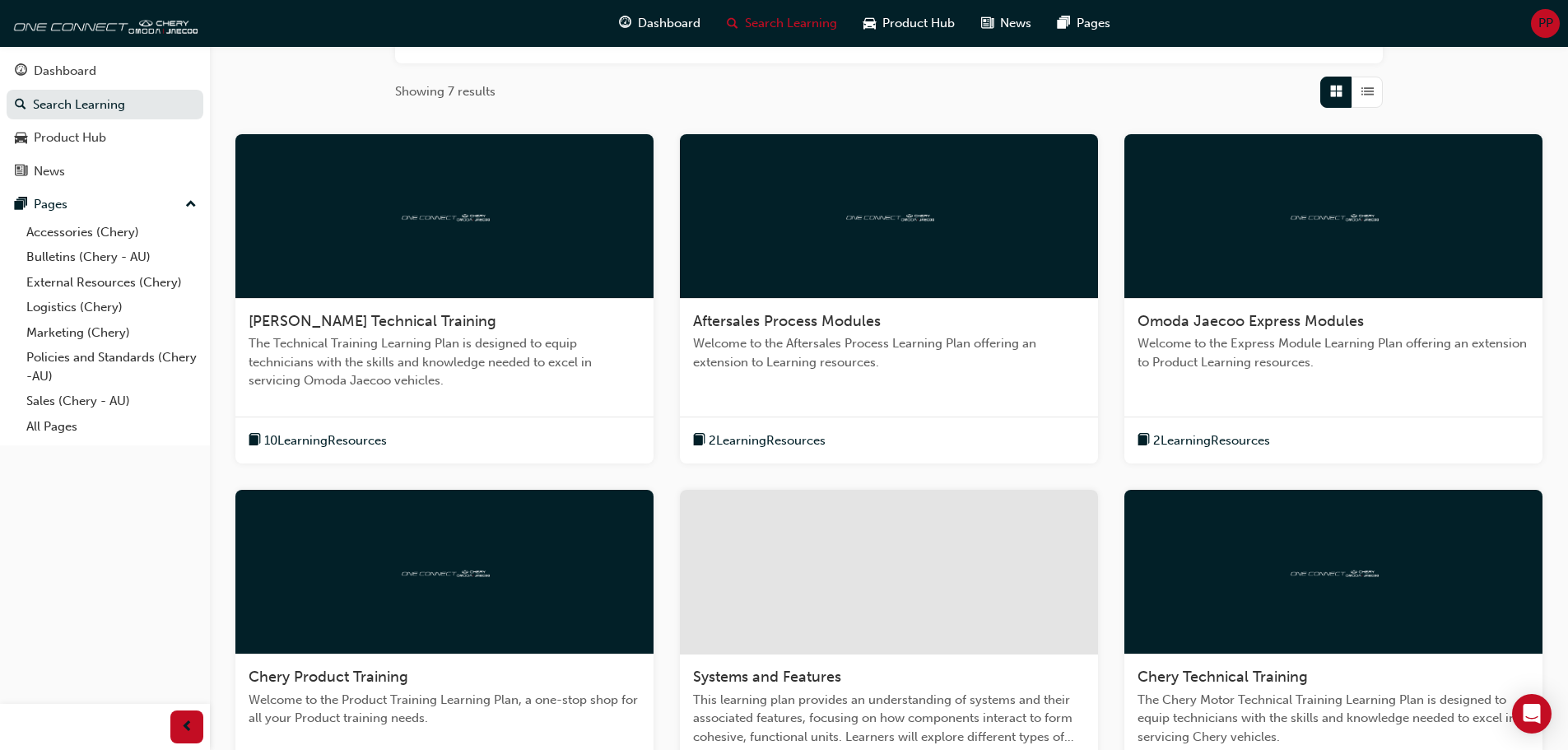
click at [535, 539] on div at bounding box center [444, 572] width 419 height 164
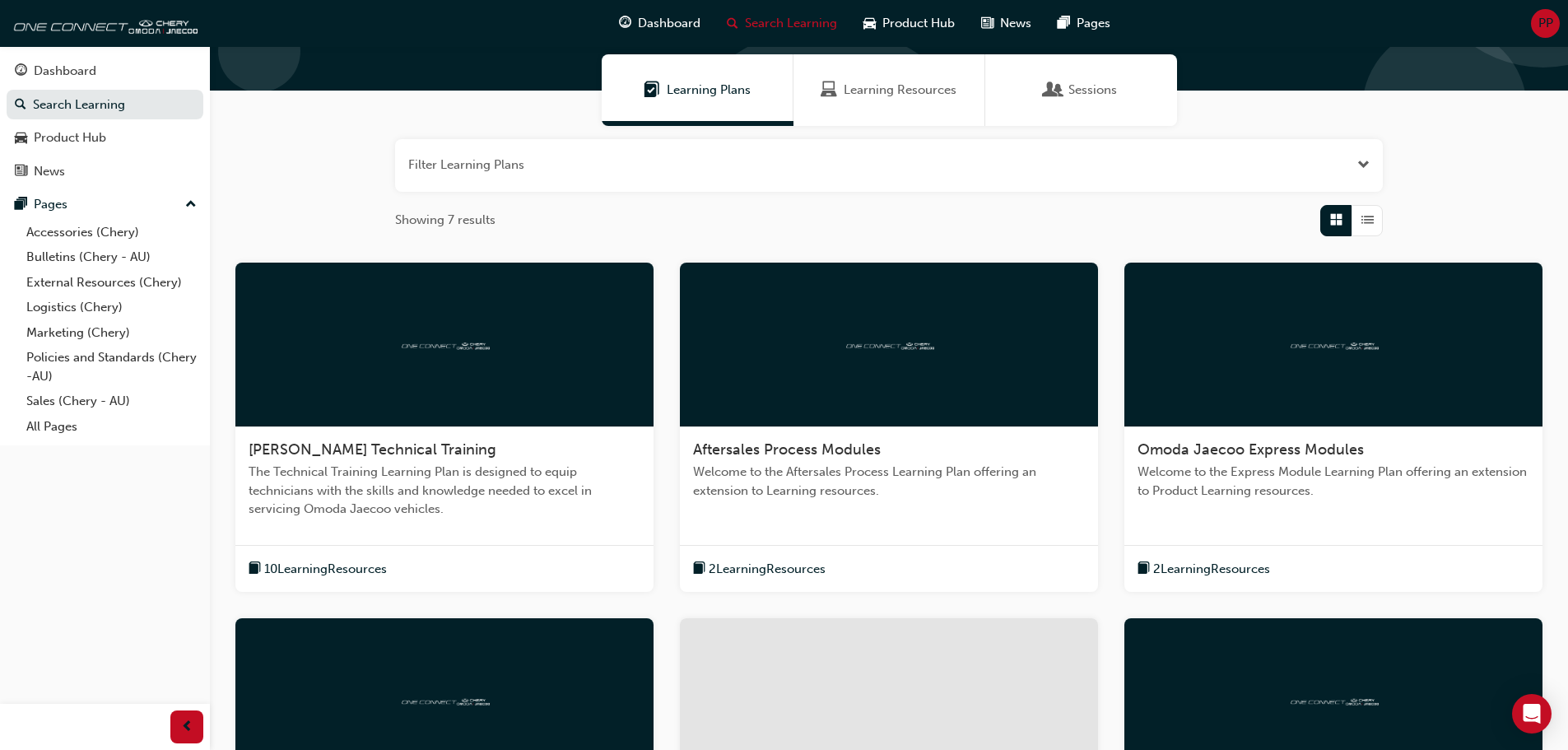
scroll to position [330, 0]
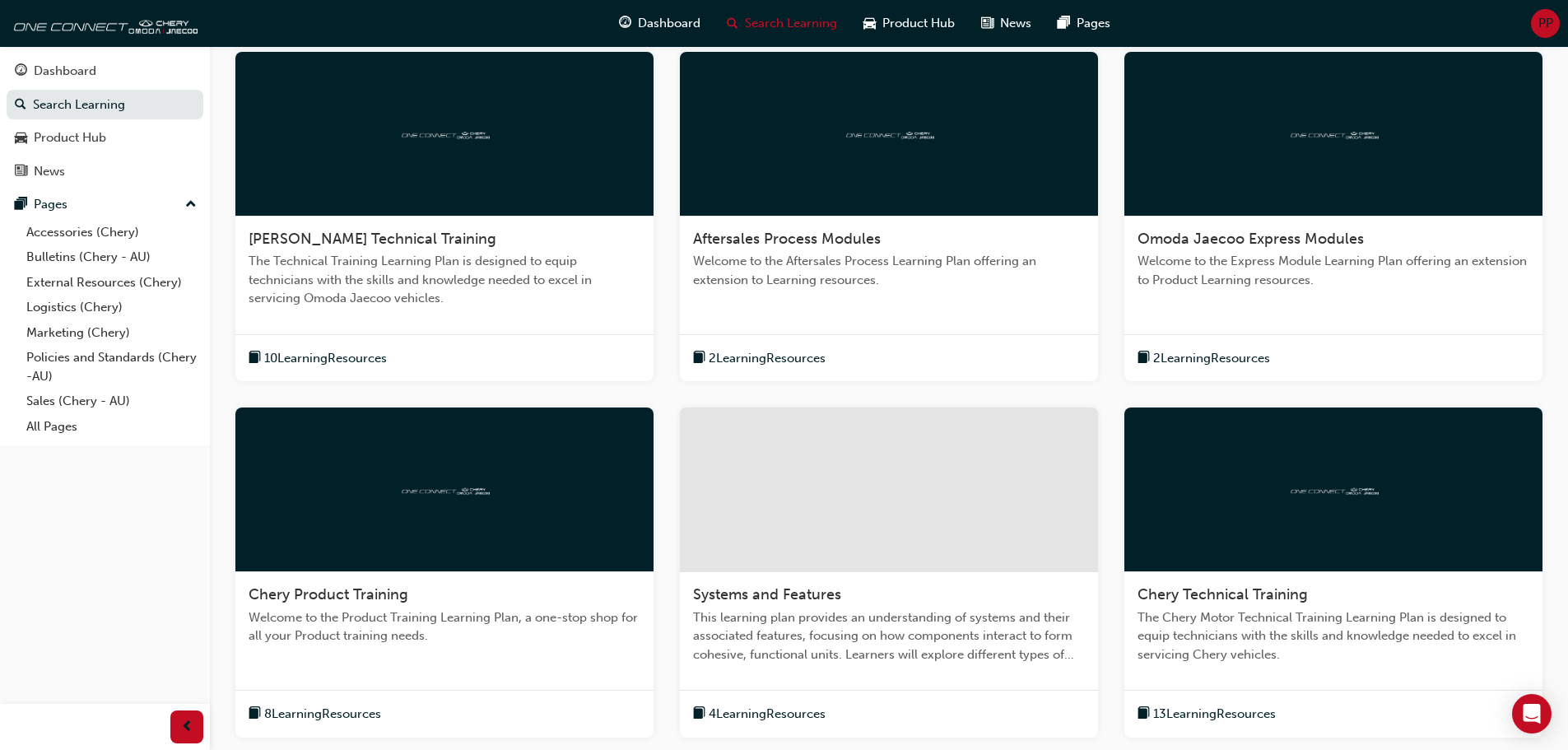
click at [917, 194] on div at bounding box center [890, 134] width 419 height 164
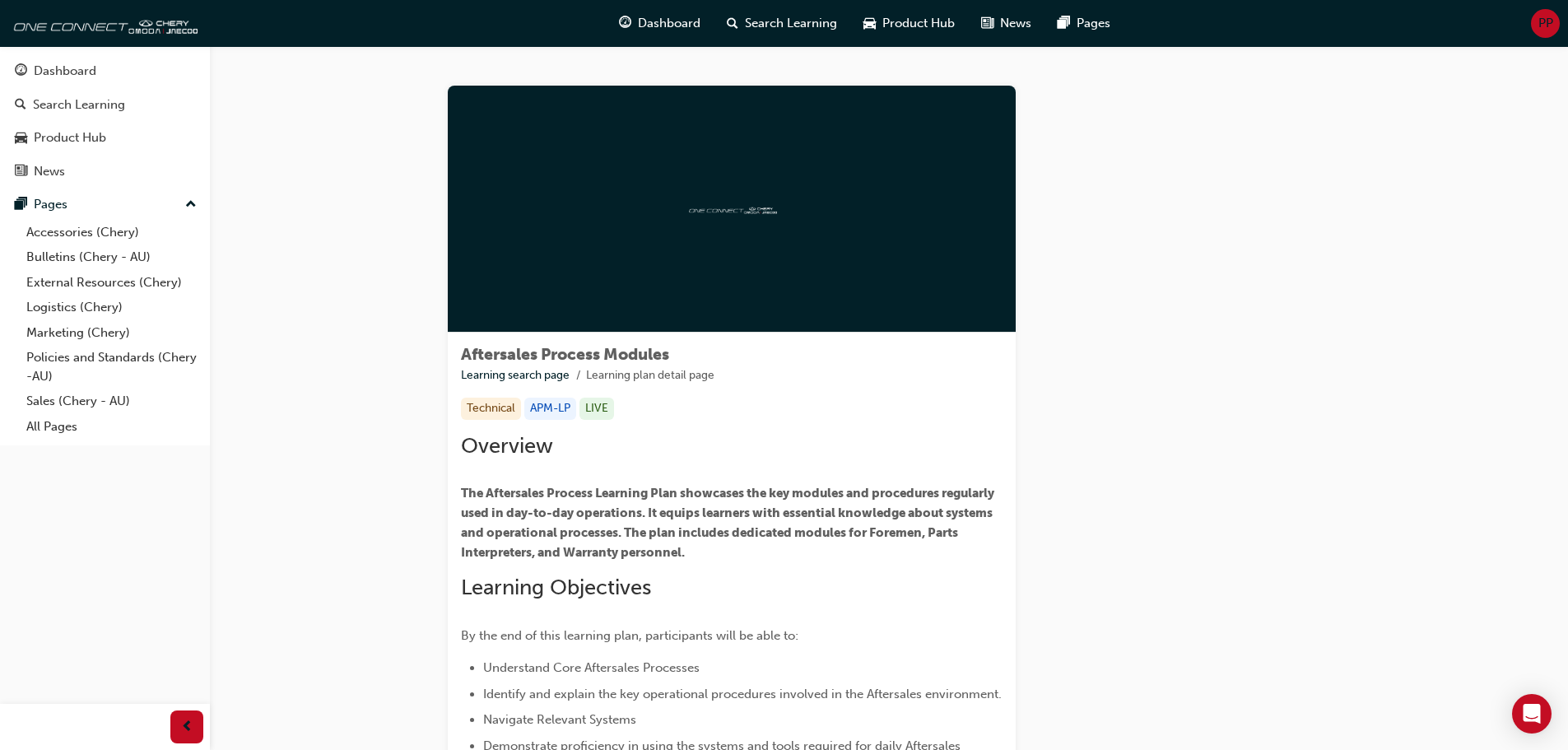
click at [634, 262] on div at bounding box center [732, 209] width 568 height 246
click at [725, 300] on div at bounding box center [732, 209] width 568 height 246
click at [791, 266] on div at bounding box center [732, 209] width 568 height 246
click at [609, 573] on div "Overview The Aftersales Process Learning Plan showcases the key modules and pro…" at bounding box center [731, 650] width 542 height 434
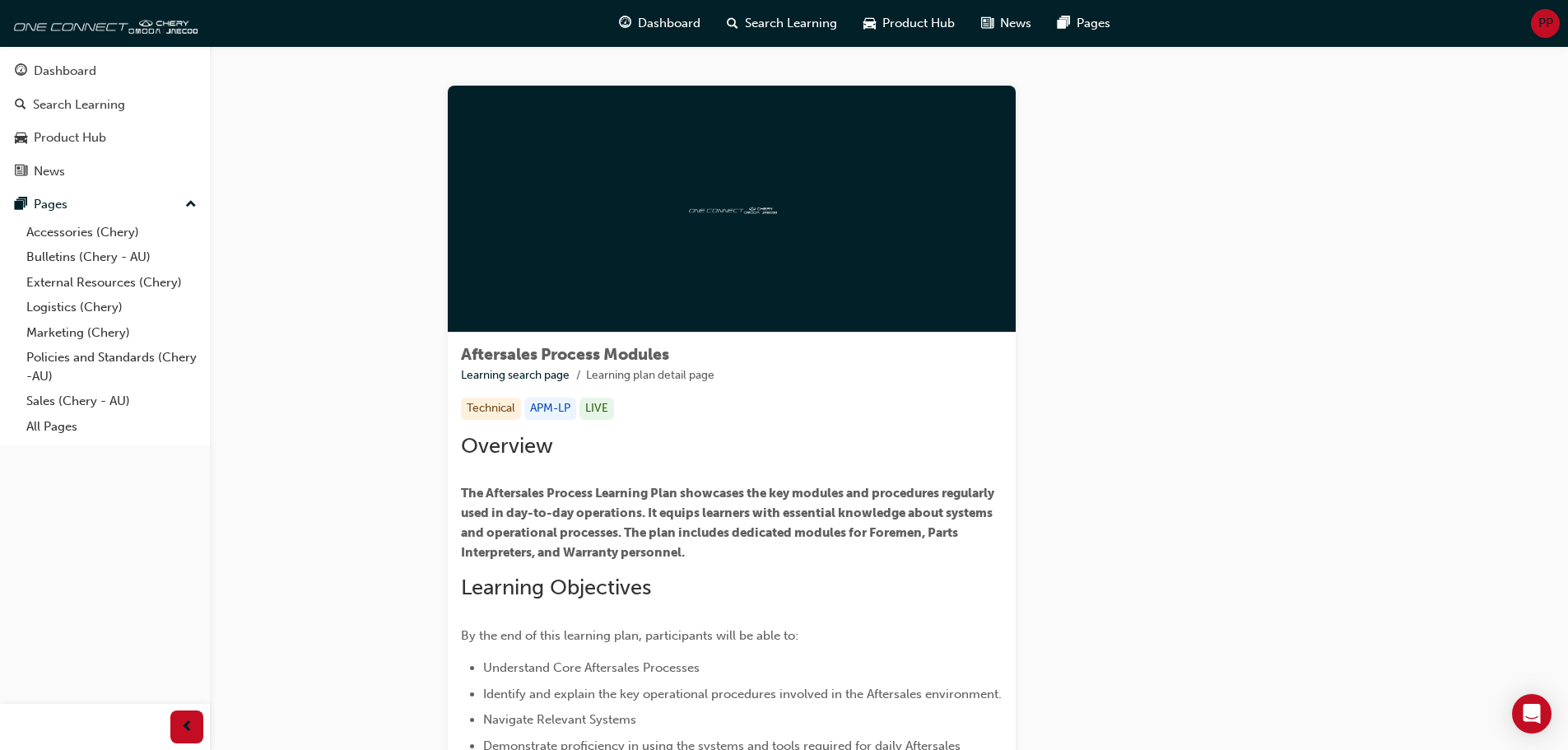
click at [677, 211] on div at bounding box center [732, 209] width 568 height 246
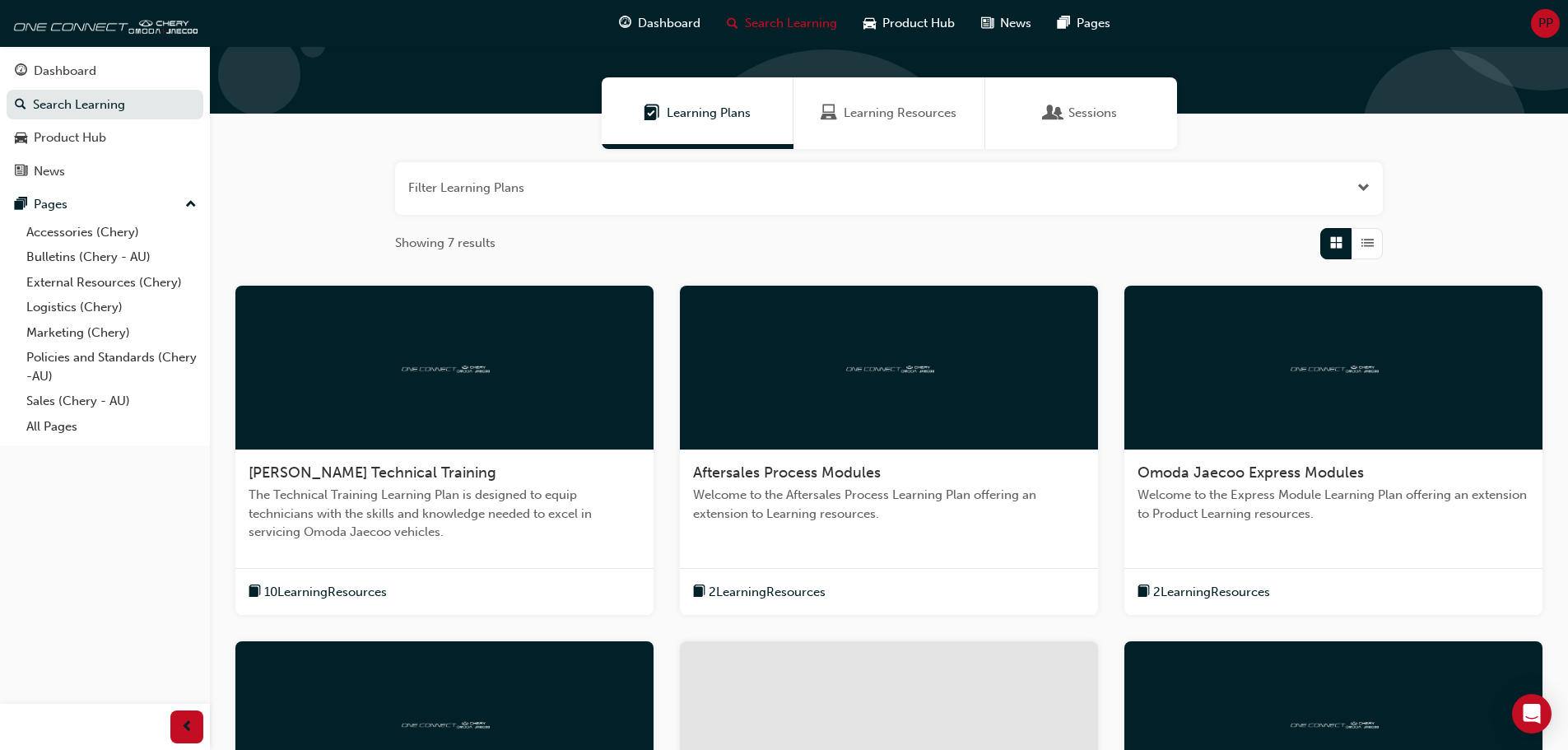
scroll to position [246, 0]
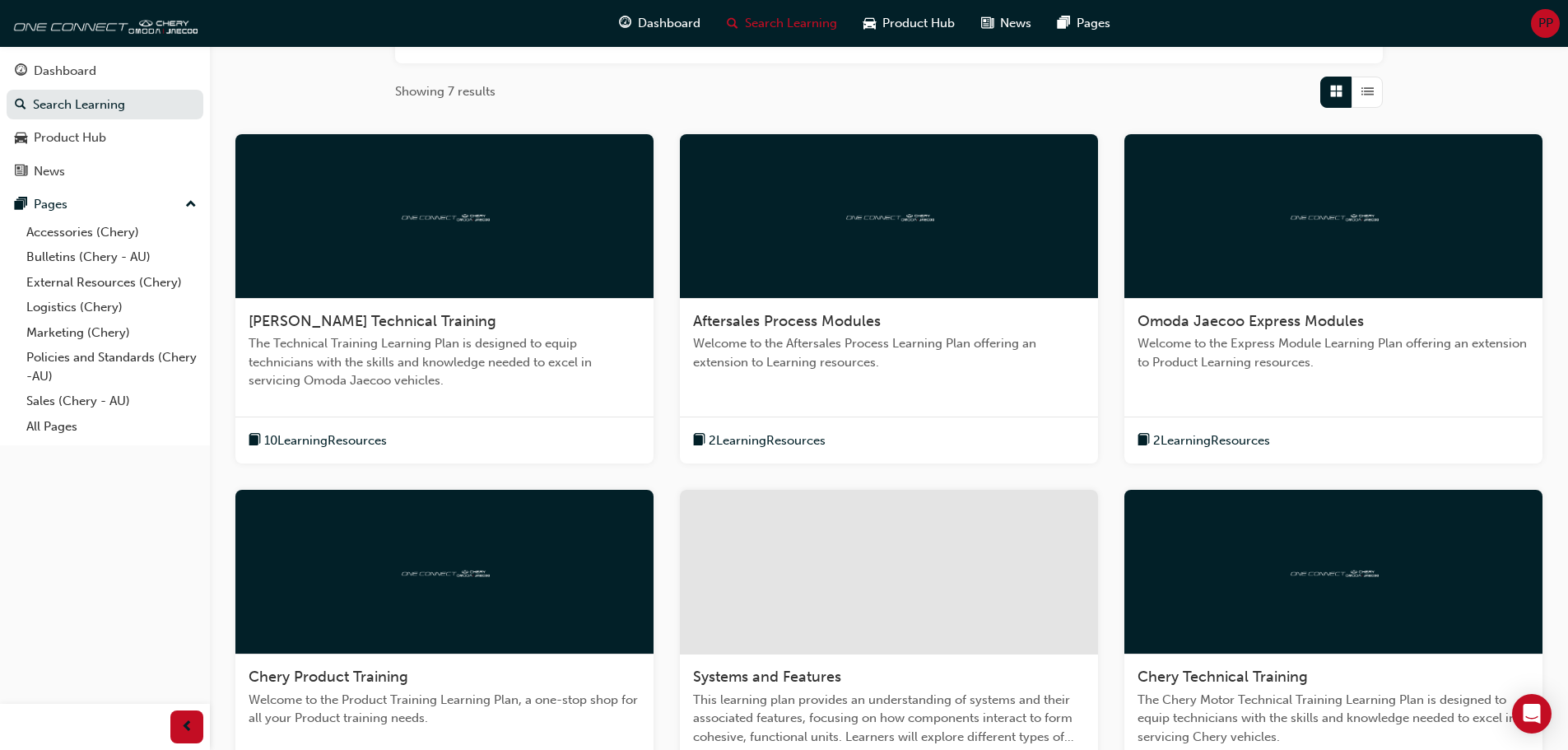
click at [878, 589] on div at bounding box center [890, 572] width 419 height 164
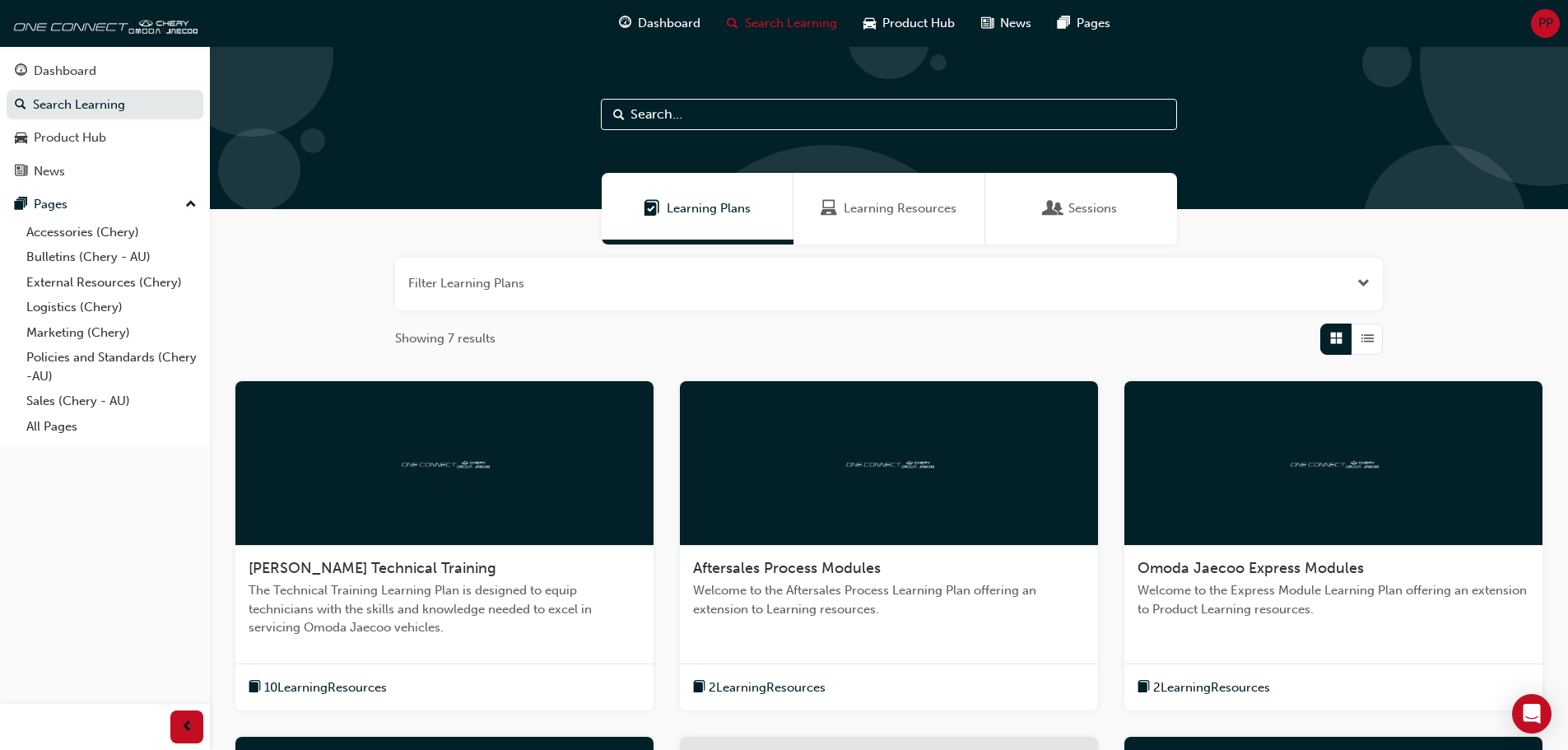
click at [1305, 473] on div at bounding box center [1334, 463] width 419 height 164
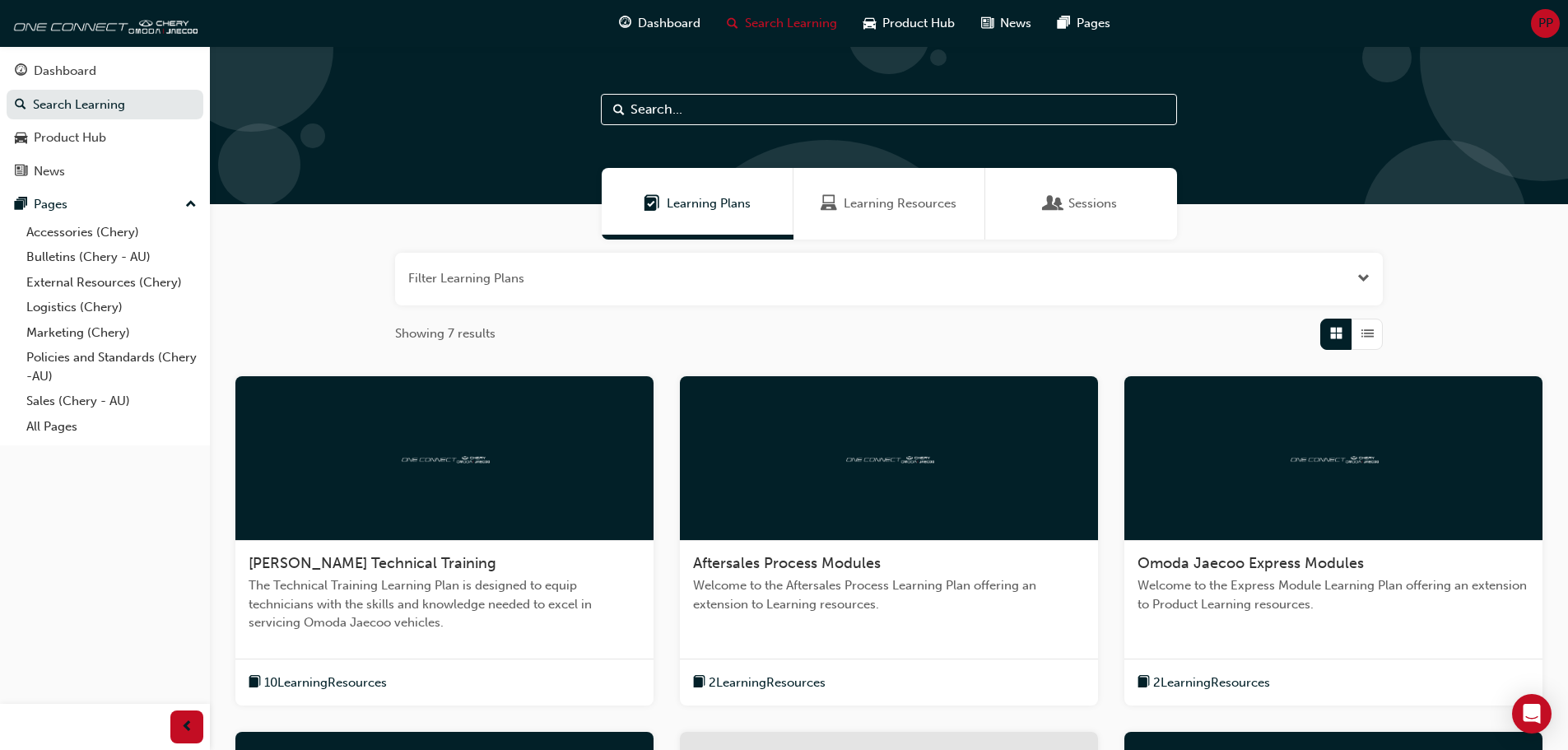
scroll to position [246, 0]
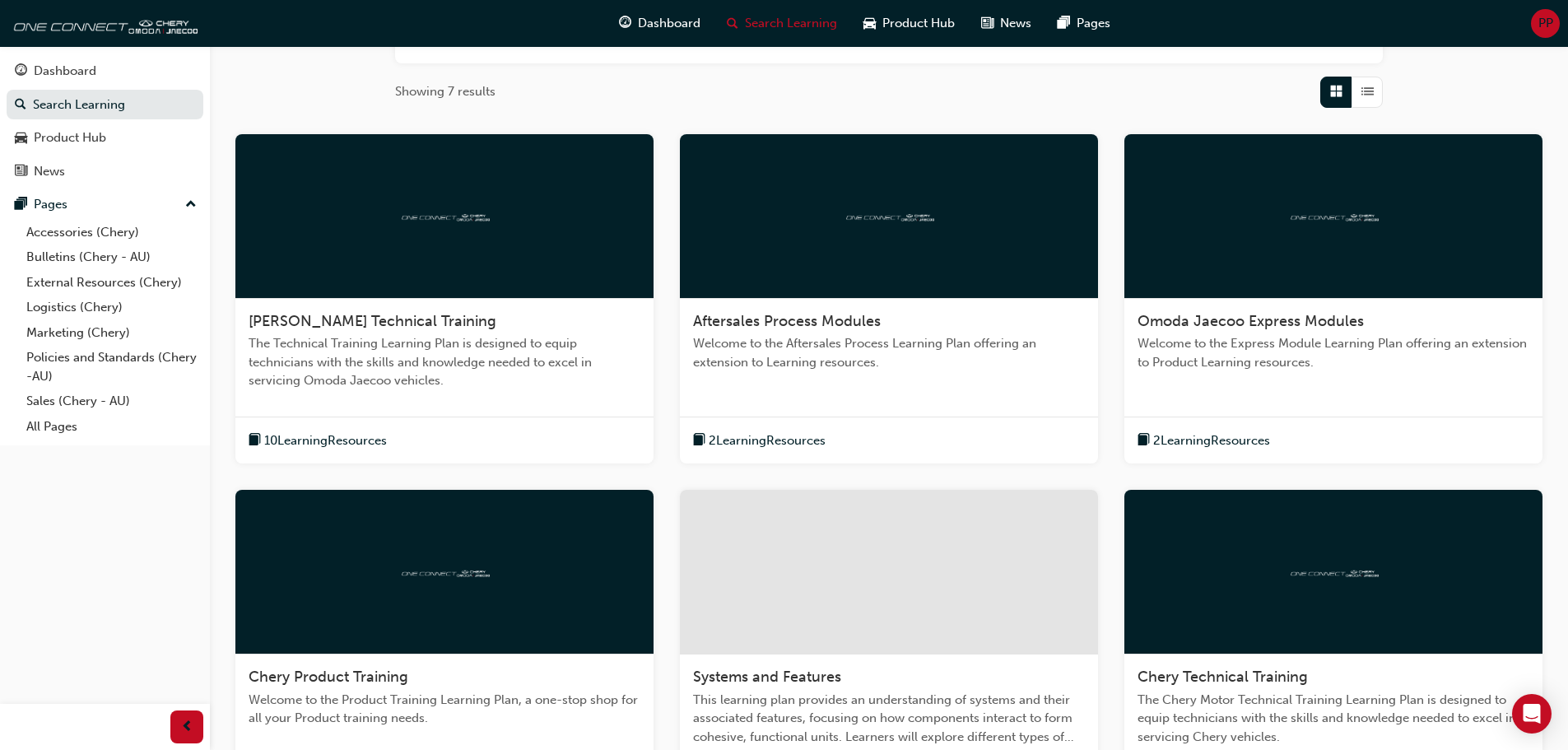
click at [1350, 595] on div at bounding box center [1334, 572] width 419 height 164
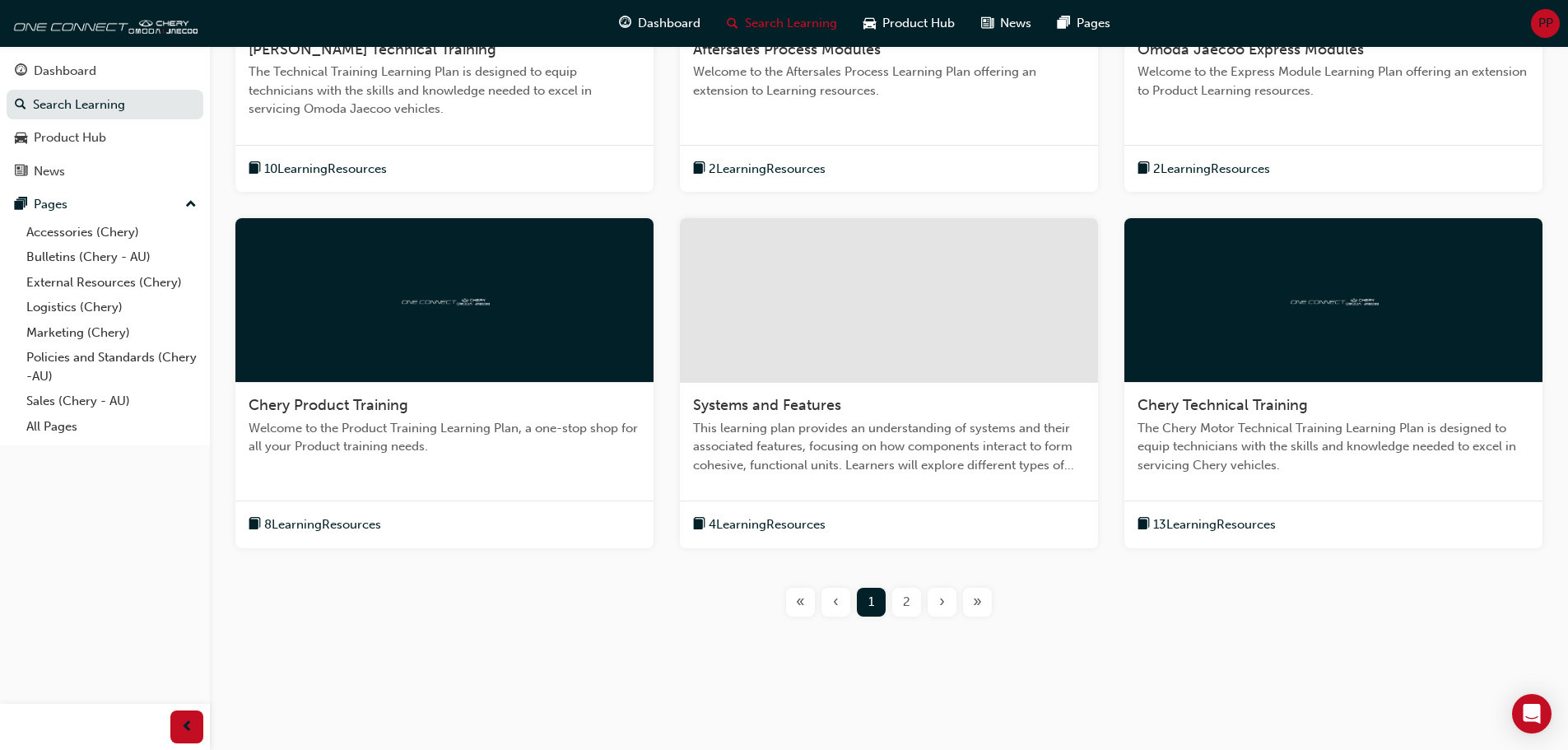
click at [946, 596] on div "›" at bounding box center [942, 602] width 29 height 29
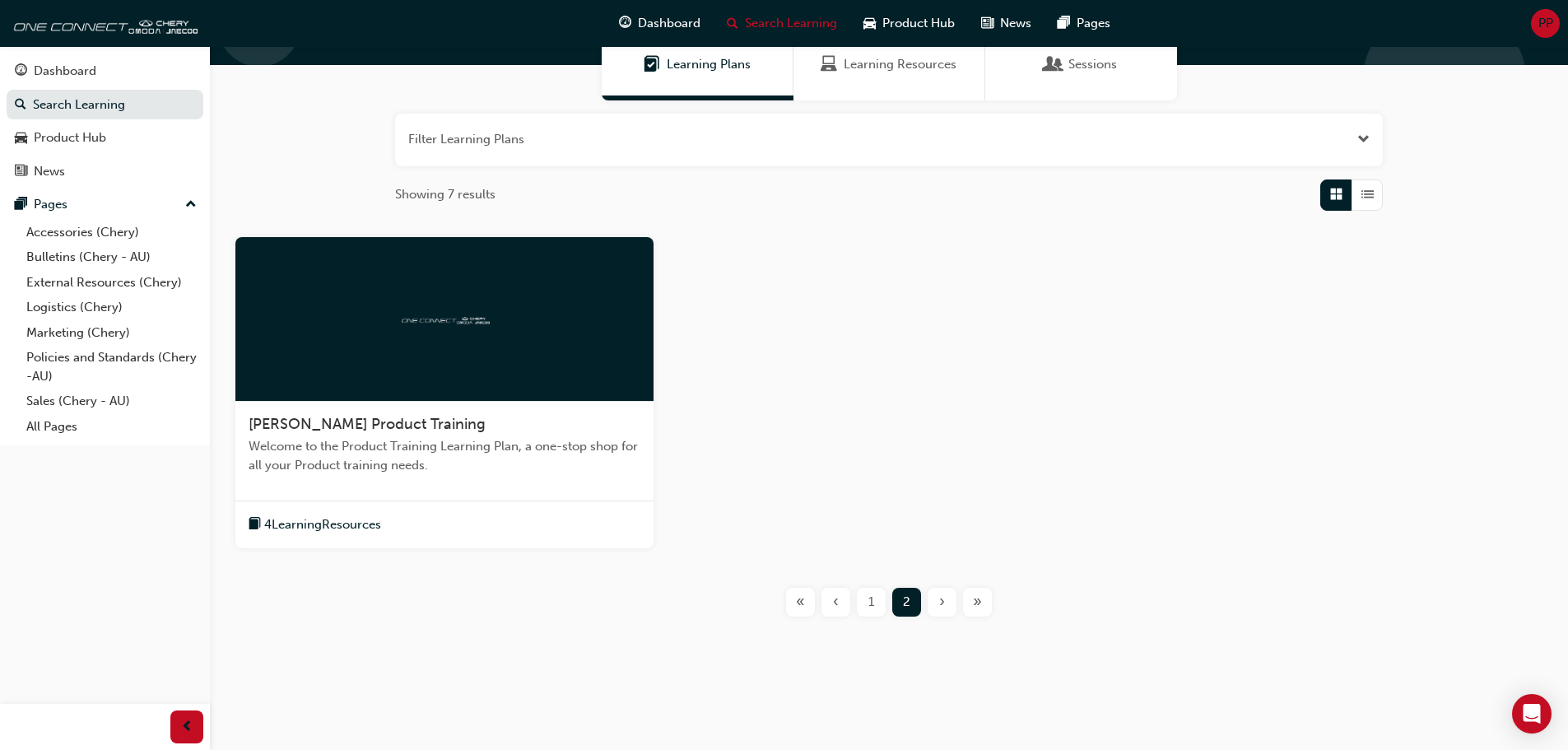
click at [413, 317] on img at bounding box center [444, 318] width 91 height 15
click at [839, 603] on div "‹" at bounding box center [836, 602] width 29 height 29
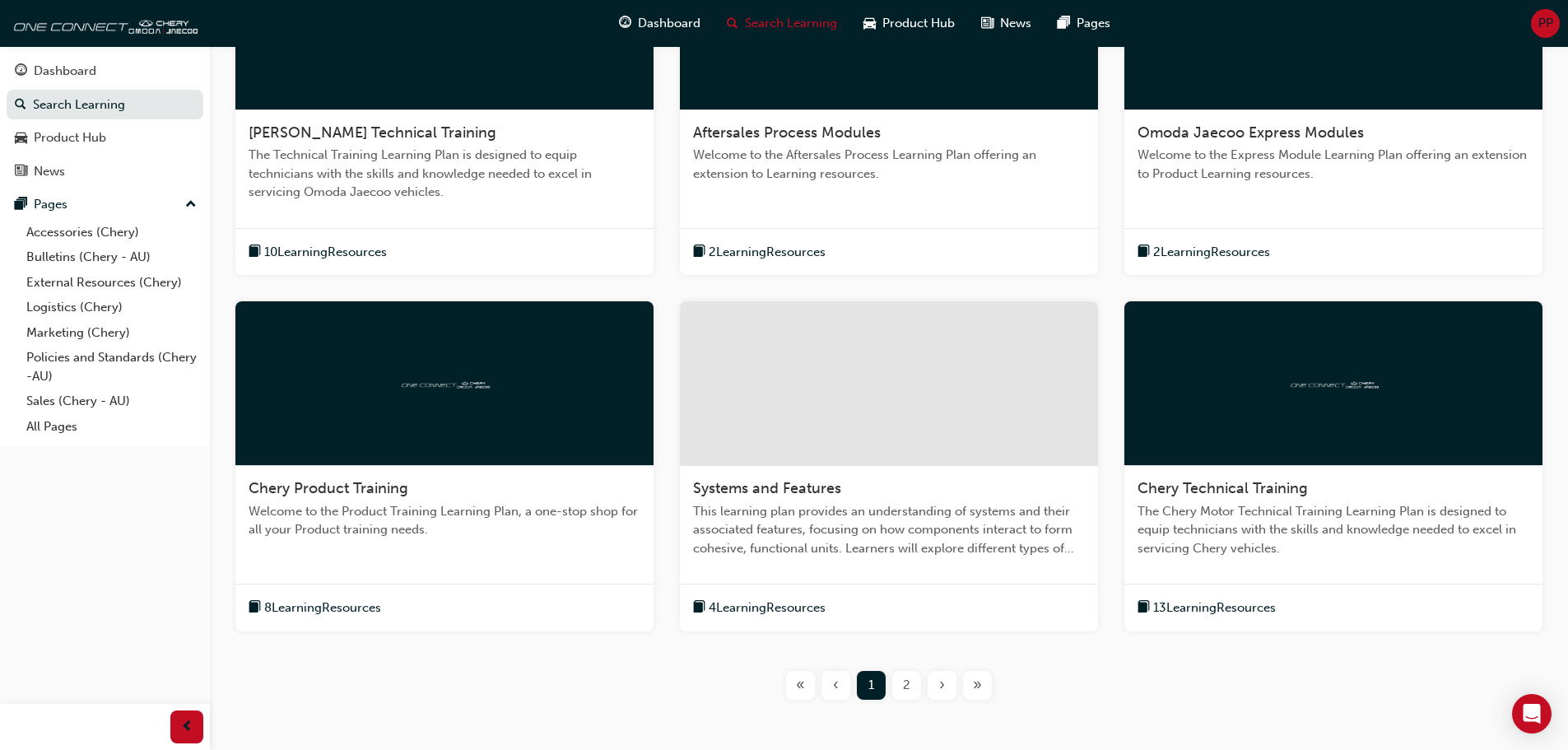
scroll to position [189, 0]
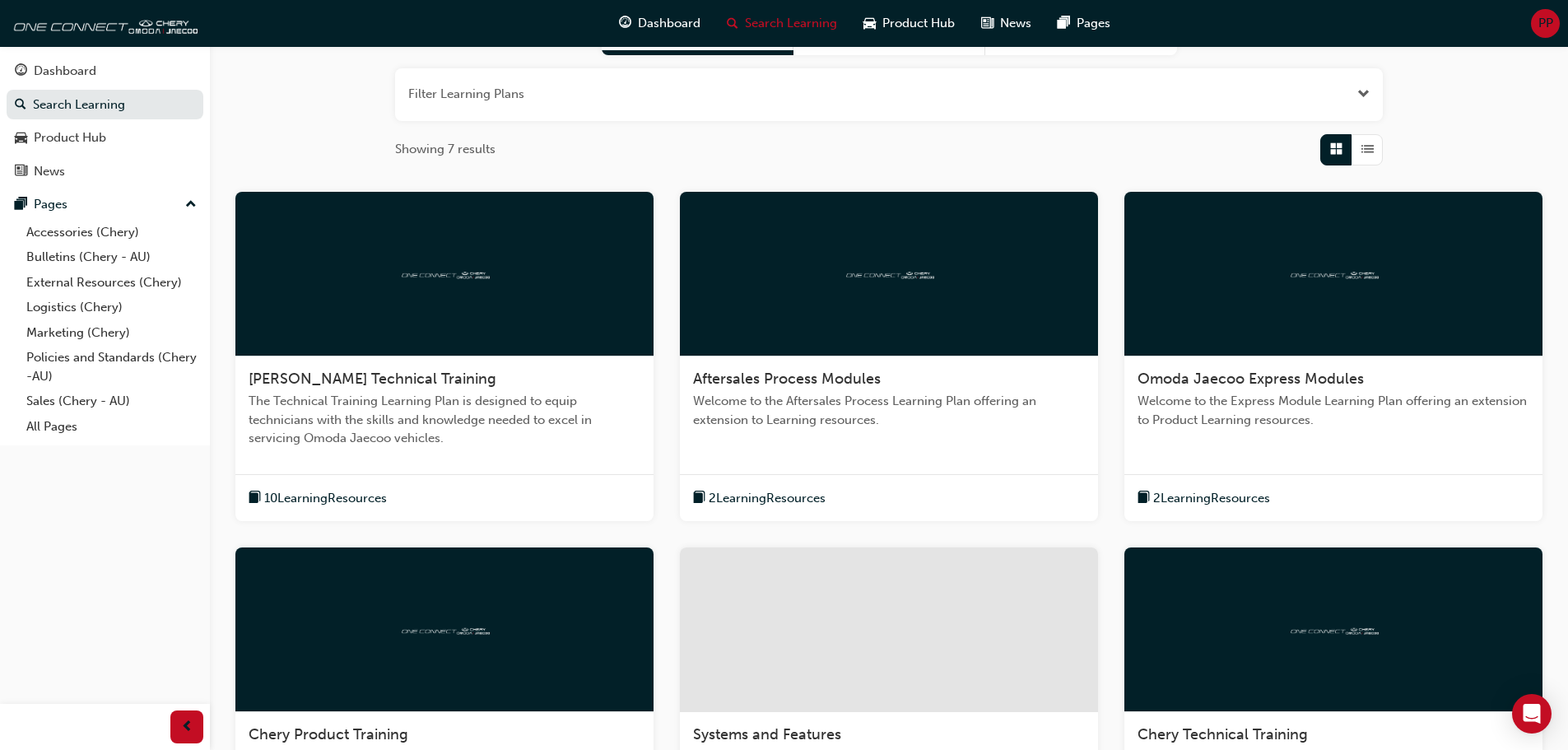
click at [822, 317] on div at bounding box center [890, 274] width 419 height 164
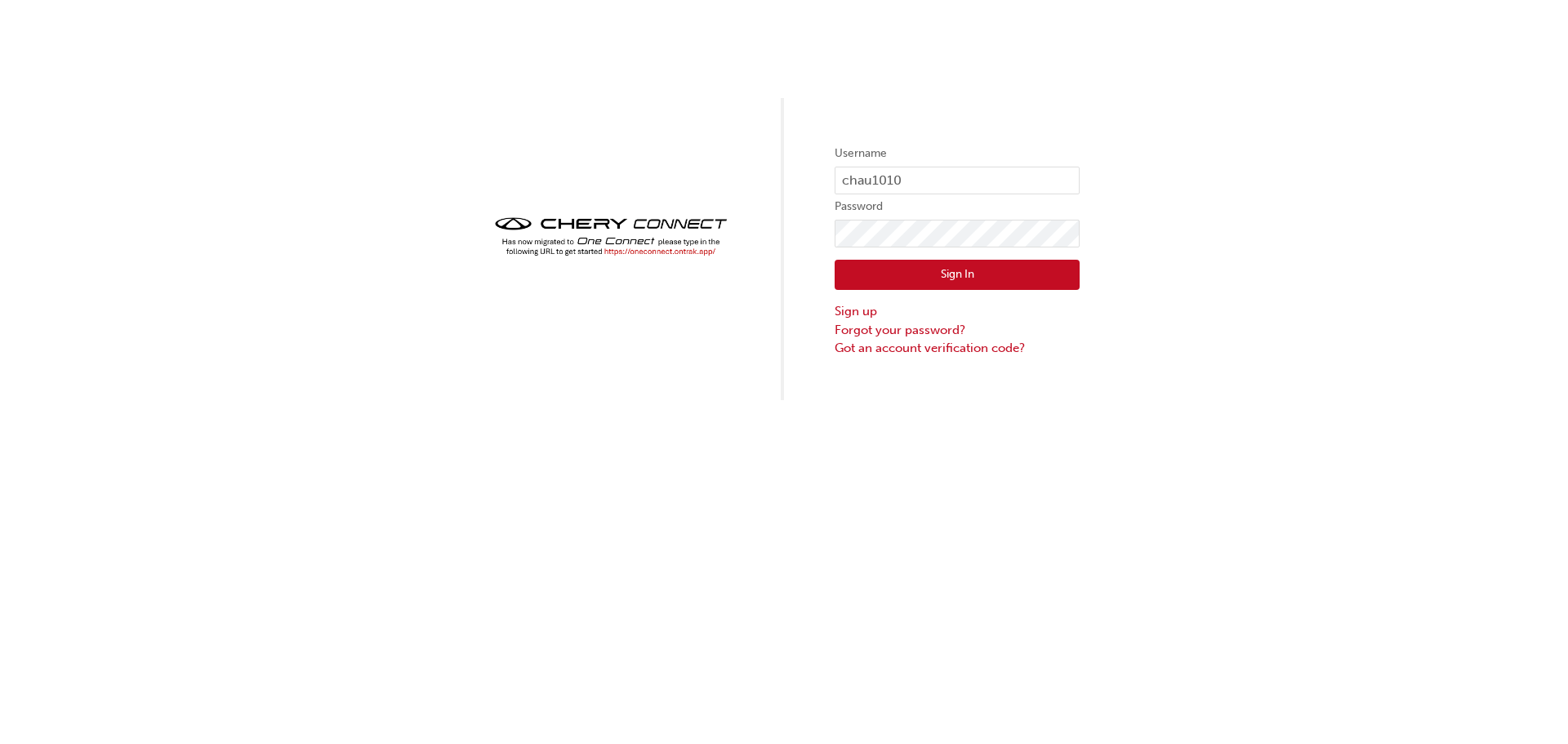
click at [1024, 270] on button "Sign In" at bounding box center [957, 275] width 245 height 31
